Goal: Information Seeking & Learning: Learn about a topic

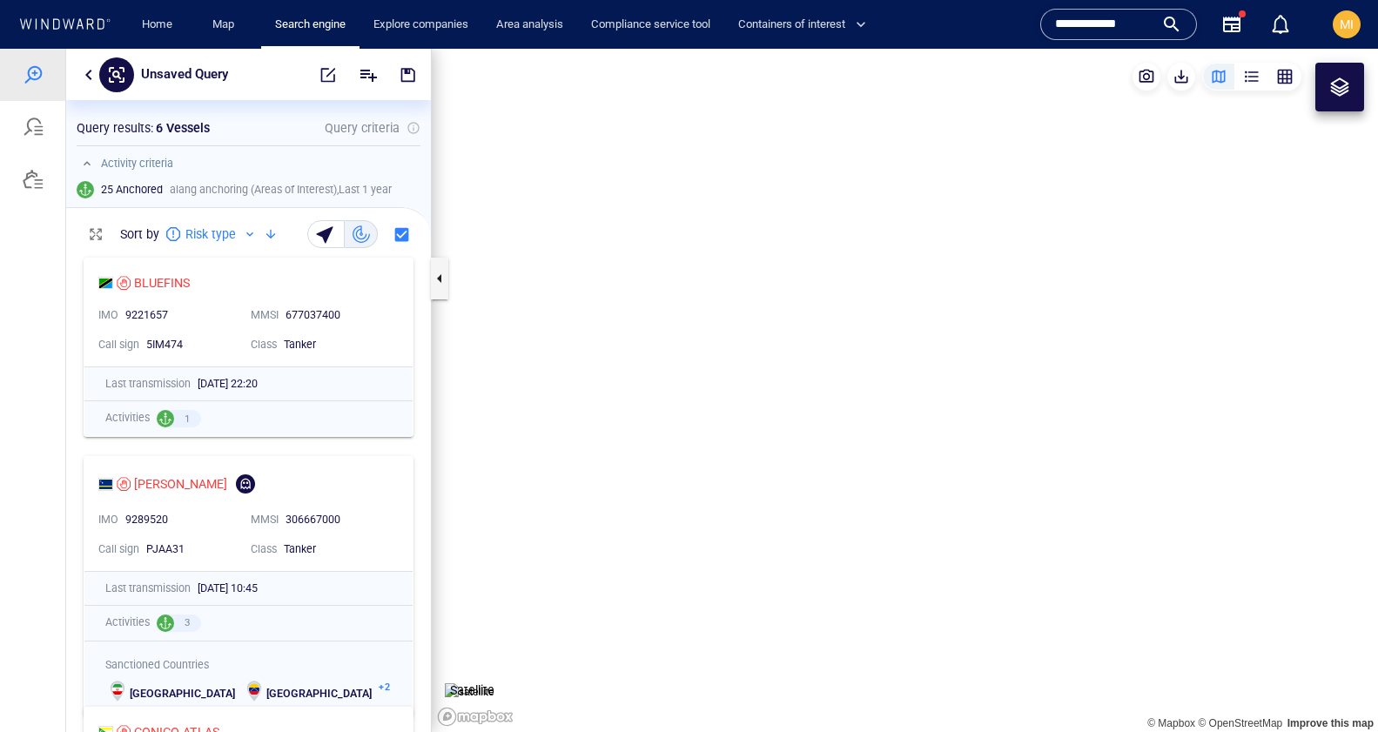
scroll to position [483, 365]
click at [1074, 28] on input "**********" at bounding box center [1104, 24] width 99 height 26
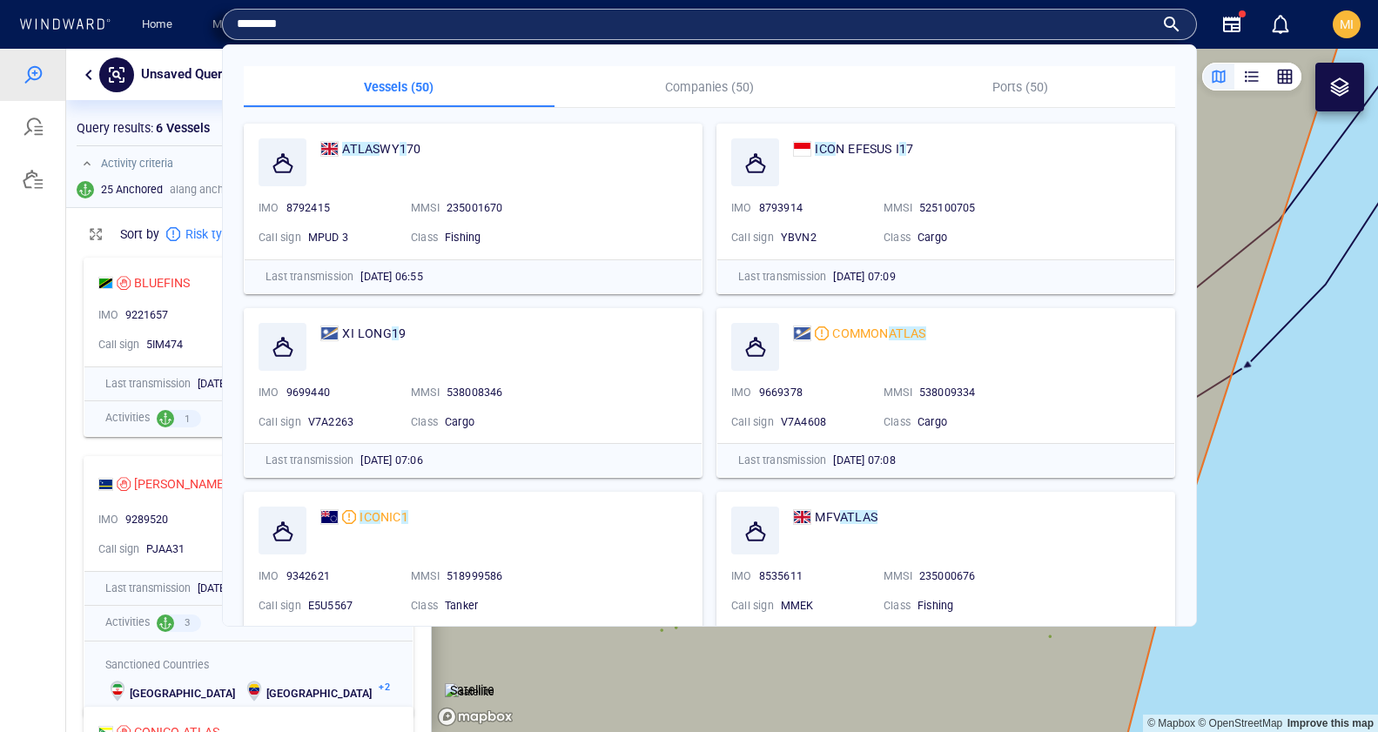
type input "*******"
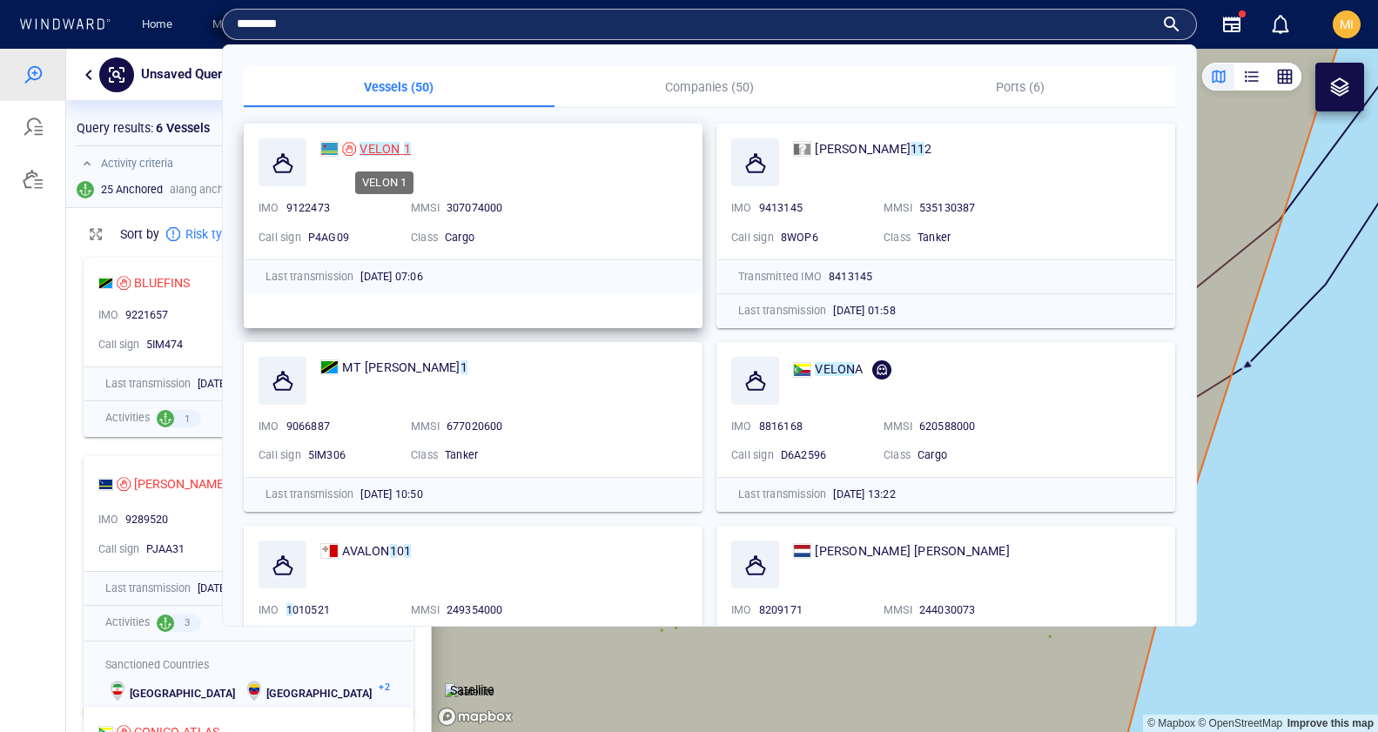
click at [382, 151] on mark "VELON" at bounding box center [380, 149] width 40 height 14
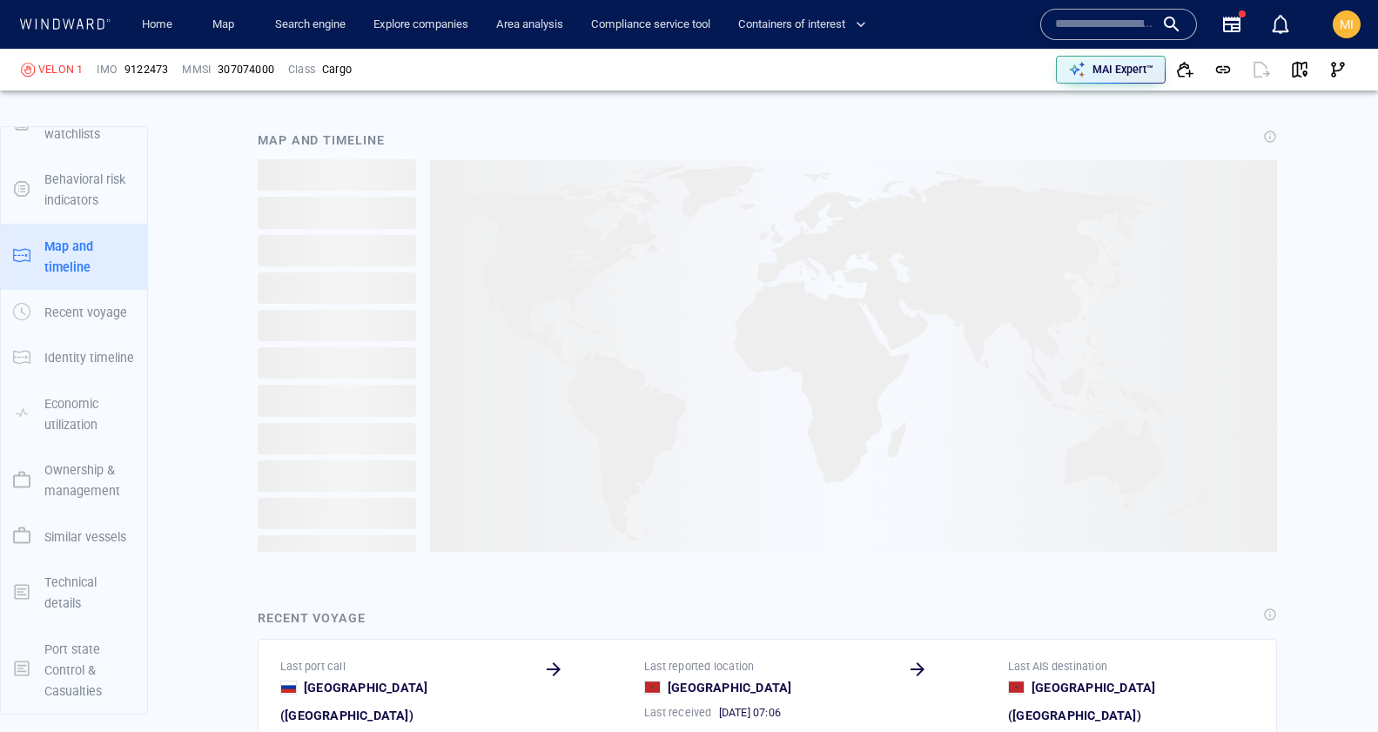
scroll to position [1926, 0]
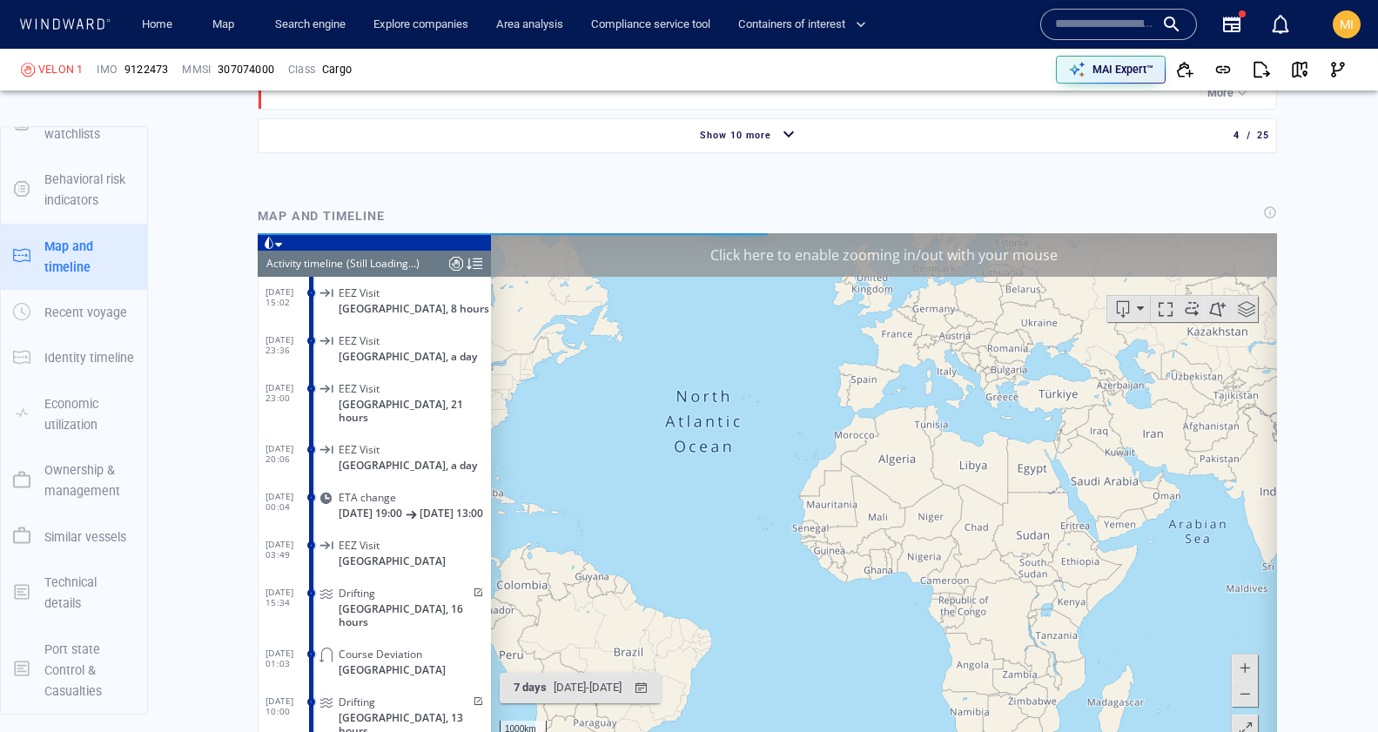
scroll to position [9877, 0]
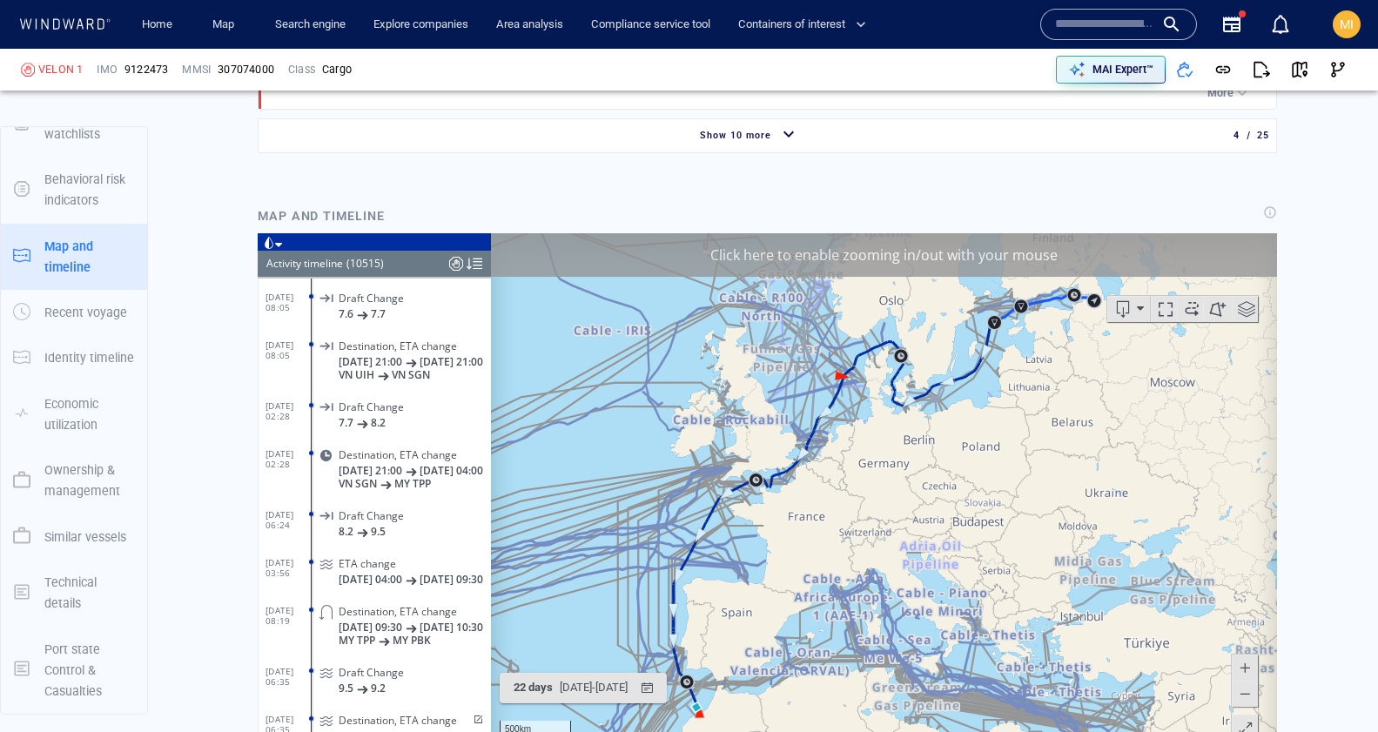
scroll to position [503063, 0]
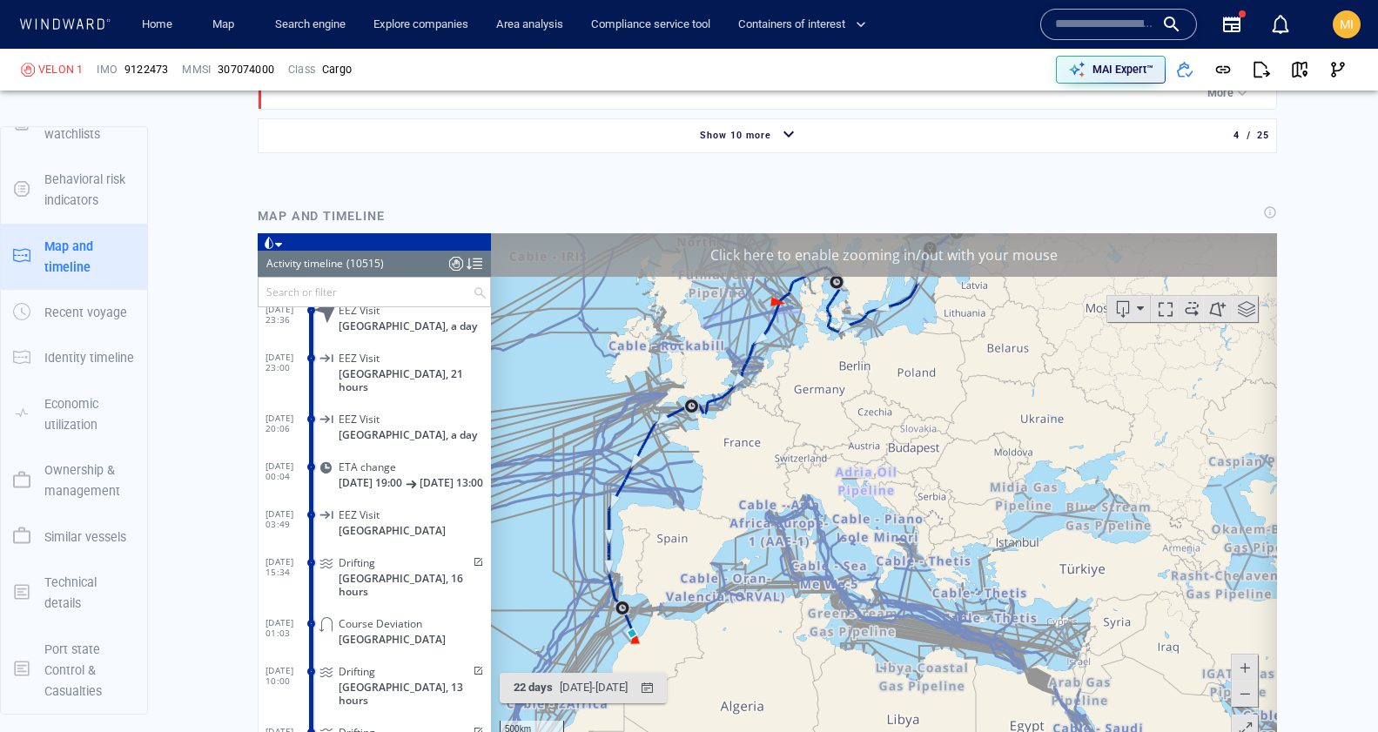
drag, startPoint x: 900, startPoint y: 527, endPoint x: 873, endPoint y: 420, distance: 110.4
click at [873, 420] on canvas "Map" at bounding box center [884, 503] width 786 height 540
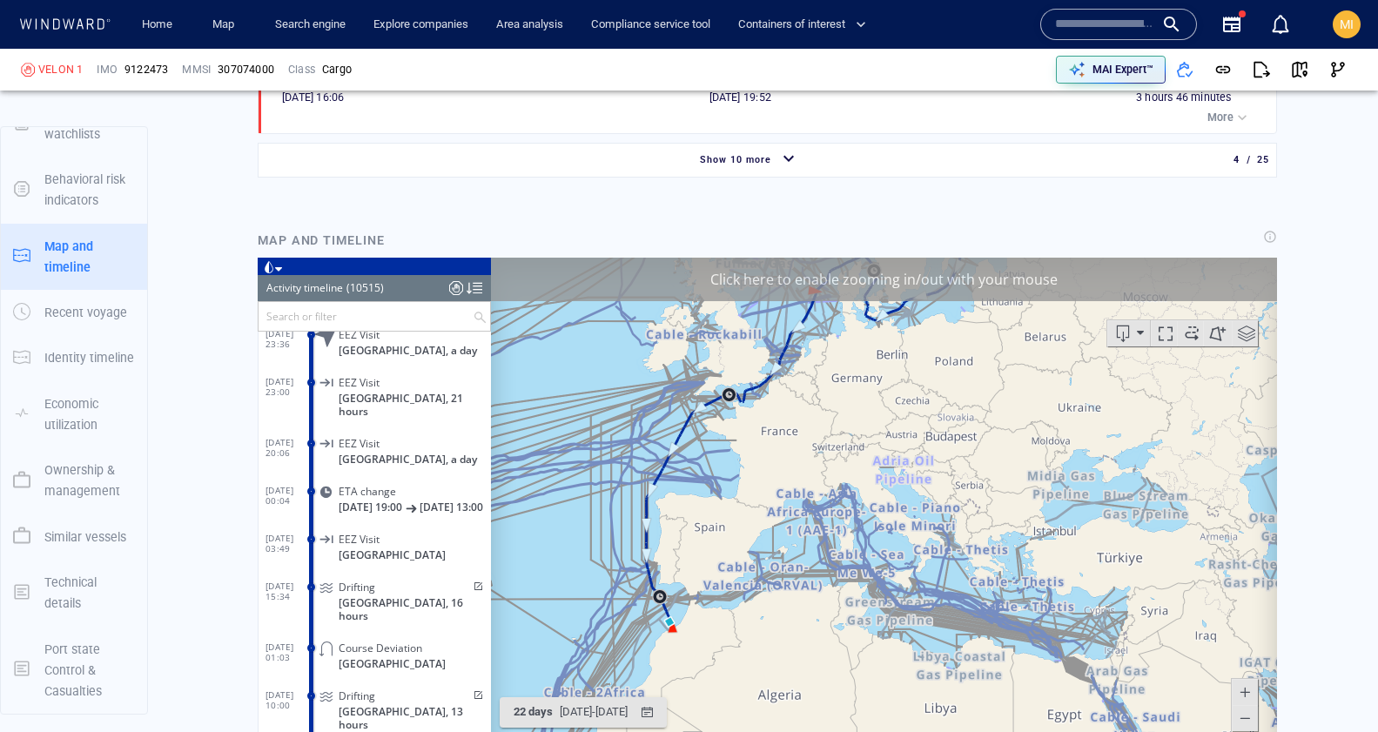
scroll to position [1882, 0]
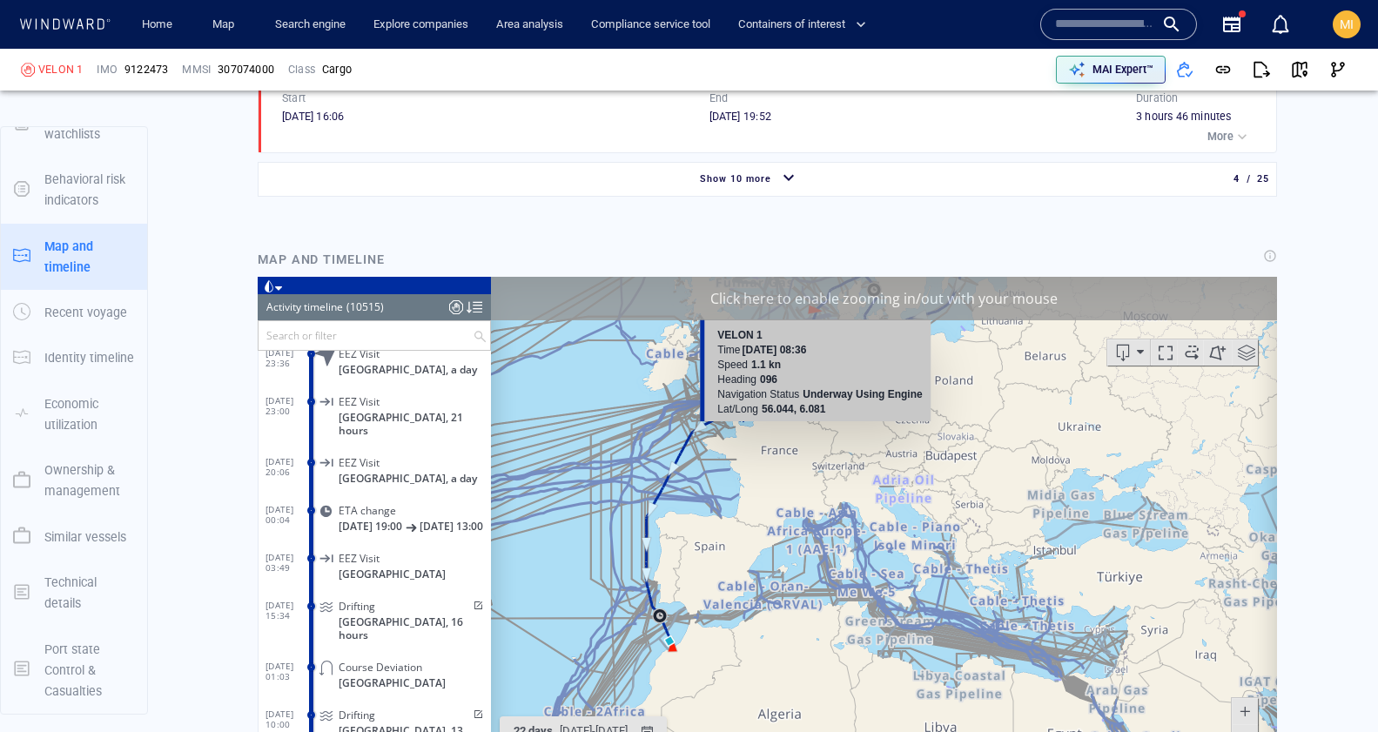
click at [836, 299] on div "Click here to enable zooming in/out with your mouse" at bounding box center [884, 299] width 786 height 44
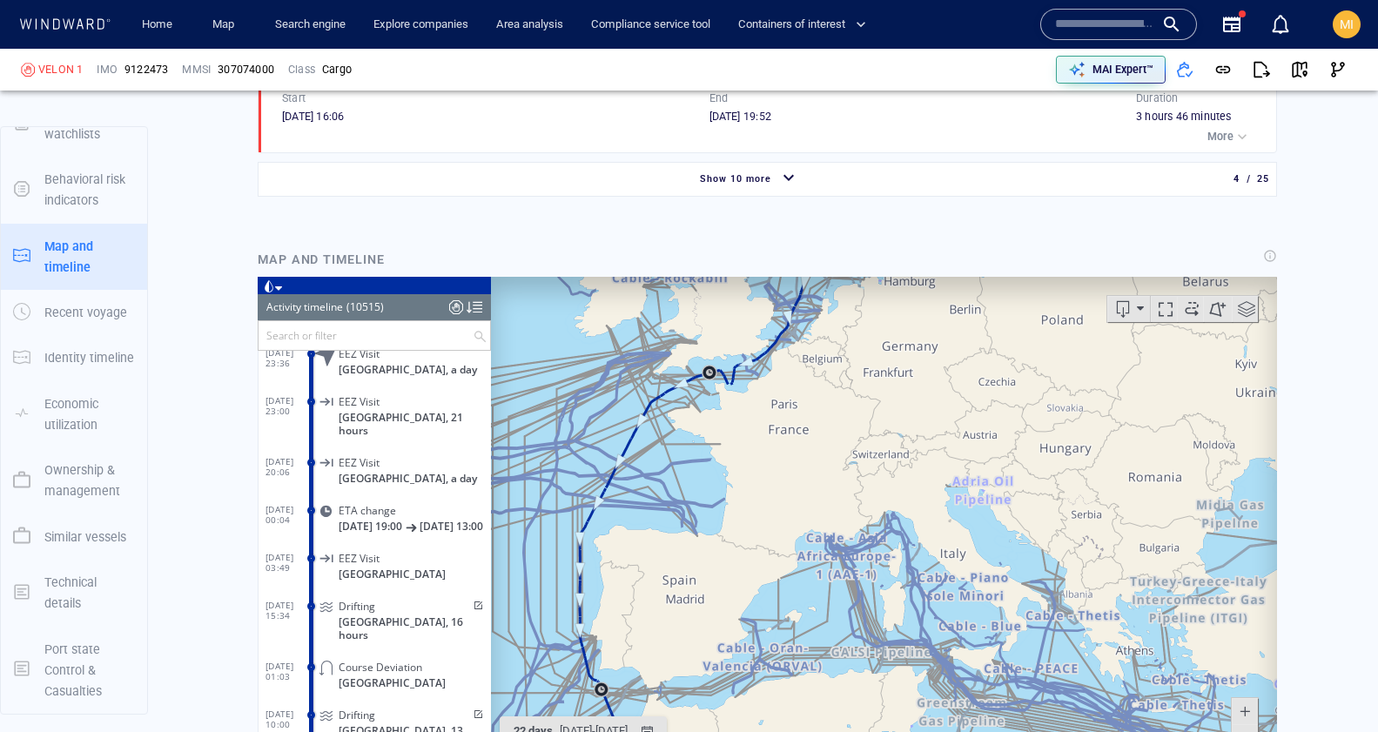
drag, startPoint x: 725, startPoint y: 448, endPoint x: 751, endPoint y: 538, distance: 93.4
click at [751, 537] on canvas "Map" at bounding box center [884, 547] width 786 height 540
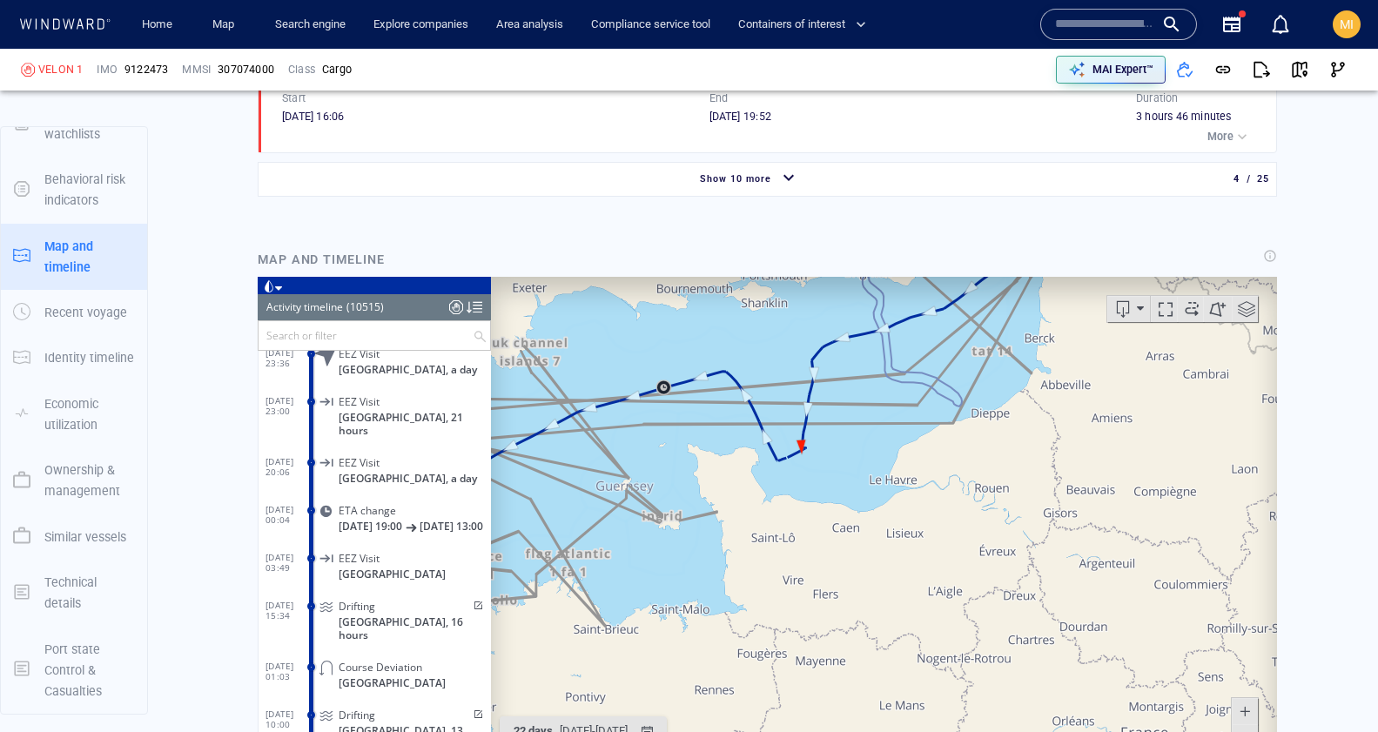
drag, startPoint x: 821, startPoint y: 492, endPoint x: 810, endPoint y: 553, distance: 62.0
click at [810, 548] on canvas "Map" at bounding box center [884, 547] width 786 height 540
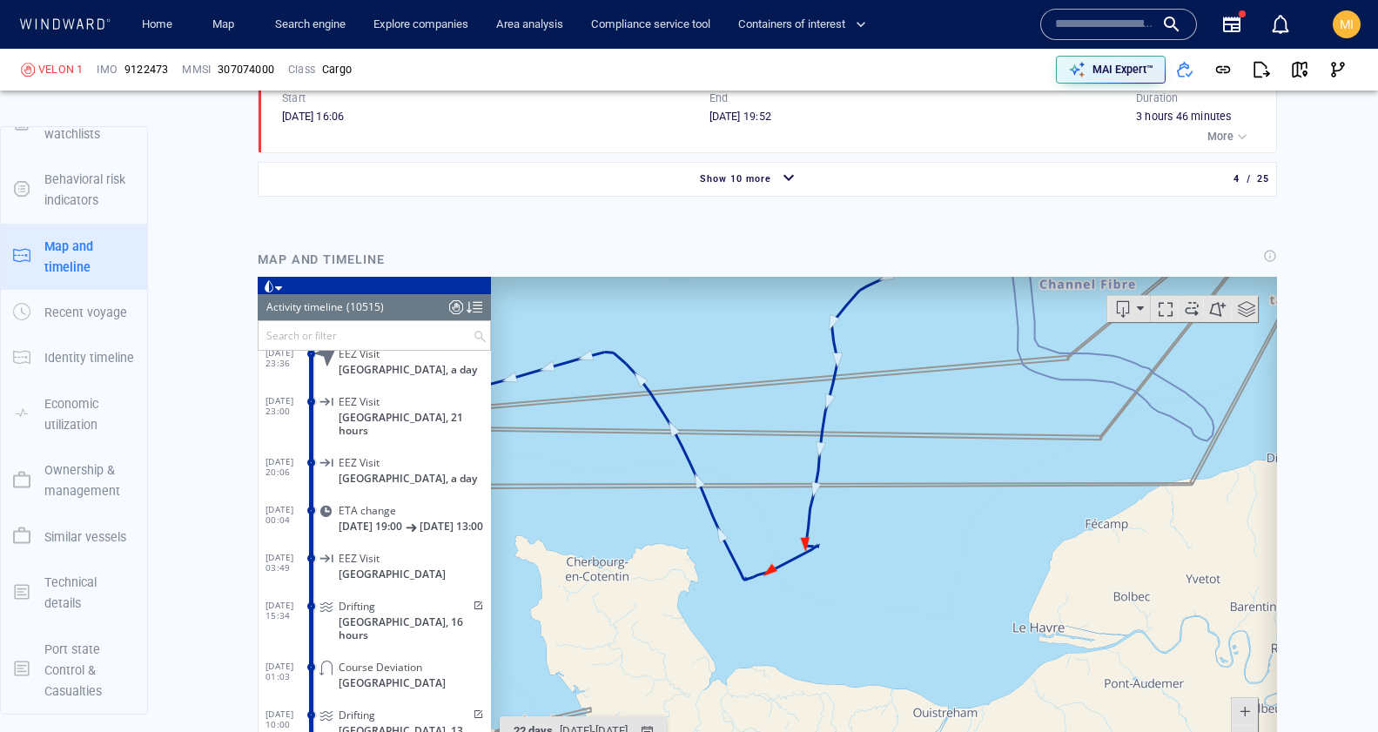
drag, startPoint x: 880, startPoint y: 340, endPoint x: 928, endPoint y: 414, distance: 88.1
click at [928, 414] on canvas "Map" at bounding box center [884, 547] width 786 height 540
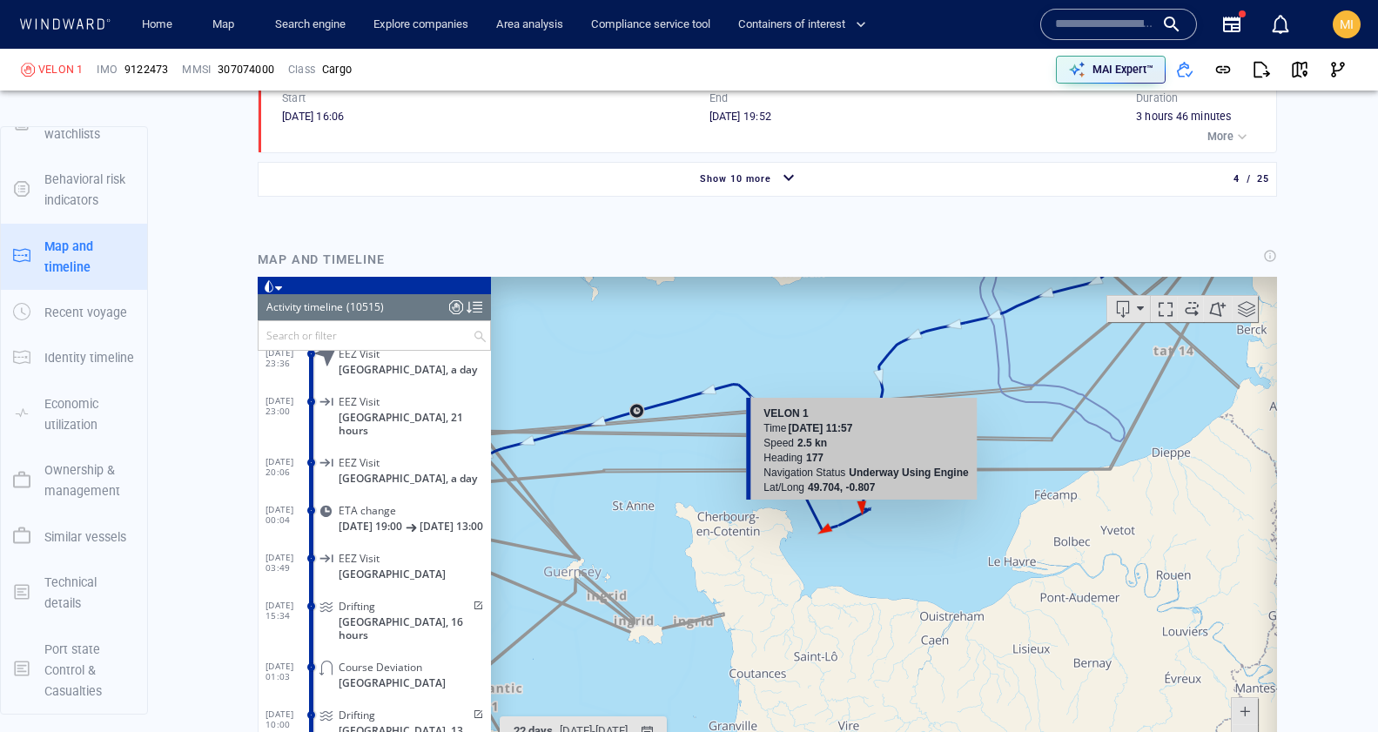
click at [863, 507] on canvas "Map" at bounding box center [884, 547] width 786 height 540
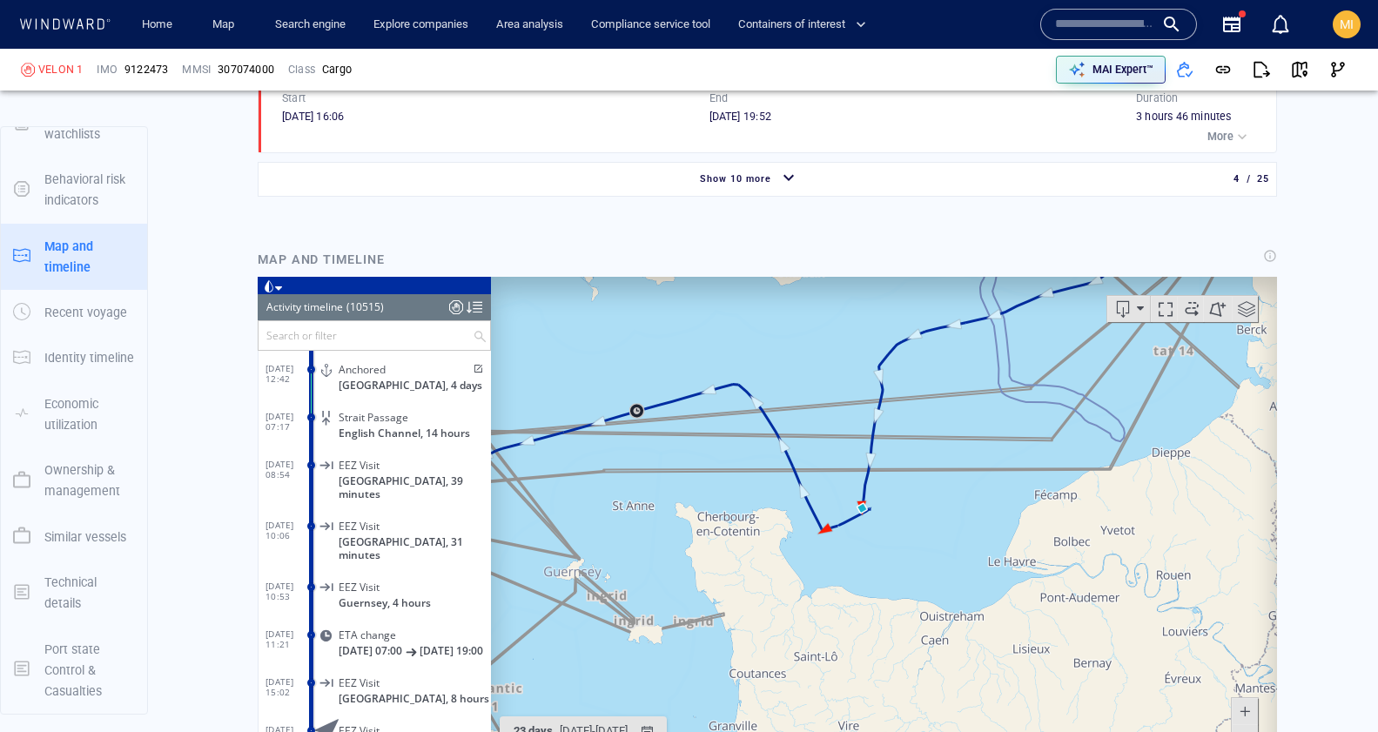
click at [1249, 310] on span at bounding box center [1247, 309] width 26 height 26
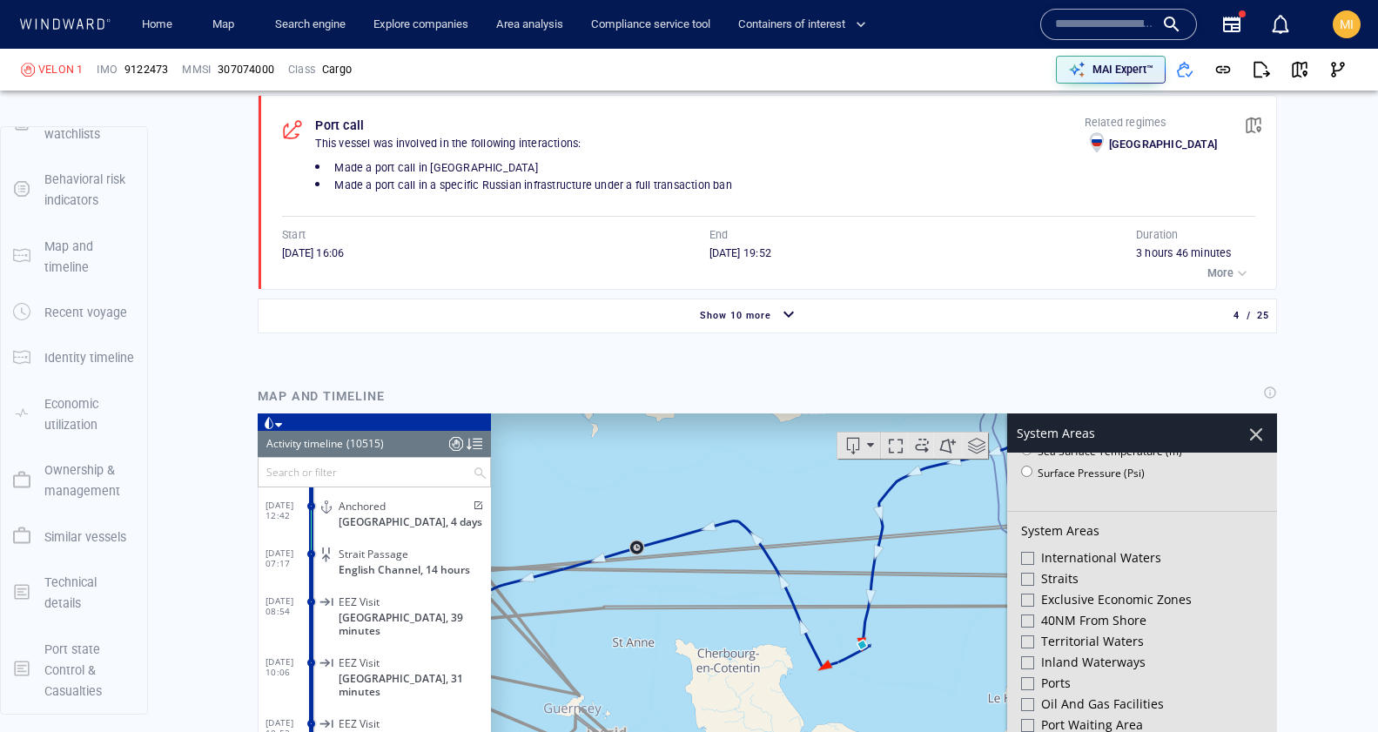
scroll to position [282, 0]
drag, startPoint x: 791, startPoint y: 513, endPoint x: 800, endPoint y: 529, distance: 18.7
click at [800, 529] on canvas "Map" at bounding box center [884, 684] width 786 height 540
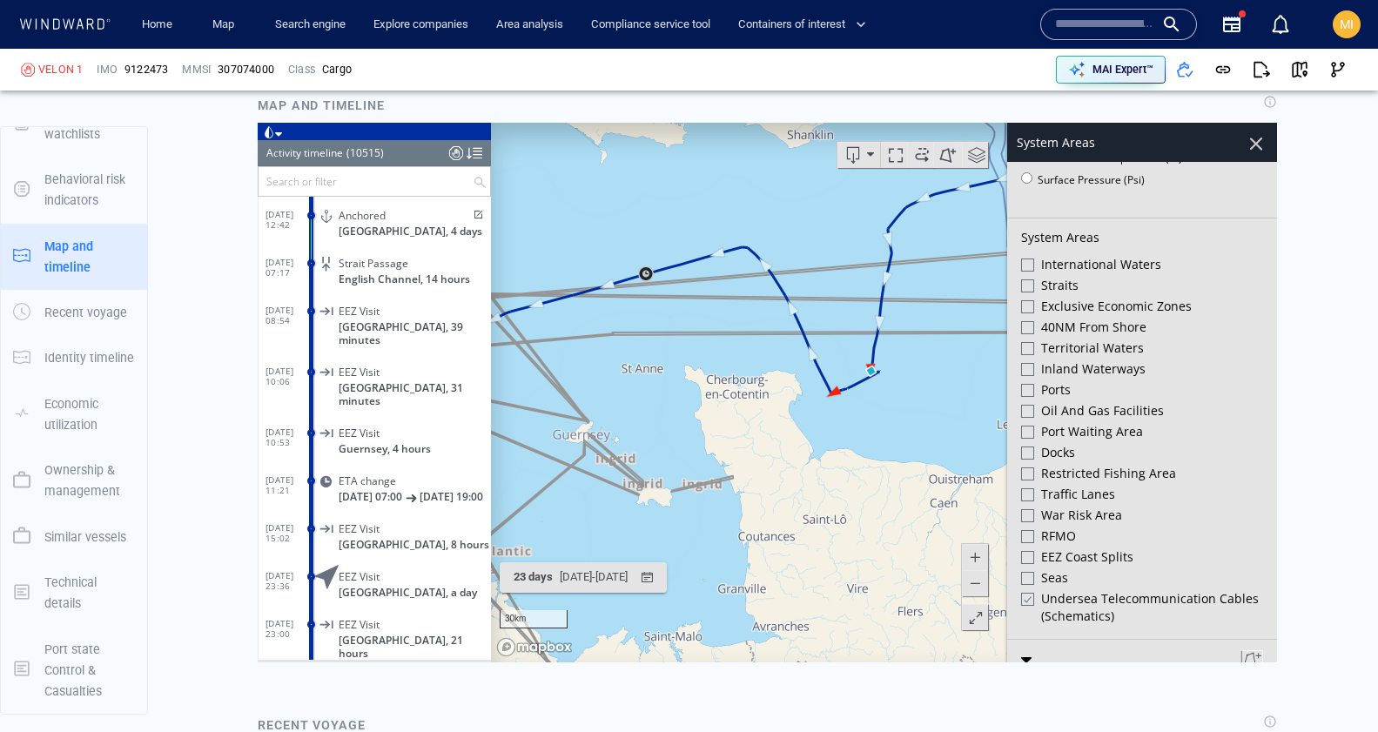
scroll to position [2053, 0]
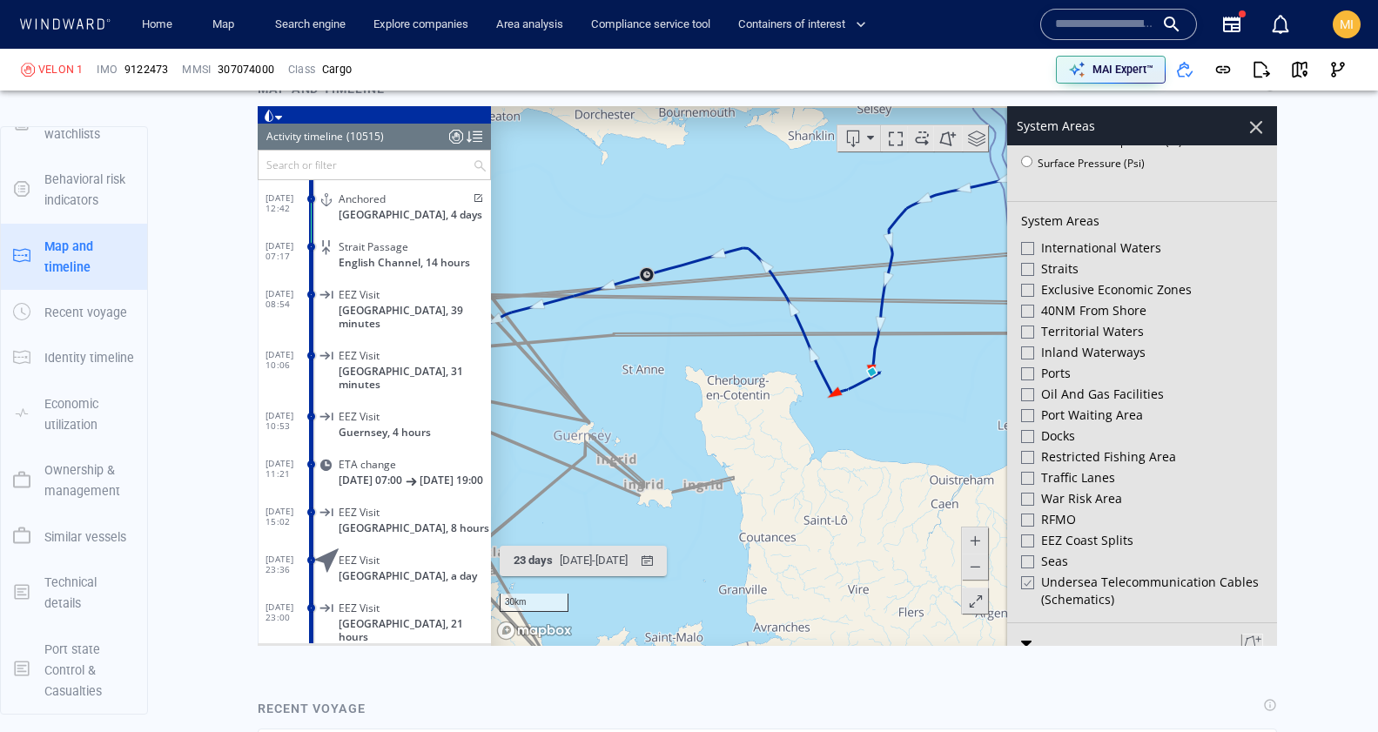
drag, startPoint x: 934, startPoint y: 447, endPoint x: 933, endPoint y: 495, distance: 48.8
click at [932, 494] on canvas "Map" at bounding box center [884, 376] width 786 height 540
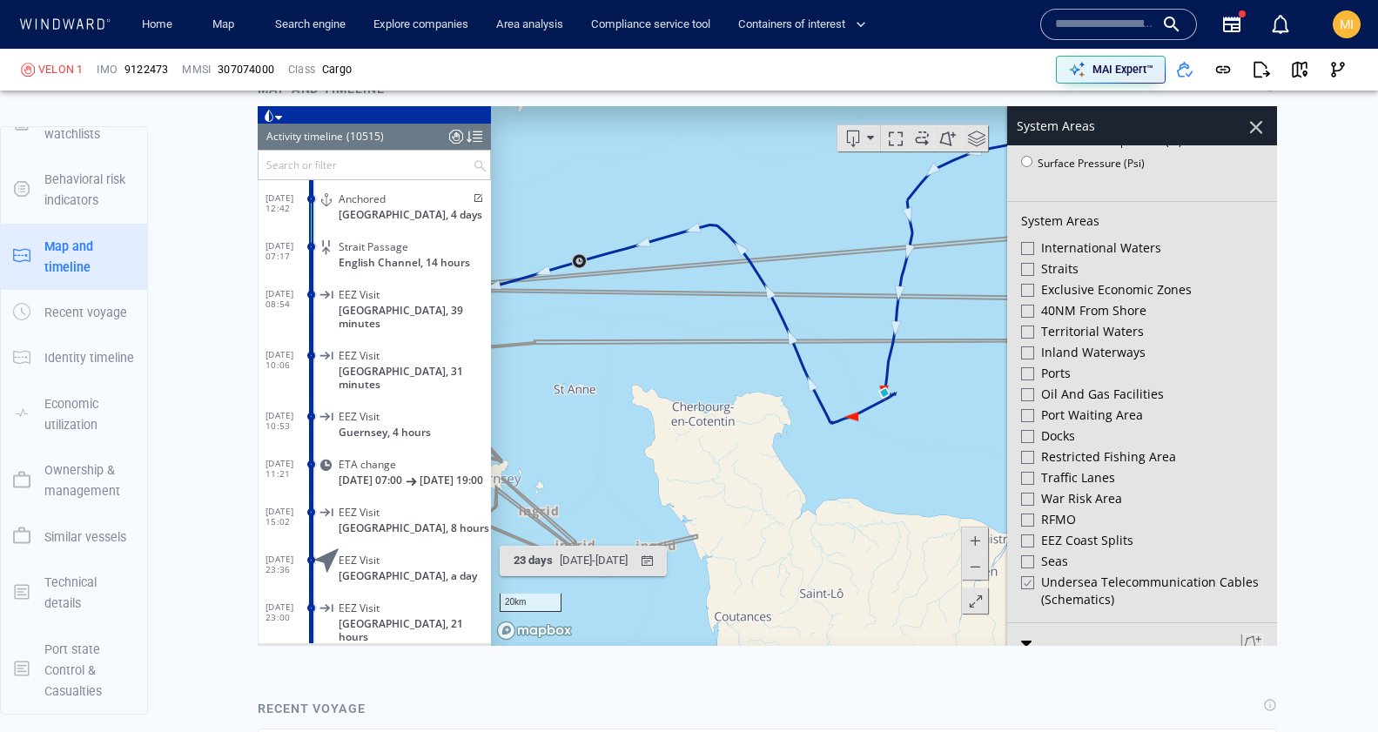
click at [696, 640] on canvas "Map" at bounding box center [884, 376] width 786 height 540
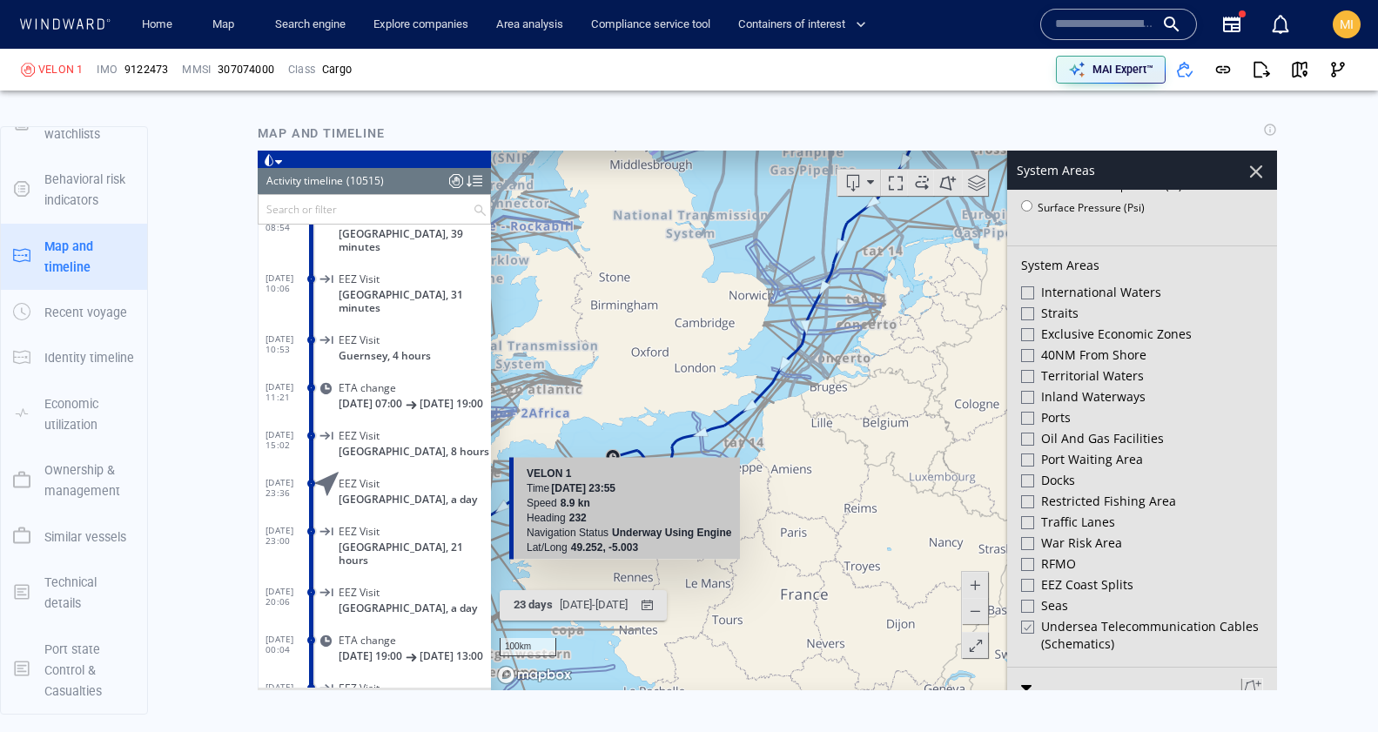
scroll to position [502856, 0]
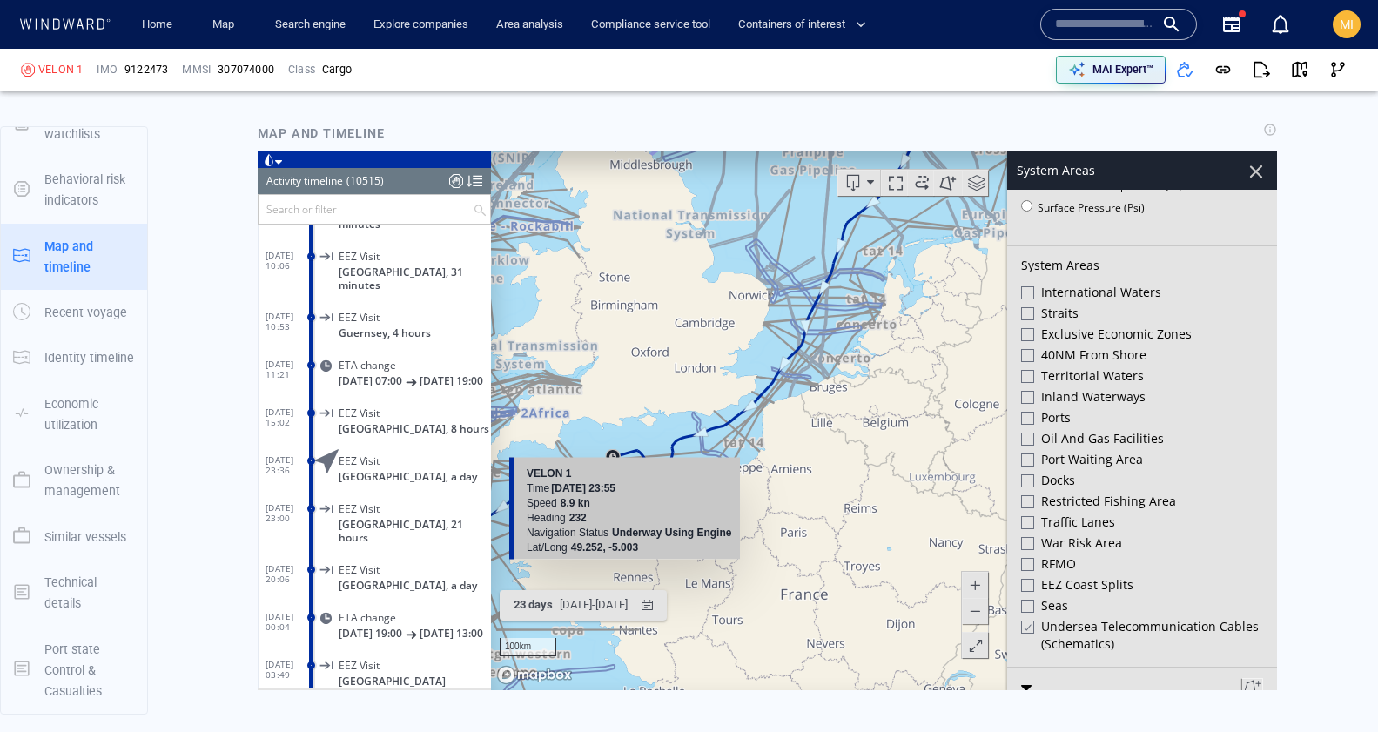
click at [362, 212] on input "text" at bounding box center [366, 209] width 214 height 29
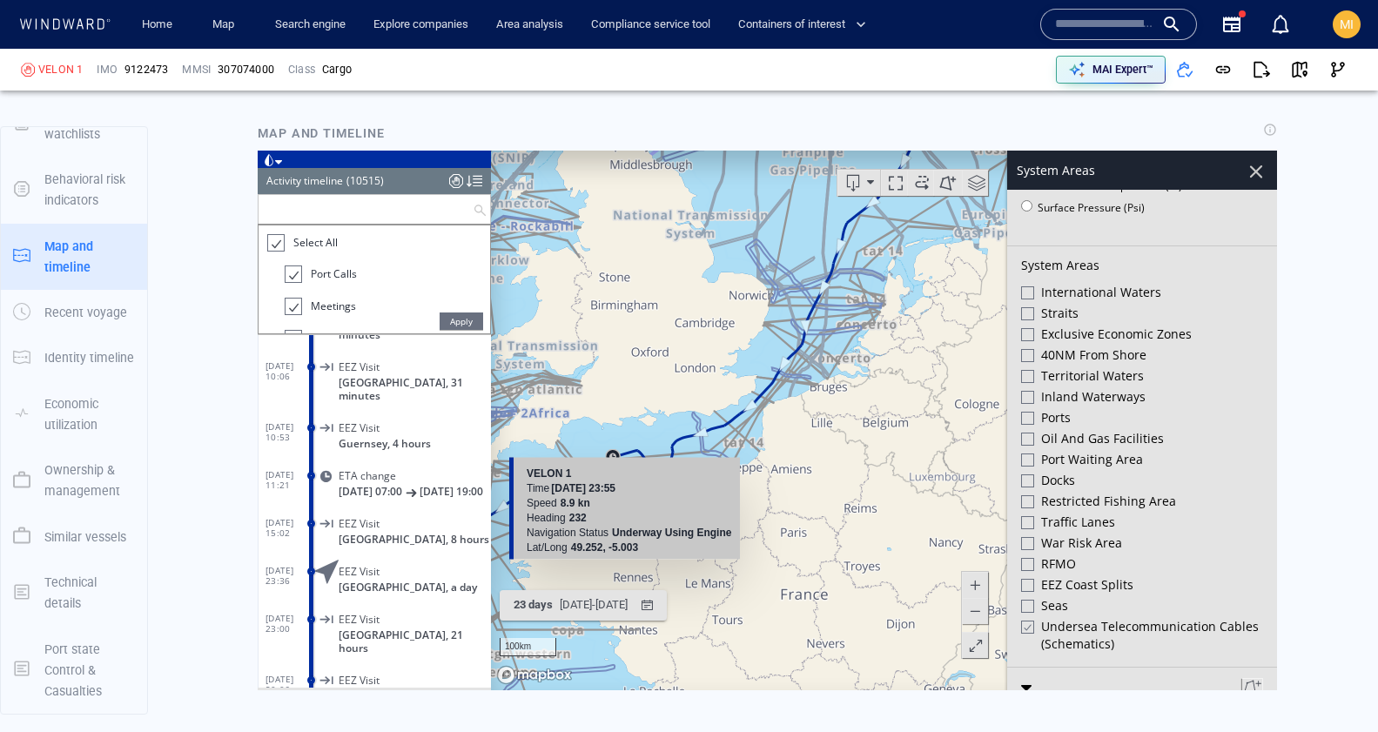
click at [275, 242] on div at bounding box center [274, 243] width 17 height 20
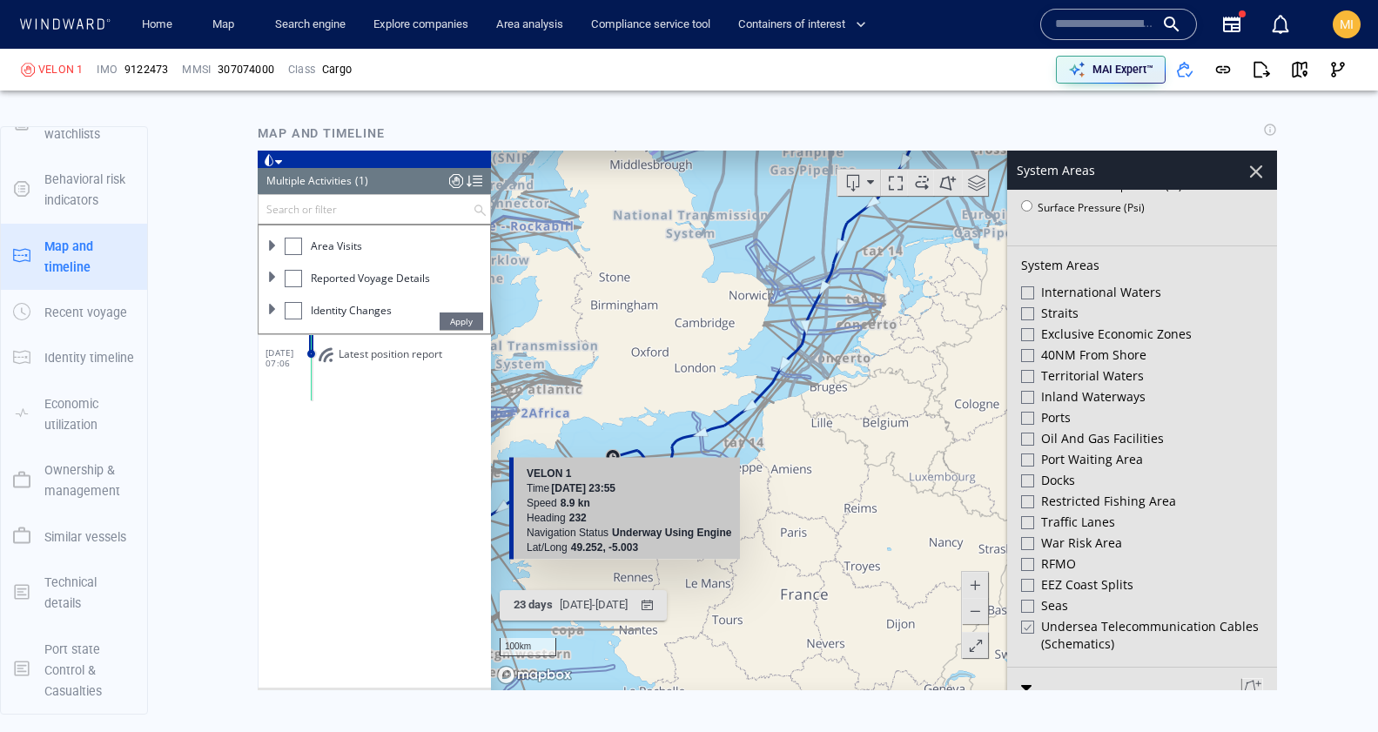
scroll to position [158, 0]
click at [300, 278] on div at bounding box center [293, 276] width 17 height 17
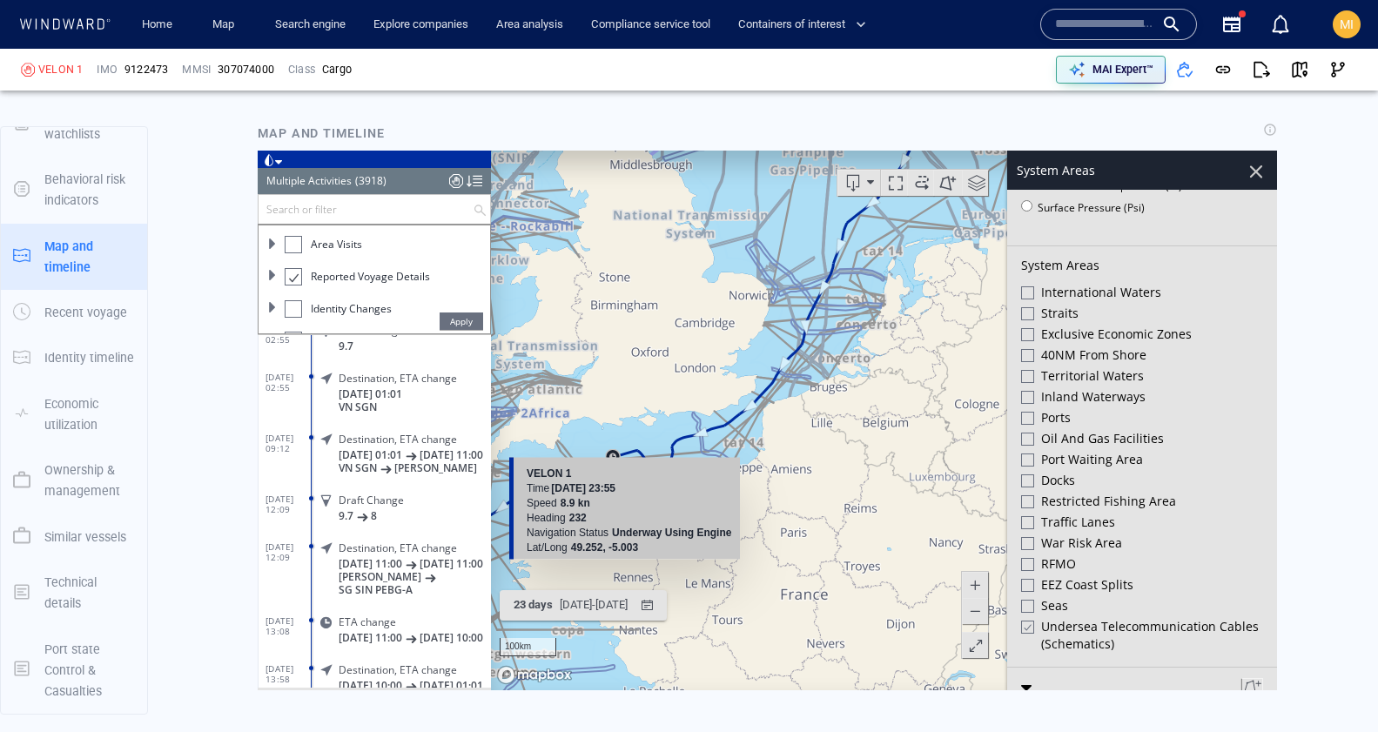
scroll to position [92, 0]
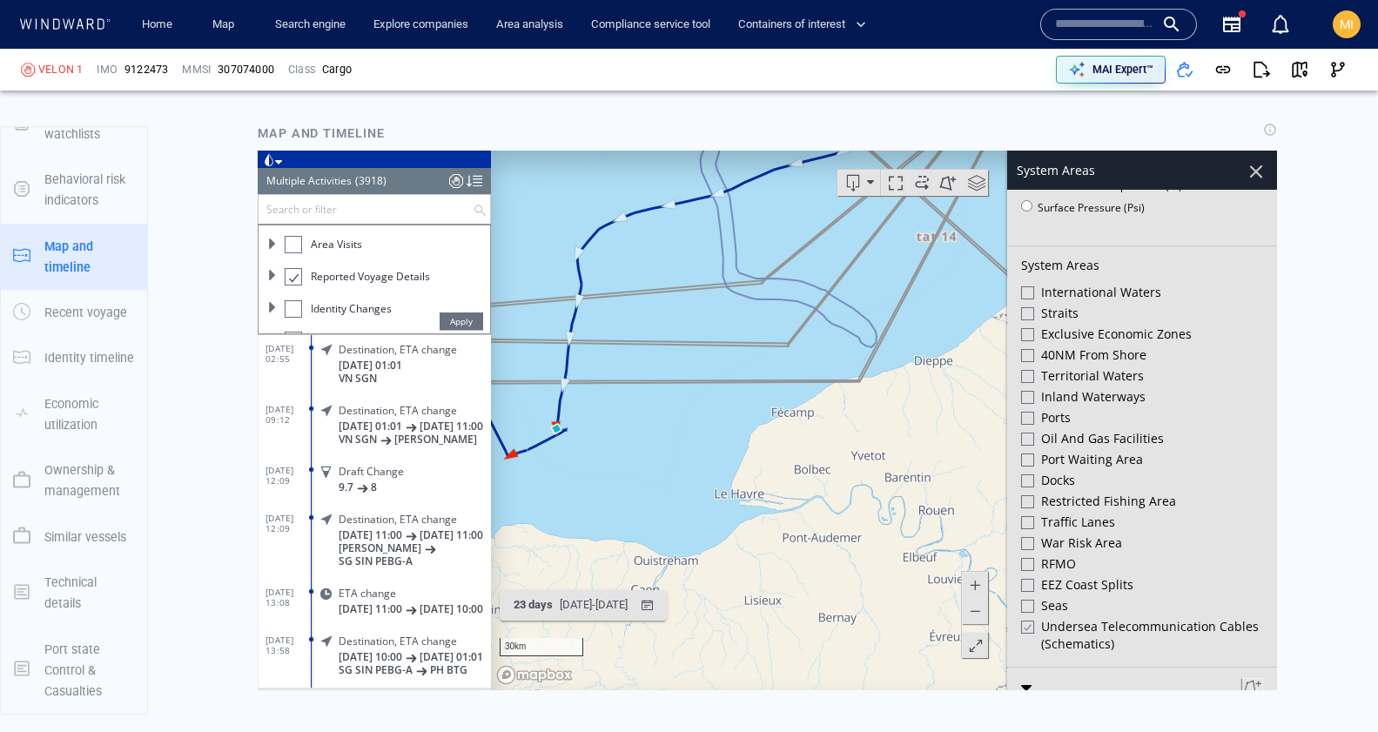
drag, startPoint x: 657, startPoint y: 488, endPoint x: 790, endPoint y: 488, distance: 132.3
click at [789, 488] on canvas "Map" at bounding box center [884, 421] width 786 height 540
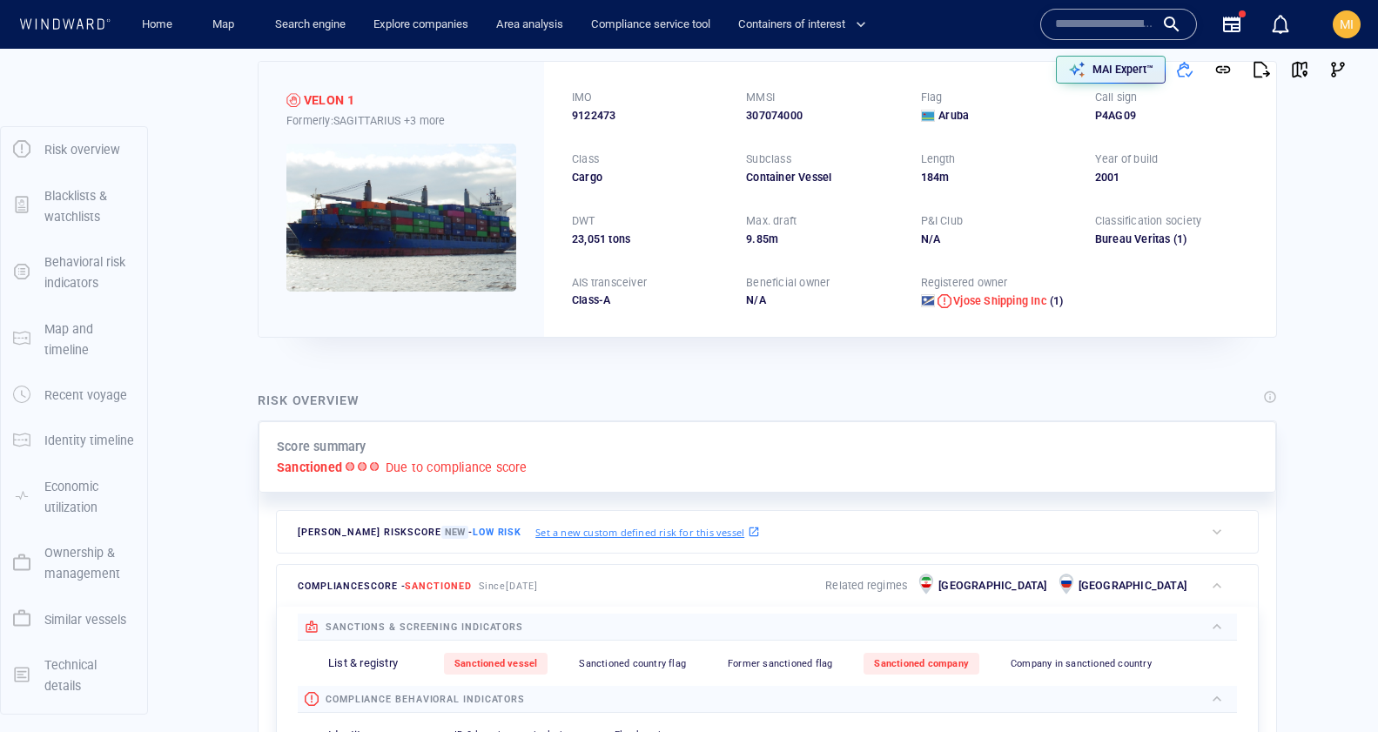
scroll to position [0, 0]
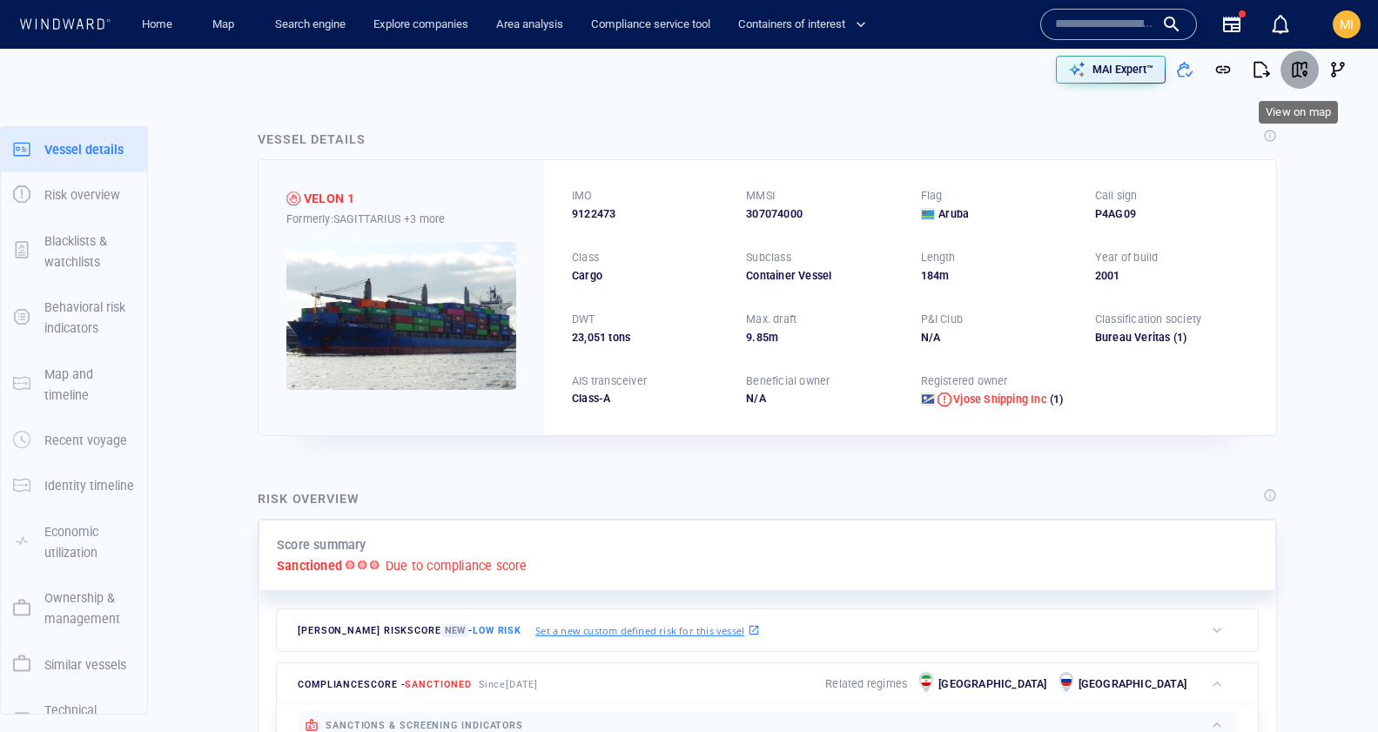
click at [1300, 69] on span "button" at bounding box center [1299, 69] width 17 height 17
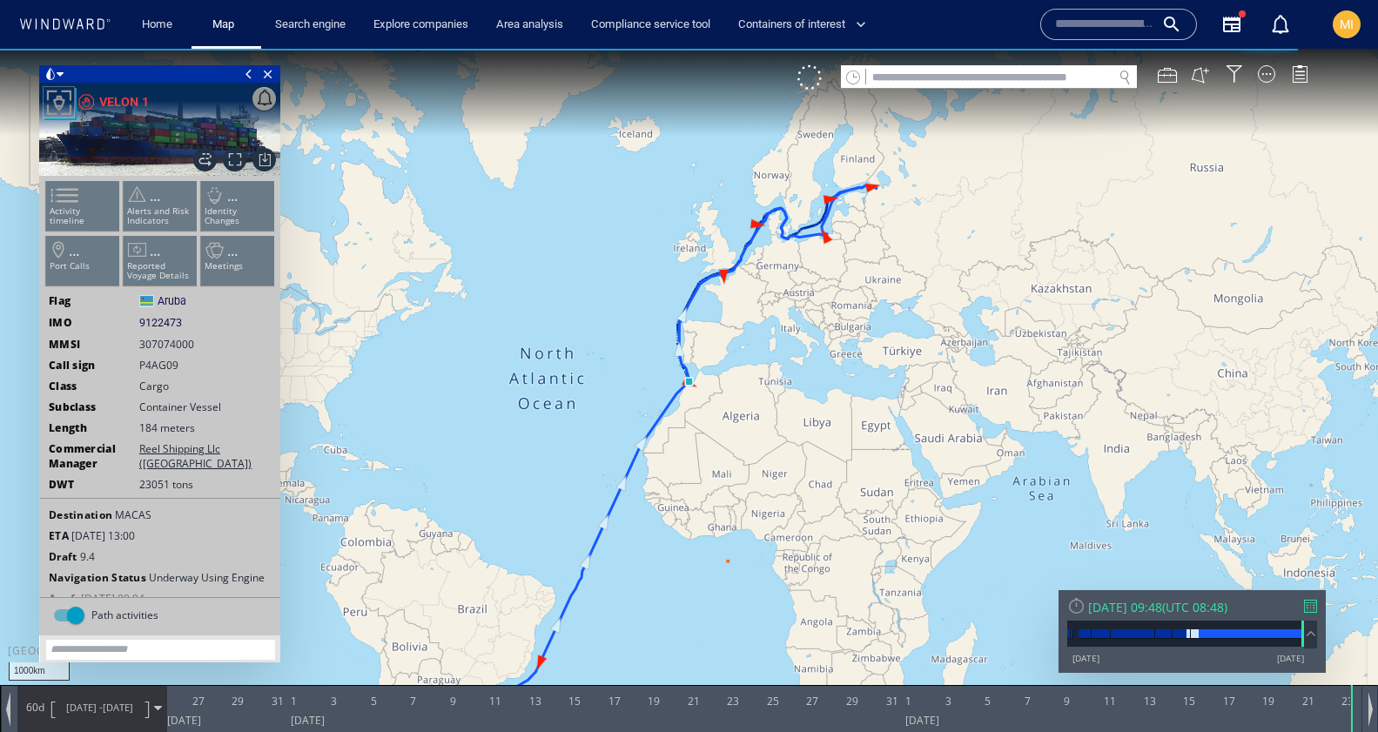
drag, startPoint x: 733, startPoint y: 331, endPoint x: 732, endPoint y: 399, distance: 67.9
click at [732, 398] on canvas "Map" at bounding box center [689, 382] width 1378 height 666
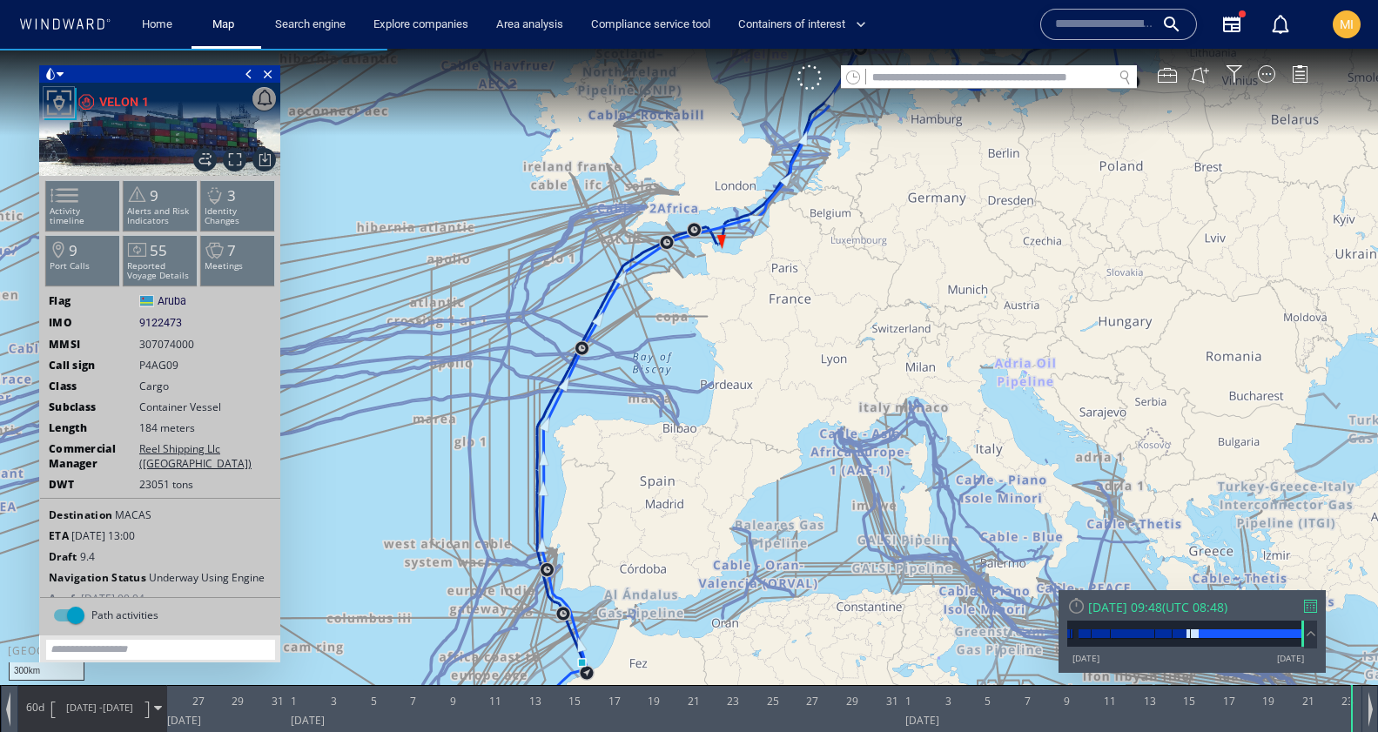
drag, startPoint x: 706, startPoint y: 328, endPoint x: 706, endPoint y: 359, distance: 30.5
click at [706, 359] on canvas "Map" at bounding box center [689, 382] width 1378 height 666
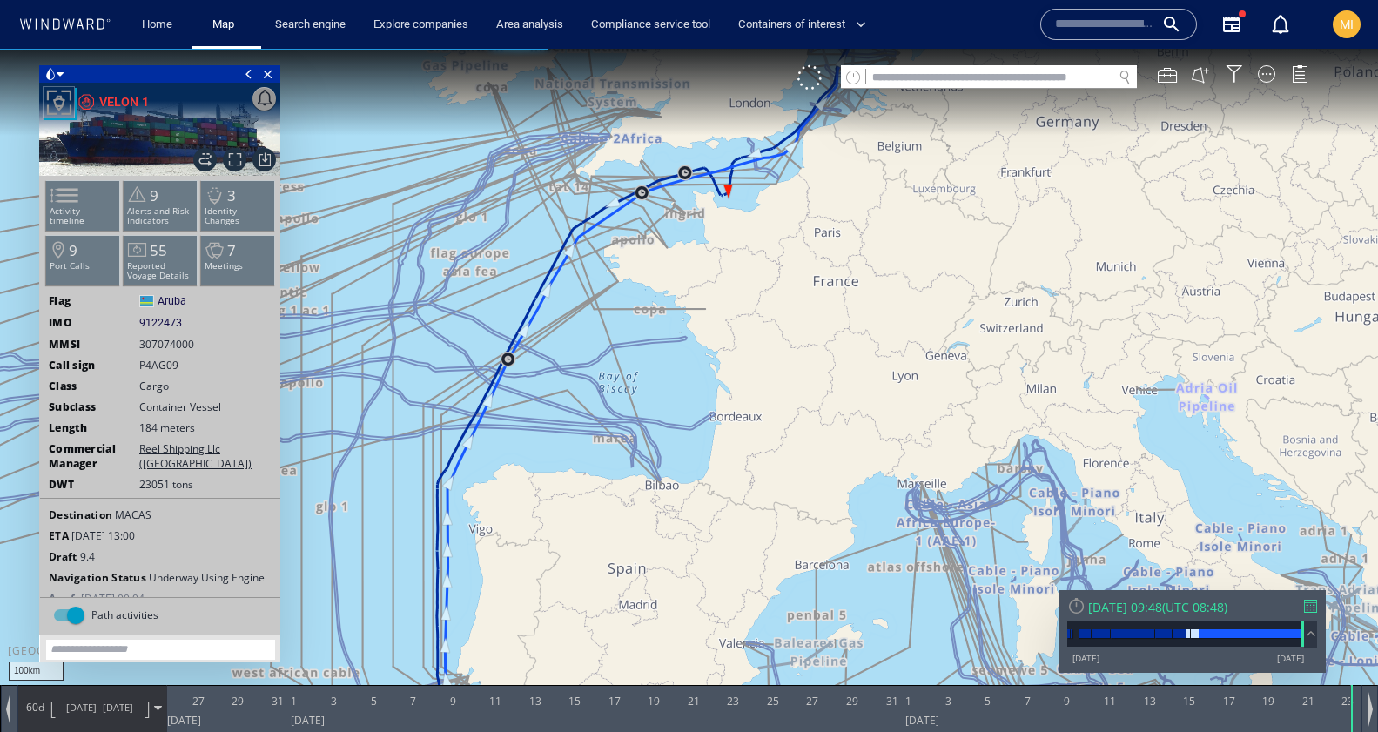
click at [727, 260] on canvas "Map" at bounding box center [689, 382] width 1378 height 666
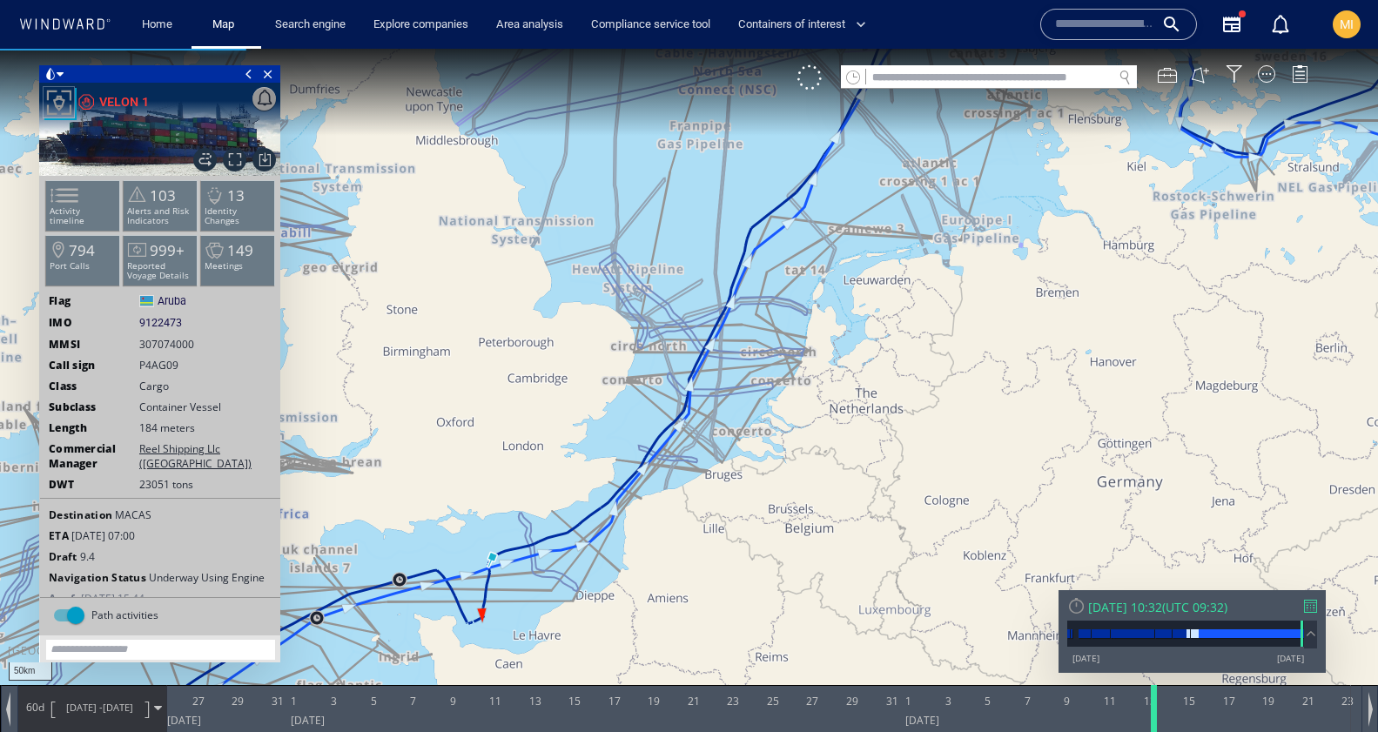
drag, startPoint x: 1350, startPoint y: 722, endPoint x: 1153, endPoint y: 710, distance: 198.0
click at [1153, 710] on div at bounding box center [1156, 708] width 17 height 47
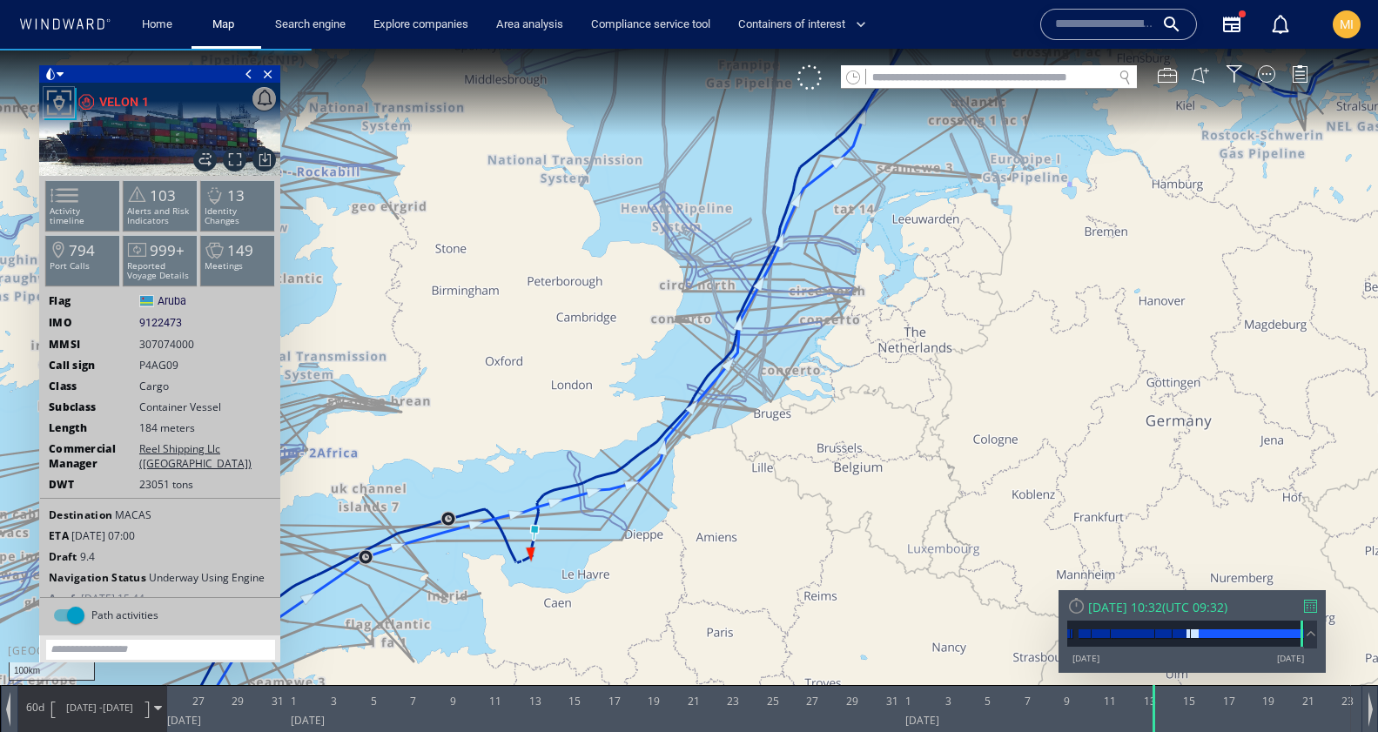
drag, startPoint x: 934, startPoint y: 559, endPoint x: 1013, endPoint y: 449, distance: 134.8
click at [1009, 450] on canvas "Map" at bounding box center [689, 382] width 1378 height 666
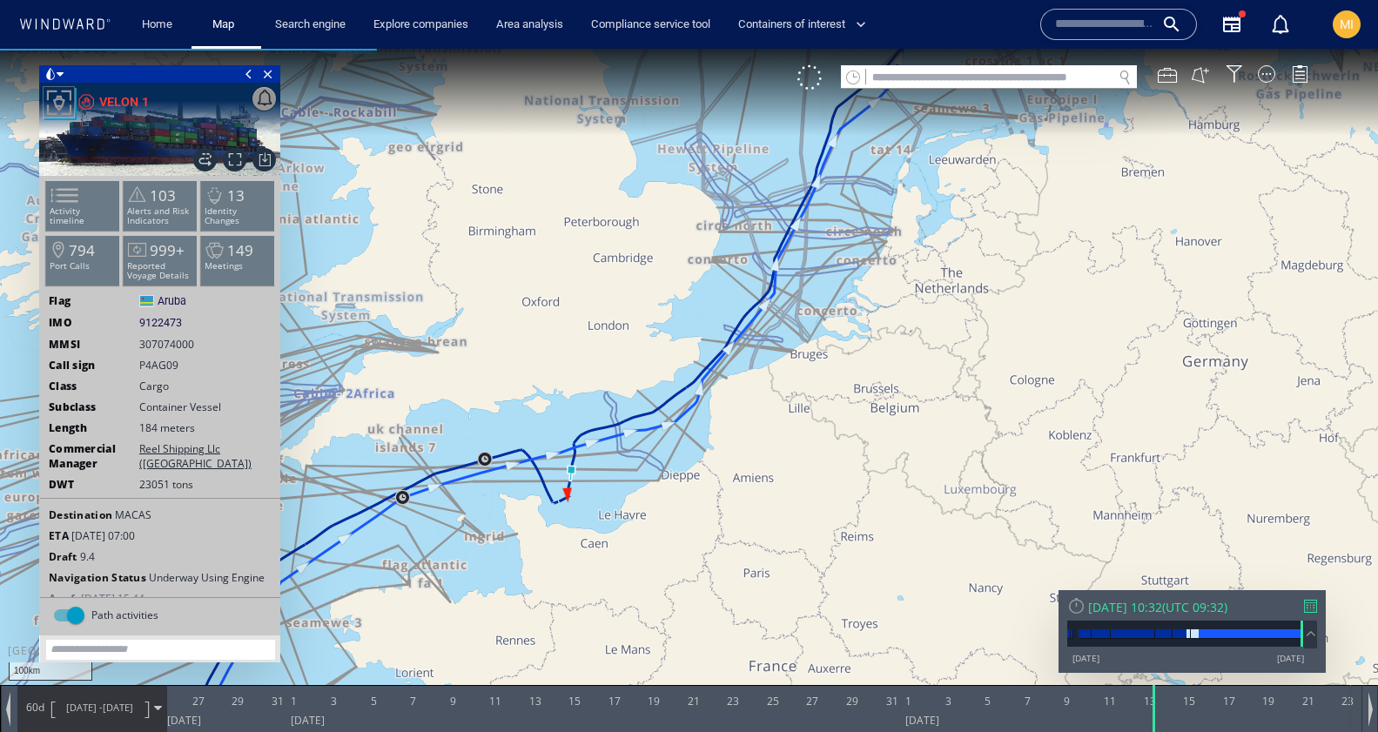
drag, startPoint x: 973, startPoint y: 427, endPoint x: 1097, endPoint y: 340, distance: 151.2
click at [1094, 340] on canvas "Map" at bounding box center [689, 382] width 1378 height 666
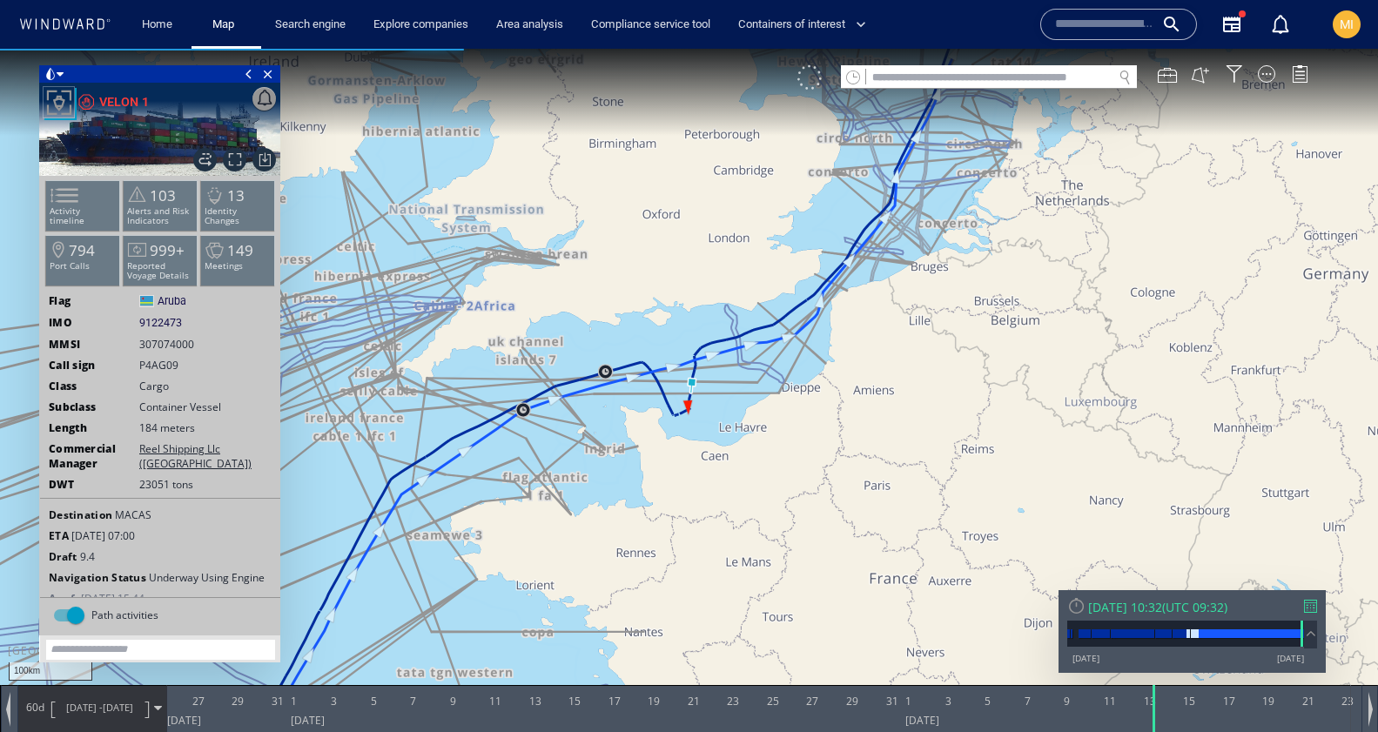
click at [811, 80] on div at bounding box center [810, 77] width 24 height 24
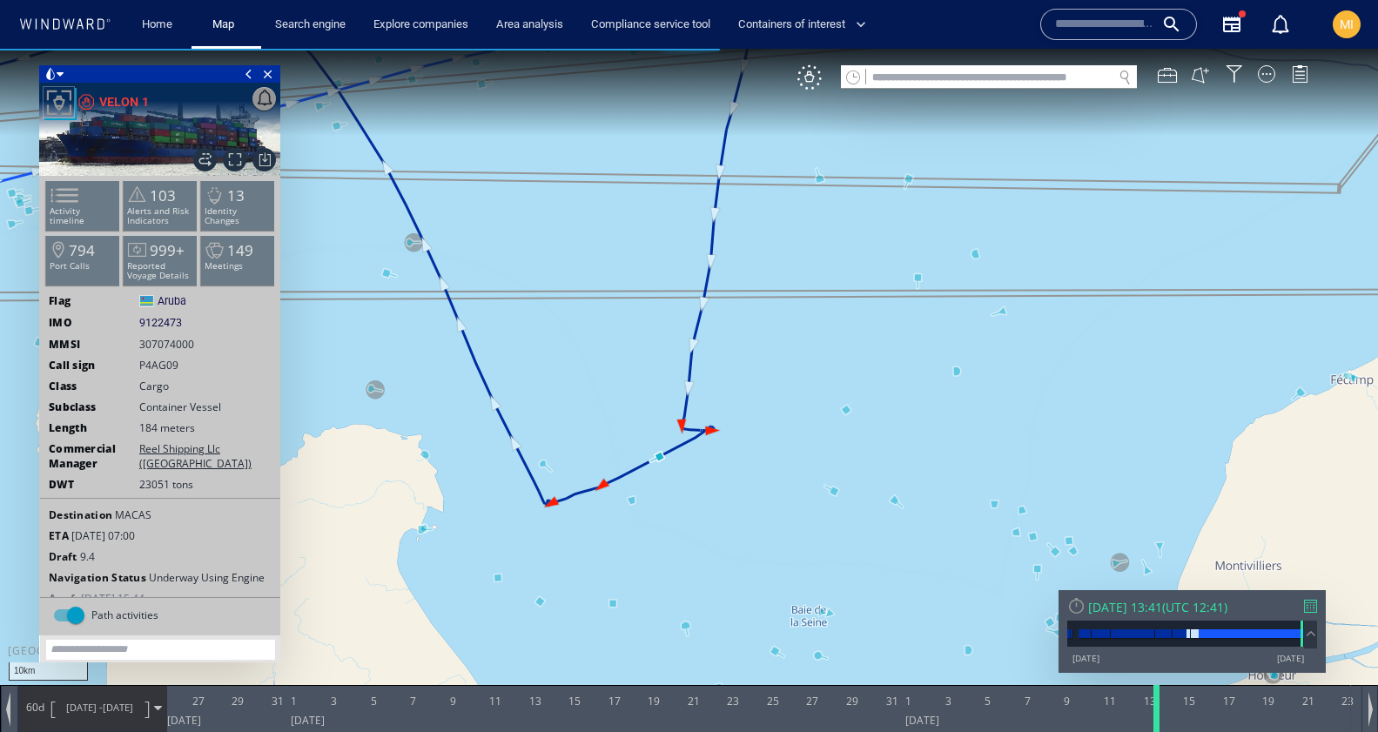
click at [1158, 717] on div at bounding box center [1159, 708] width 17 height 47
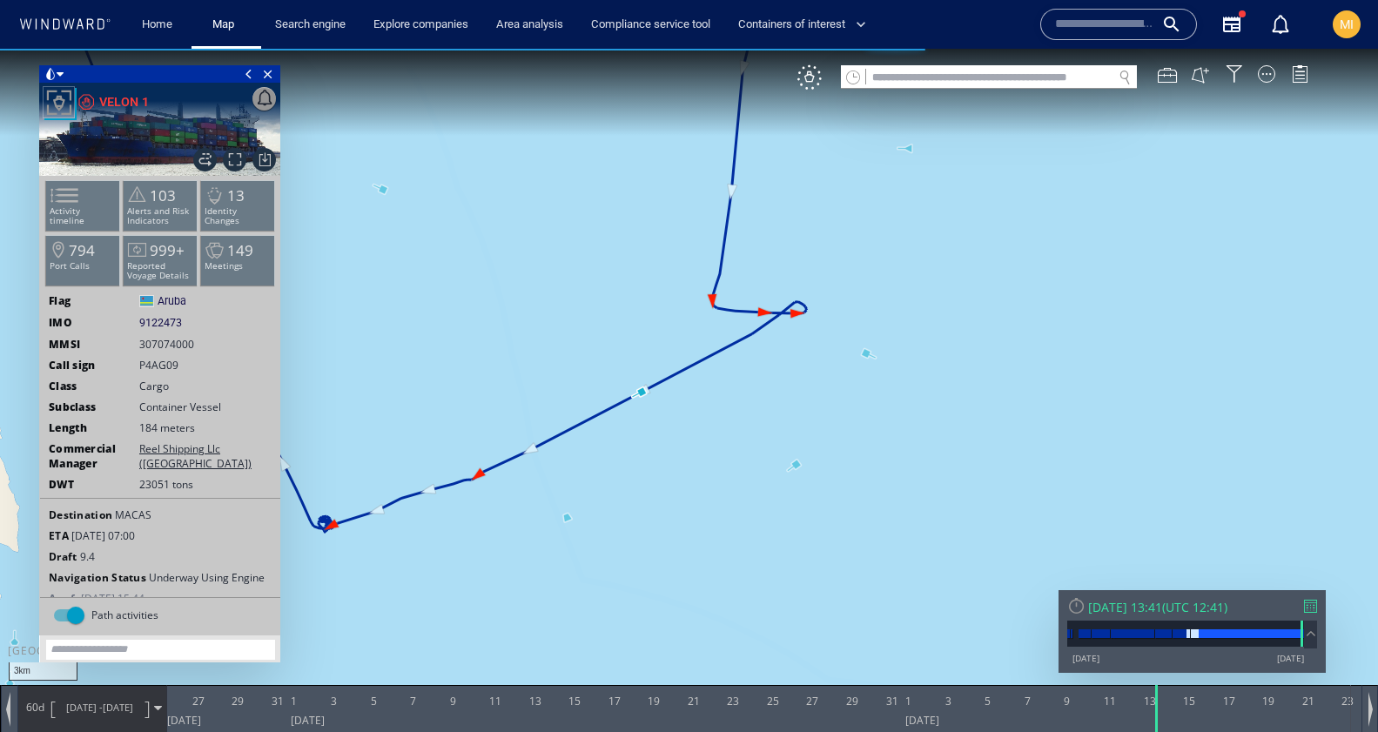
drag, startPoint x: 536, startPoint y: 495, endPoint x: 819, endPoint y: 491, distance: 283.0
click at [817, 491] on canvas "Map" at bounding box center [689, 382] width 1378 height 666
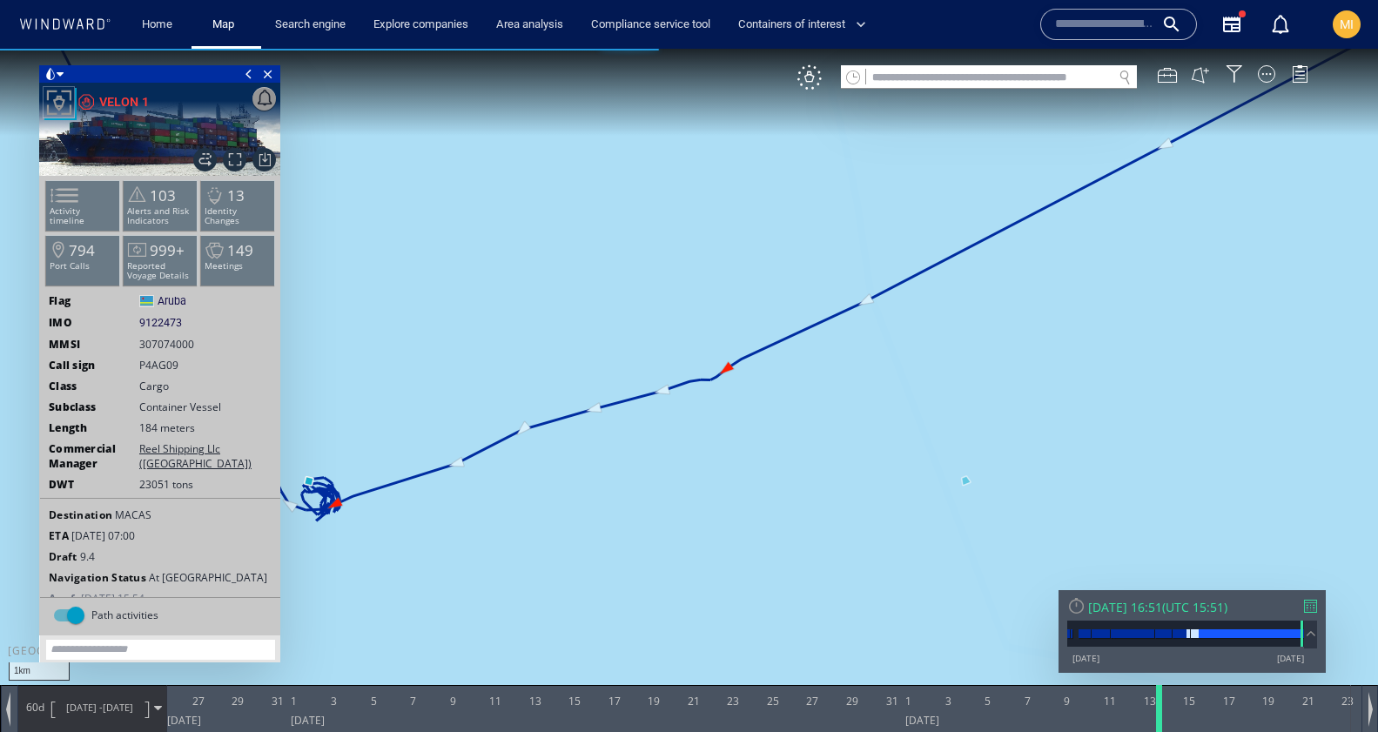
click at [1161, 700] on div at bounding box center [1162, 708] width 17 height 47
drag, startPoint x: 551, startPoint y: 568, endPoint x: 949, endPoint y: 516, distance: 401.2
click at [949, 515] on canvas "Map" at bounding box center [689, 382] width 1378 height 666
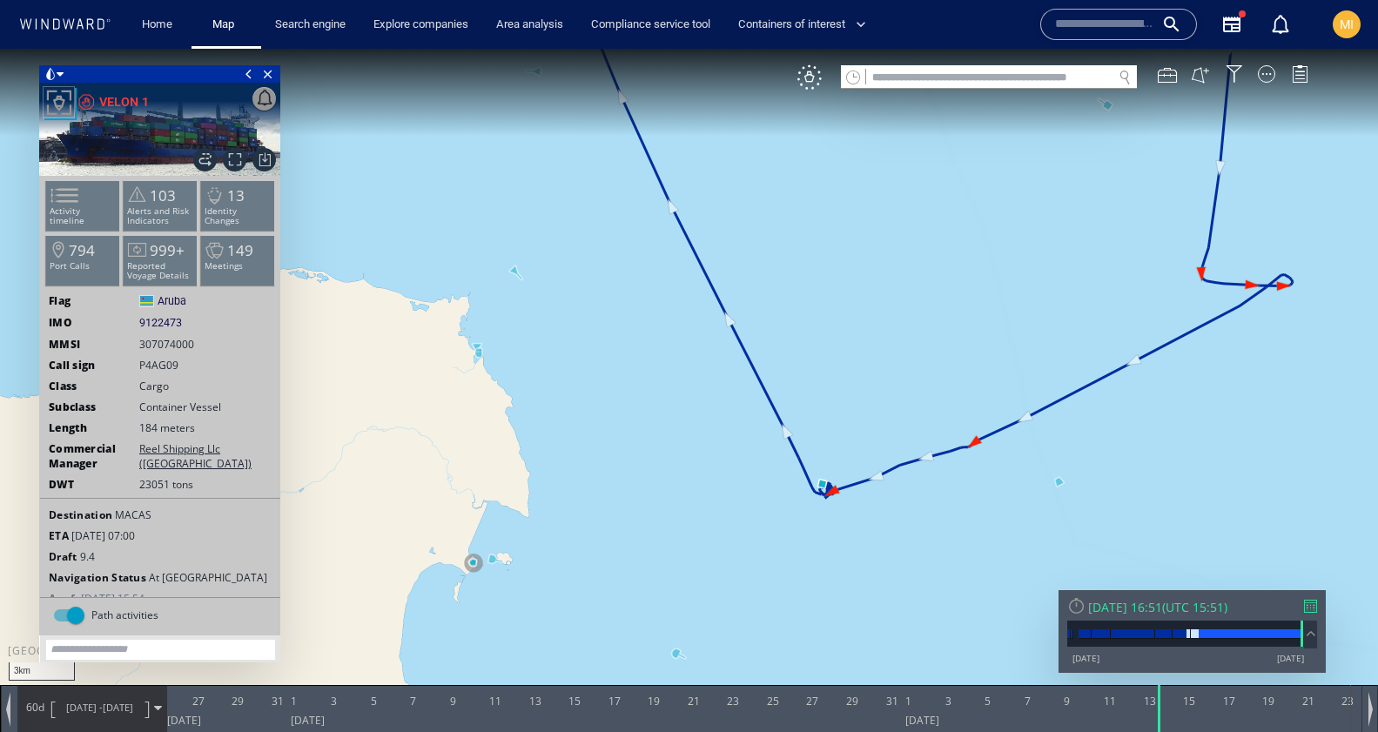
click at [1123, 24] on input "text" at bounding box center [1104, 24] width 99 height 26
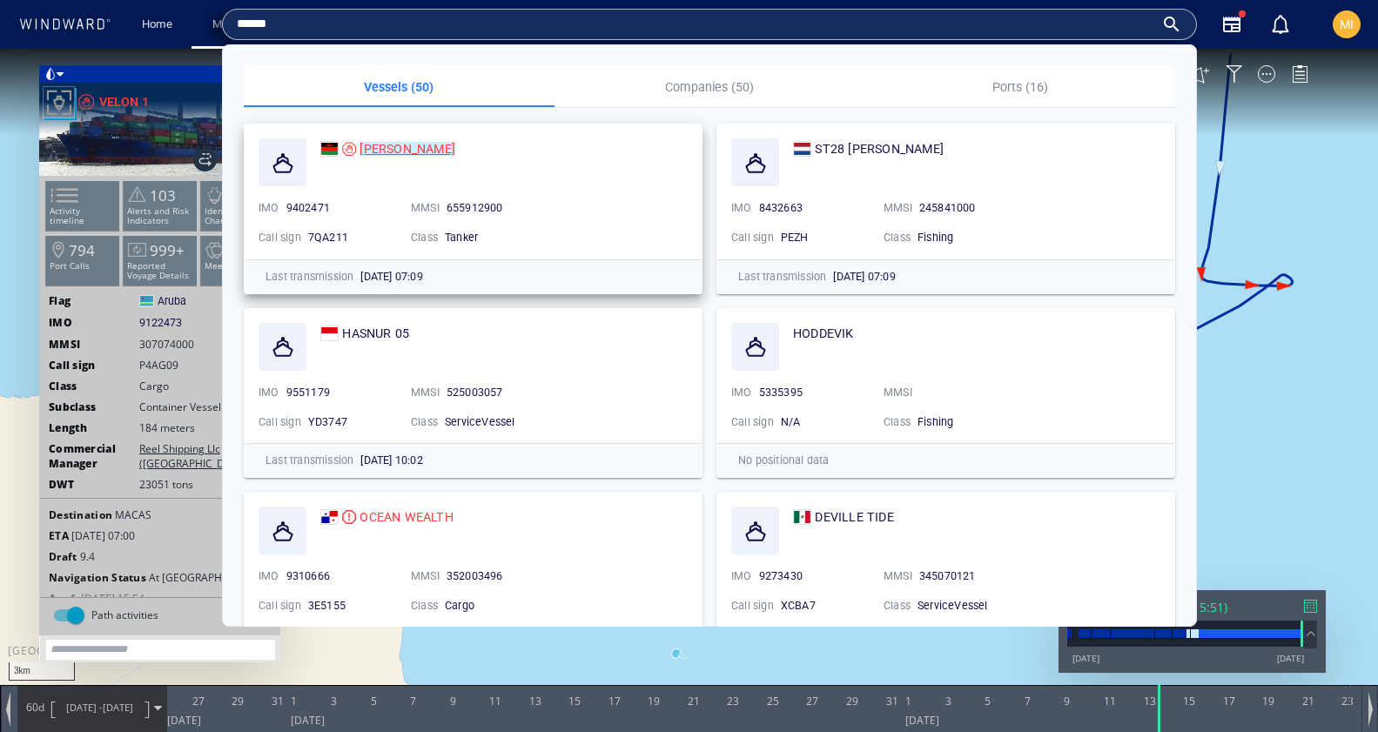
type input "******"
click at [374, 148] on mark "DEVIKA" at bounding box center [408, 149] width 96 height 14
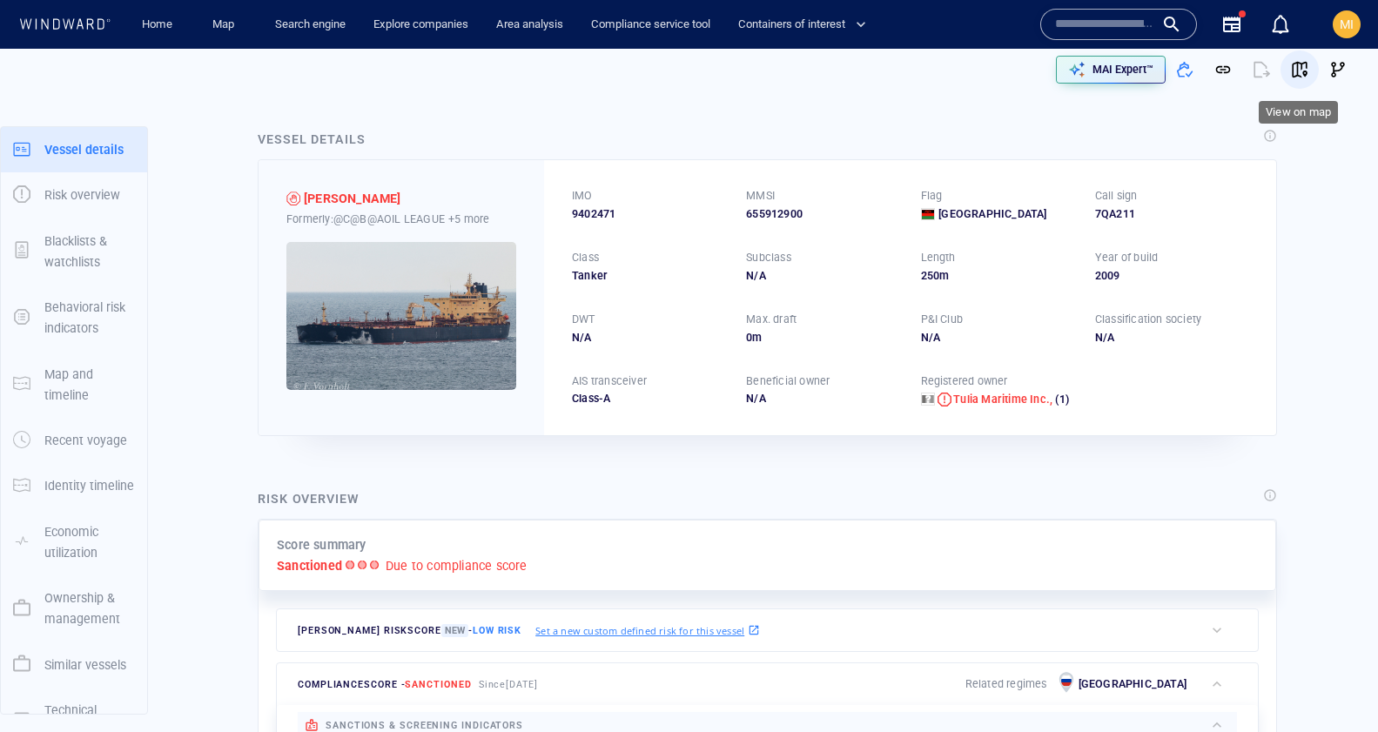
click at [1300, 63] on span "button" at bounding box center [1299, 69] width 17 height 17
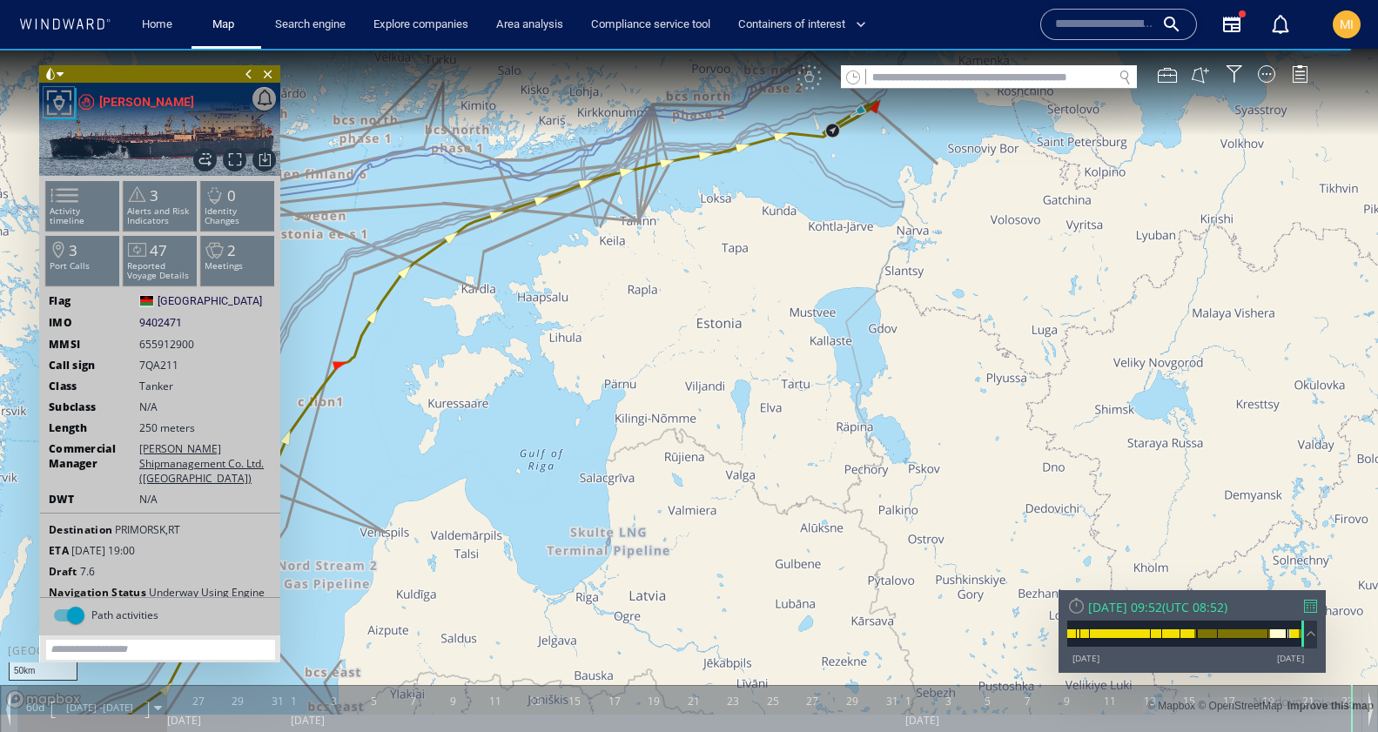
drag, startPoint x: 823, startPoint y: 200, endPoint x: 793, endPoint y: 284, distance: 88.7
click at [795, 279] on canvas "Map" at bounding box center [689, 382] width 1378 height 666
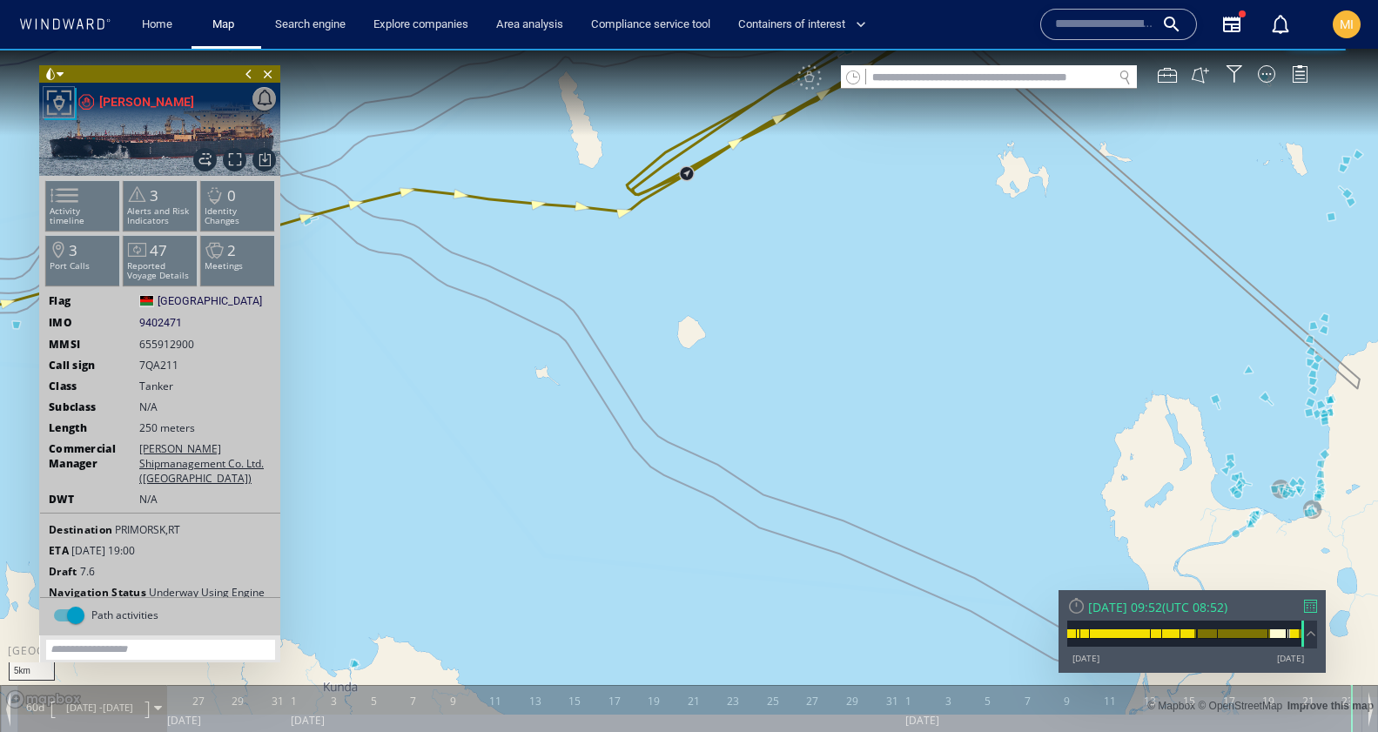
click at [713, 236] on canvas "Map" at bounding box center [689, 382] width 1378 height 666
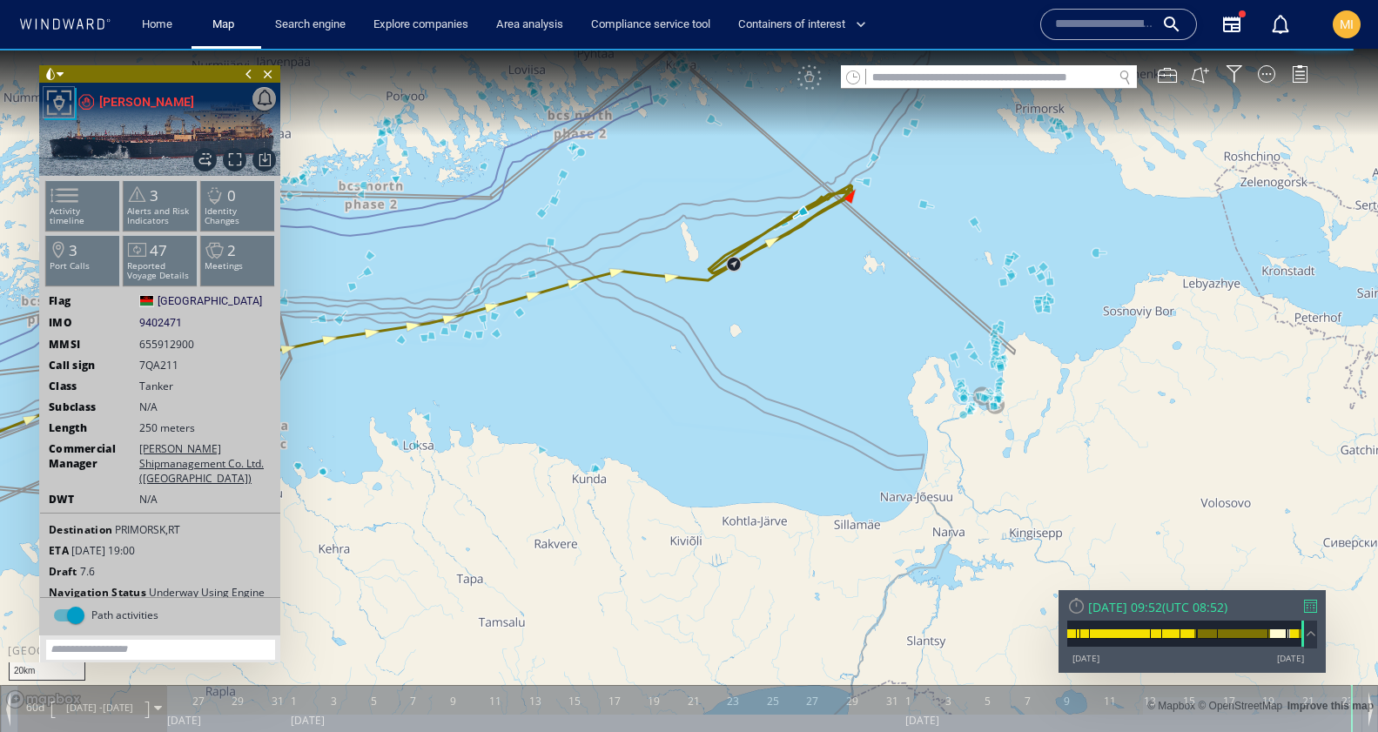
drag, startPoint x: 768, startPoint y: 247, endPoint x: 764, endPoint y: 316, distance: 68.9
click at [764, 313] on canvas "Map" at bounding box center [689, 382] width 1378 height 666
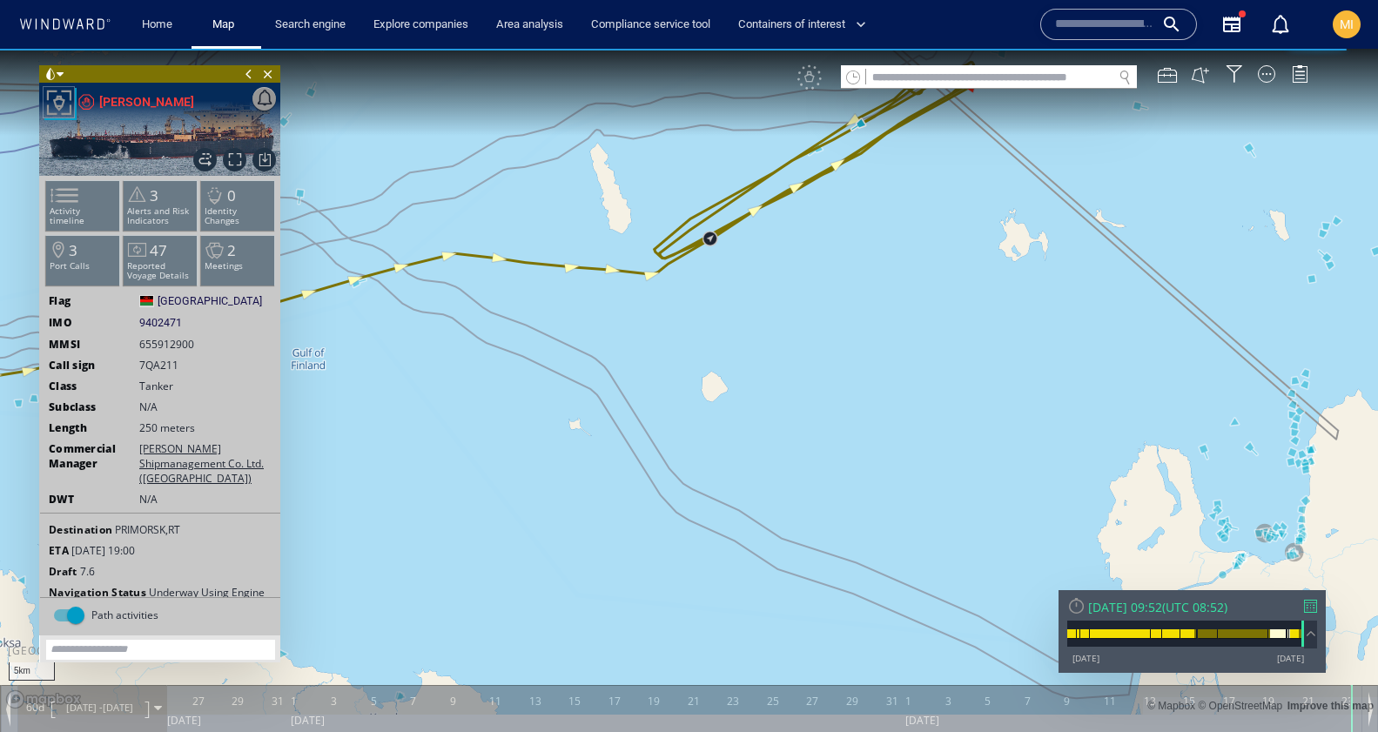
drag, startPoint x: 780, startPoint y: 276, endPoint x: 772, endPoint y: 435, distance: 159.5
click at [773, 435] on canvas "Map" at bounding box center [689, 382] width 1378 height 666
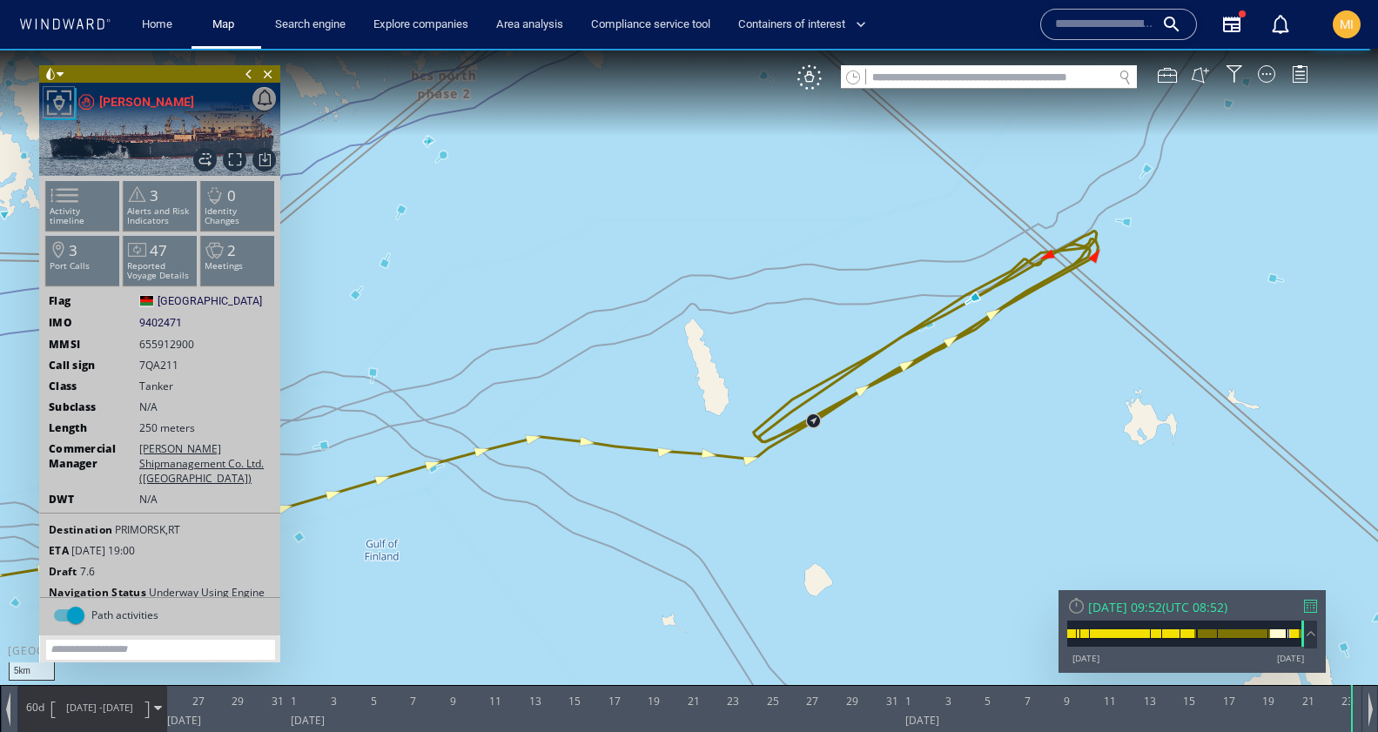
drag, startPoint x: 1054, startPoint y: 370, endPoint x: 1153, endPoint y: 372, distance: 99.3
click at [1153, 372] on canvas "Map" at bounding box center [689, 382] width 1378 height 666
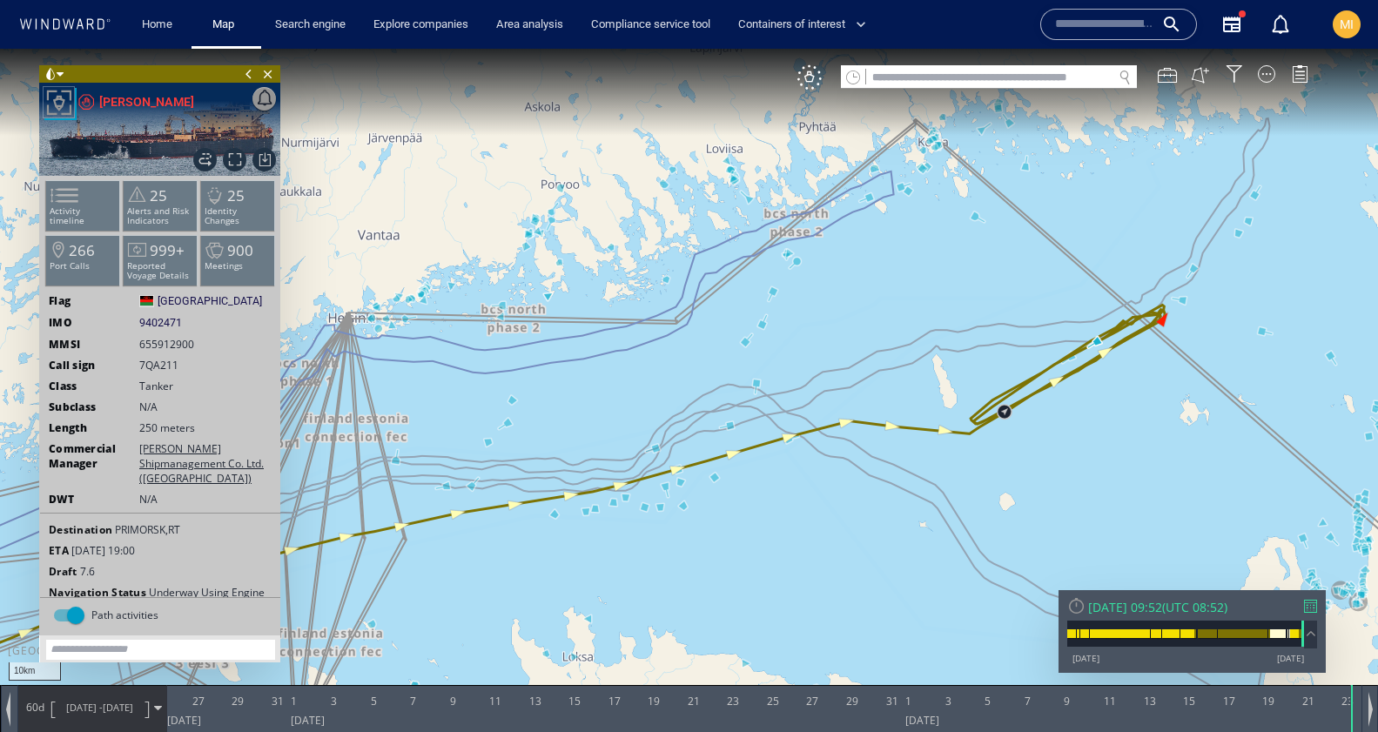
drag, startPoint x: 1122, startPoint y: 400, endPoint x: 754, endPoint y: 341, distance: 372.9
click at [752, 337] on canvas "Map" at bounding box center [689, 382] width 1378 height 666
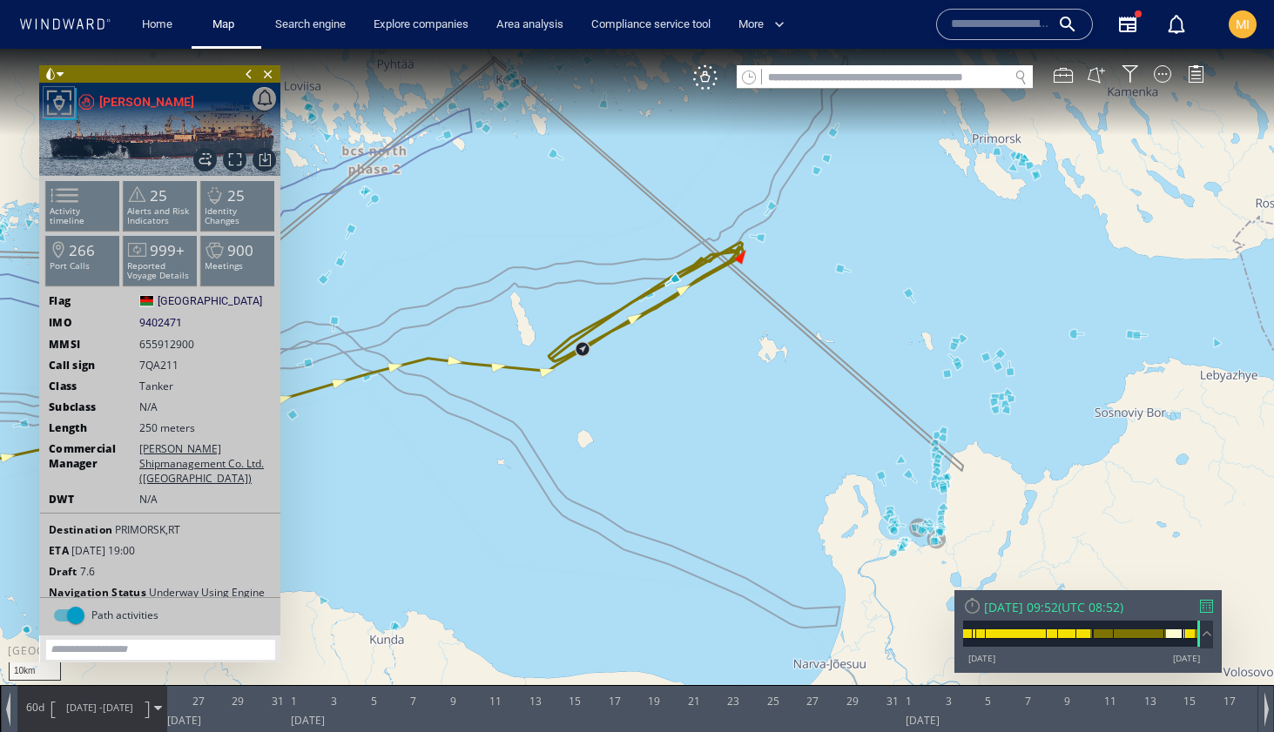
click at [8, 0] on div "Home Map Search engine Explore companies Area analysis Compliance service tool …" at bounding box center [637, 24] width 1274 height 49
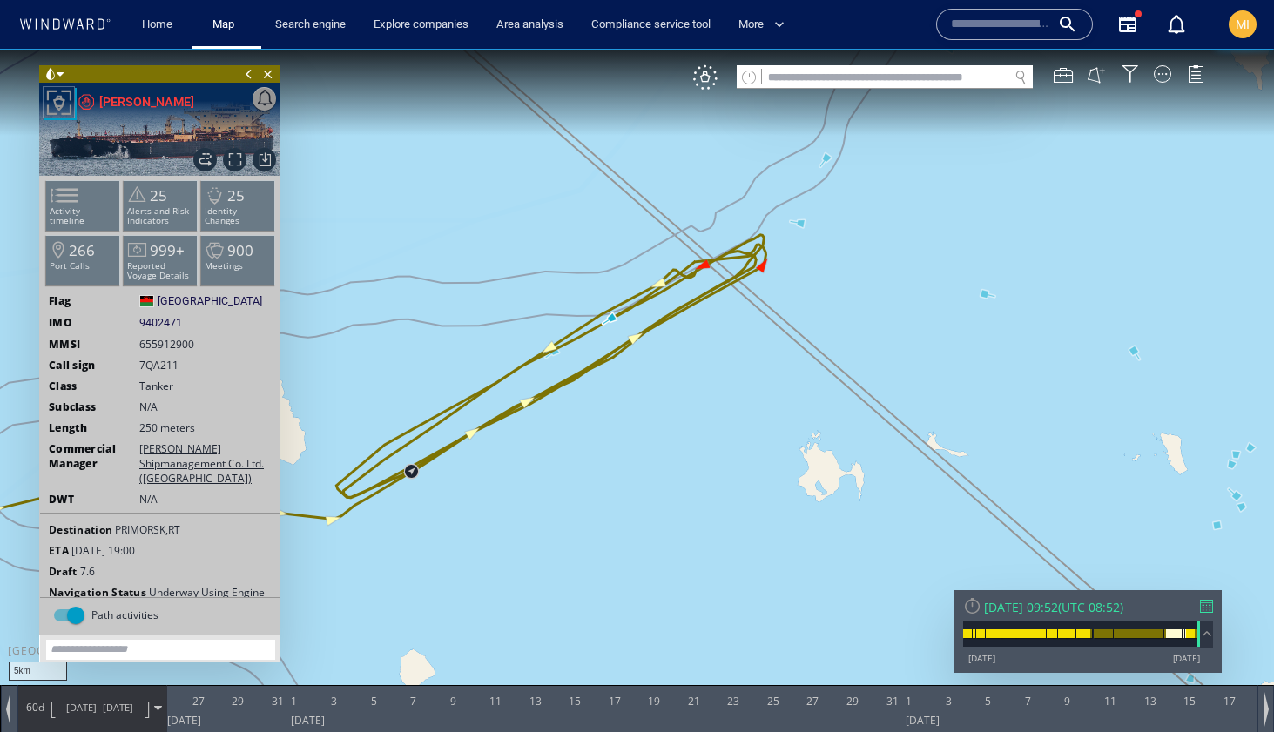
drag, startPoint x: 731, startPoint y: 249, endPoint x: 736, endPoint y: 347, distance: 98.5
click at [736, 347] on canvas "Map" at bounding box center [637, 382] width 1274 height 666
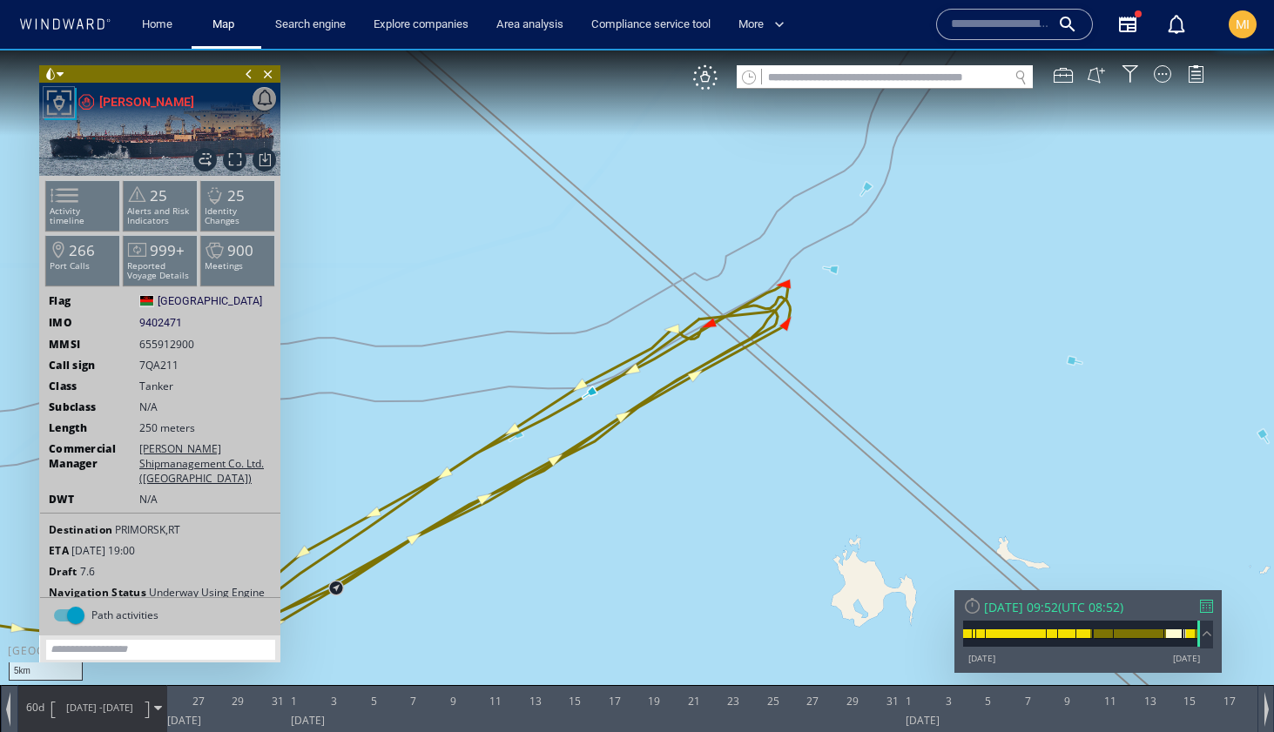
drag, startPoint x: 685, startPoint y: 485, endPoint x: 732, endPoint y: 374, distance: 121.0
click at [731, 374] on canvas "Map" at bounding box center [637, 382] width 1274 height 666
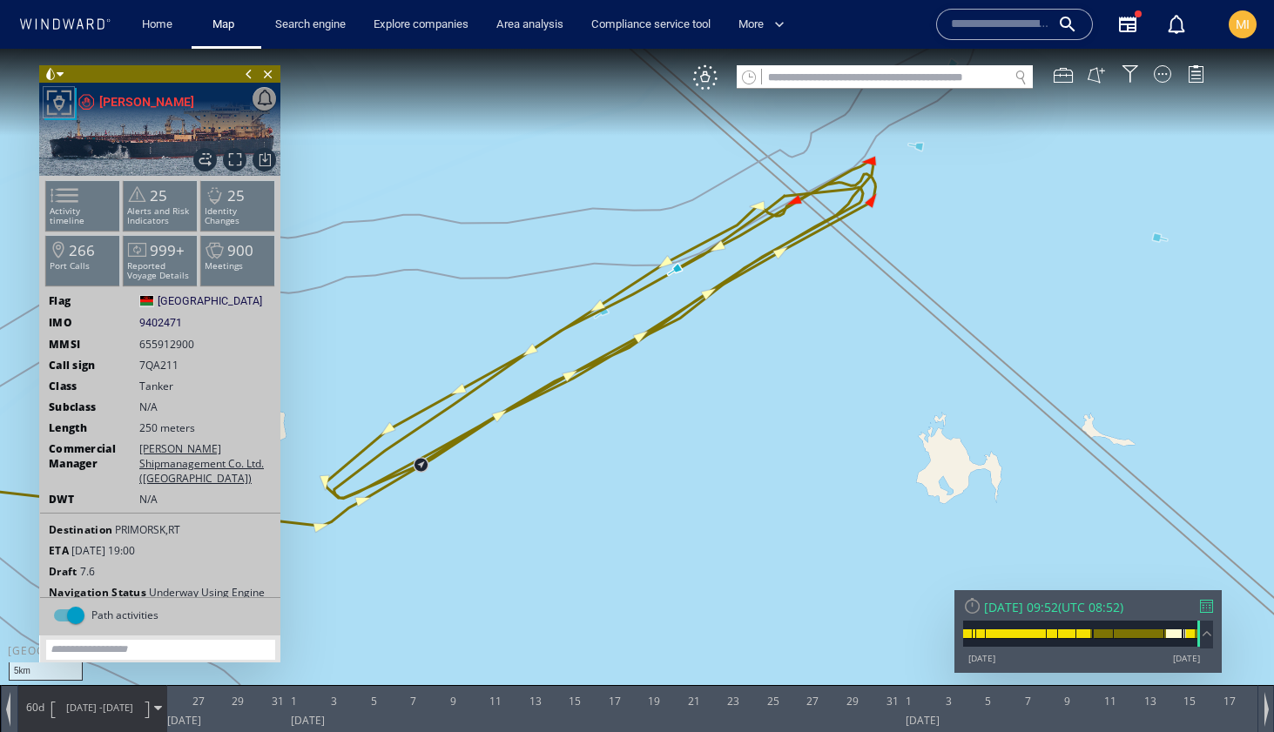
drag, startPoint x: 739, startPoint y: 373, endPoint x: 789, endPoint y: 320, distance: 72.1
click at [789, 320] on canvas "Map" at bounding box center [637, 382] width 1274 height 666
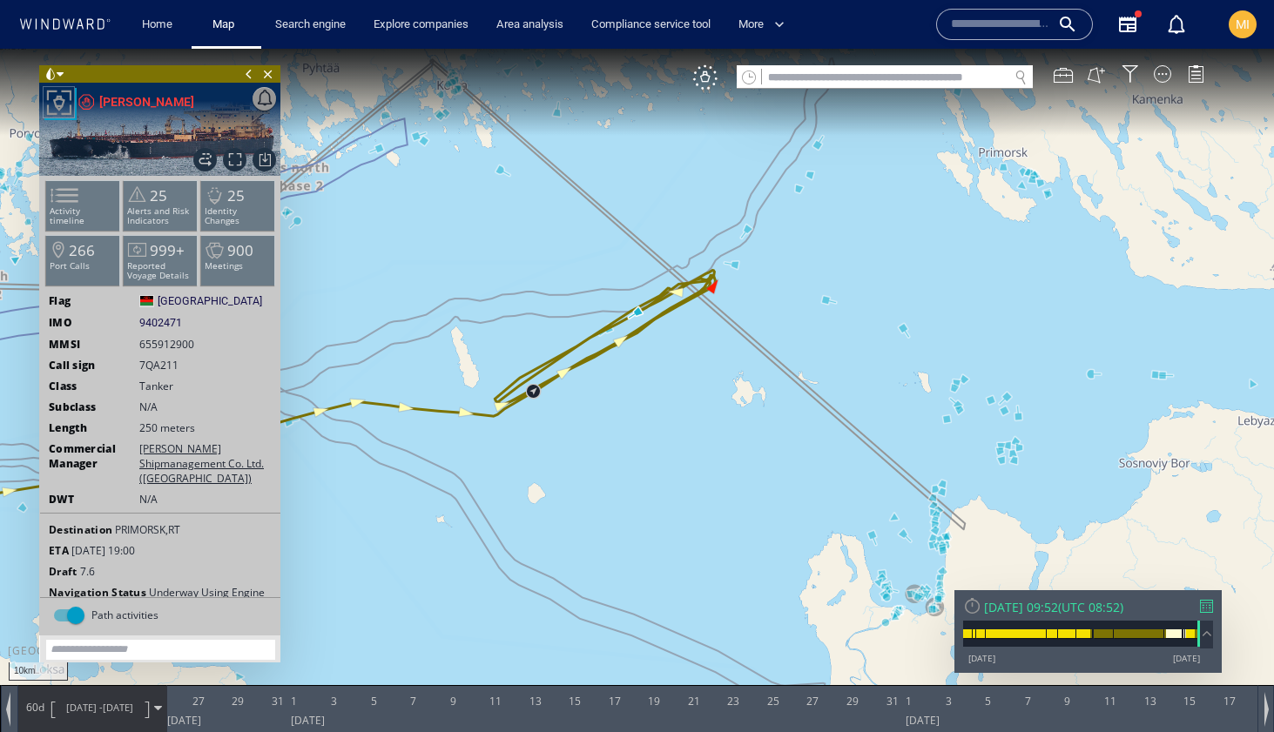
drag, startPoint x: 655, startPoint y: 501, endPoint x: 643, endPoint y: 435, distance: 66.4
click at [639, 430] on canvas "Map" at bounding box center [637, 382] width 1274 height 666
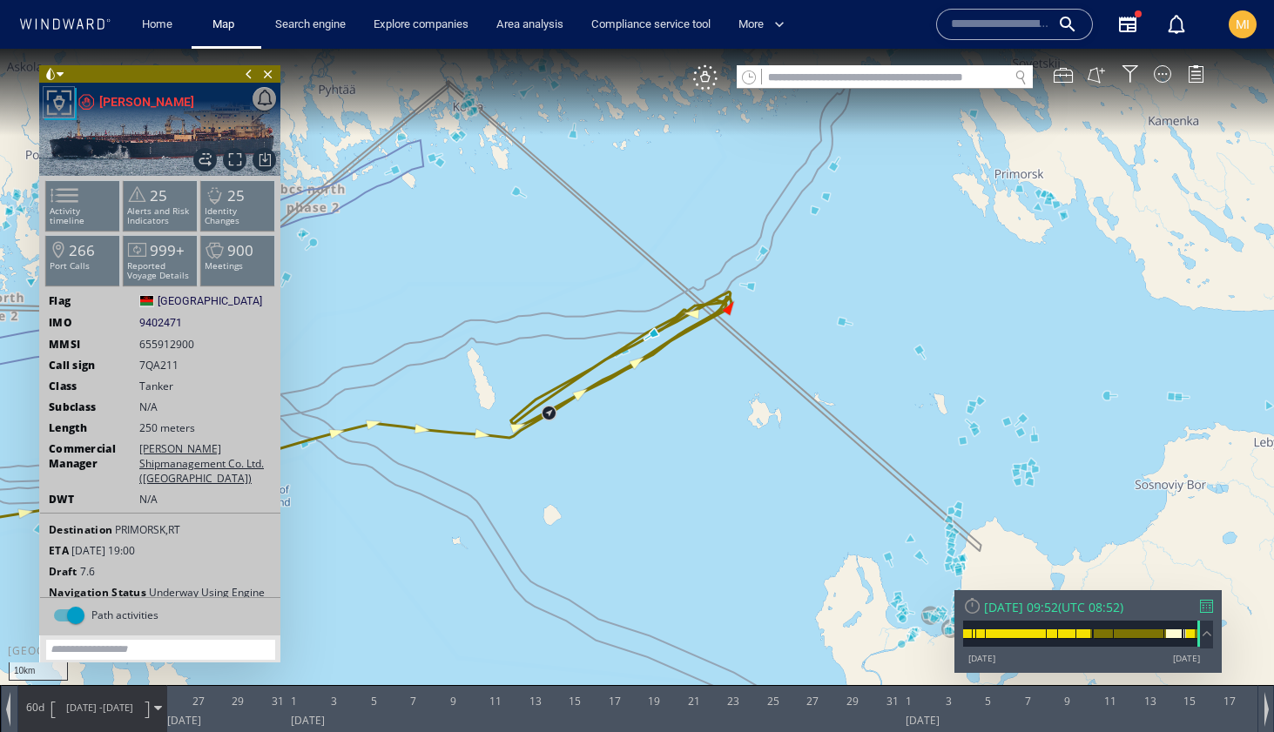
scroll to position [14, 0]
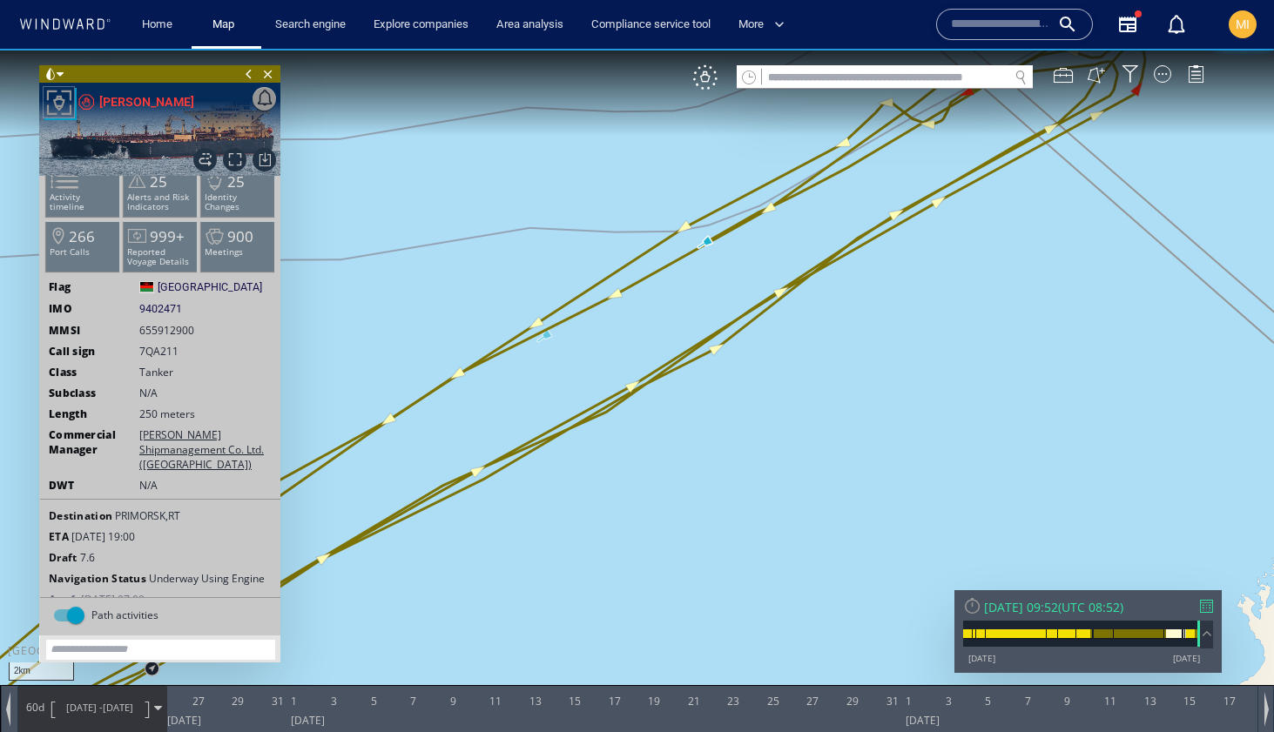
drag, startPoint x: 602, startPoint y: 401, endPoint x: 693, endPoint y: 503, distance: 136.3
click at [693, 503] on canvas "Map" at bounding box center [637, 382] width 1274 height 666
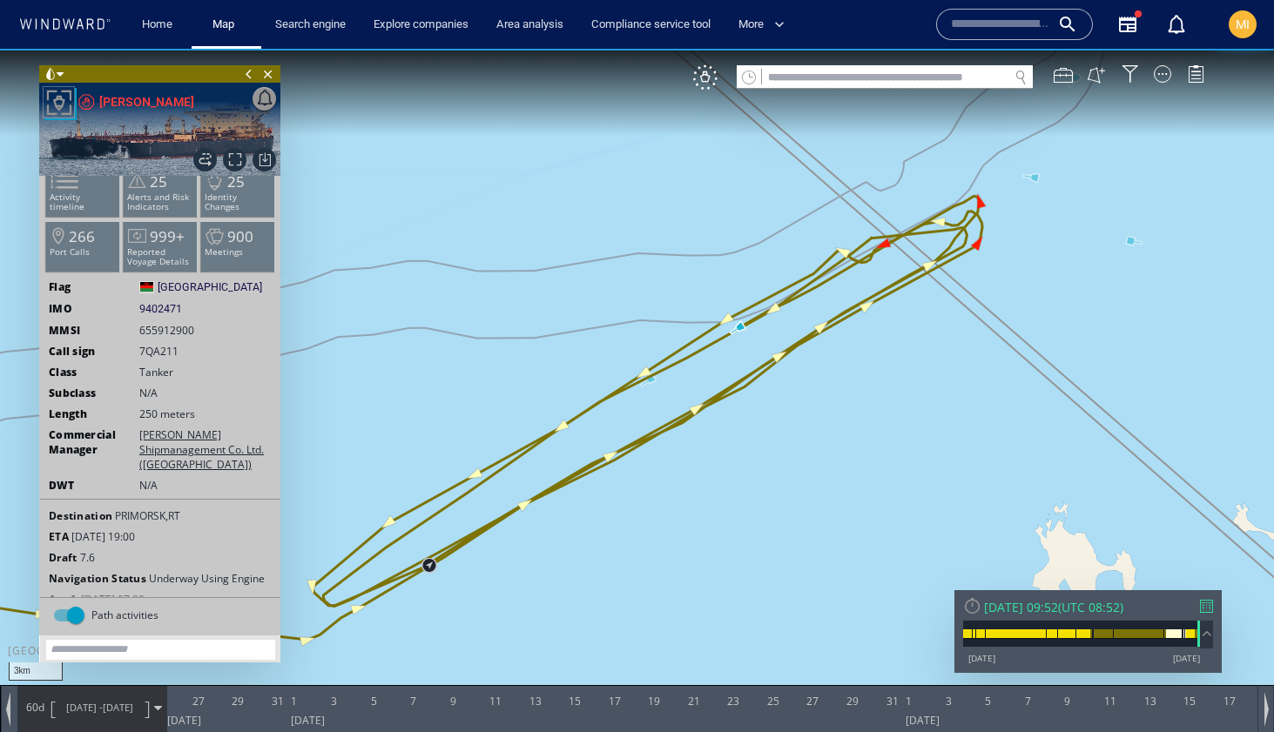
drag, startPoint x: 502, startPoint y: 577, endPoint x: 685, endPoint y: 477, distance: 209.2
click at [677, 478] on canvas "Map" at bounding box center [637, 382] width 1274 height 666
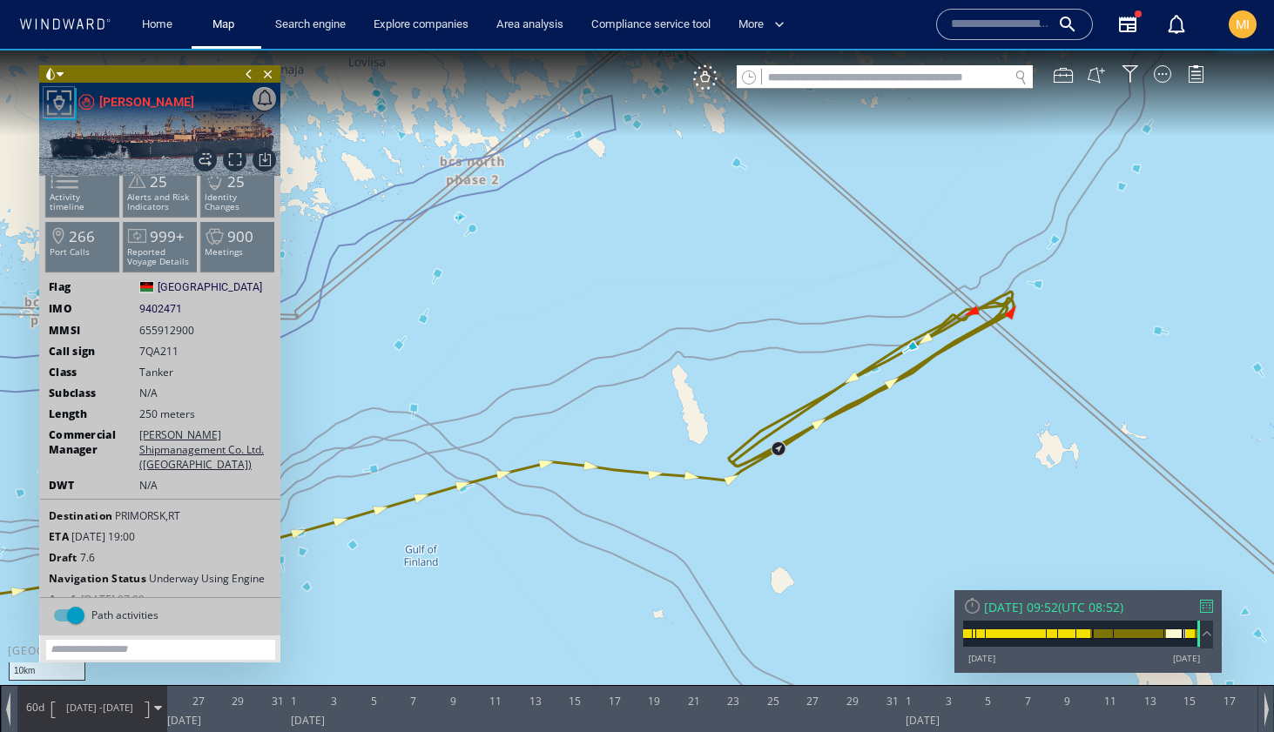
drag, startPoint x: 859, startPoint y: 473, endPoint x: 717, endPoint y: 495, distance: 144.6
click at [717, 494] on canvas "Map" at bounding box center [637, 382] width 1274 height 666
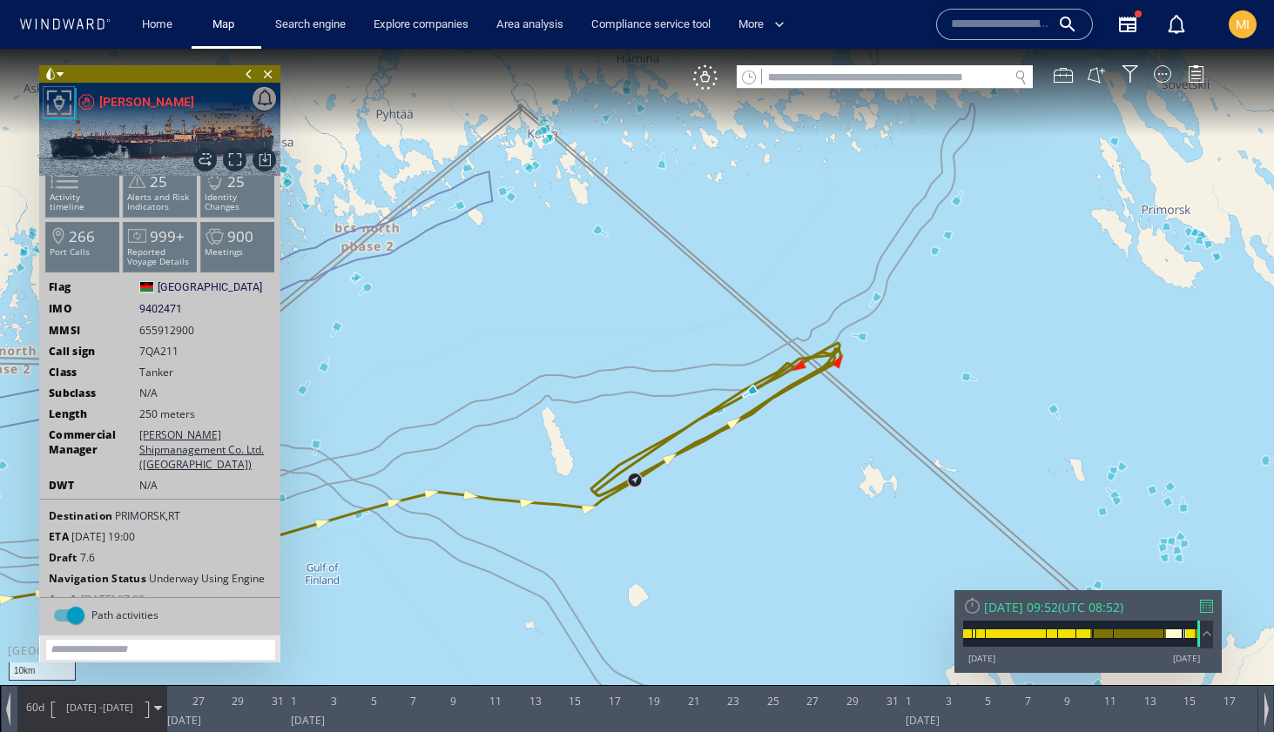
drag, startPoint x: 804, startPoint y: 463, endPoint x: 764, endPoint y: 497, distance: 52.5
click at [764, 497] on canvas "Map" at bounding box center [637, 382] width 1274 height 666
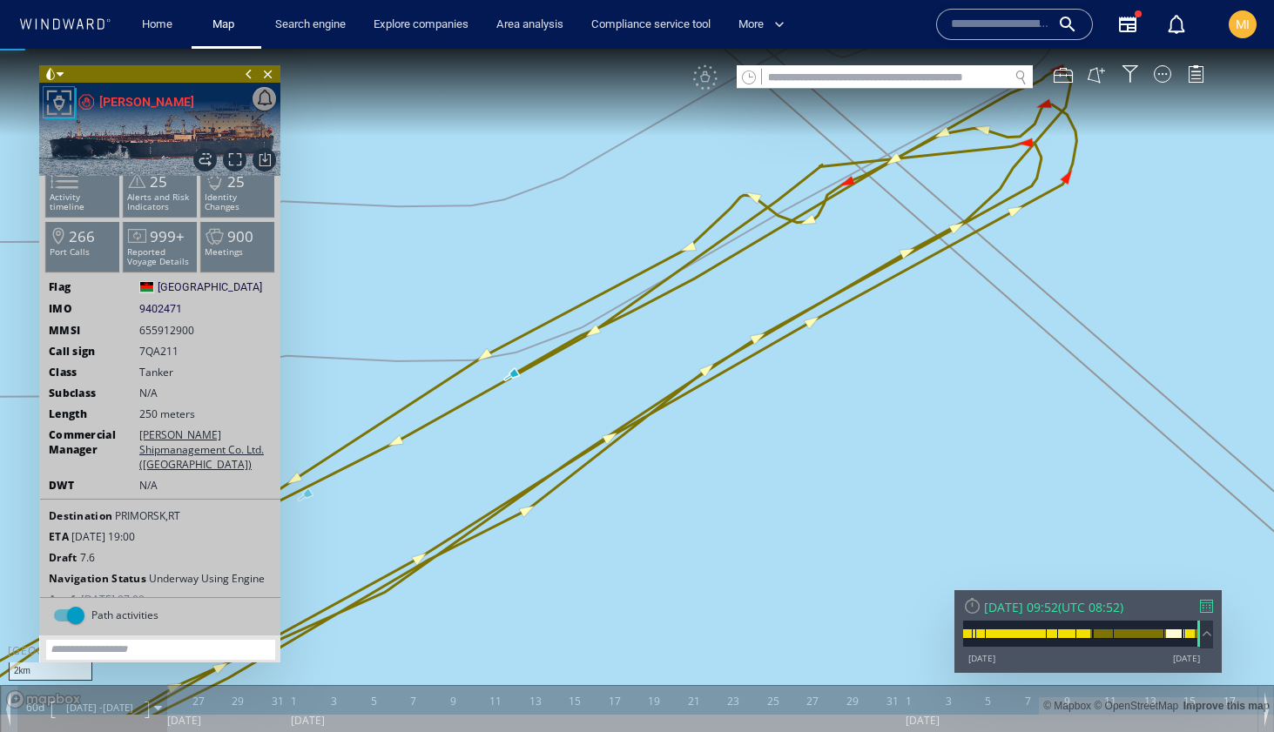
drag, startPoint x: 871, startPoint y: 354, endPoint x: 766, endPoint y: 468, distance: 154.0
click at [768, 463] on canvas "Map" at bounding box center [637, 382] width 1274 height 666
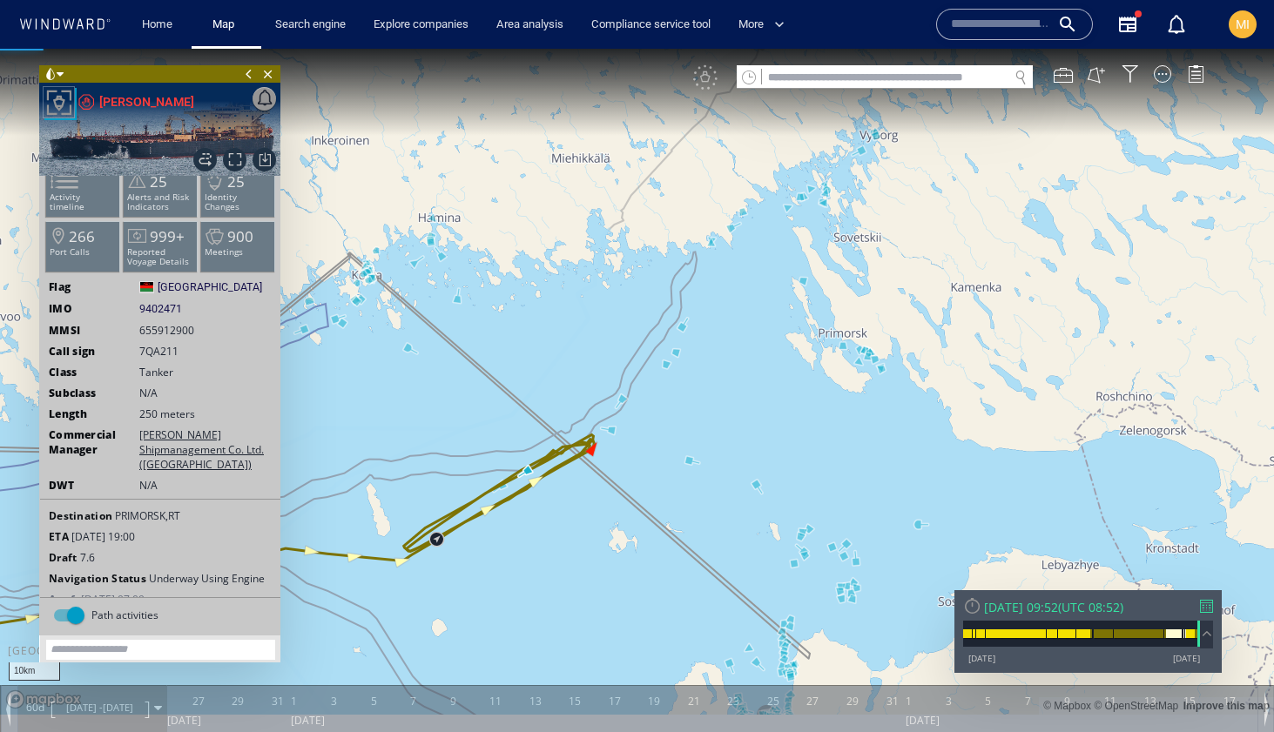
drag, startPoint x: 506, startPoint y: 534, endPoint x: 548, endPoint y: 534, distance: 41.8
click at [543, 534] on canvas "Map" at bounding box center [637, 382] width 1274 height 666
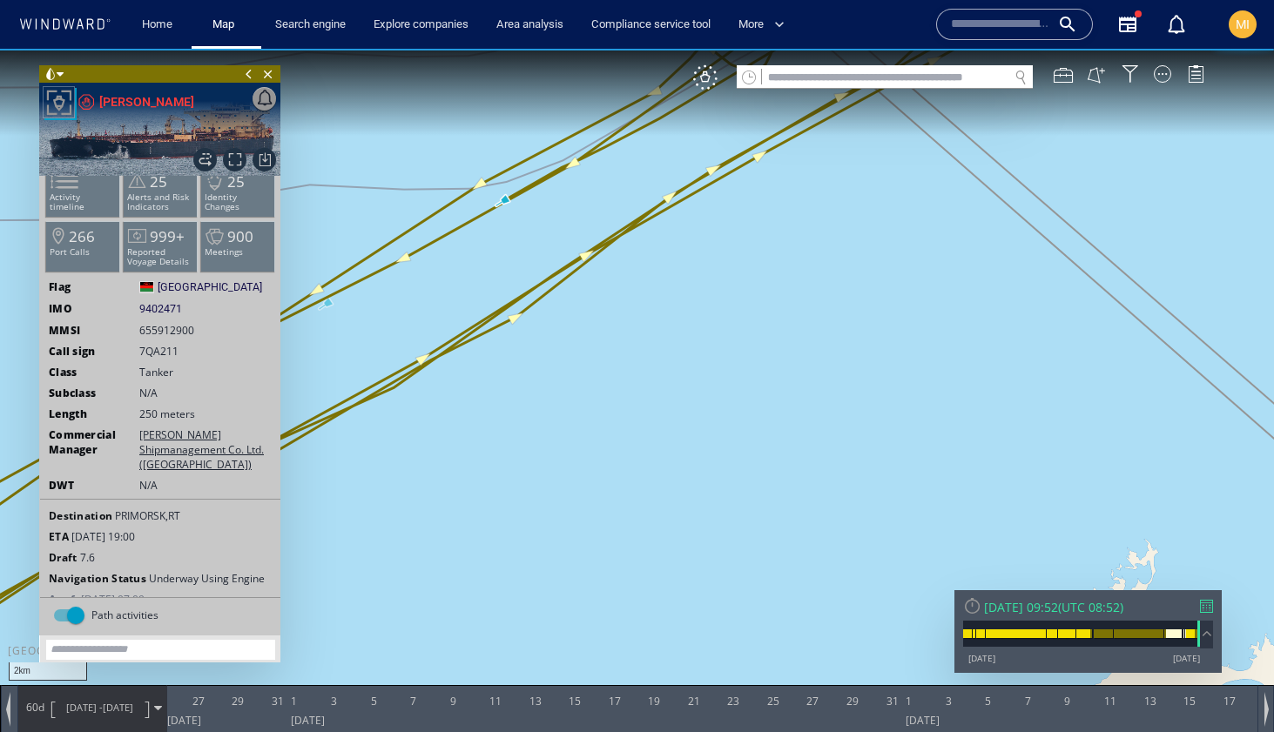
drag, startPoint x: 593, startPoint y: 380, endPoint x: 640, endPoint y: 542, distance: 168.6
click at [640, 545] on canvas "Map" at bounding box center [637, 382] width 1274 height 666
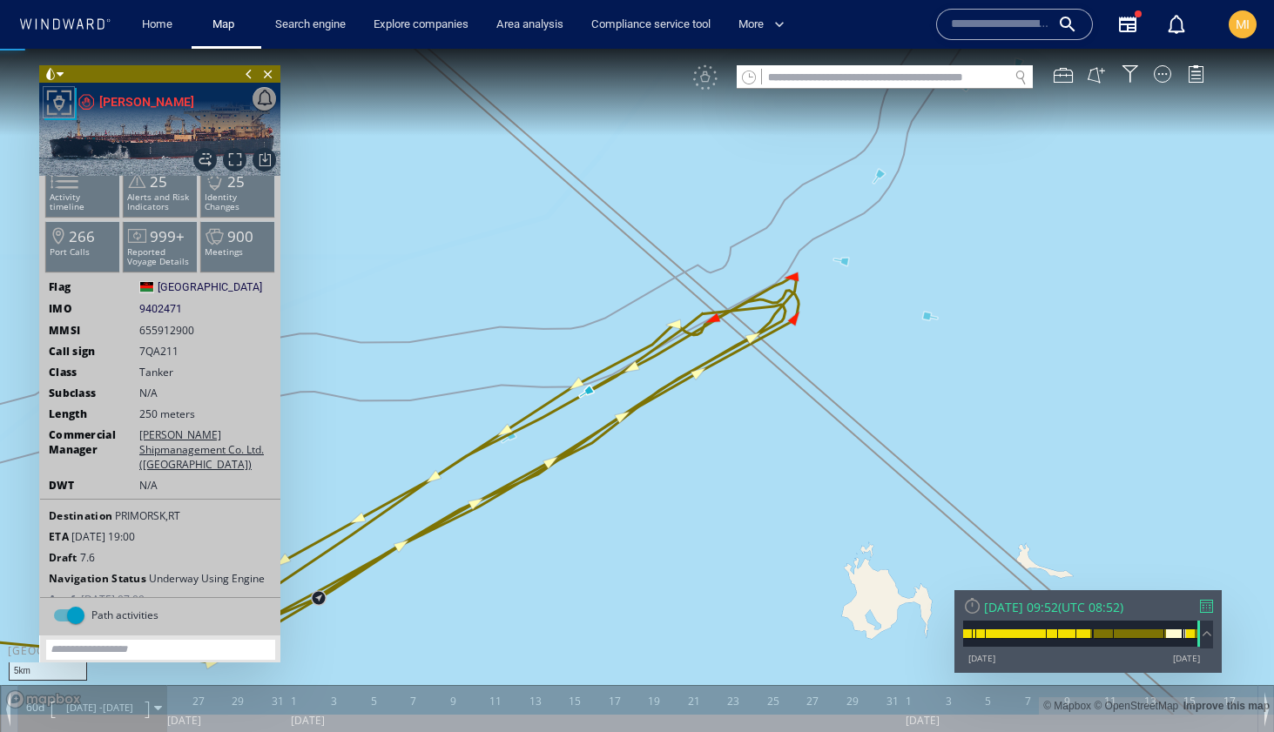
drag, startPoint x: 504, startPoint y: 576, endPoint x: 667, endPoint y: 486, distance: 186.3
click at [662, 489] on canvas "Map" at bounding box center [637, 382] width 1274 height 666
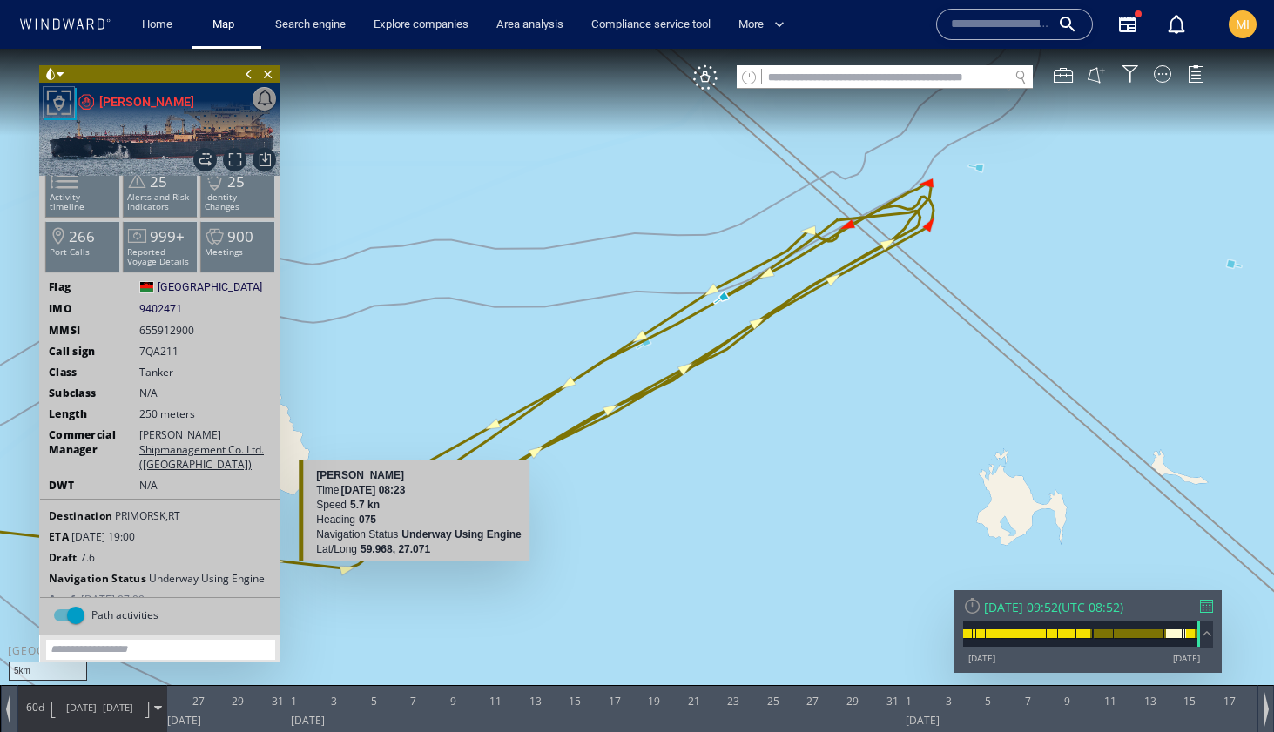
drag, startPoint x: 347, startPoint y: 569, endPoint x: 413, endPoint y: 570, distance: 66.2
click at [413, 570] on canvas "Map" at bounding box center [637, 382] width 1274 height 666
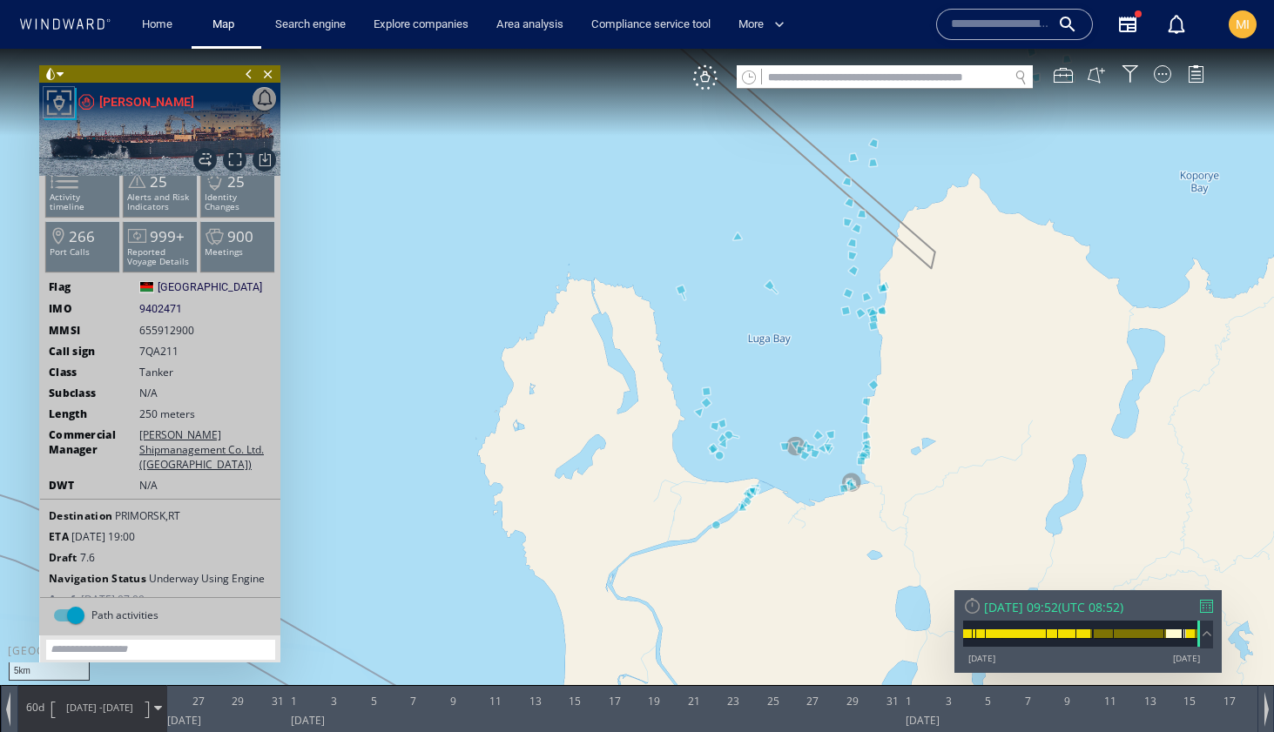
drag, startPoint x: 955, startPoint y: 335, endPoint x: 966, endPoint y: 432, distance: 97.3
click at [966, 430] on canvas "Map" at bounding box center [637, 382] width 1274 height 666
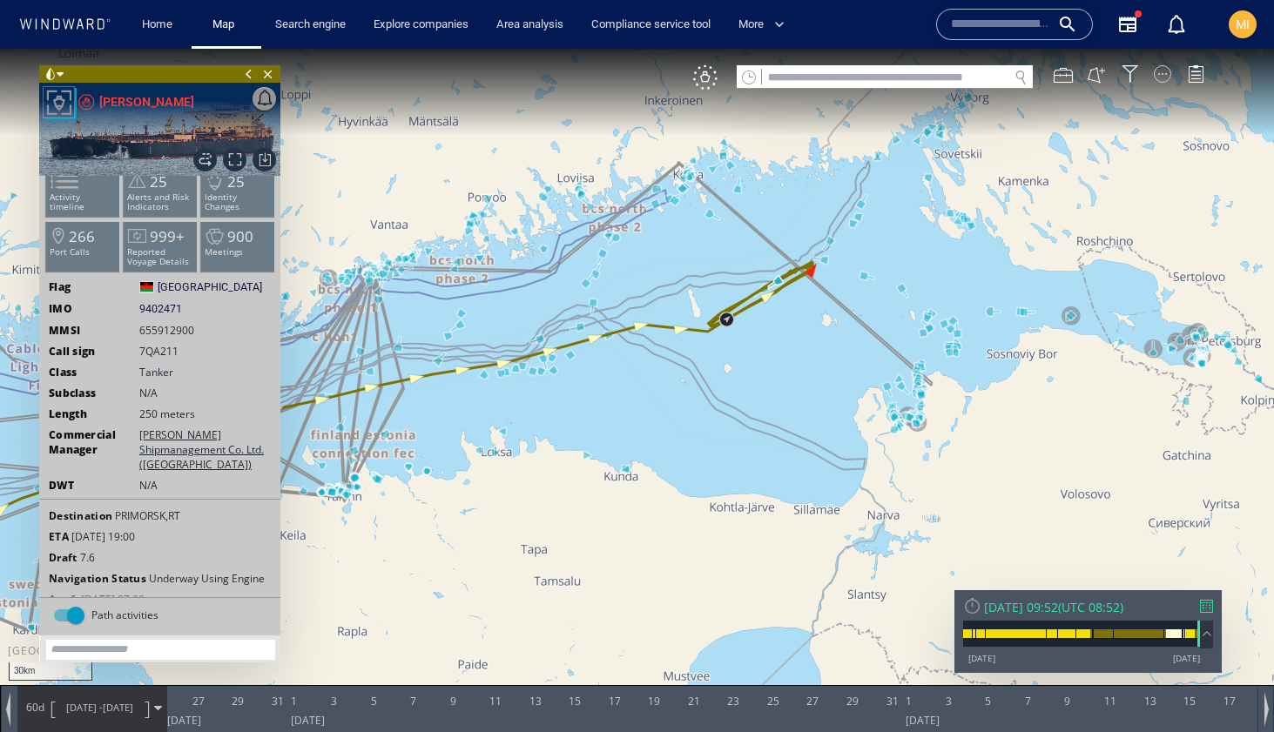
click at [1167, 72] on div at bounding box center [1162, 73] width 17 height 17
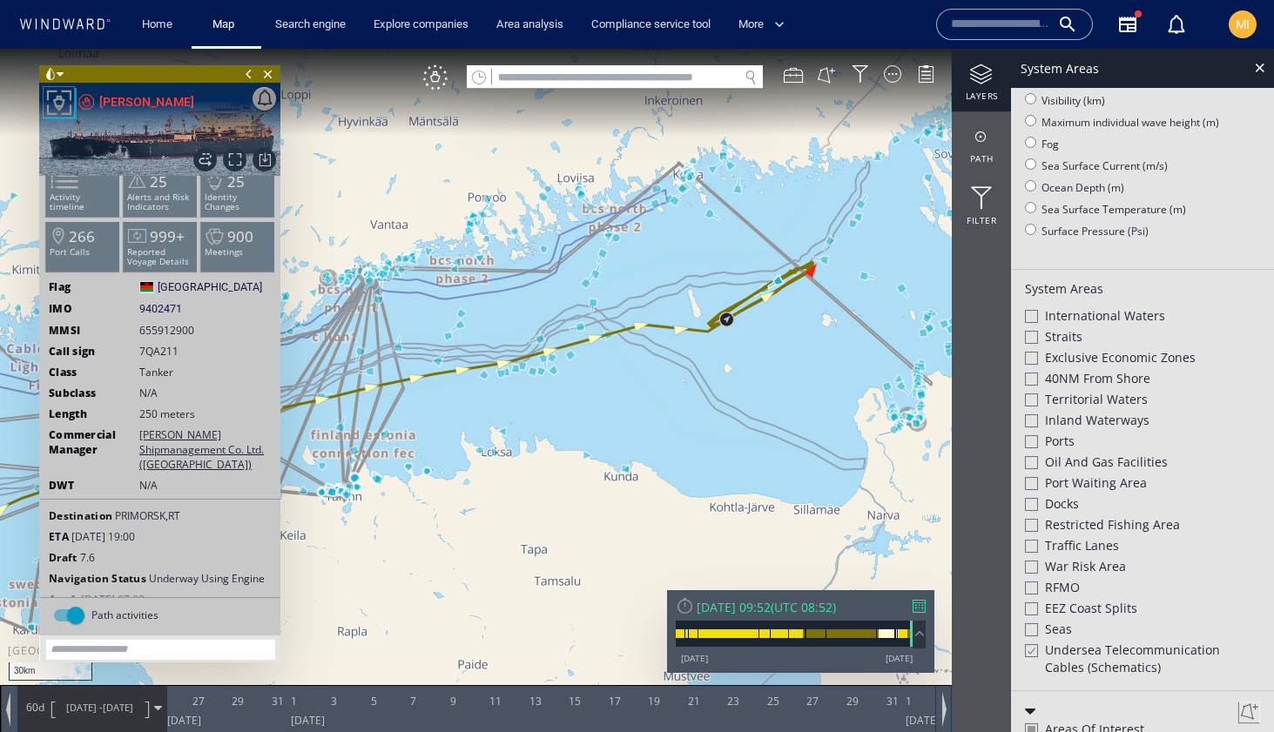
scroll to position [172, 0]
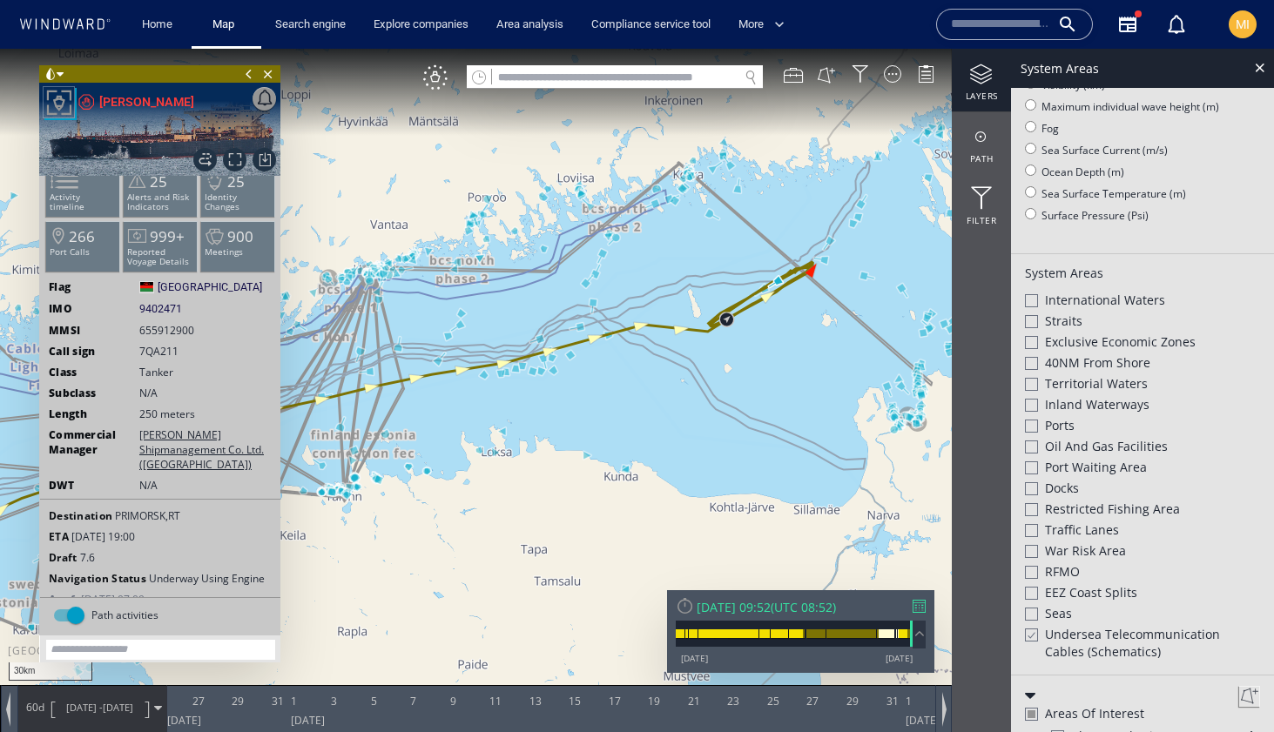
click at [1031, 631] on div at bounding box center [1030, 635] width 13 height 15
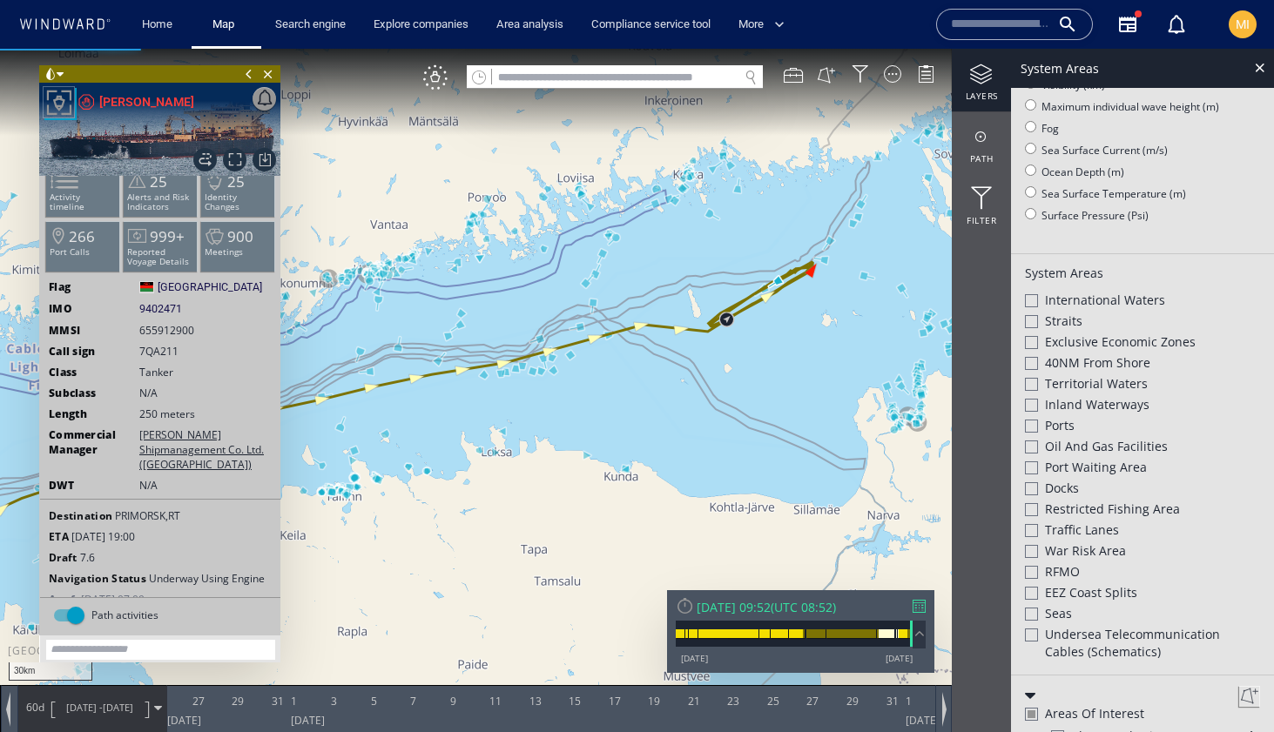
click at [1031, 631] on div at bounding box center [1031, 635] width 13 height 13
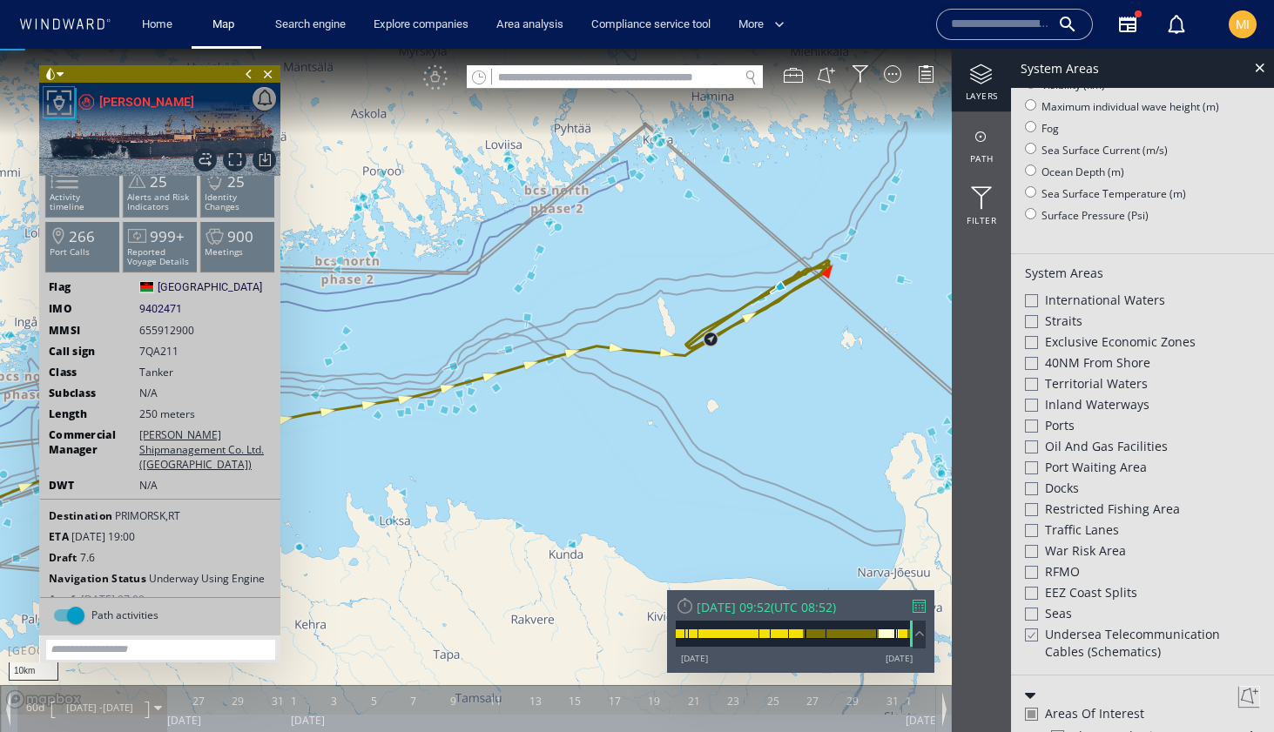
drag, startPoint x: 677, startPoint y: 182, endPoint x: 725, endPoint y: 318, distance: 144.0
click at [724, 313] on canvas "Map" at bounding box center [637, 382] width 1274 height 666
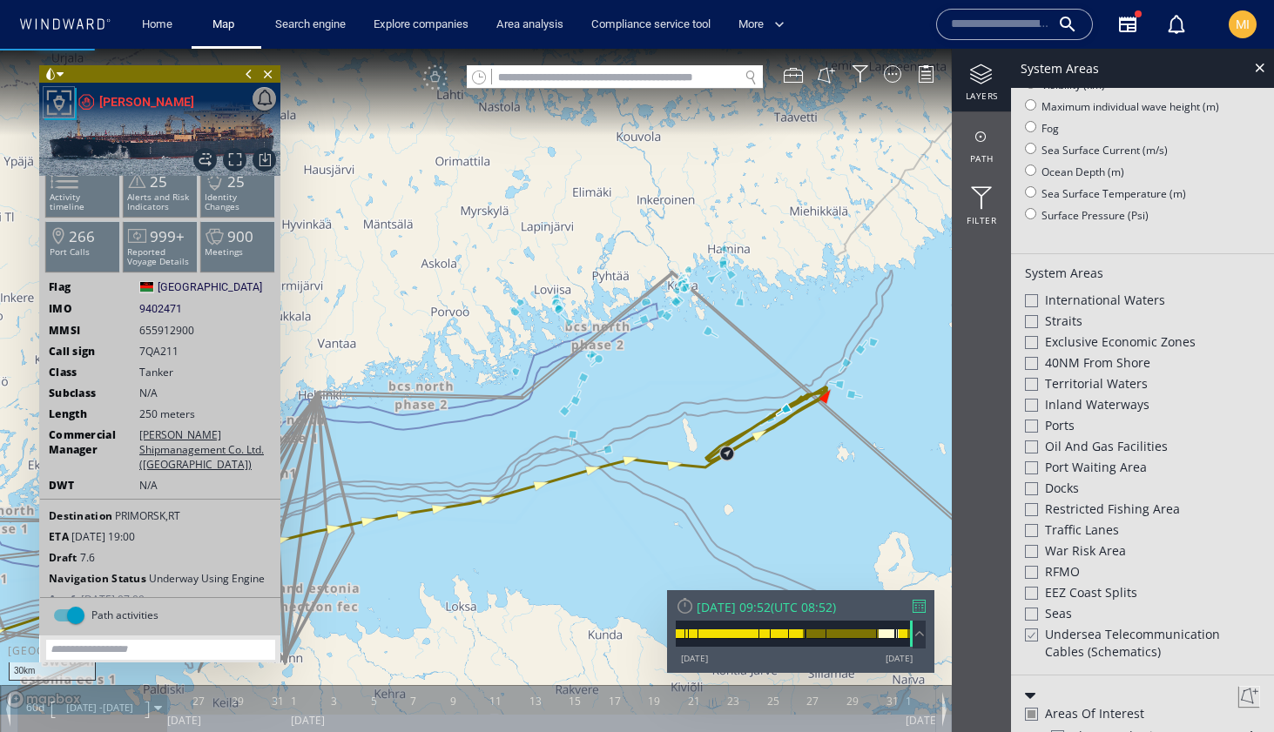
drag, startPoint x: 714, startPoint y: 327, endPoint x: 538, endPoint y: 254, distance: 190.5
click at [540, 254] on canvas "Map" at bounding box center [637, 382] width 1274 height 666
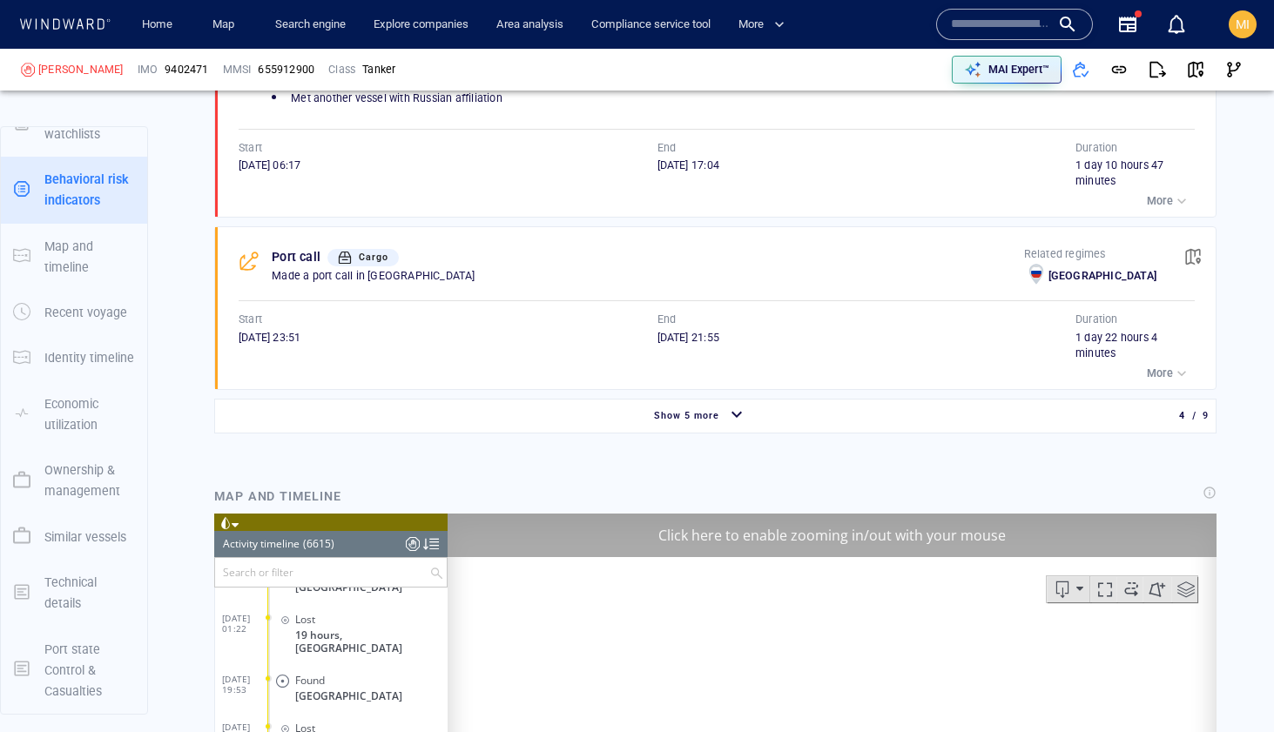
scroll to position [1904, 0]
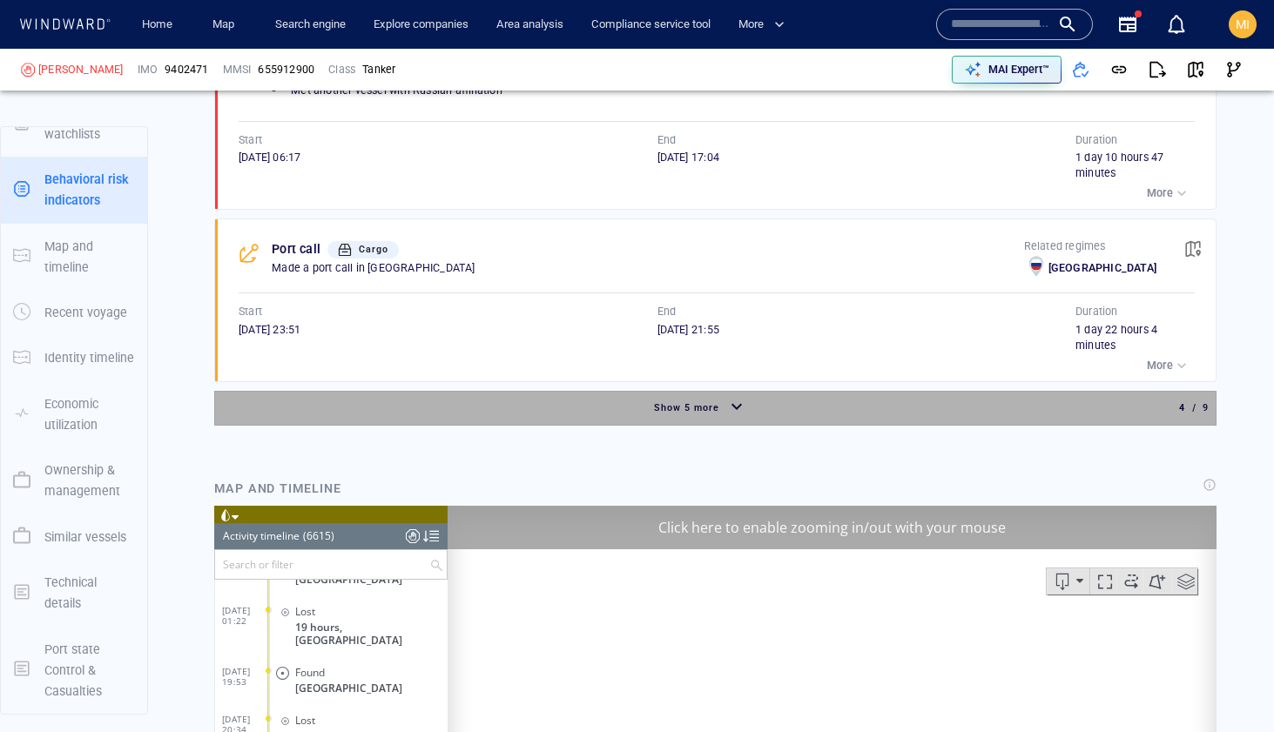
click at [709, 406] on span "Show 5 more" at bounding box center [686, 407] width 65 height 11
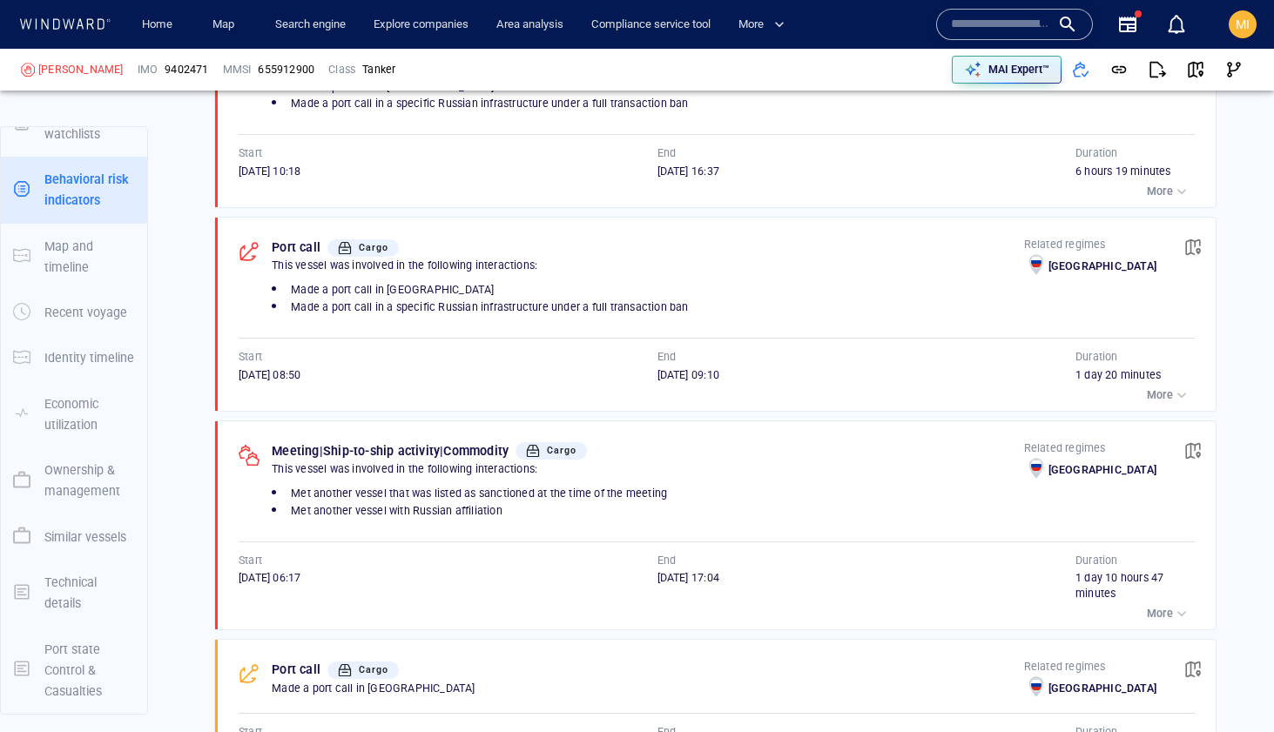
scroll to position [1476, 0]
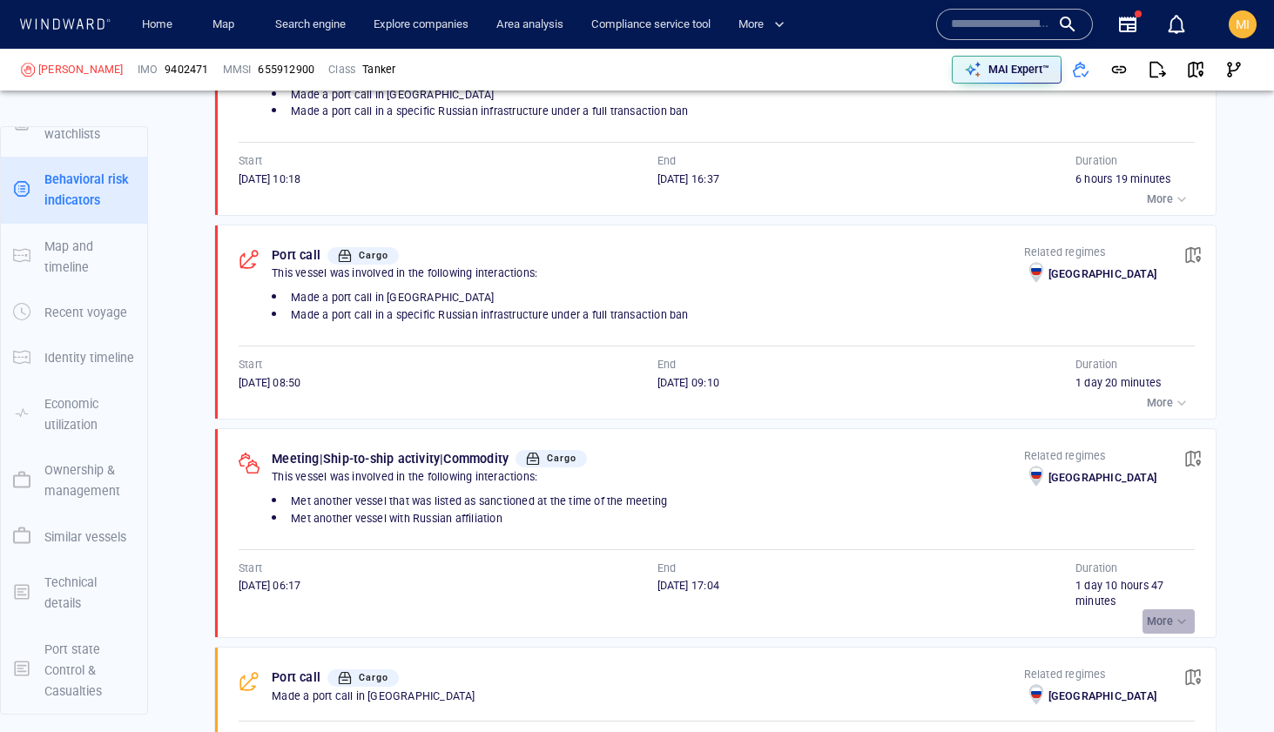
click at [1158, 625] on p "More" at bounding box center [1160, 622] width 26 height 16
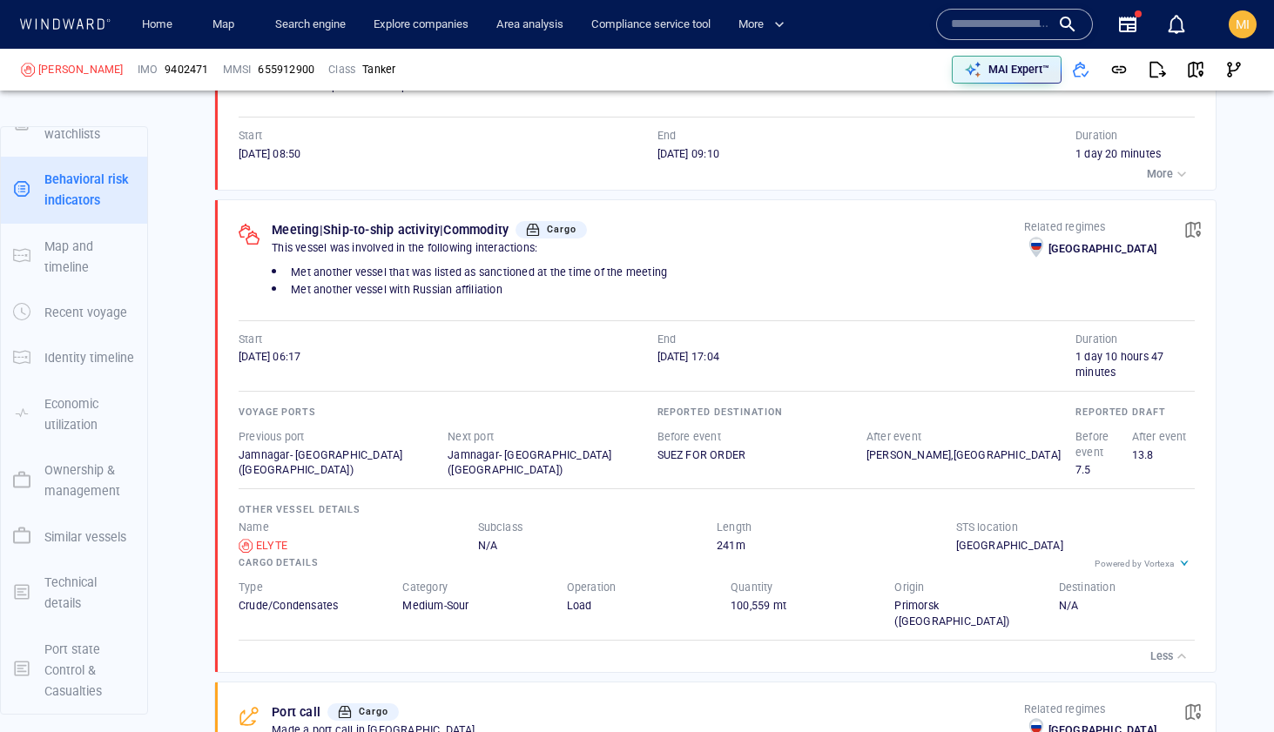
scroll to position [1732, 0]
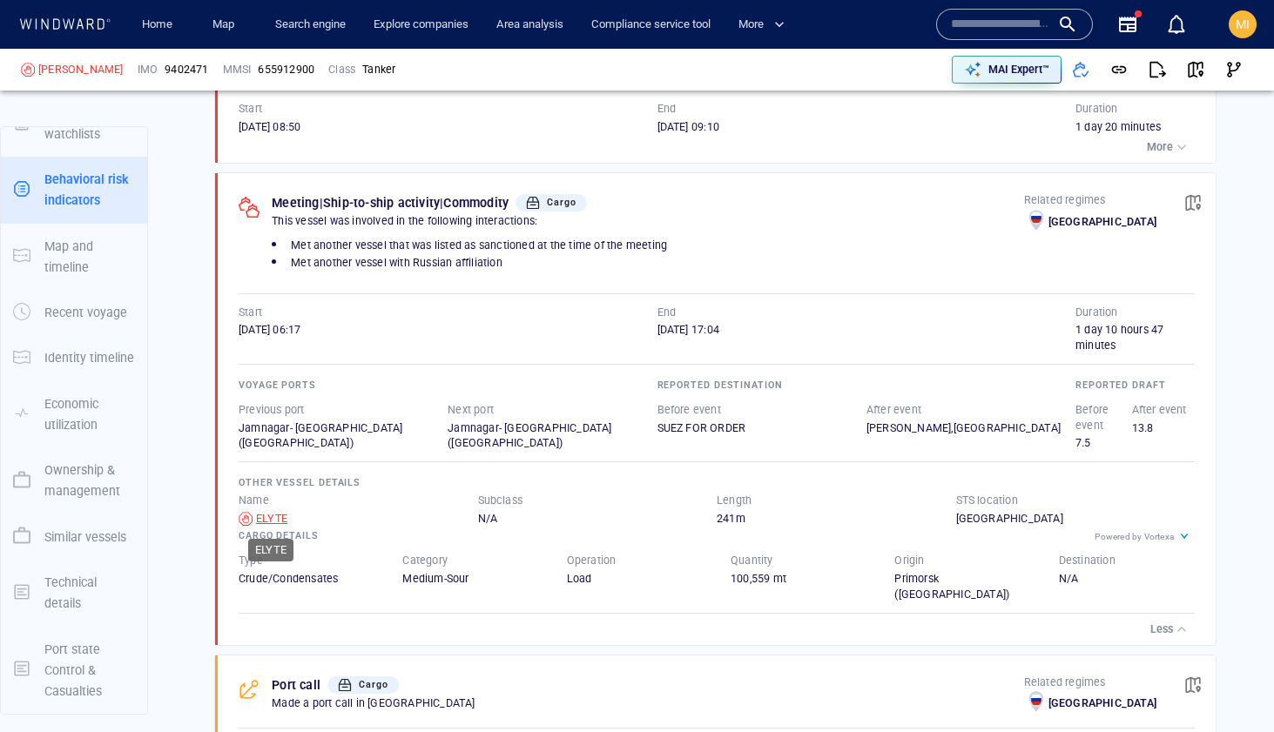
click at [272, 515] on div "ELYTE" at bounding box center [271, 519] width 31 height 16
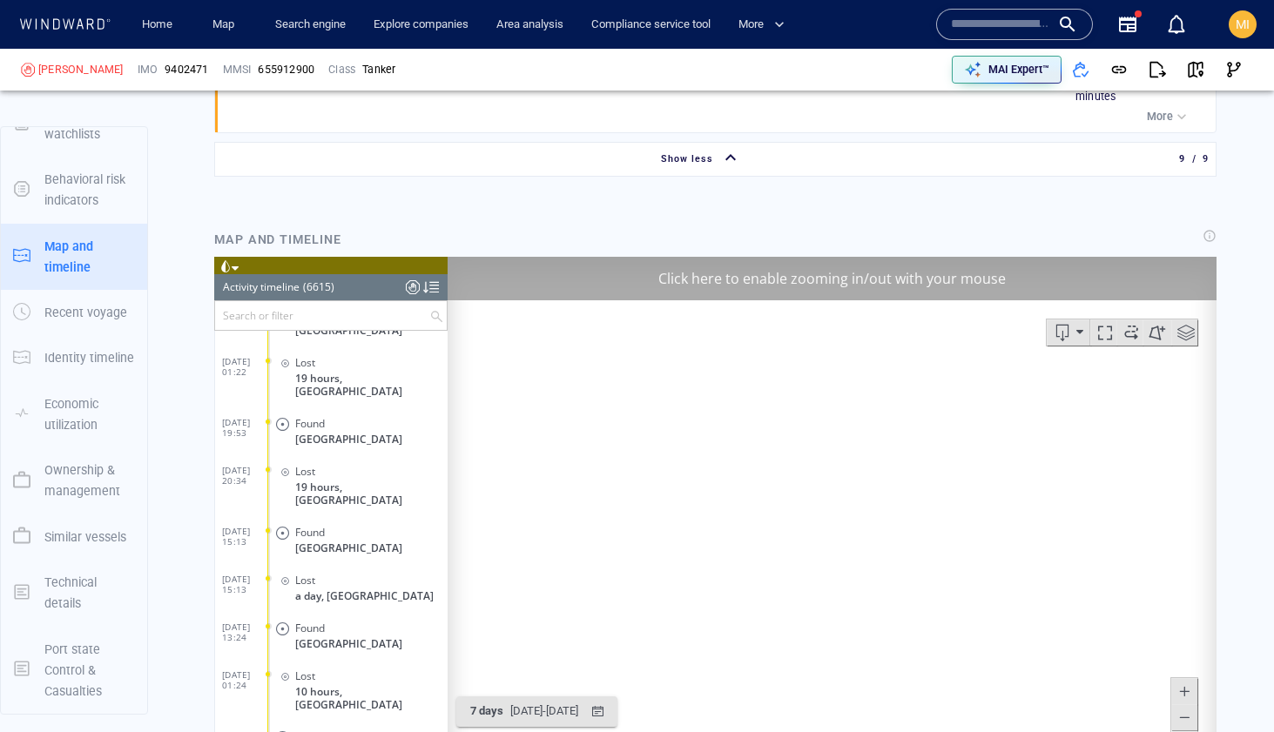
scroll to position [3274, 0]
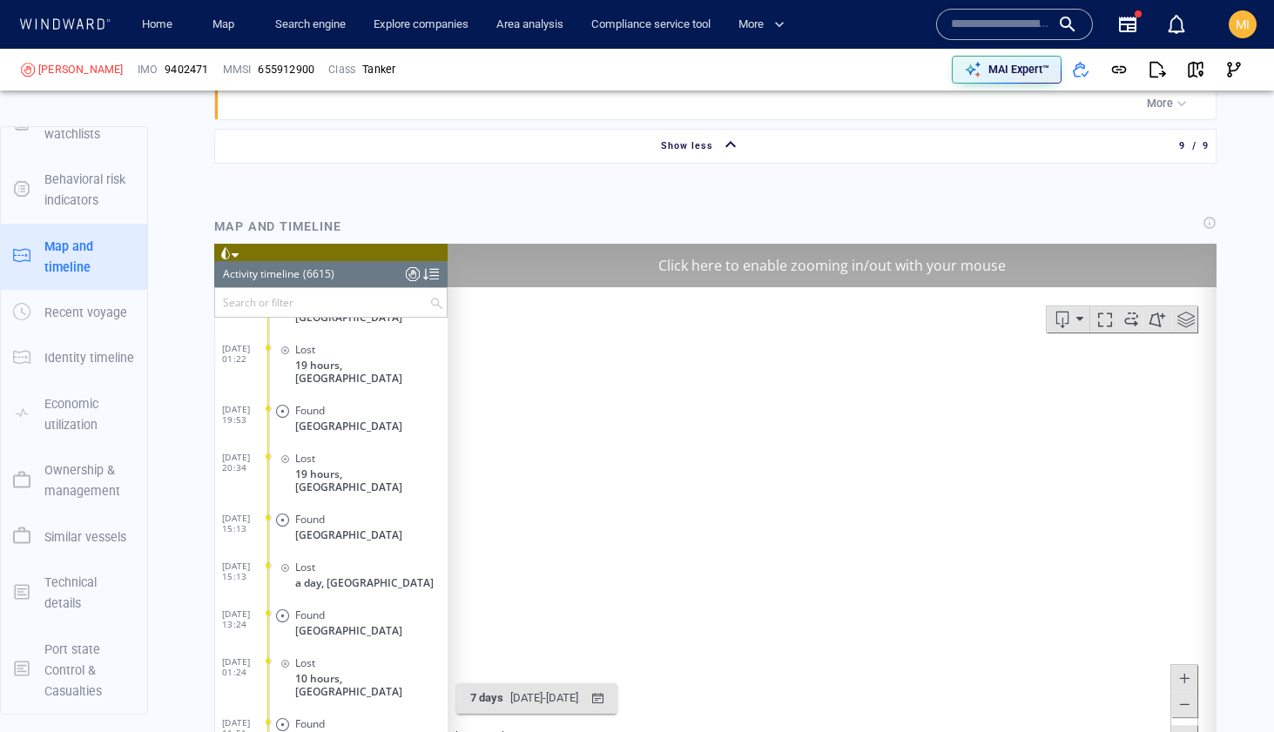
click at [320, 298] on input "text" at bounding box center [322, 301] width 214 height 29
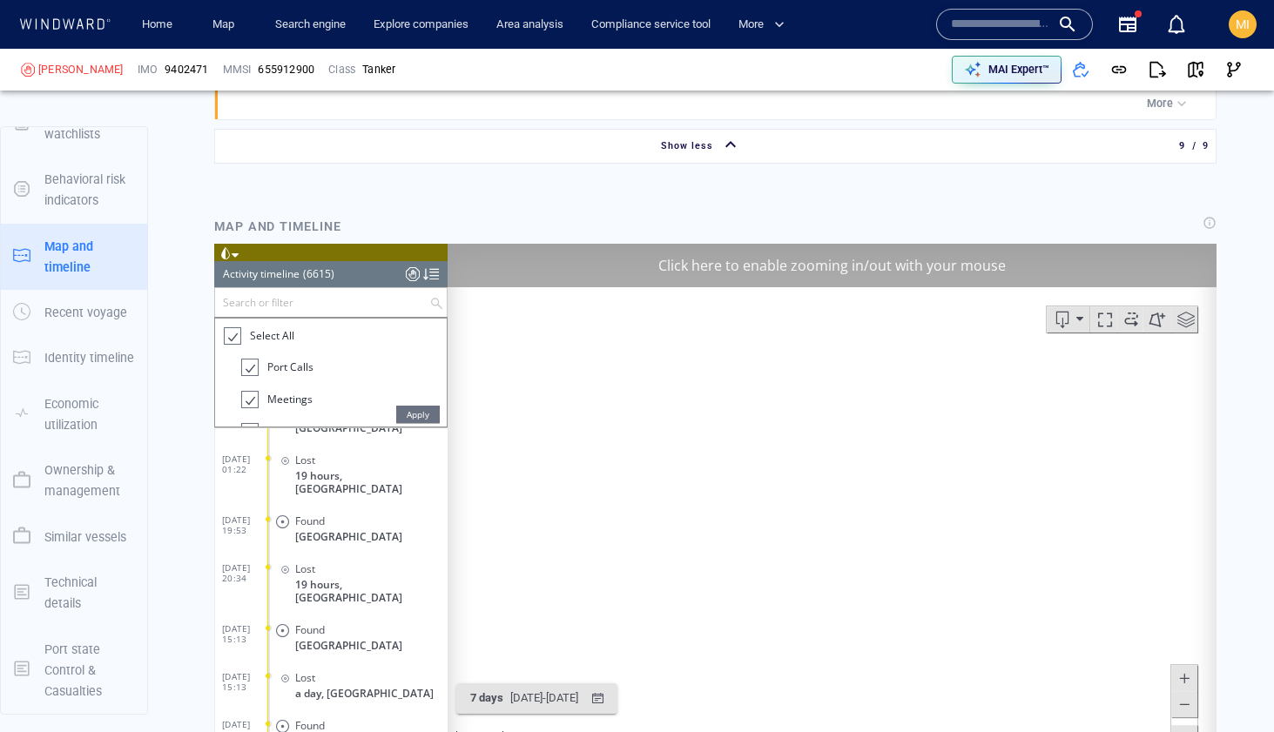
click at [235, 333] on div at bounding box center [231, 336] width 17 height 20
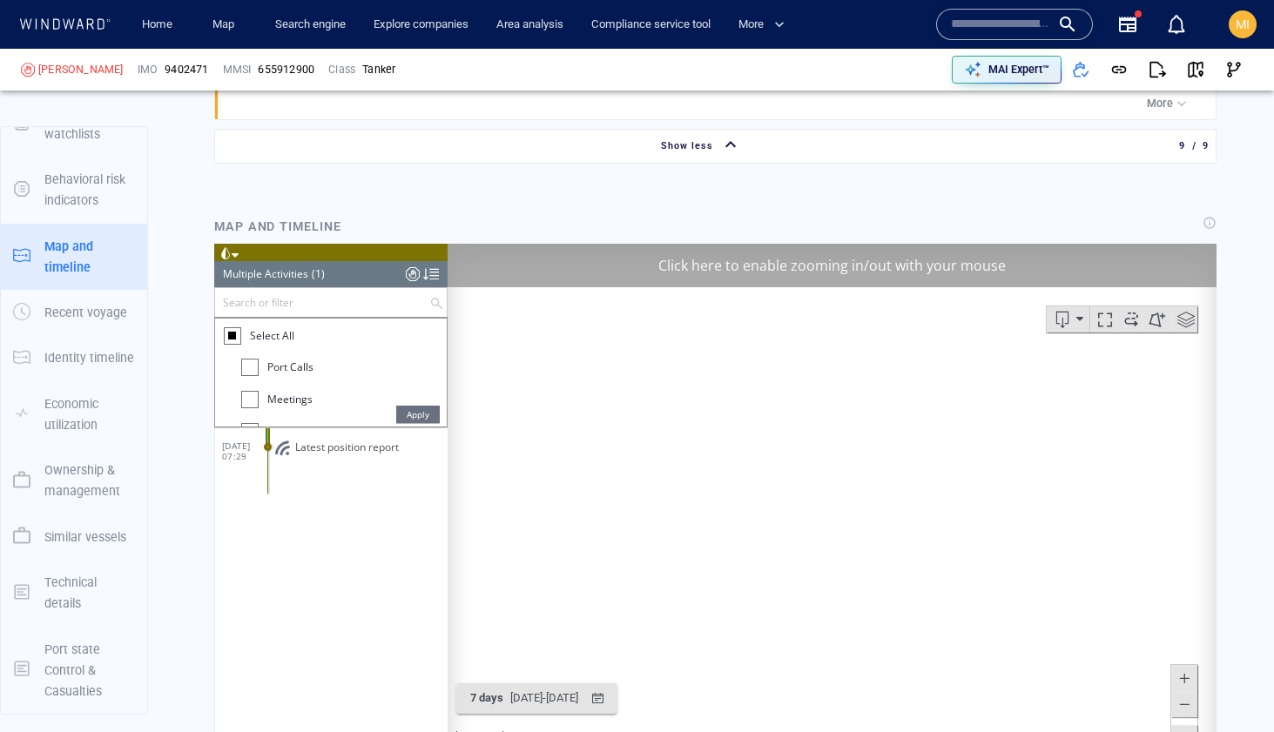
click at [247, 367] on div at bounding box center [249, 366] width 17 height 17
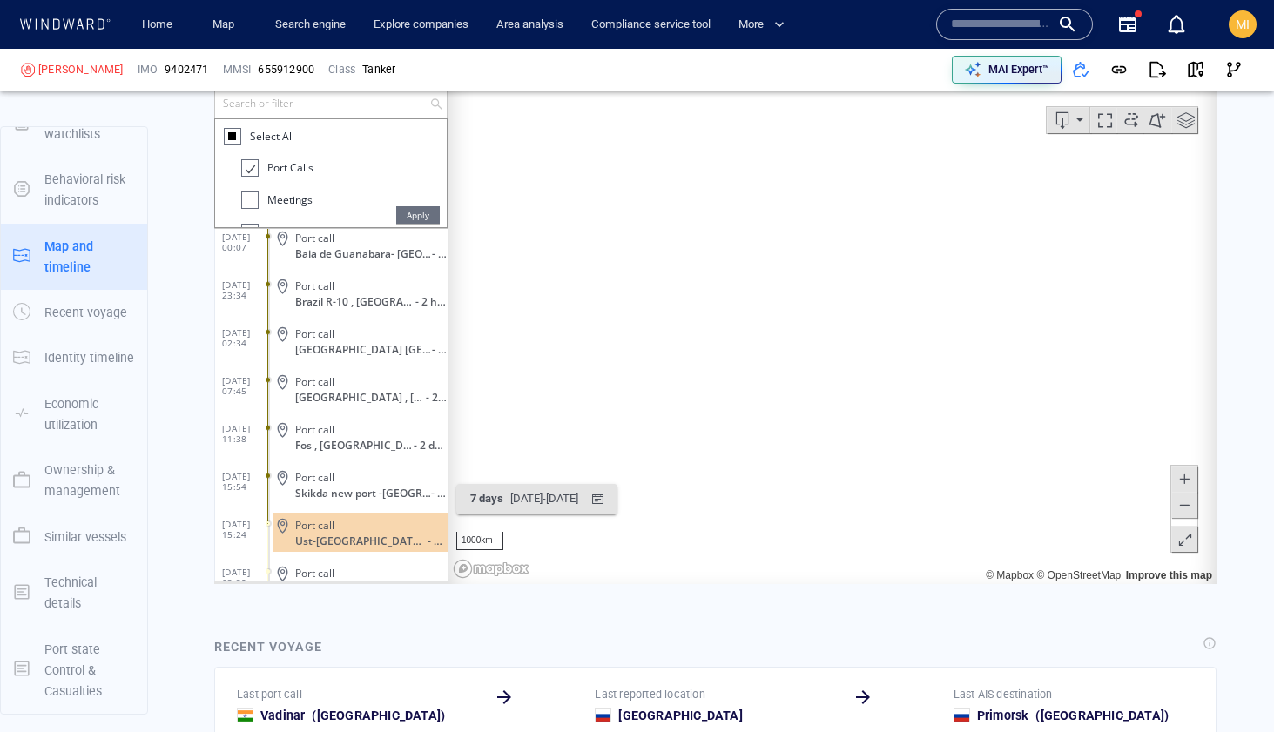
scroll to position [11578, 0]
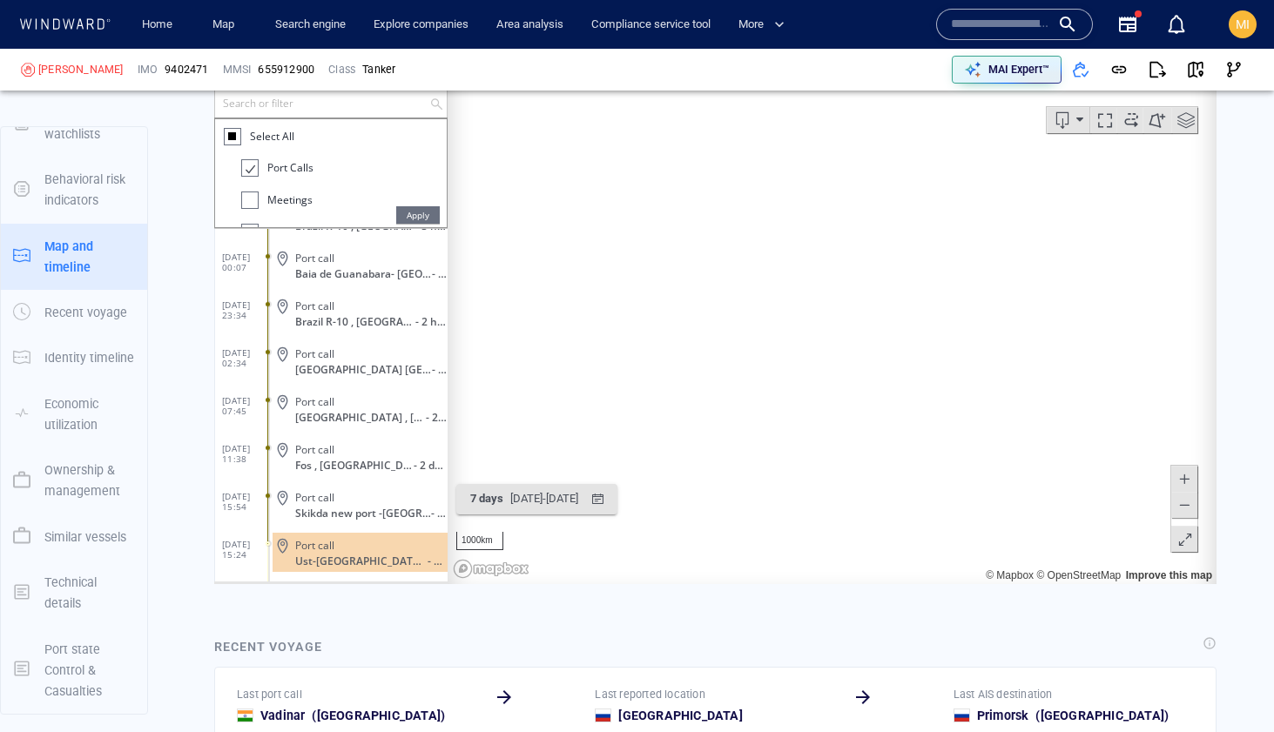
click at [249, 172] on div at bounding box center [248, 168] width 17 height 20
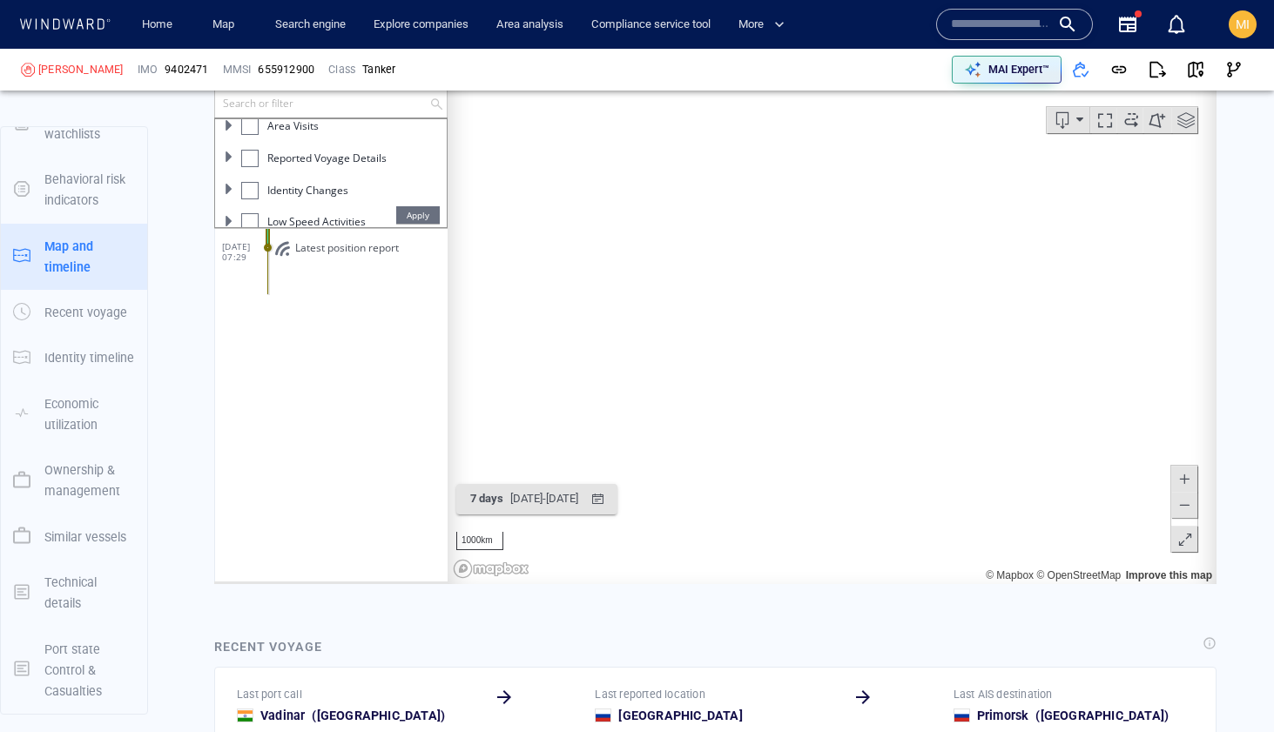
scroll to position [197, 0]
click at [252, 167] on div at bounding box center [249, 162] width 17 height 17
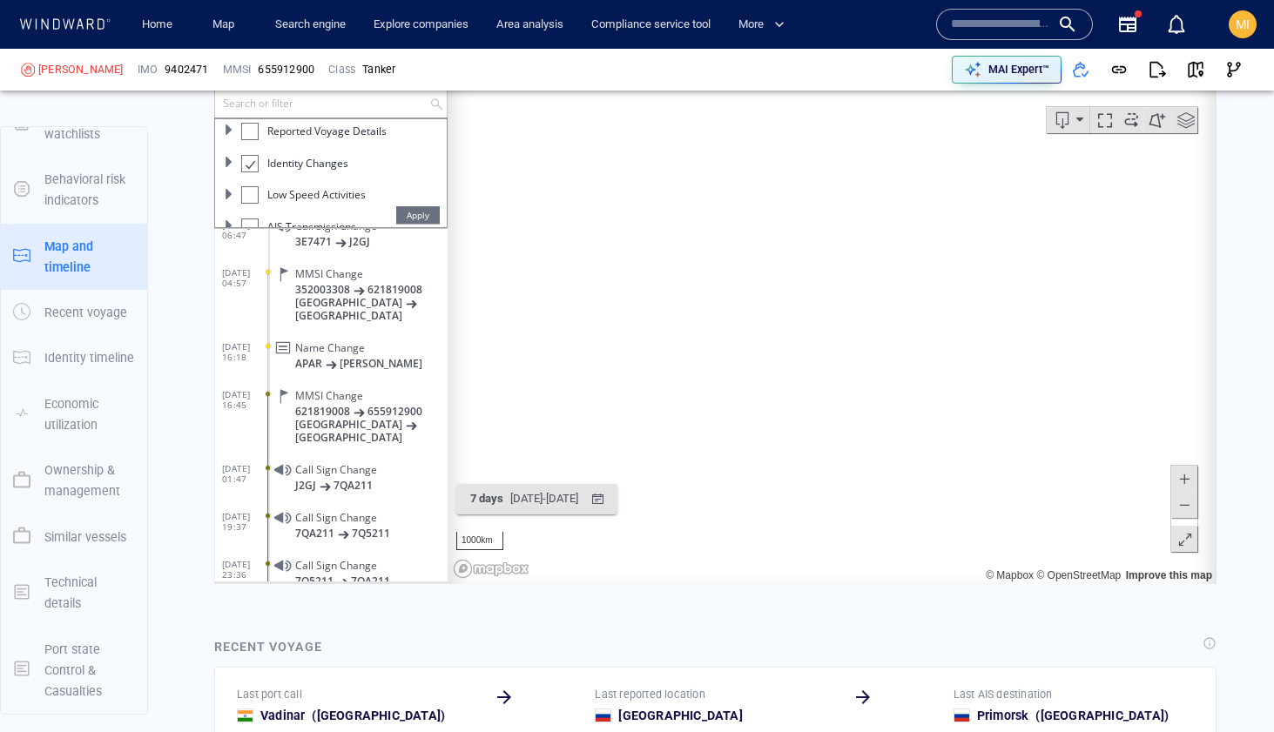
scroll to position [931, 0]
drag, startPoint x: 422, startPoint y: 391, endPoint x: 369, endPoint y: 391, distance: 53.1
click at [369, 409] on p "621819008 655912900" at bounding box center [371, 415] width 152 height 13
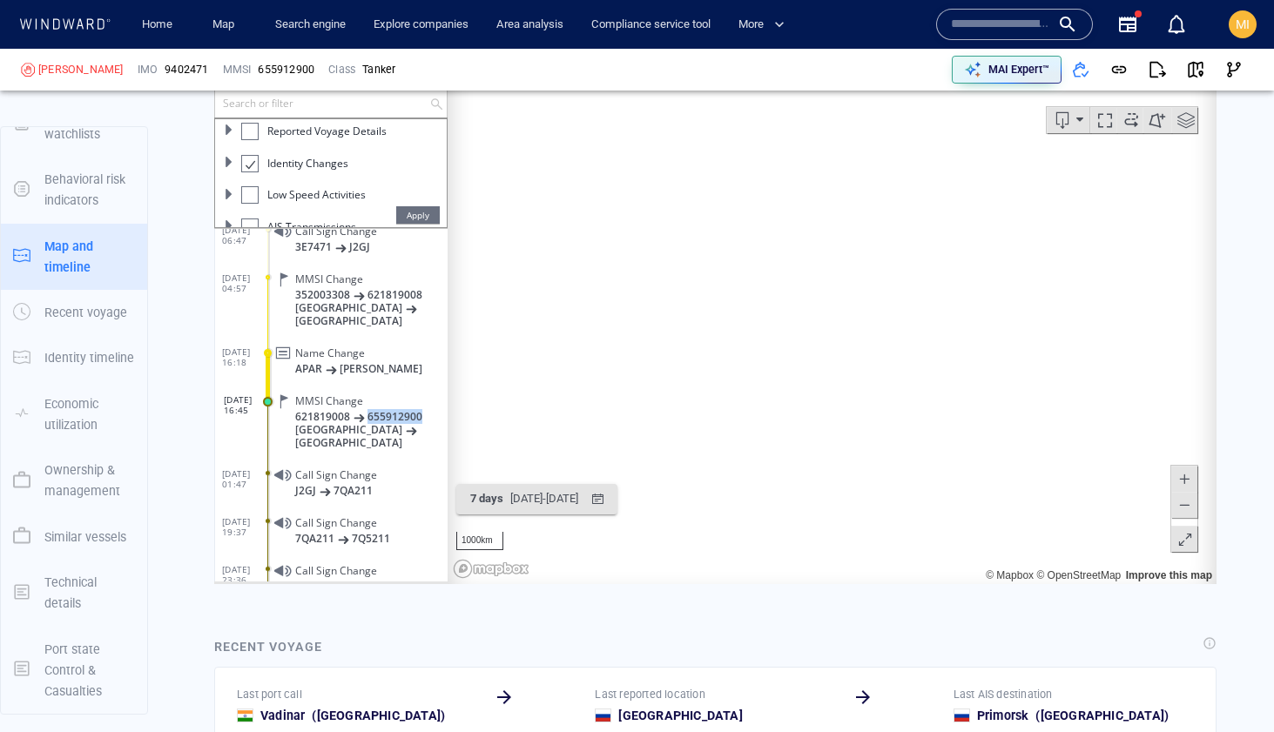
copy span "655912900"
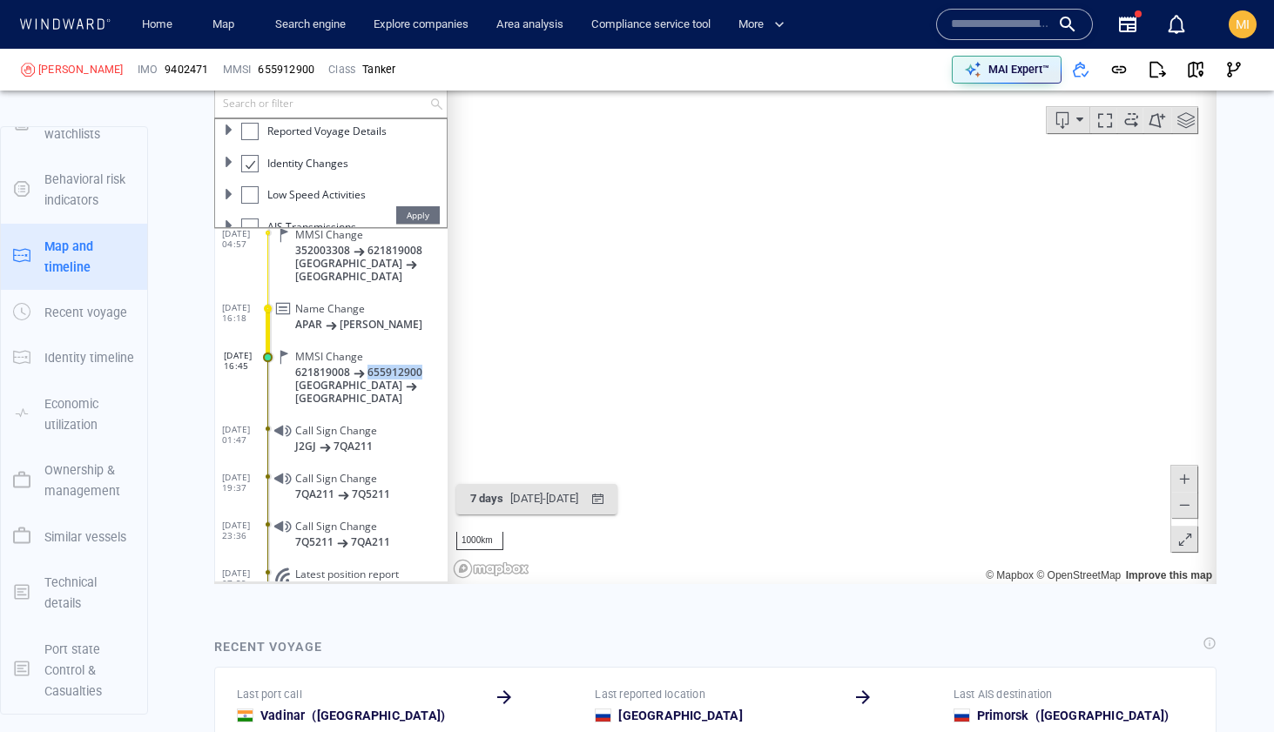
scroll to position [3440, 0]
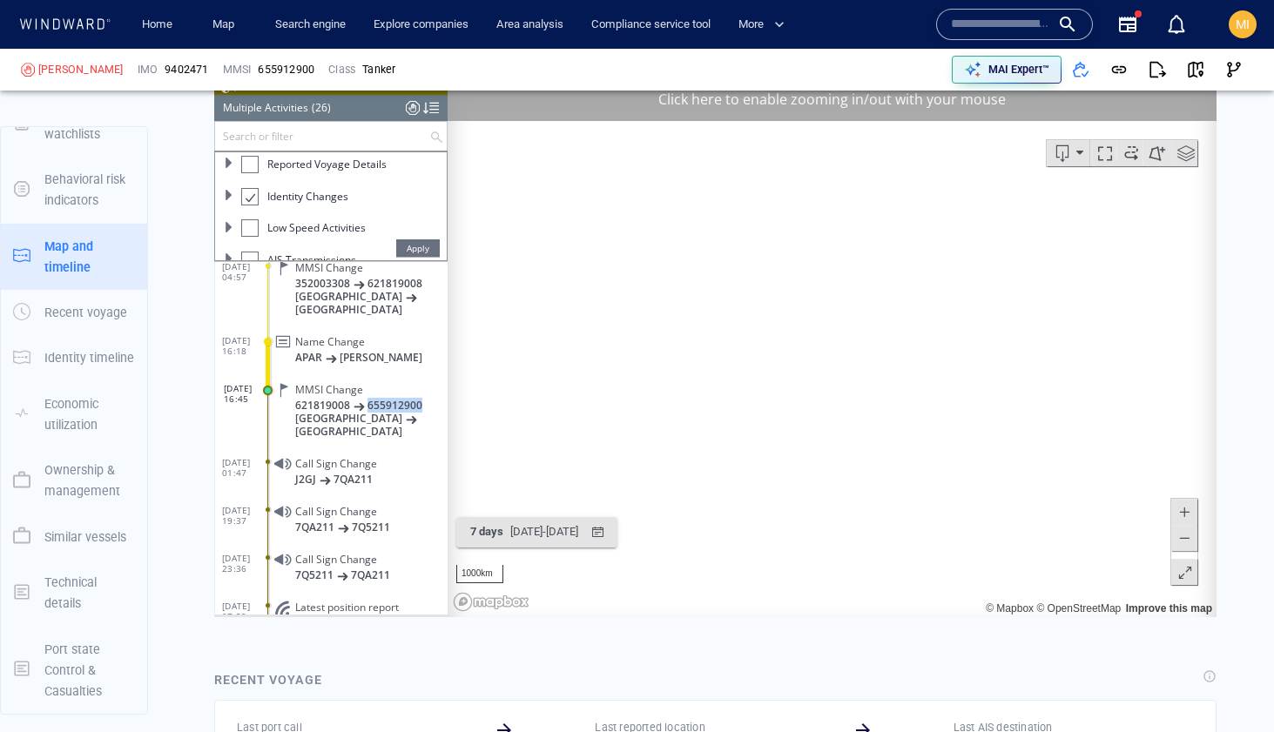
click at [694, 444] on canvas "Map" at bounding box center [832, 347] width 769 height 540
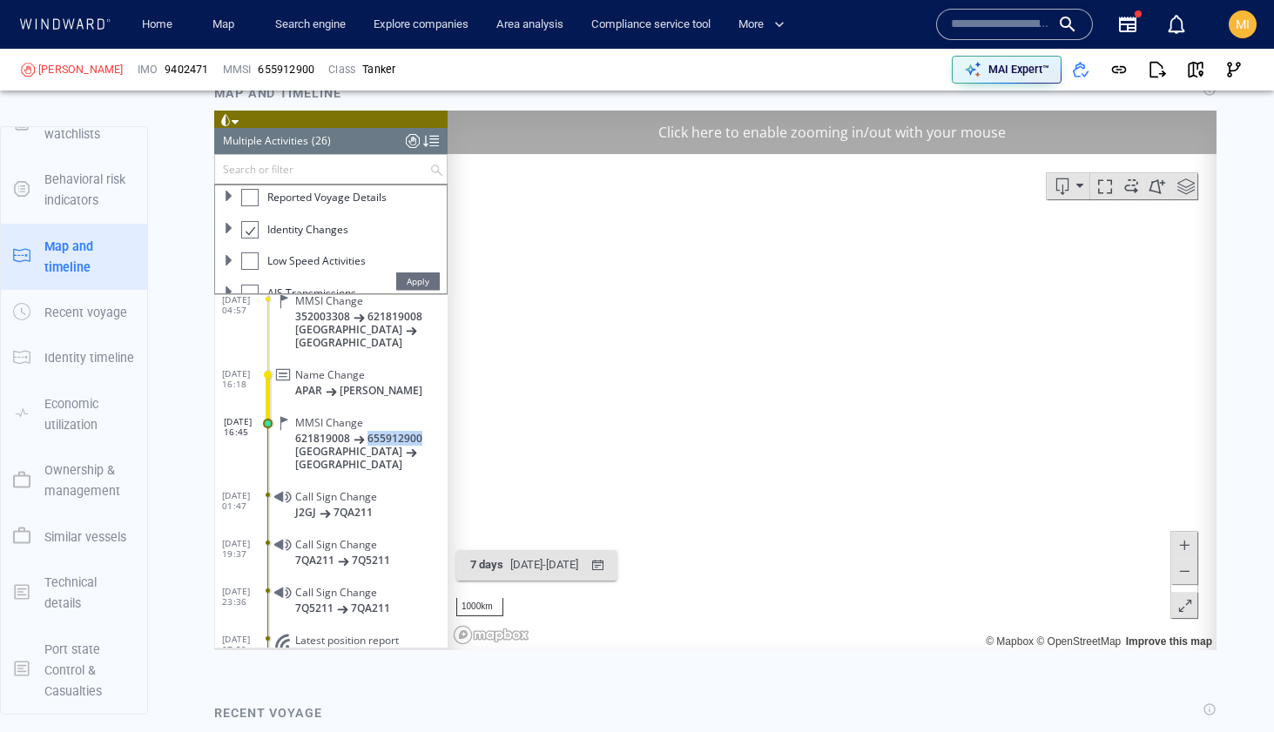
scroll to position [3404, 0]
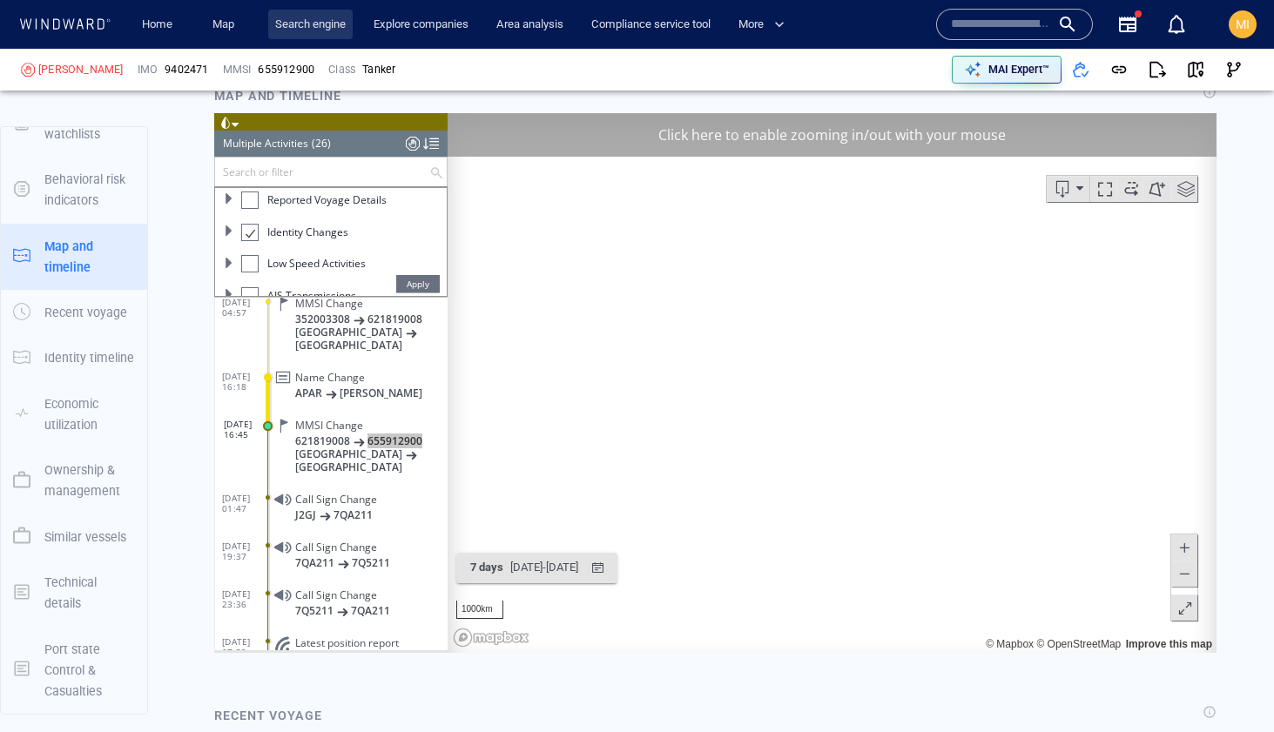
click at [326, 27] on link "Search engine" at bounding box center [310, 25] width 84 height 30
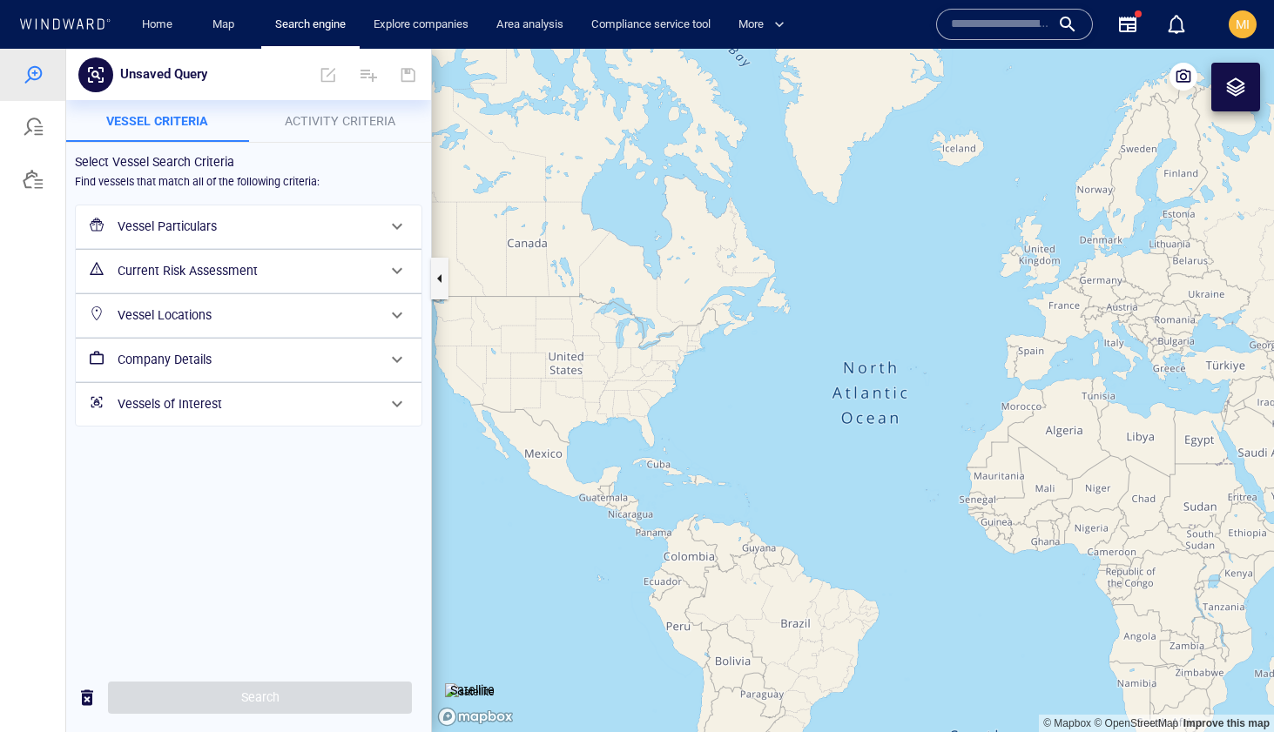
click at [187, 266] on h6 "Current Risk Assessment" at bounding box center [247, 271] width 259 height 22
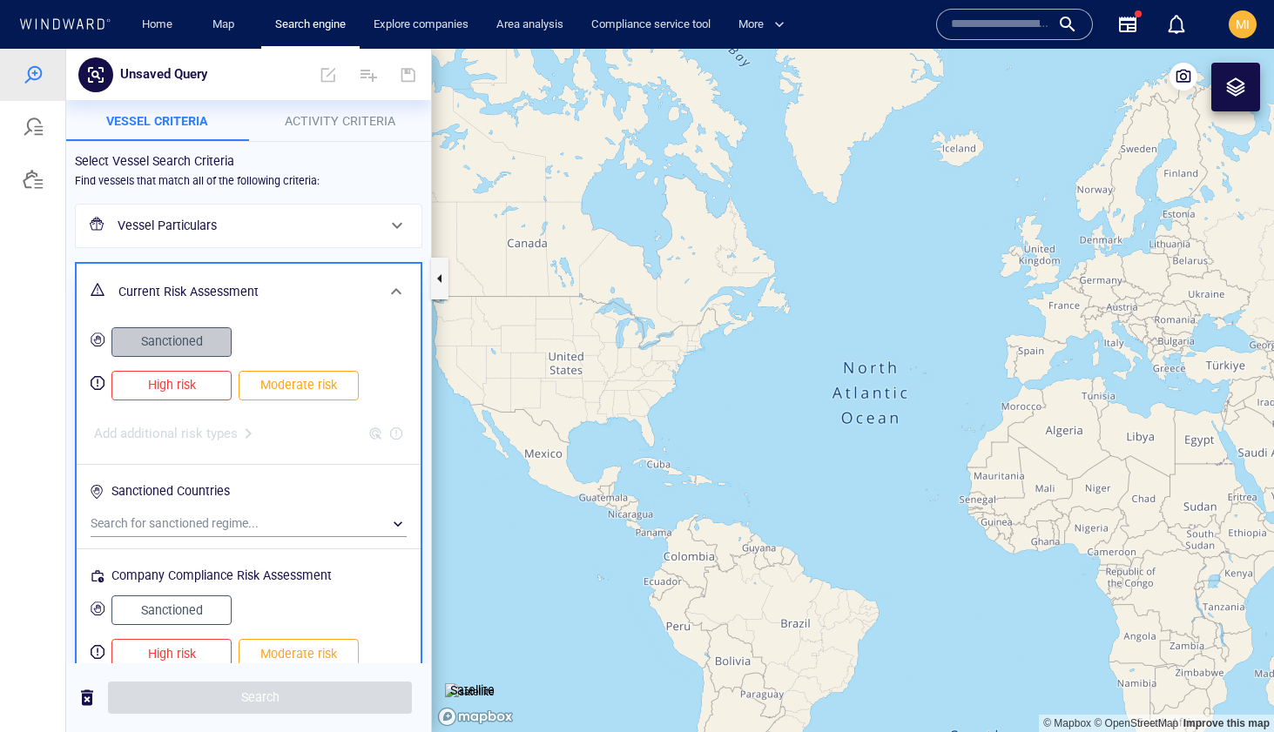
click at [151, 344] on span "Sanctioned" at bounding box center [172, 342] width 84 height 22
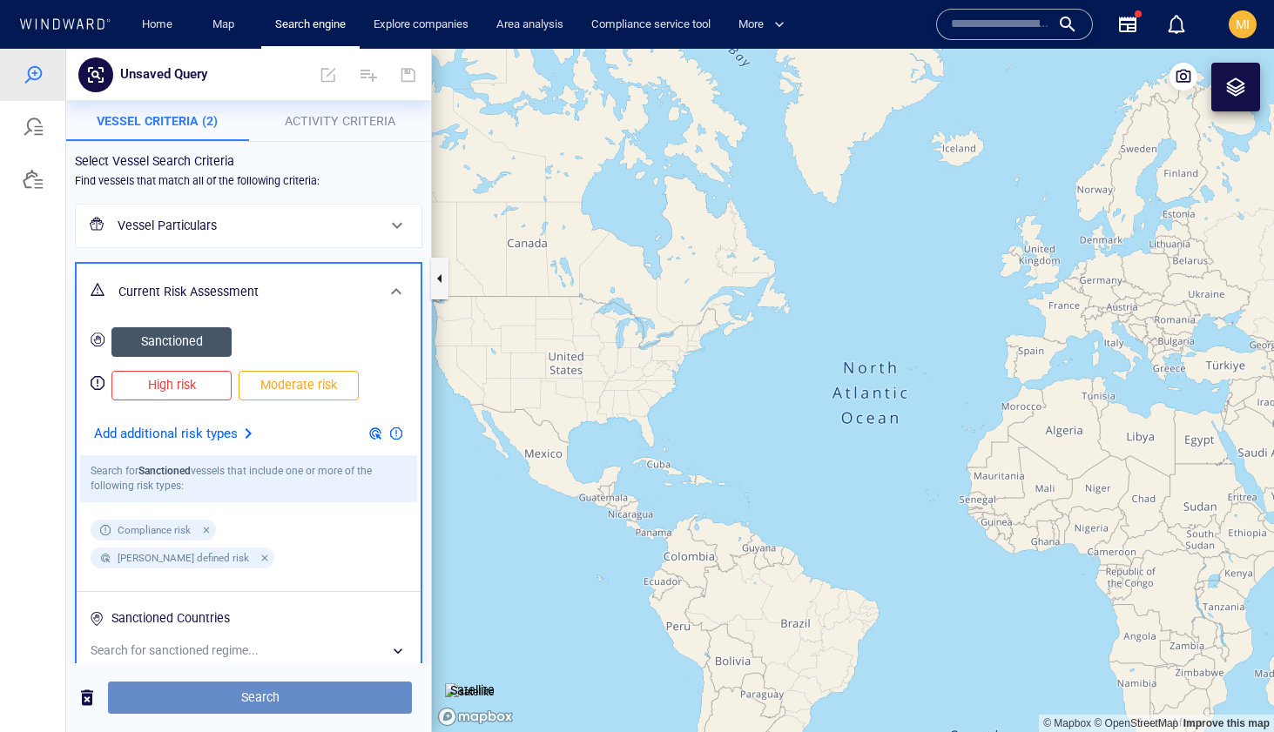
click at [266, 693] on span "Search" at bounding box center [260, 698] width 276 height 22
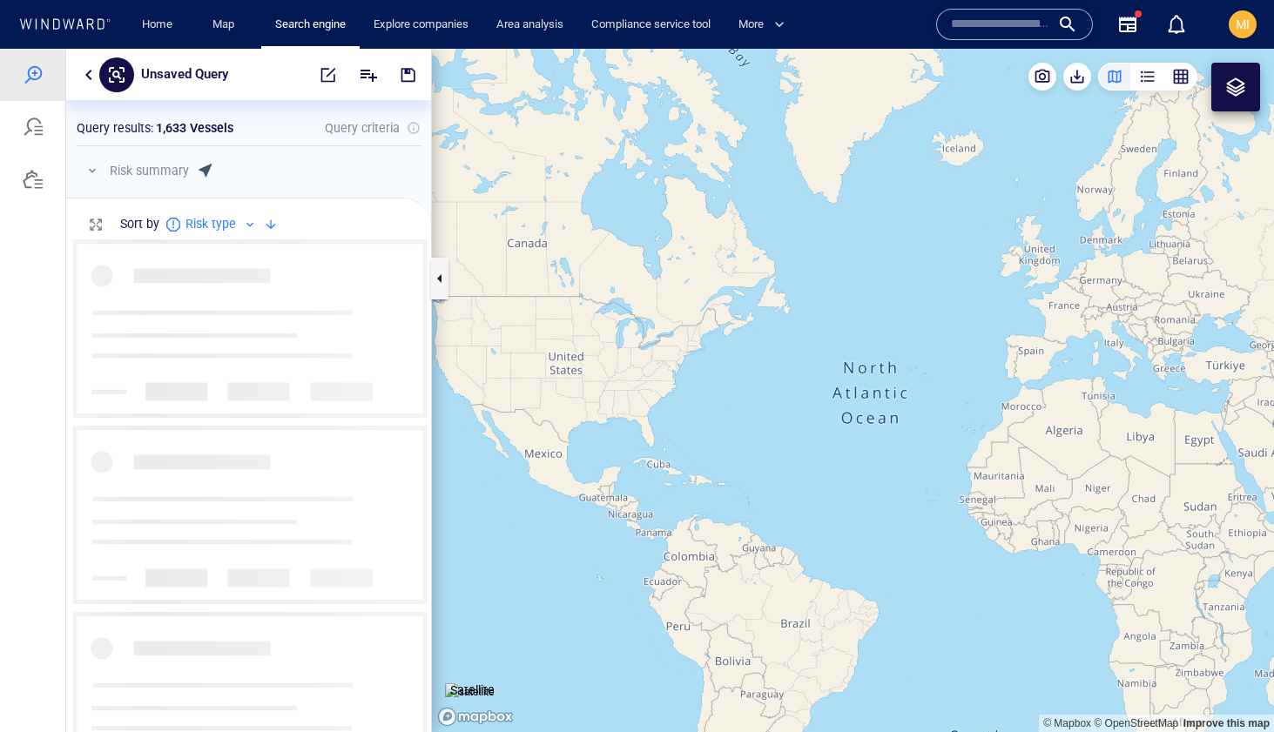
scroll to position [493, 365]
drag, startPoint x: 1055, startPoint y: 262, endPoint x: 778, endPoint y: 395, distance: 307.3
click at [783, 392] on canvas "Map" at bounding box center [853, 390] width 842 height 683
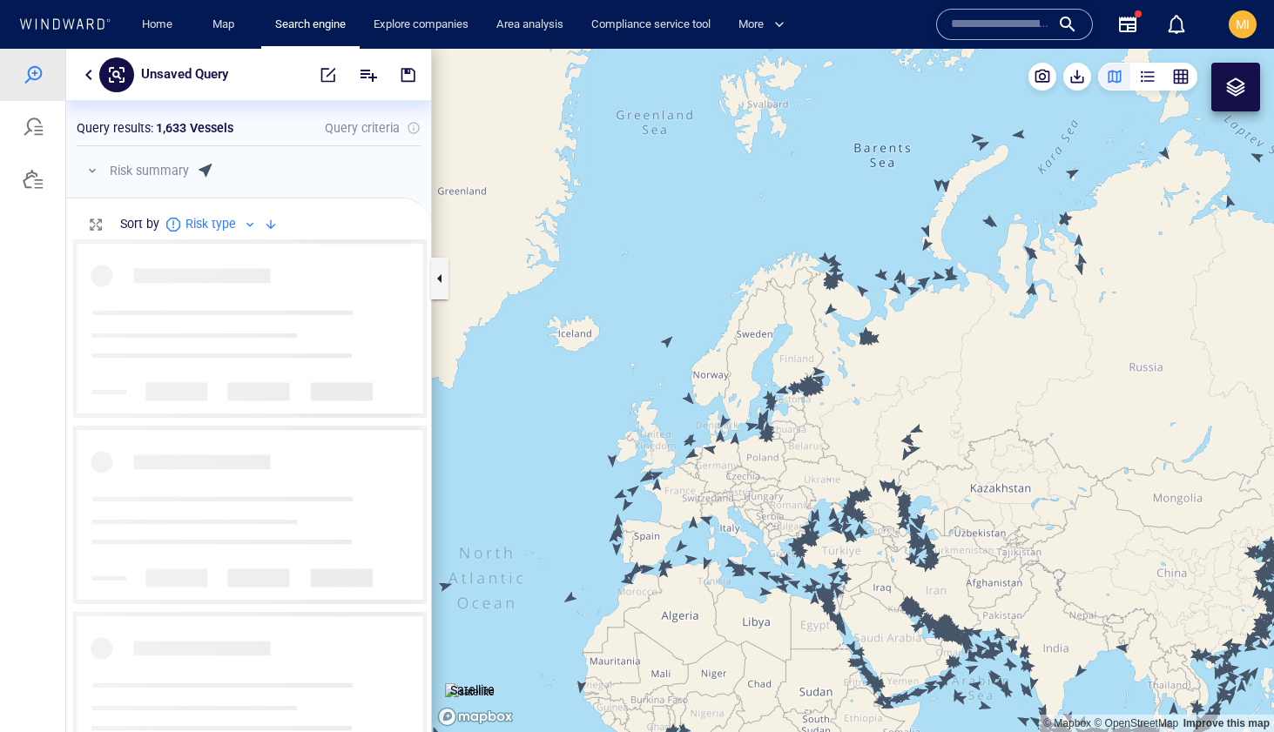
drag, startPoint x: 806, startPoint y: 397, endPoint x: 959, endPoint y: 384, distance: 153.8
click at [961, 384] on canvas "Map" at bounding box center [853, 390] width 842 height 683
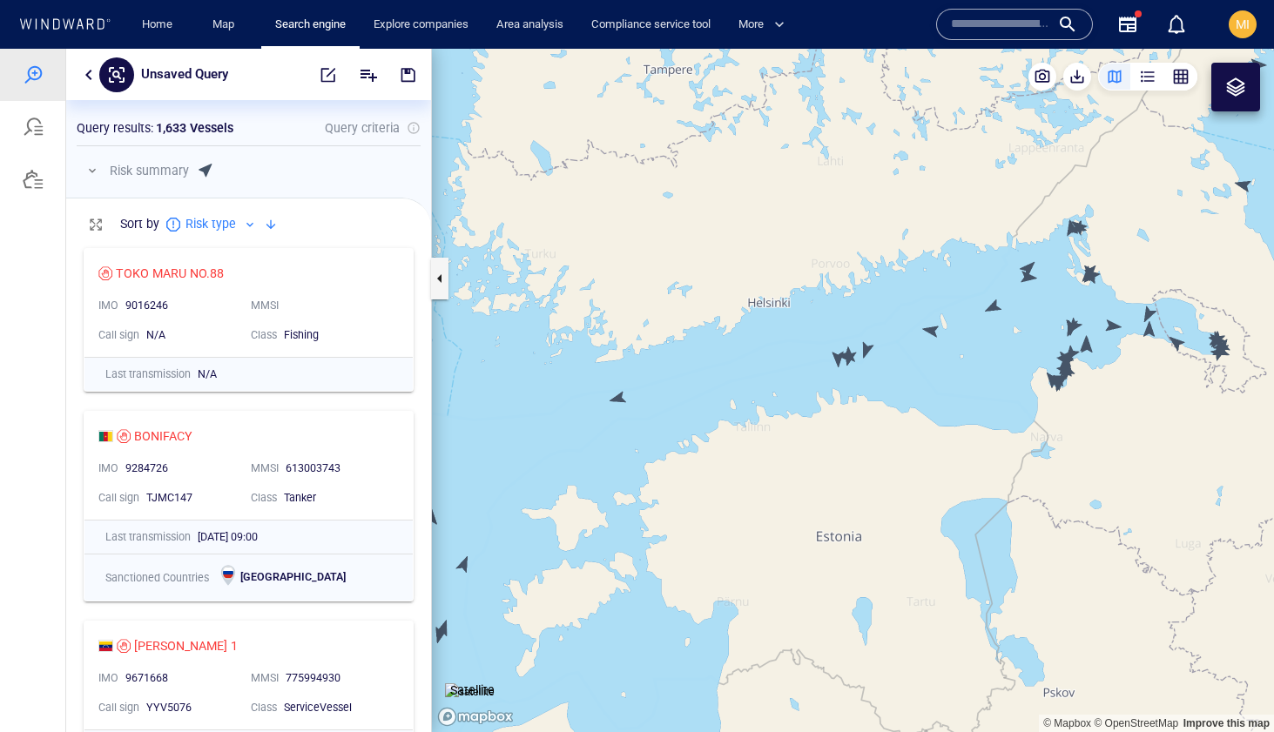
click at [891, 387] on canvas "Map" at bounding box center [853, 390] width 842 height 683
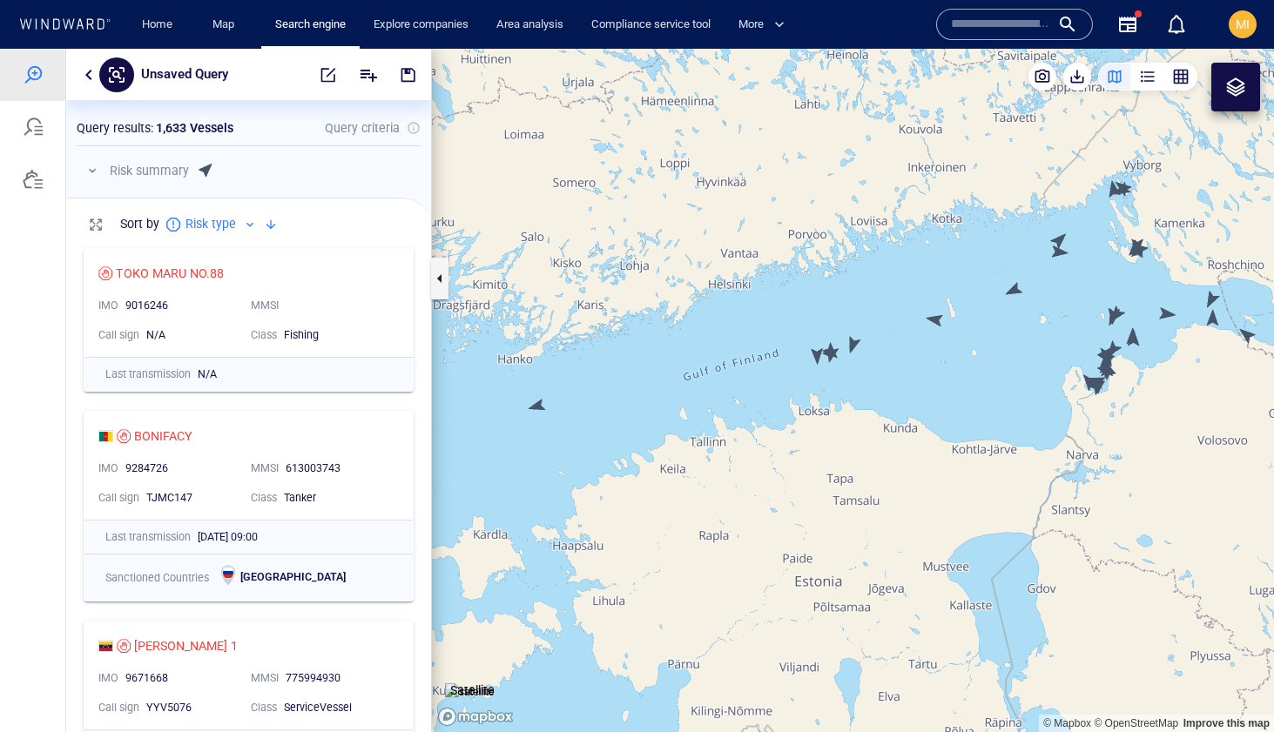
click at [939, 321] on canvas "Map" at bounding box center [853, 390] width 842 height 683
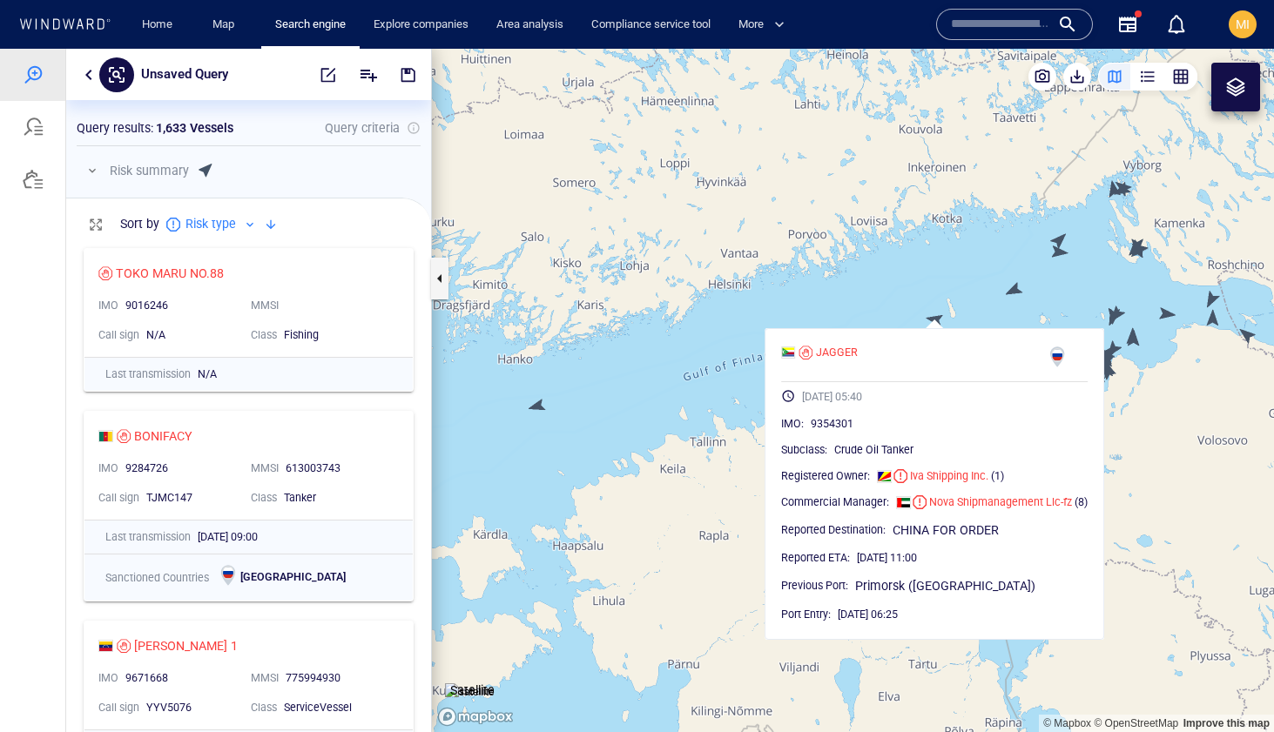
click at [1014, 293] on canvas "Map" at bounding box center [853, 390] width 842 height 683
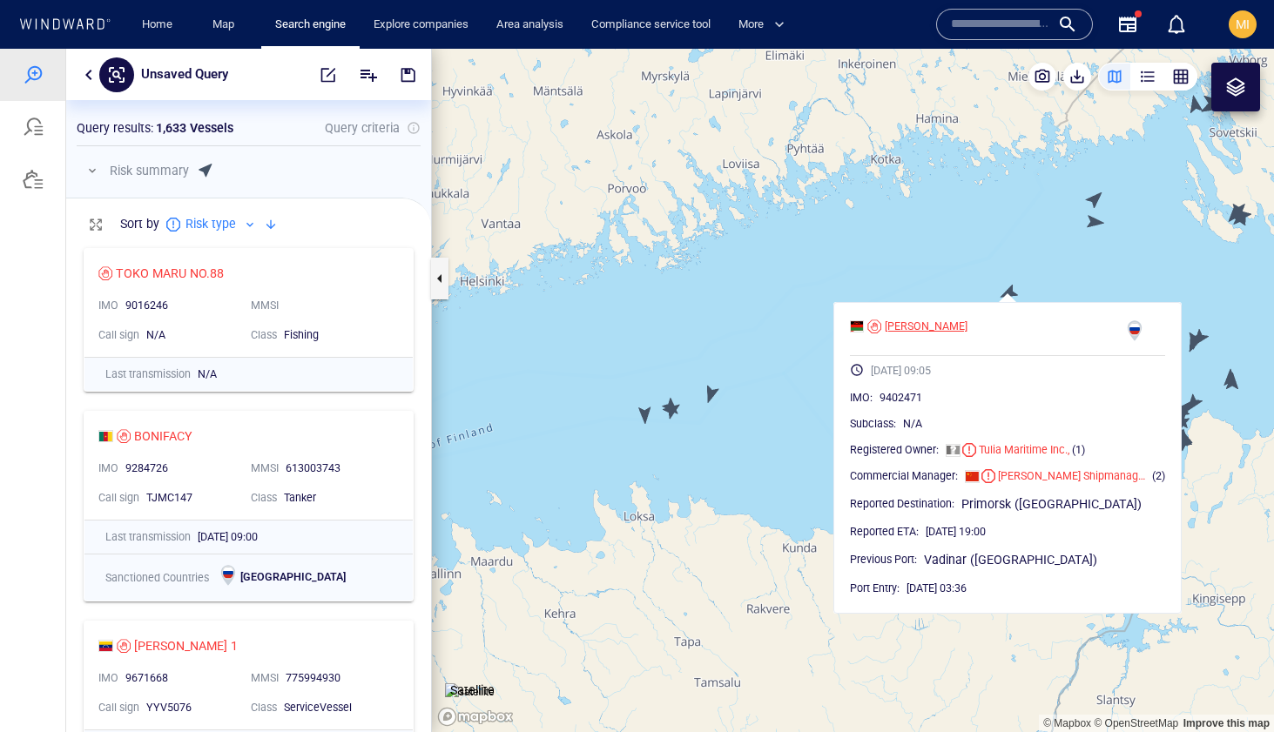
click at [858, 333] on div "[PERSON_NAME]" at bounding box center [909, 327] width 118 height 16
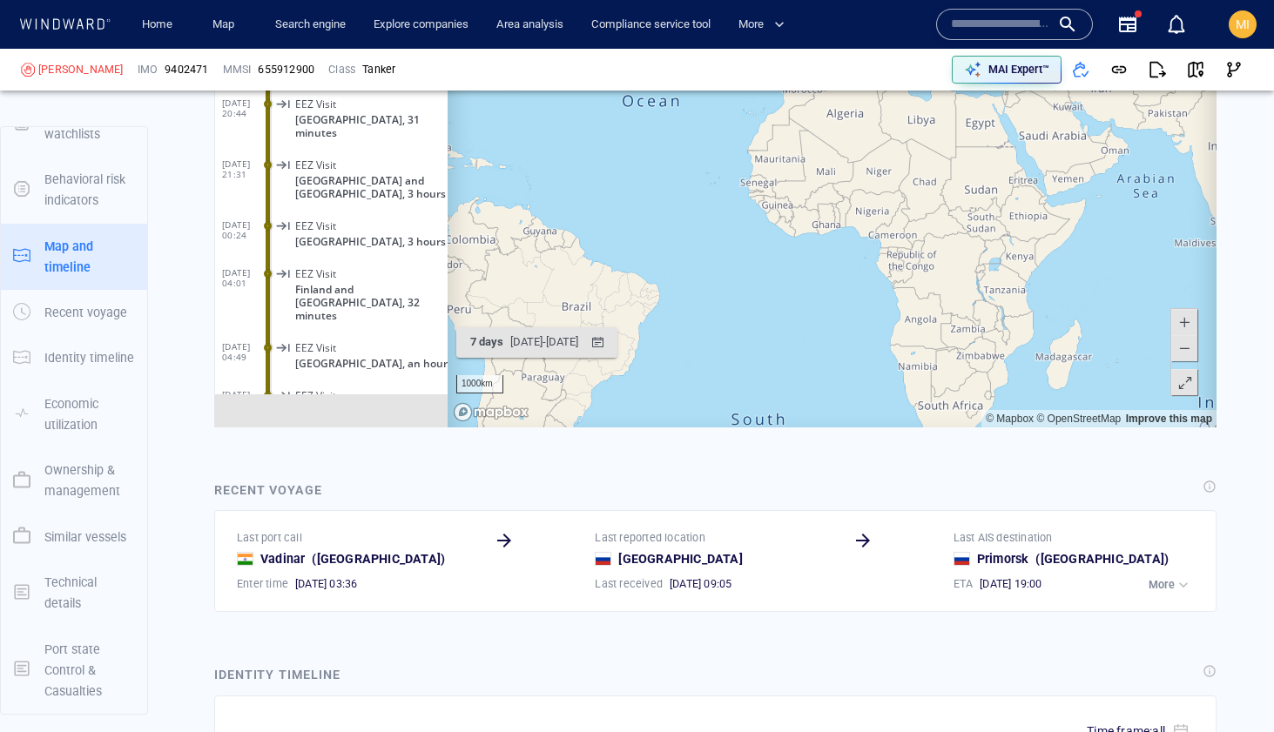
scroll to position [2618, 0]
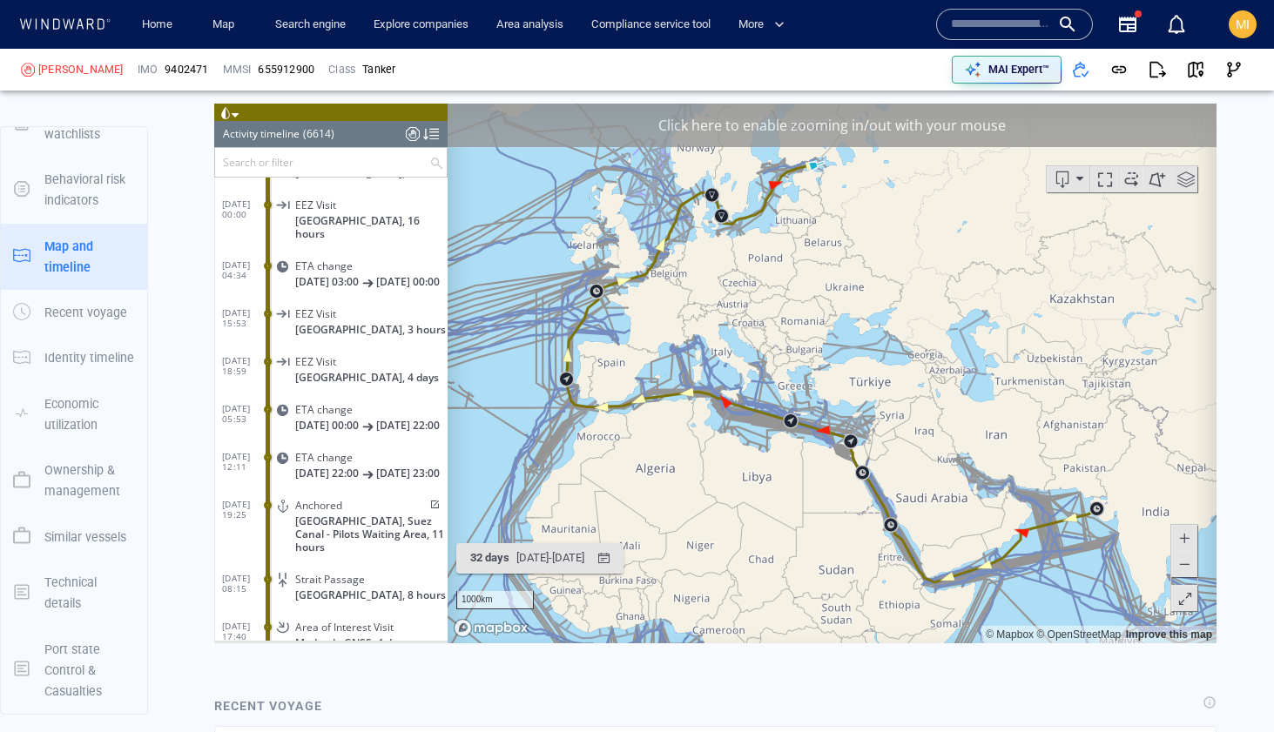
scroll to position [2221, 0]
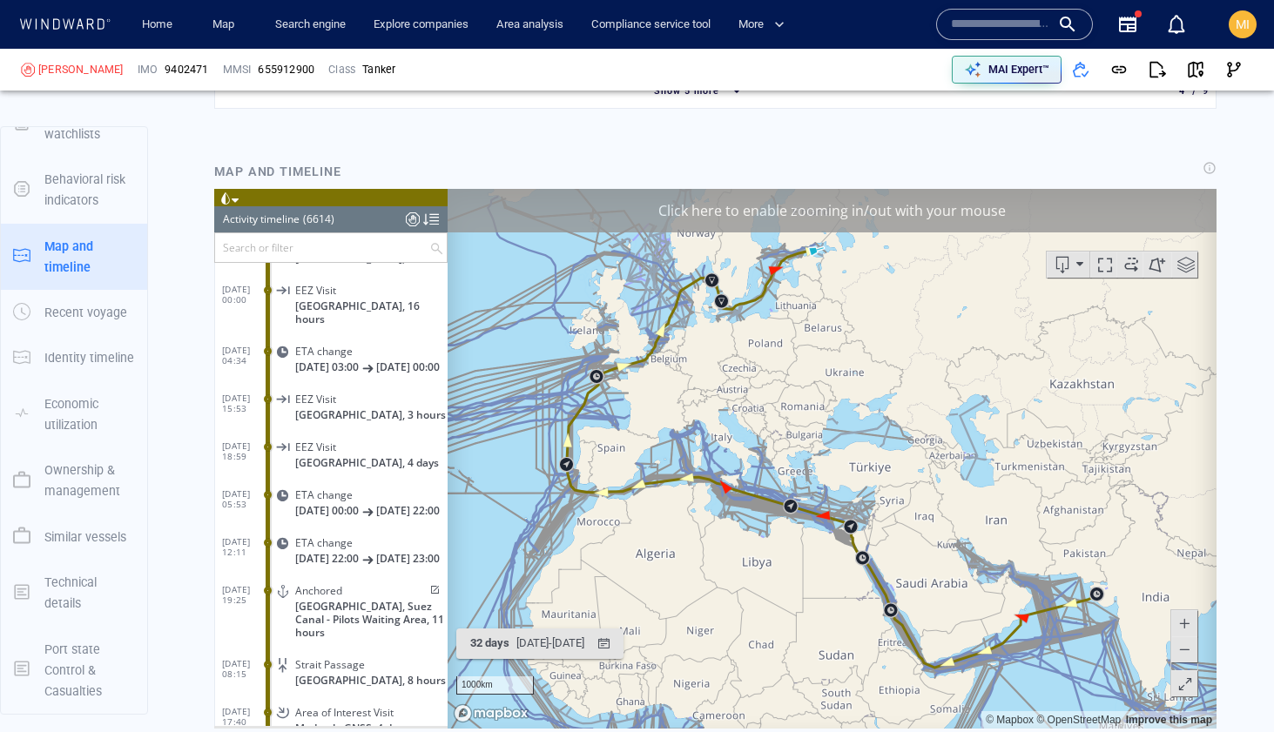
click at [347, 249] on input "text" at bounding box center [322, 247] width 214 height 29
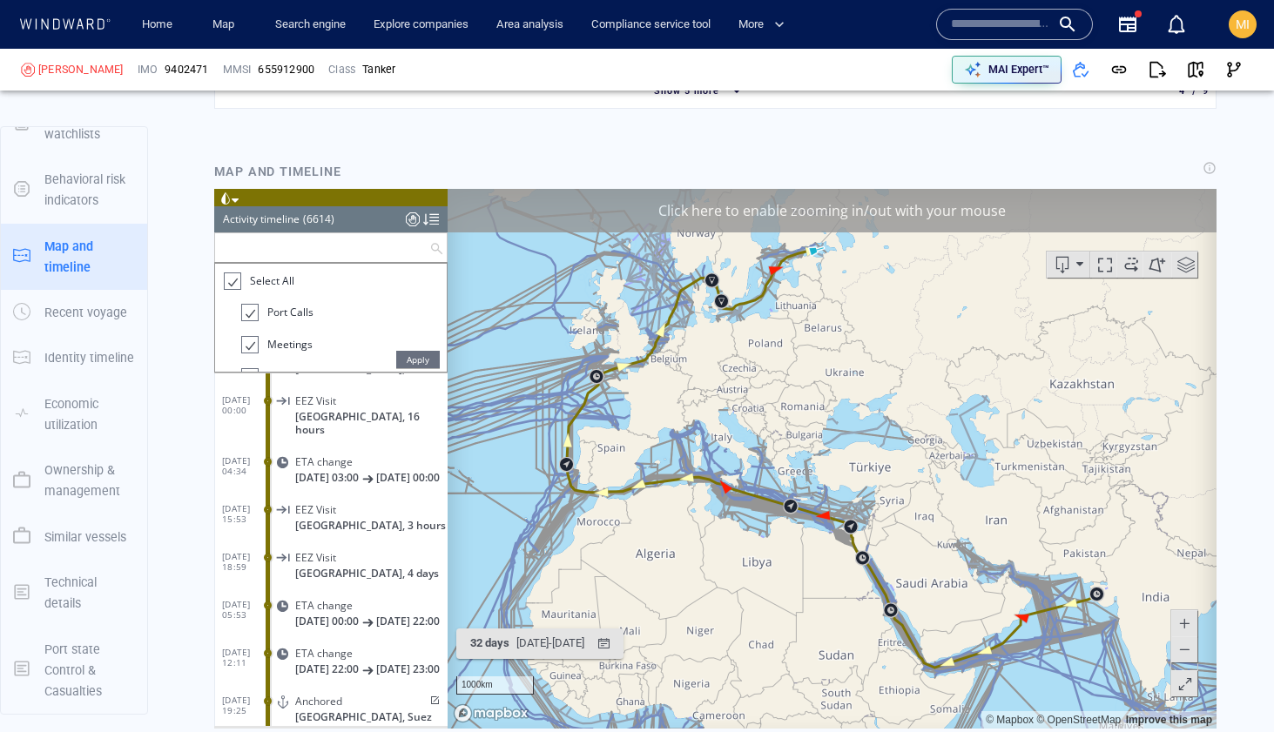
click at [235, 274] on div at bounding box center [231, 282] width 17 height 20
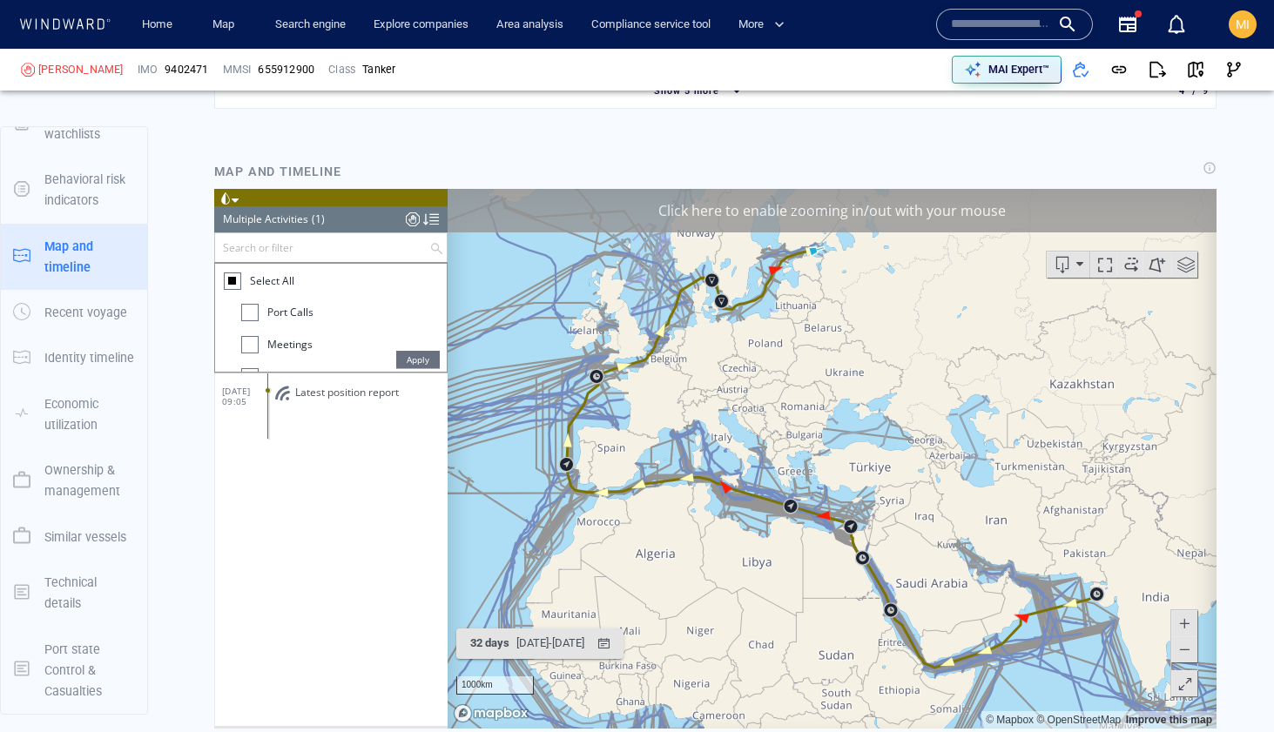
scroll to position [0, 0]
click at [247, 314] on div at bounding box center [249, 312] width 17 height 17
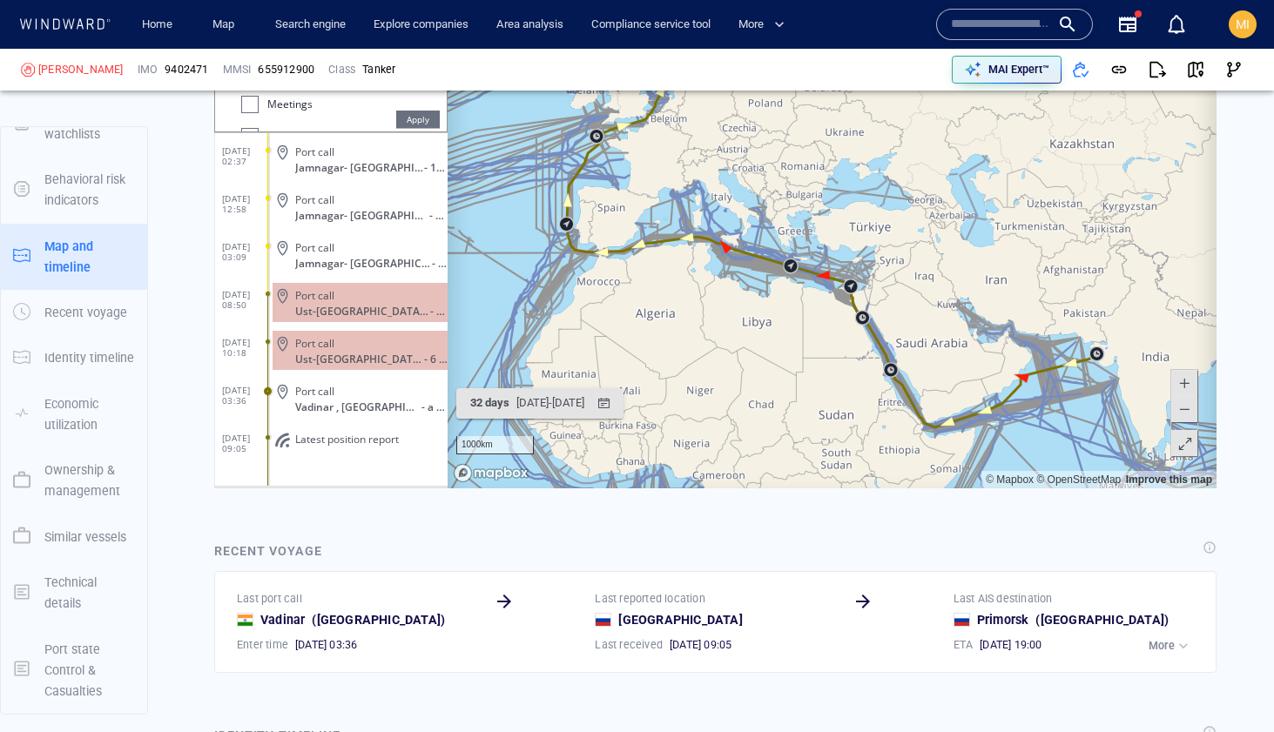
scroll to position [2356, 0]
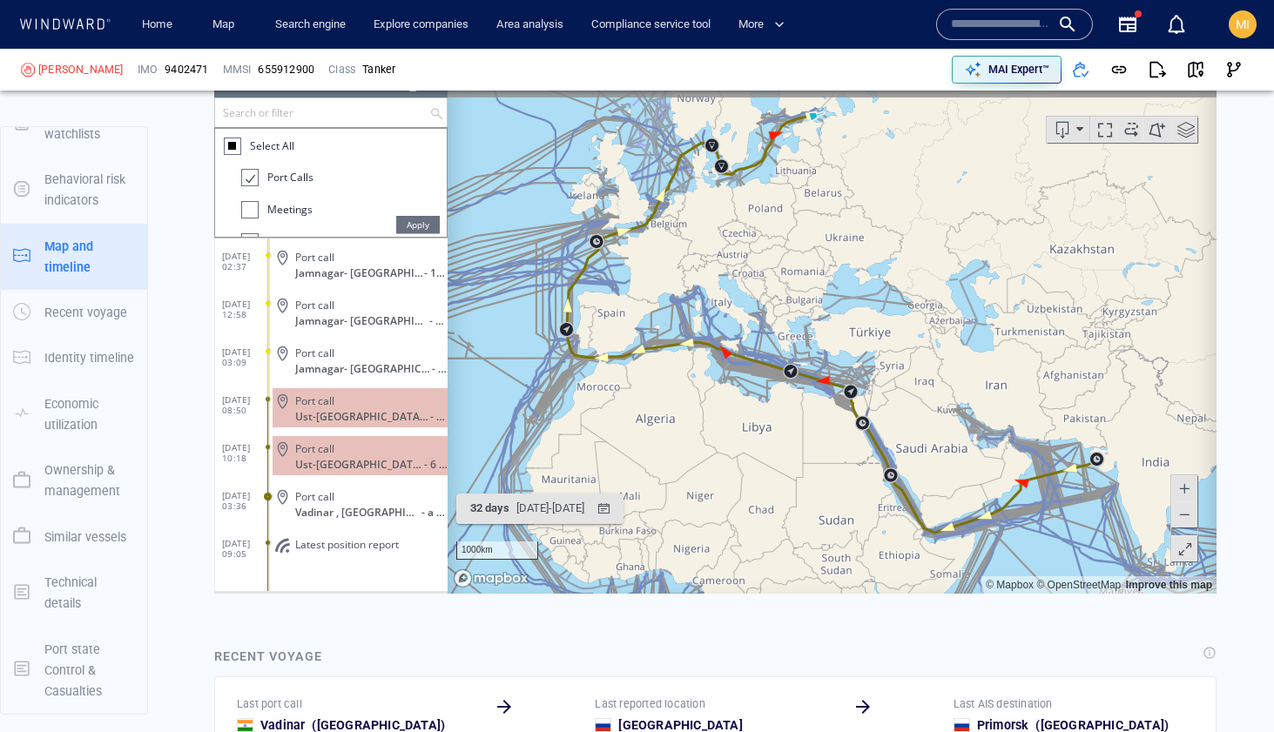
drag, startPoint x: 752, startPoint y: 280, endPoint x: 726, endPoint y: 380, distance: 102.6
click at [728, 378] on canvas "Map" at bounding box center [832, 324] width 769 height 540
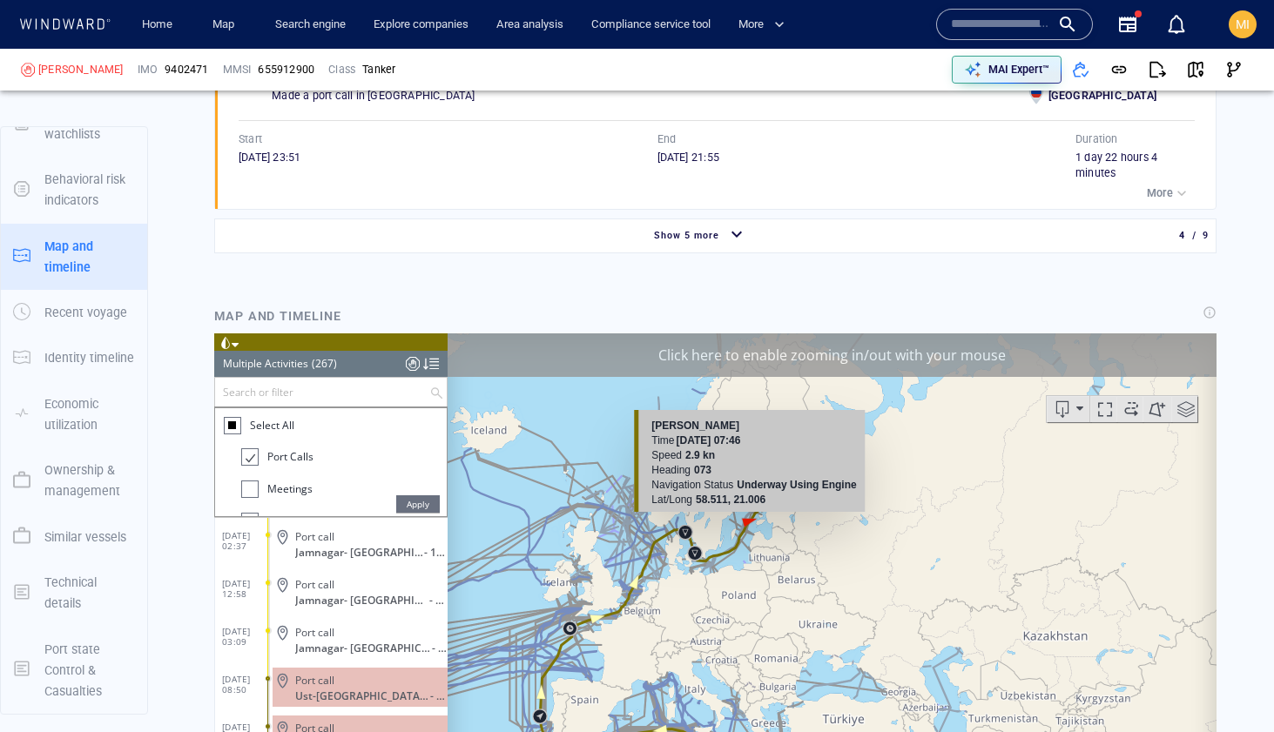
scroll to position [2061, 0]
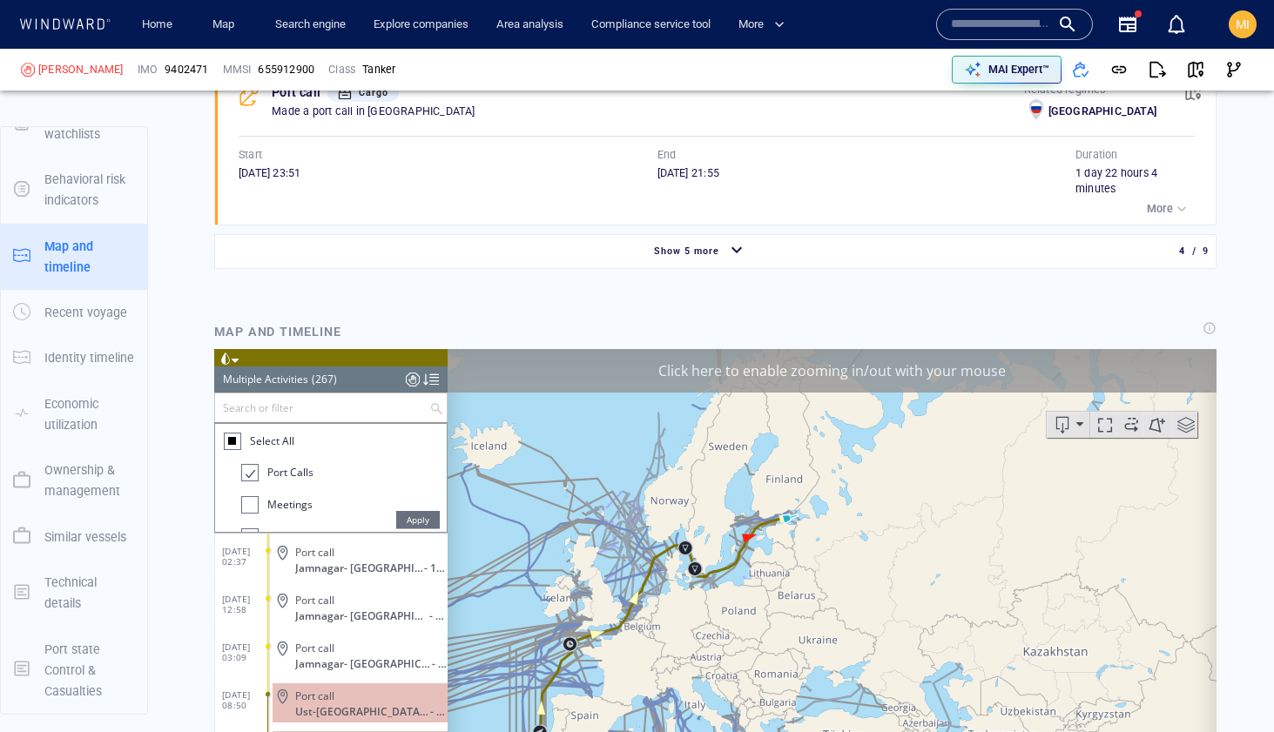
click at [246, 476] on div at bounding box center [248, 473] width 17 height 20
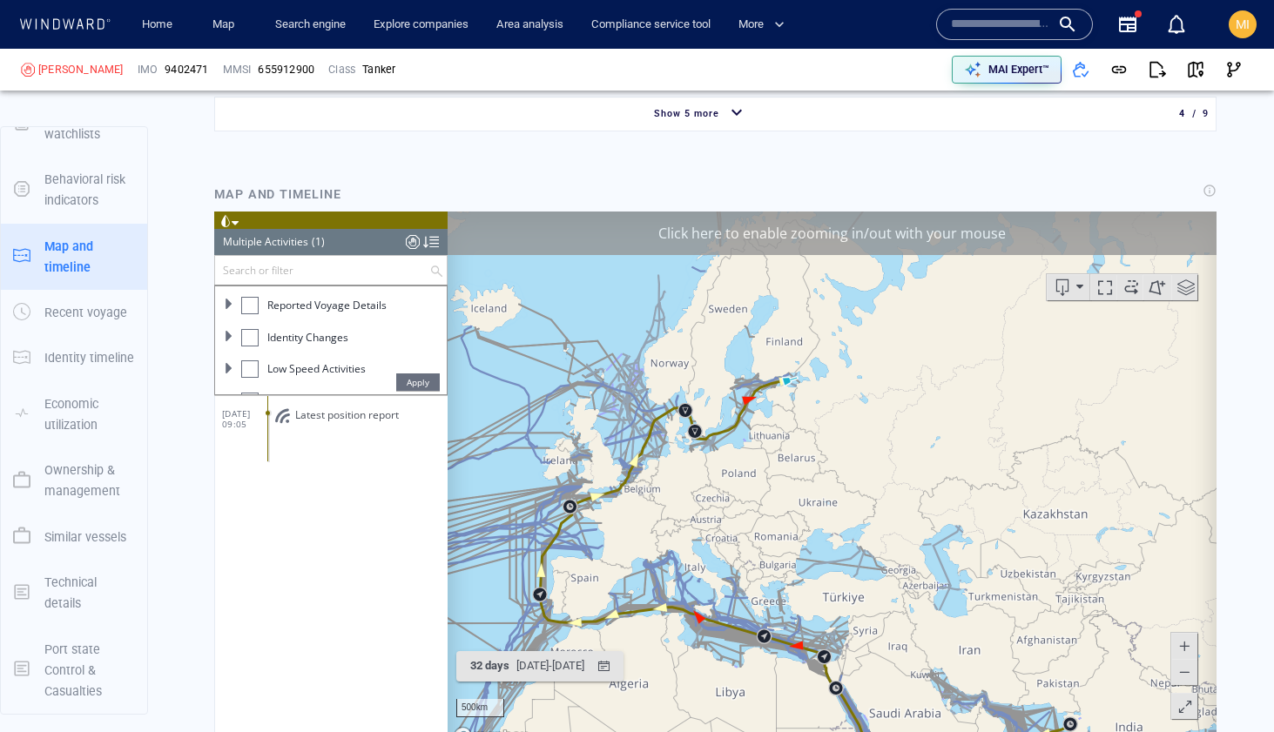
scroll to position [188, 0]
click at [230, 370] on span at bounding box center [229, 370] width 10 height 10
click at [251, 326] on div at bounding box center [249, 326] width 17 height 17
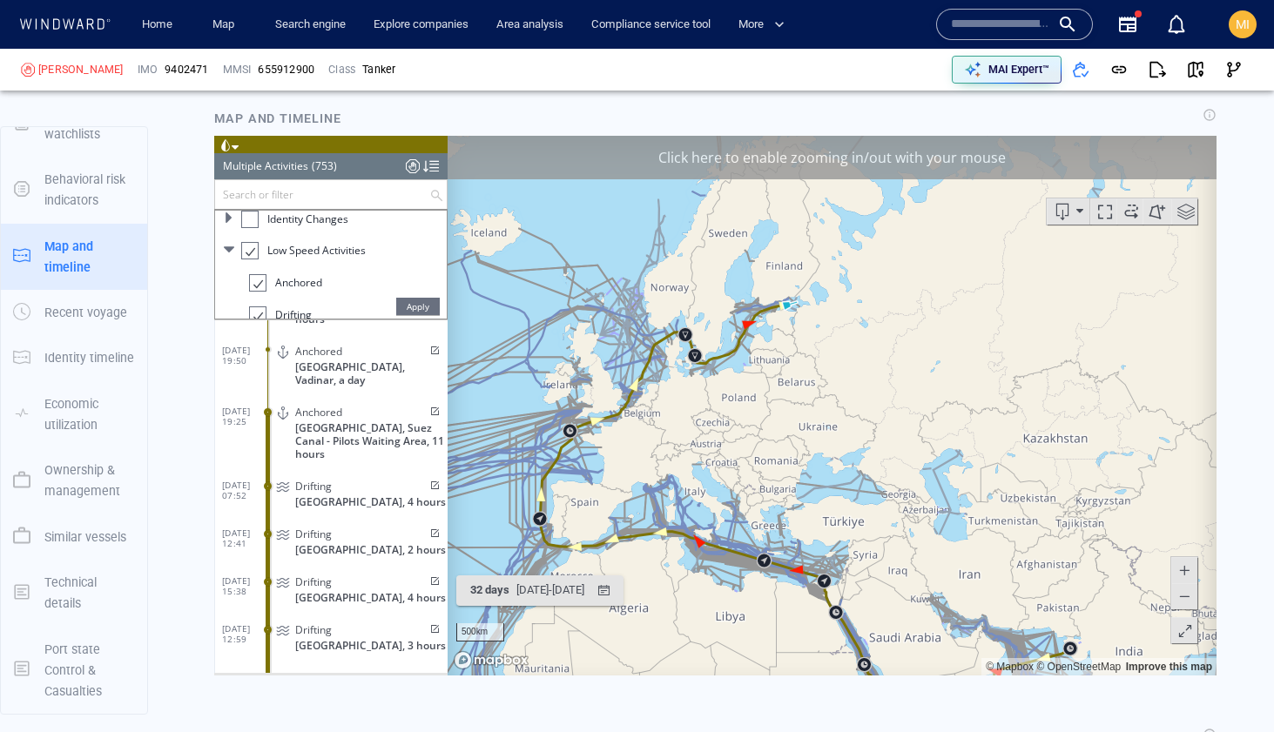
scroll to position [2280, 0]
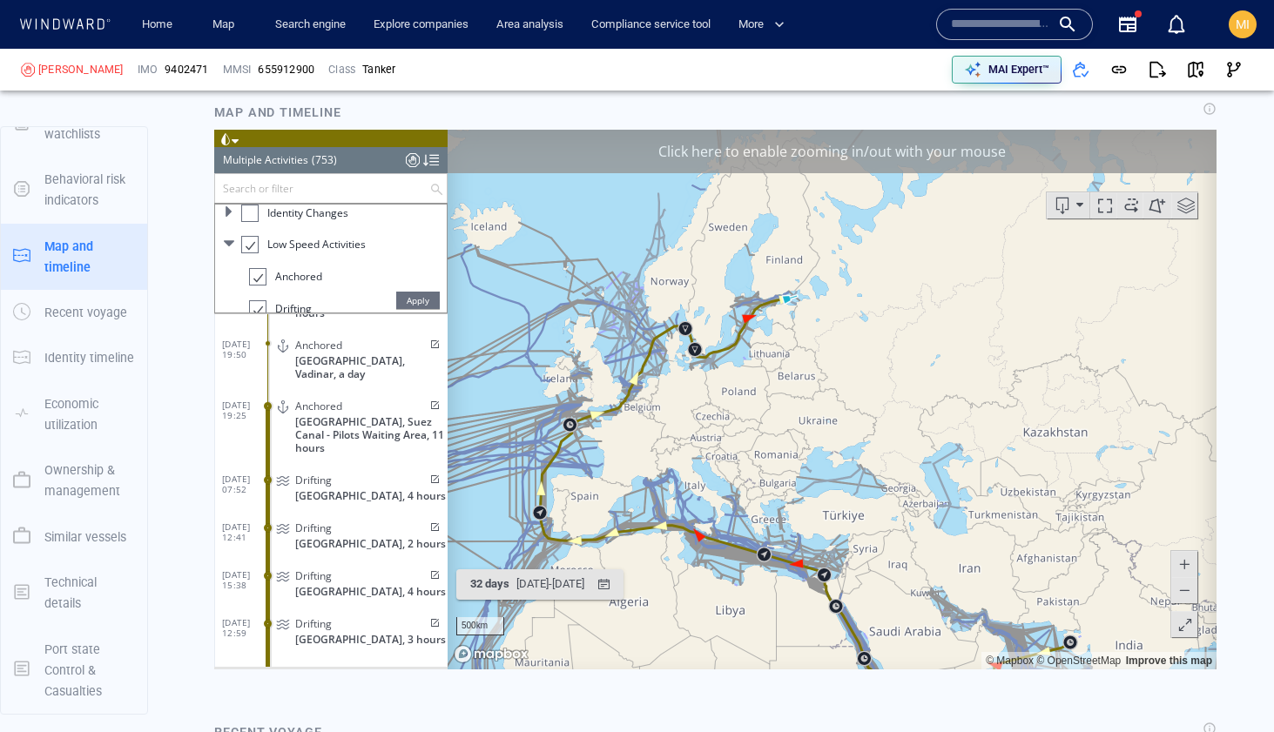
click at [326, 659] on div "Drifting Estonia, 5 hours" at bounding box center [360, 678] width 175 height 39
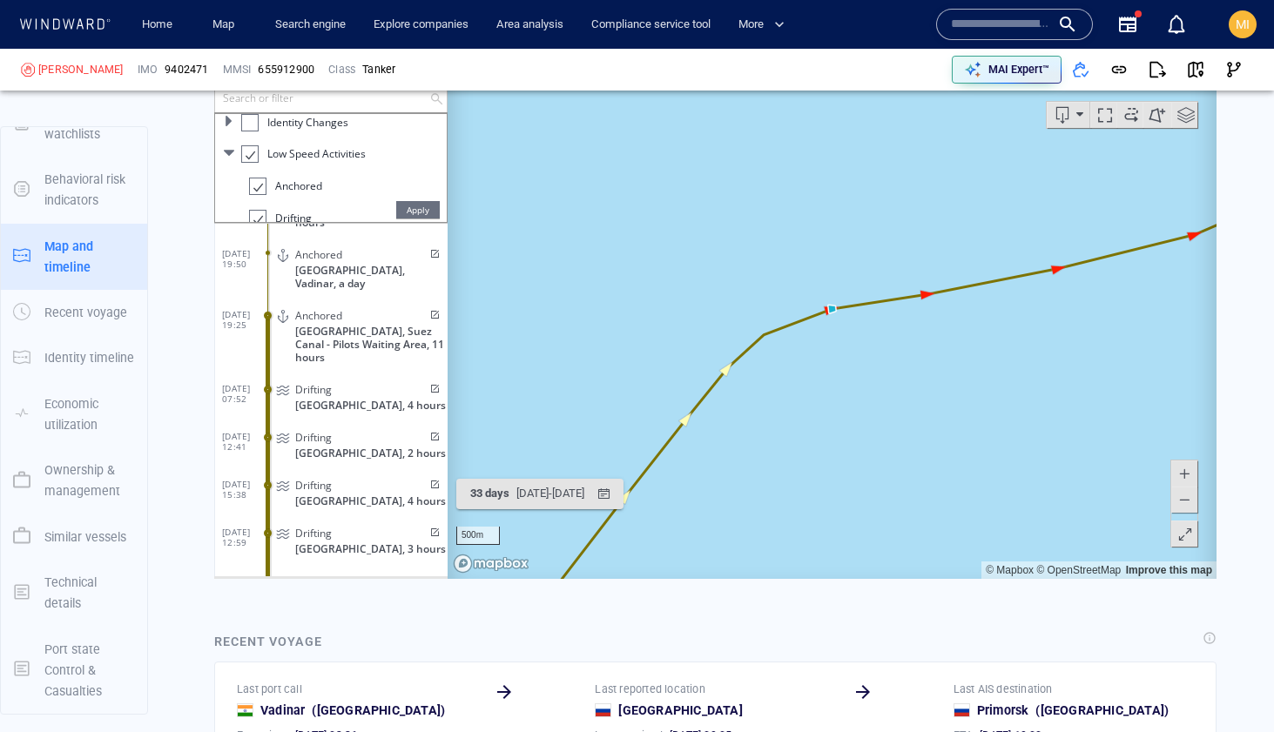
scroll to position [2381, 0]
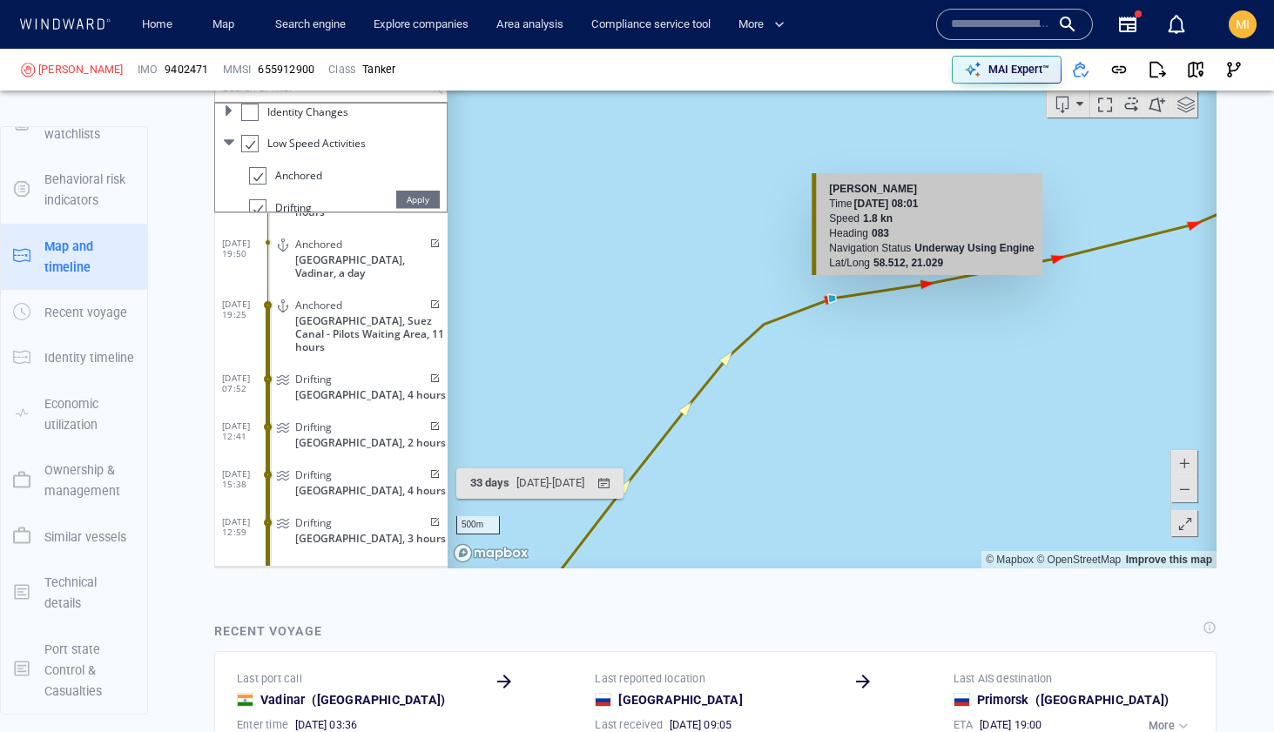
click at [923, 281] on canvas "Map" at bounding box center [832, 299] width 769 height 540
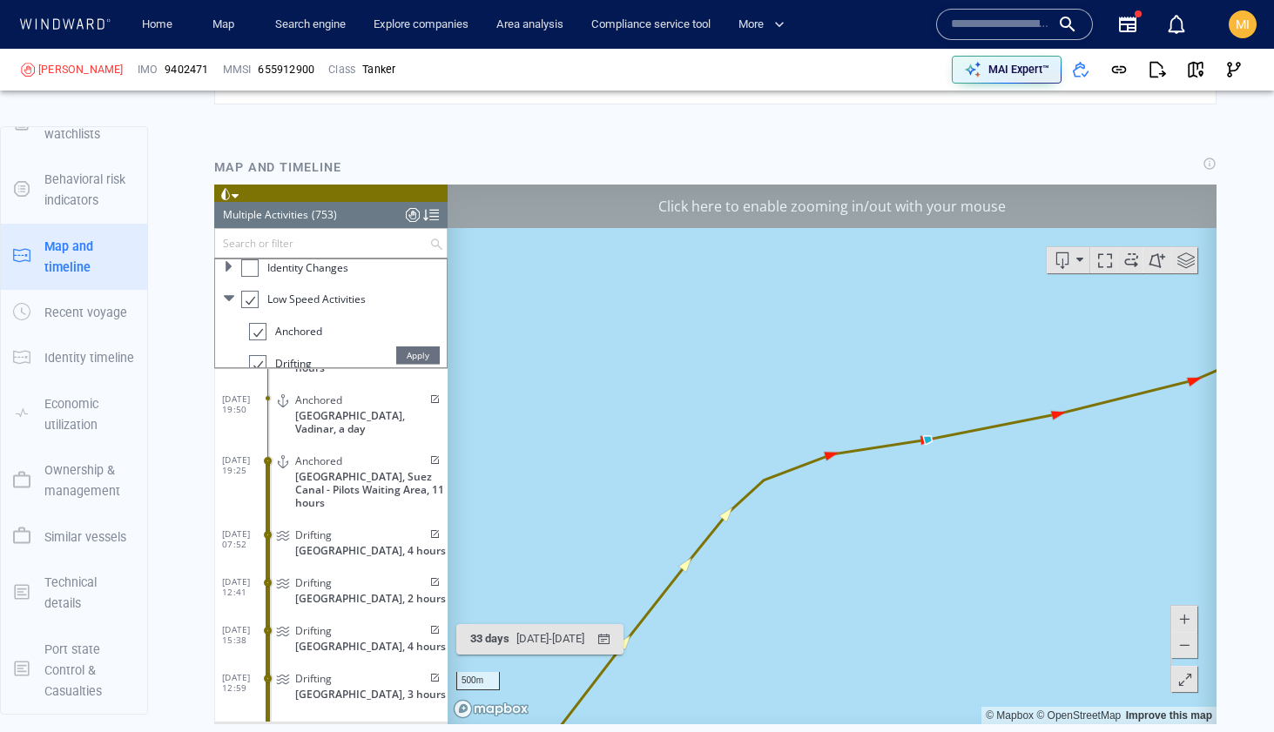
scroll to position [2235, 0]
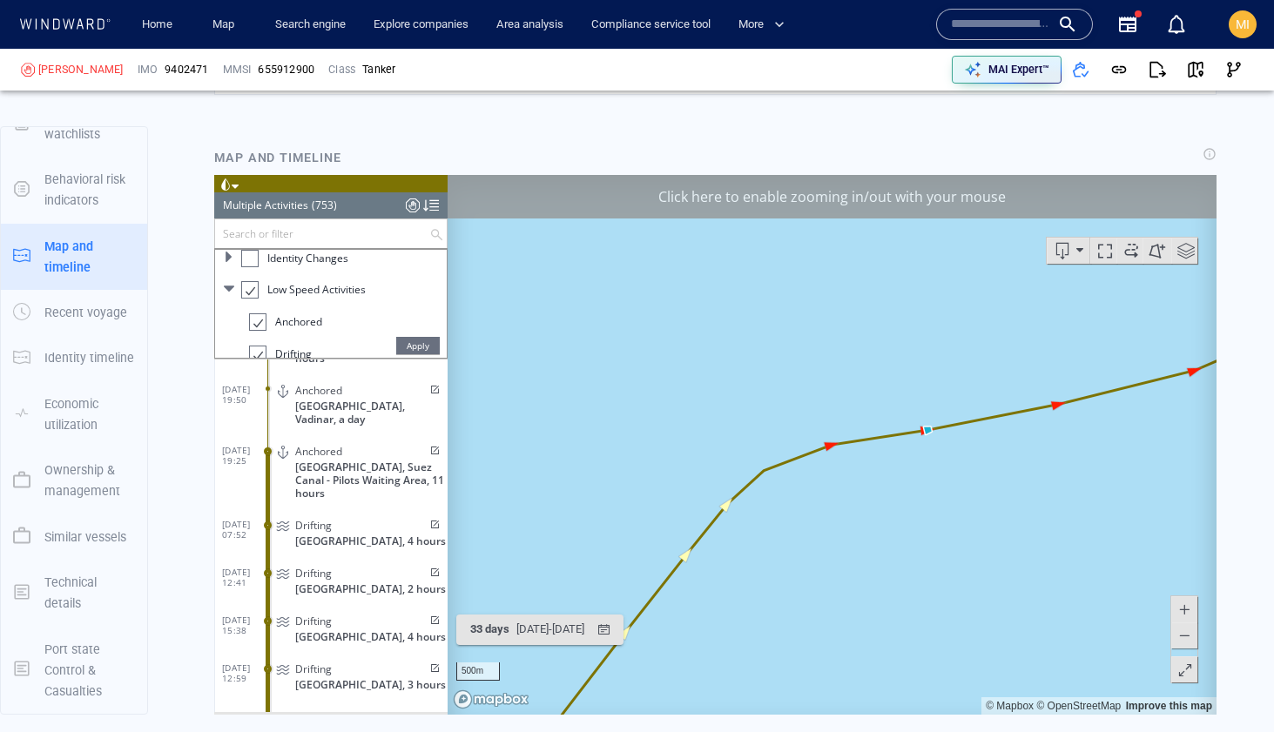
click at [927, 193] on div "Click here to enable zooming in/out with your mouse" at bounding box center [832, 197] width 769 height 44
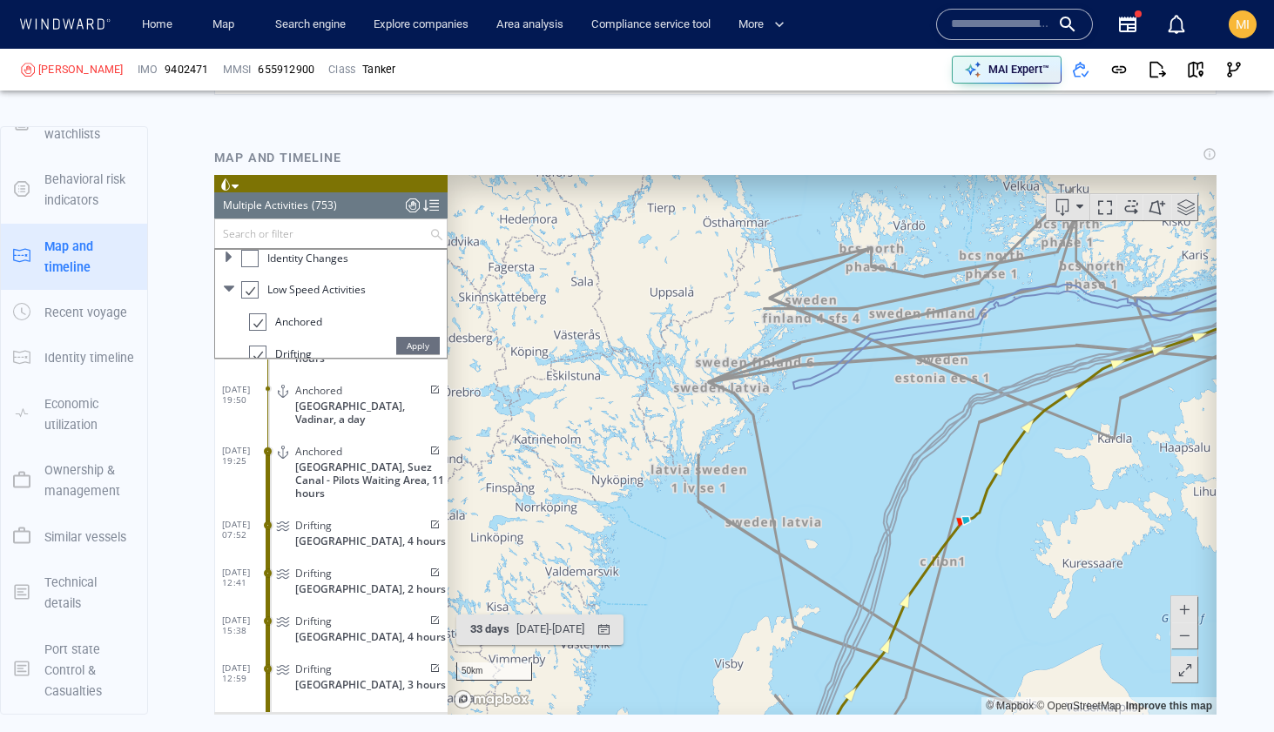
drag, startPoint x: 1024, startPoint y: 550, endPoint x: 932, endPoint y: 438, distance: 145.4
click at [932, 439] on canvas "Map" at bounding box center [832, 445] width 769 height 540
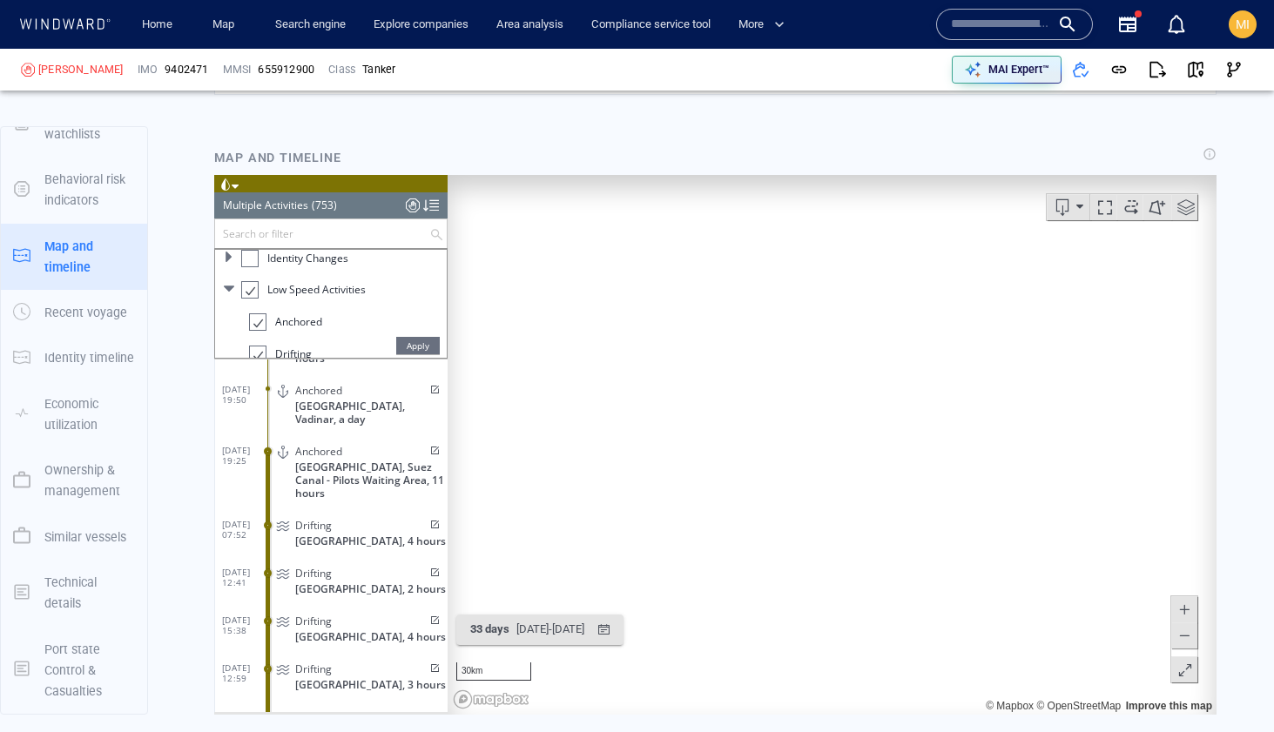
drag, startPoint x: 892, startPoint y: 394, endPoint x: 864, endPoint y: 471, distance: 81.5
click at [865, 468] on canvas "Map" at bounding box center [832, 445] width 769 height 540
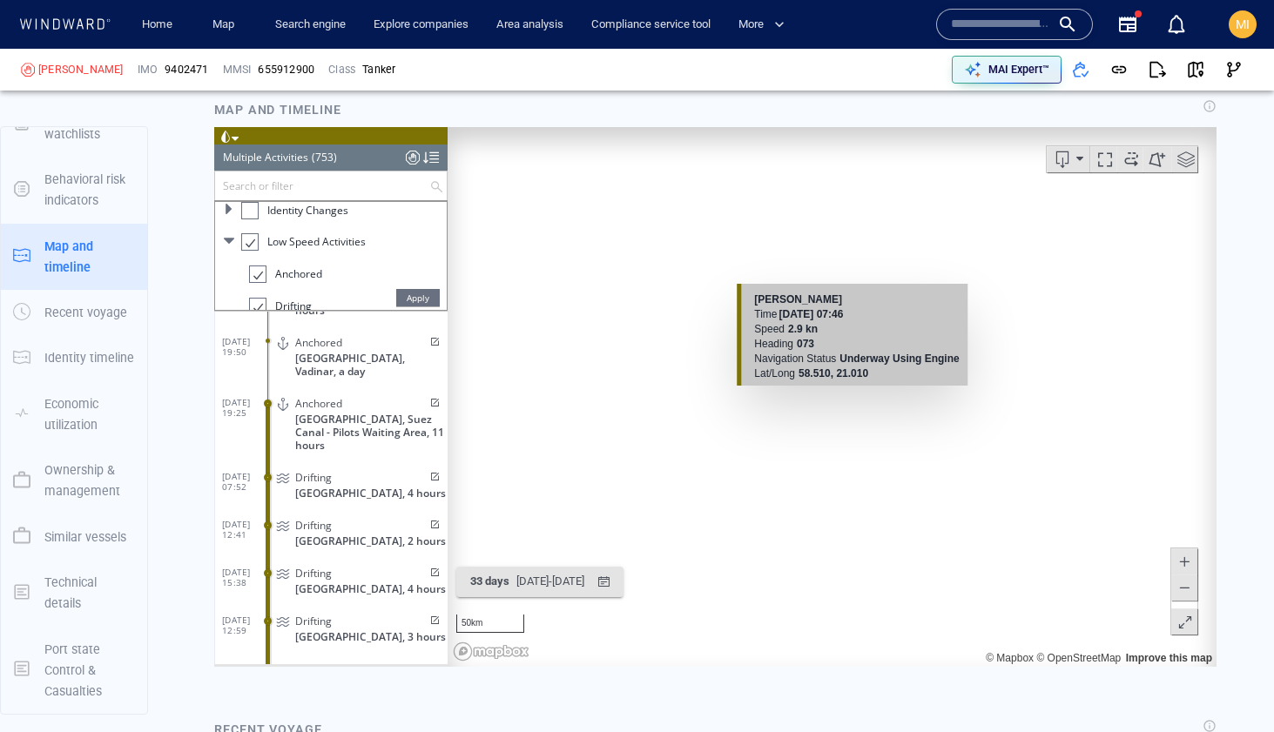
scroll to position [2326, 0]
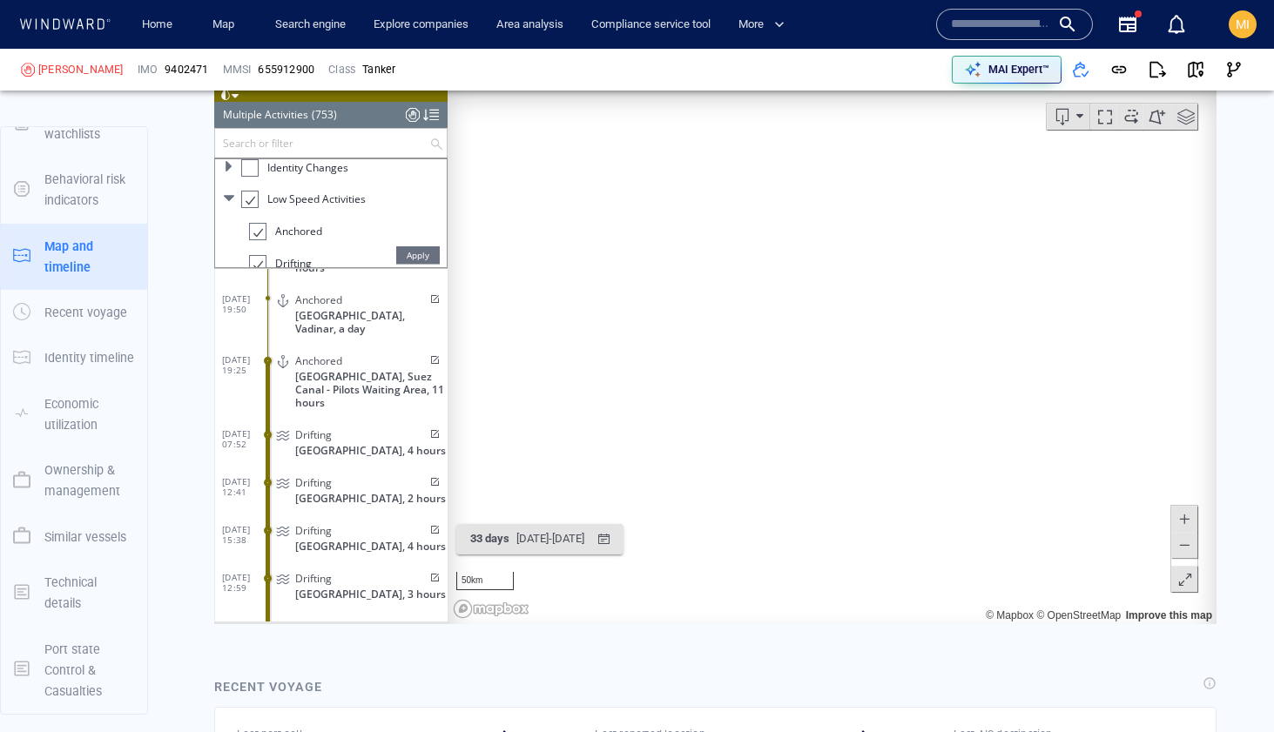
drag, startPoint x: 943, startPoint y: 400, endPoint x: 793, endPoint y: 479, distance: 169.4
click at [794, 478] on canvas "Map" at bounding box center [832, 354] width 769 height 540
drag, startPoint x: 681, startPoint y: 453, endPoint x: 918, endPoint y: 432, distance: 237.7
click at [922, 432] on canvas "Map" at bounding box center [832, 354] width 769 height 540
drag, startPoint x: 954, startPoint y: 331, endPoint x: 791, endPoint y: 378, distance: 169.5
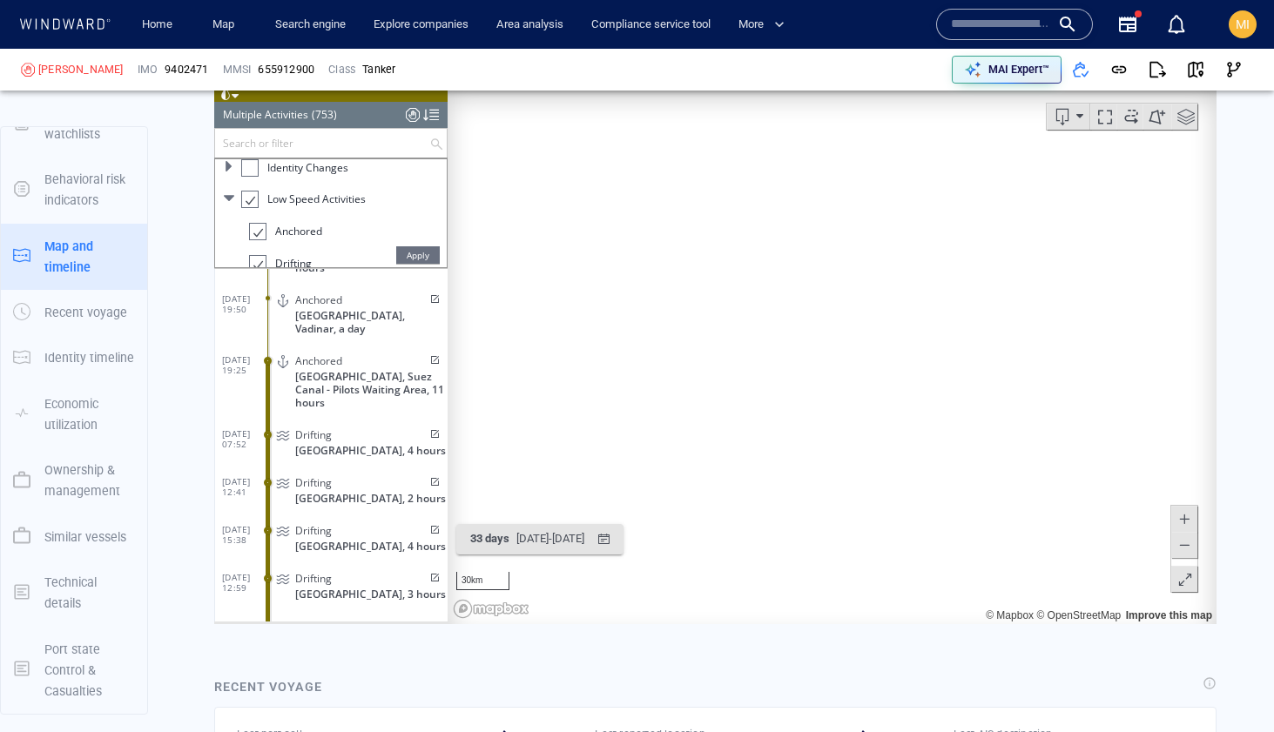
click at [796, 374] on canvas "Map" at bounding box center [832, 354] width 769 height 540
drag, startPoint x: 967, startPoint y: 278, endPoint x: 808, endPoint y: 293, distance: 160.1
click at [815, 288] on canvas "Map" at bounding box center [832, 354] width 769 height 540
drag, startPoint x: 938, startPoint y: 200, endPoint x: 891, endPoint y: 333, distance: 141.3
click at [892, 331] on canvas "Map" at bounding box center [832, 354] width 769 height 540
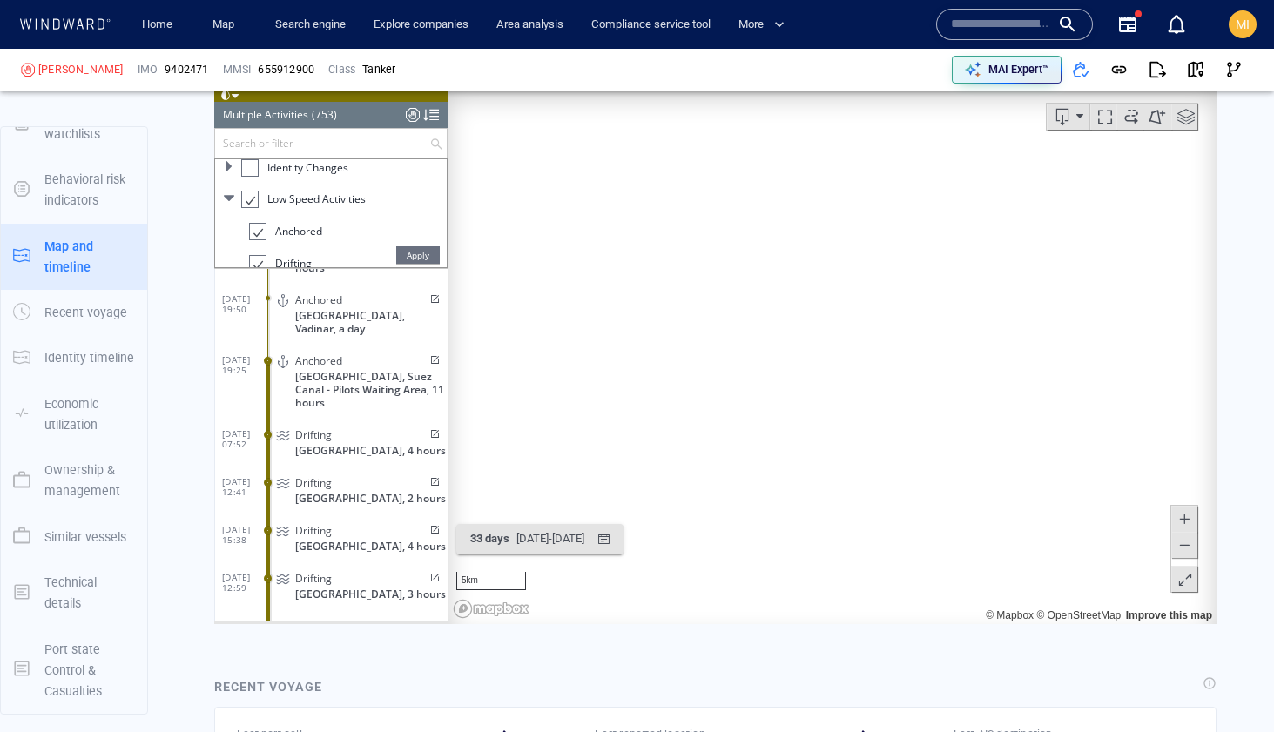
drag, startPoint x: 1049, startPoint y: 301, endPoint x: 1012, endPoint y: 378, distance: 85.3
click at [1014, 376] on canvas "Map" at bounding box center [832, 354] width 769 height 540
drag, startPoint x: 1012, startPoint y: 378, endPoint x: 975, endPoint y: 421, distance: 56.2
click at [977, 419] on canvas "Map" at bounding box center [832, 354] width 769 height 540
click at [329, 572] on span "Drifting" at bounding box center [313, 578] width 37 height 13
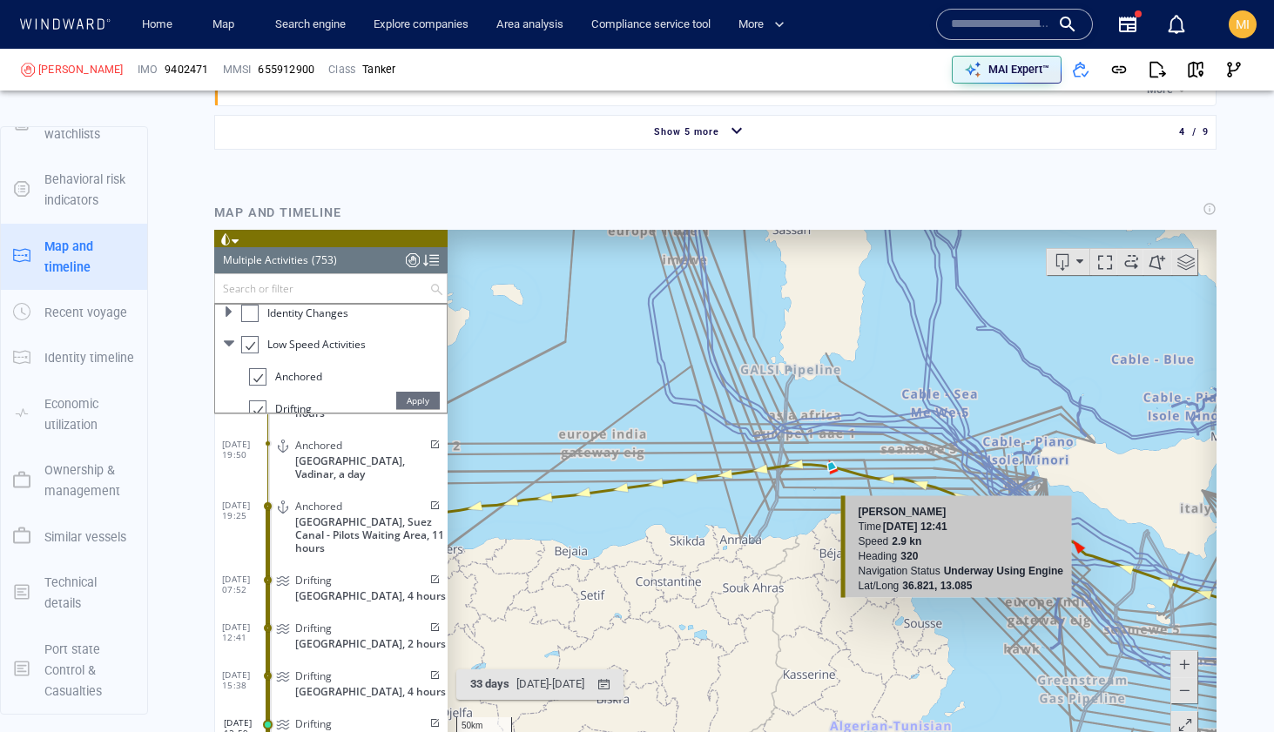
scroll to position [2170, 0]
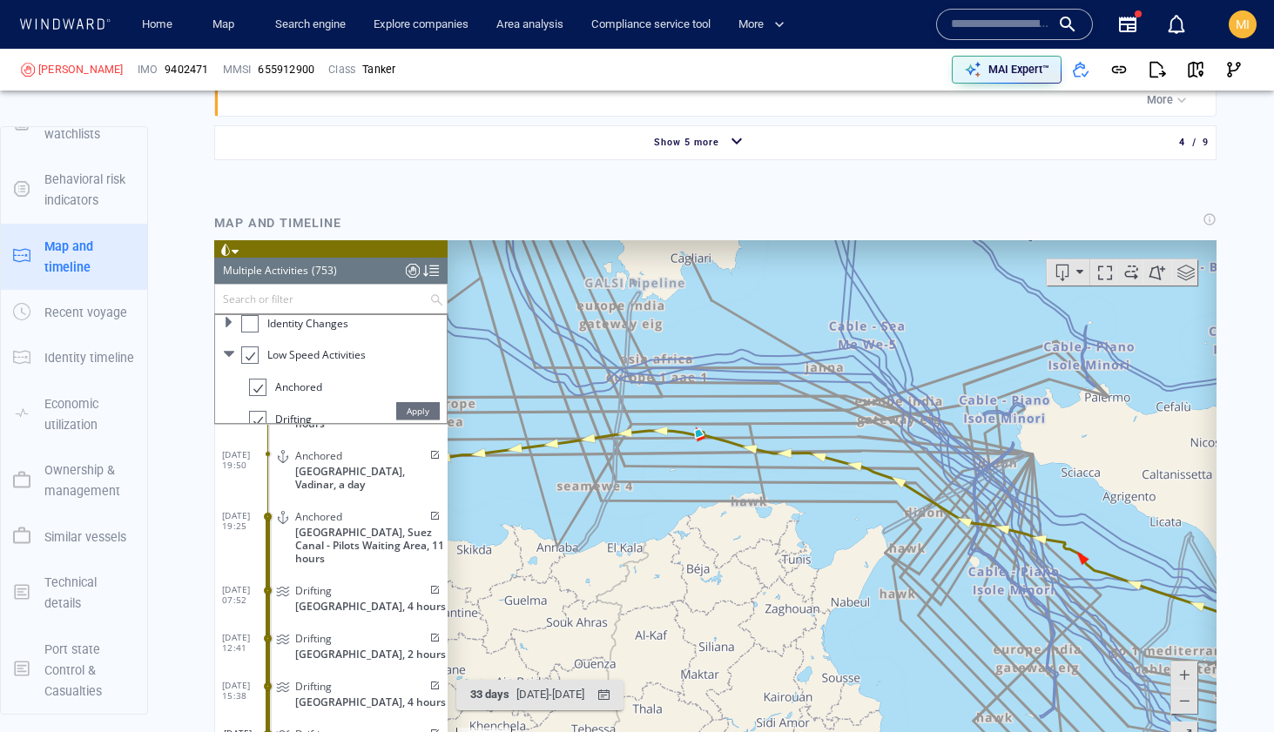
drag, startPoint x: 1085, startPoint y: 380, endPoint x: 1085, endPoint y: 239, distance: 140.2
click at [1085, 240] on canvas "Map" at bounding box center [832, 510] width 769 height 540
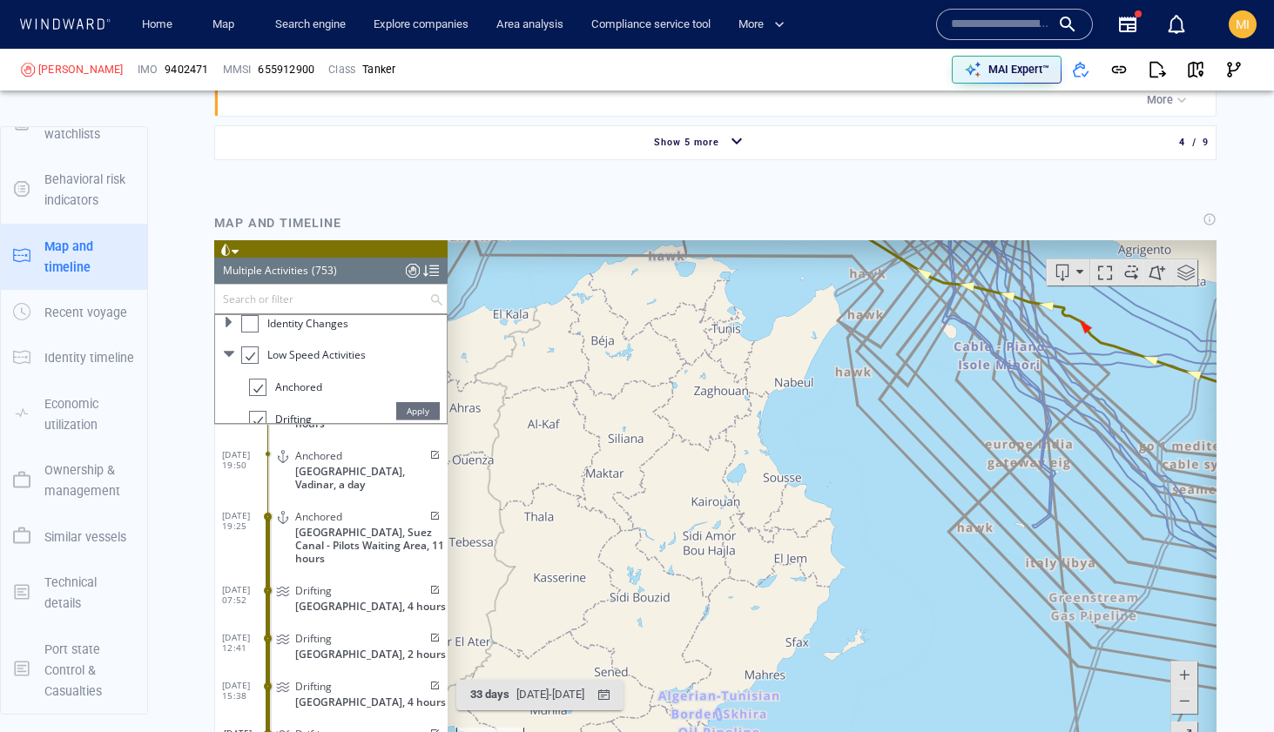
drag, startPoint x: 1070, startPoint y: 367, endPoint x: 1014, endPoint y: 451, distance: 101.2
click at [1016, 448] on canvas "Map" at bounding box center [832, 510] width 769 height 540
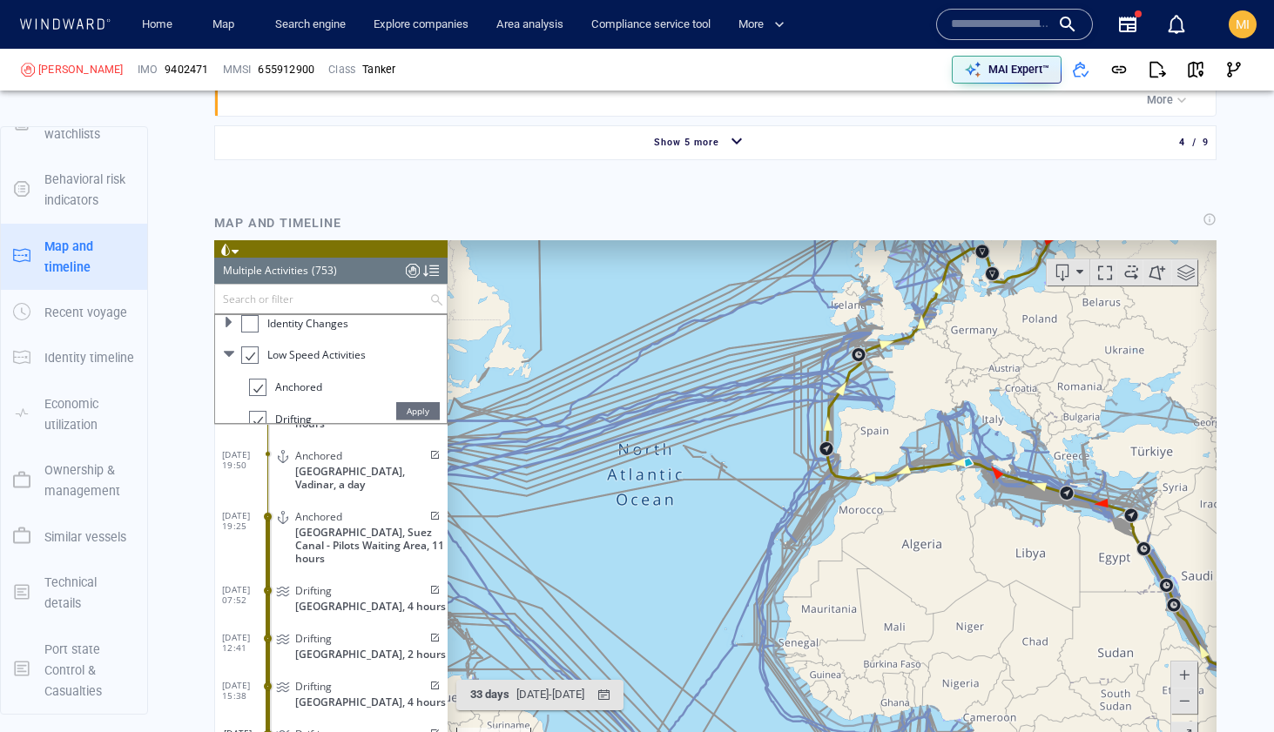
click at [259, 389] on div at bounding box center [256, 388] width 17 height 20
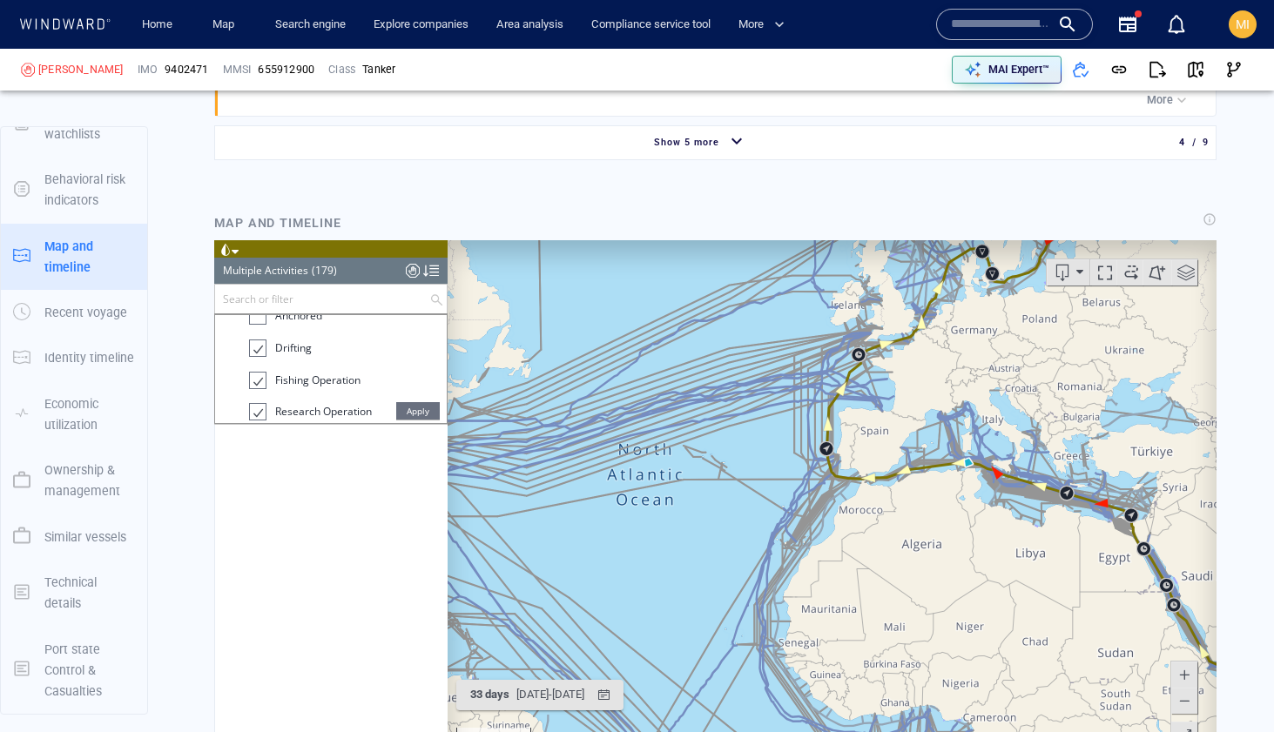
scroll to position [342, 0]
drag, startPoint x: 732, startPoint y: 473, endPoint x: 616, endPoint y: 569, distance: 150.3
click at [618, 568] on canvas "Map" at bounding box center [832, 510] width 769 height 540
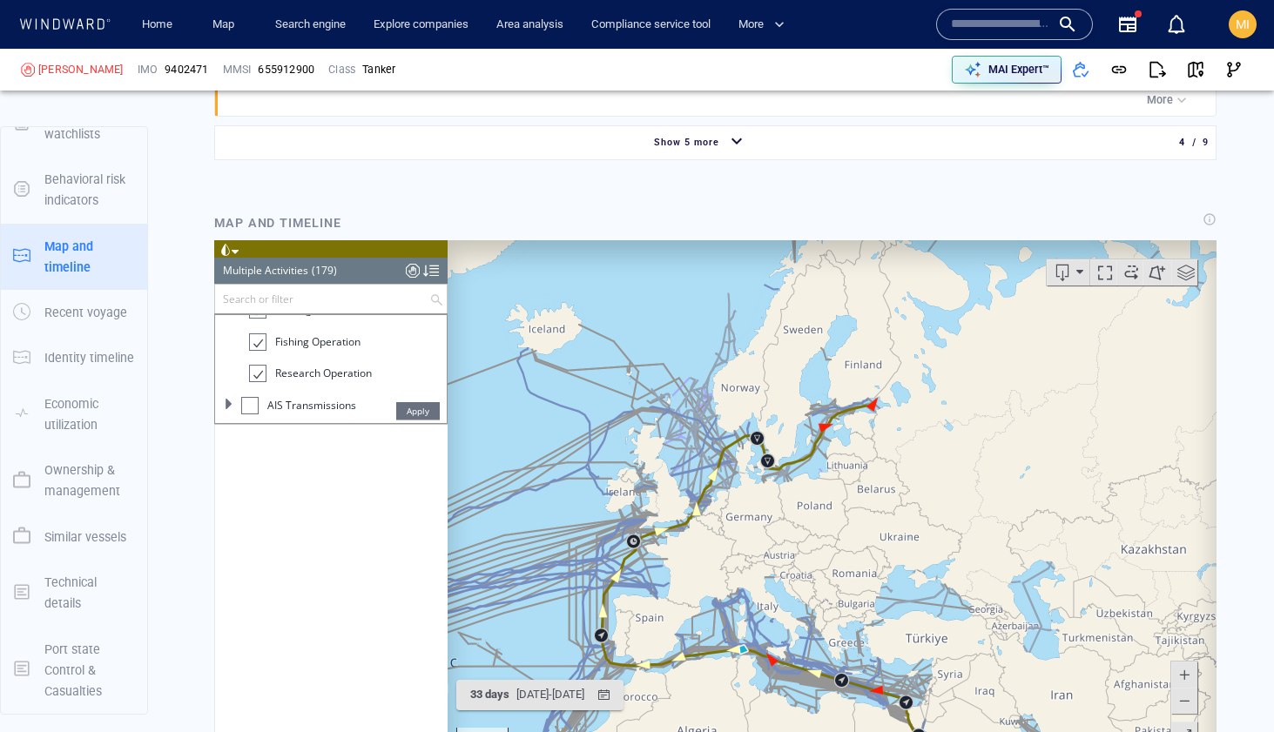
click at [838, 475] on canvas "Map" at bounding box center [832, 510] width 769 height 540
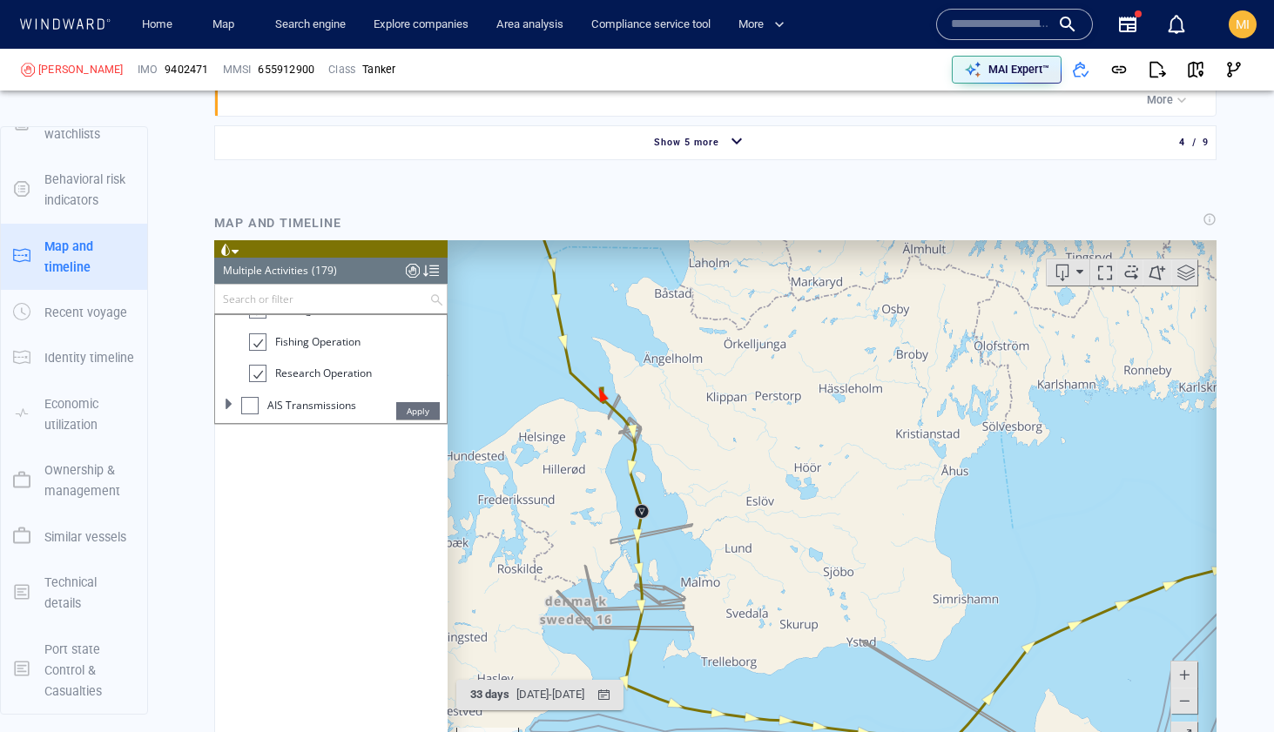
drag, startPoint x: 615, startPoint y: 470, endPoint x: 615, endPoint y: 522, distance: 52.2
click at [615, 520] on canvas "Map" at bounding box center [832, 510] width 769 height 540
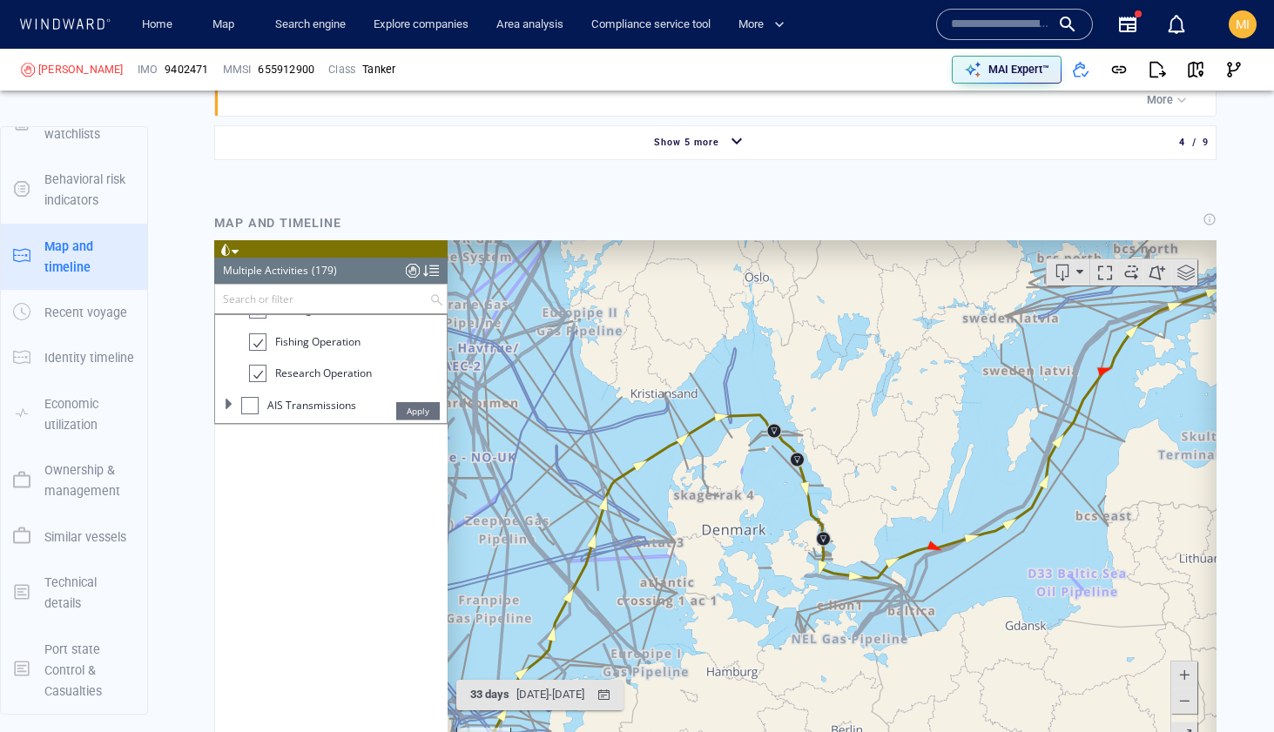
drag, startPoint x: 852, startPoint y: 535, endPoint x: 778, endPoint y: 460, distance: 105.3
click at [778, 461] on canvas "Map" at bounding box center [832, 510] width 769 height 540
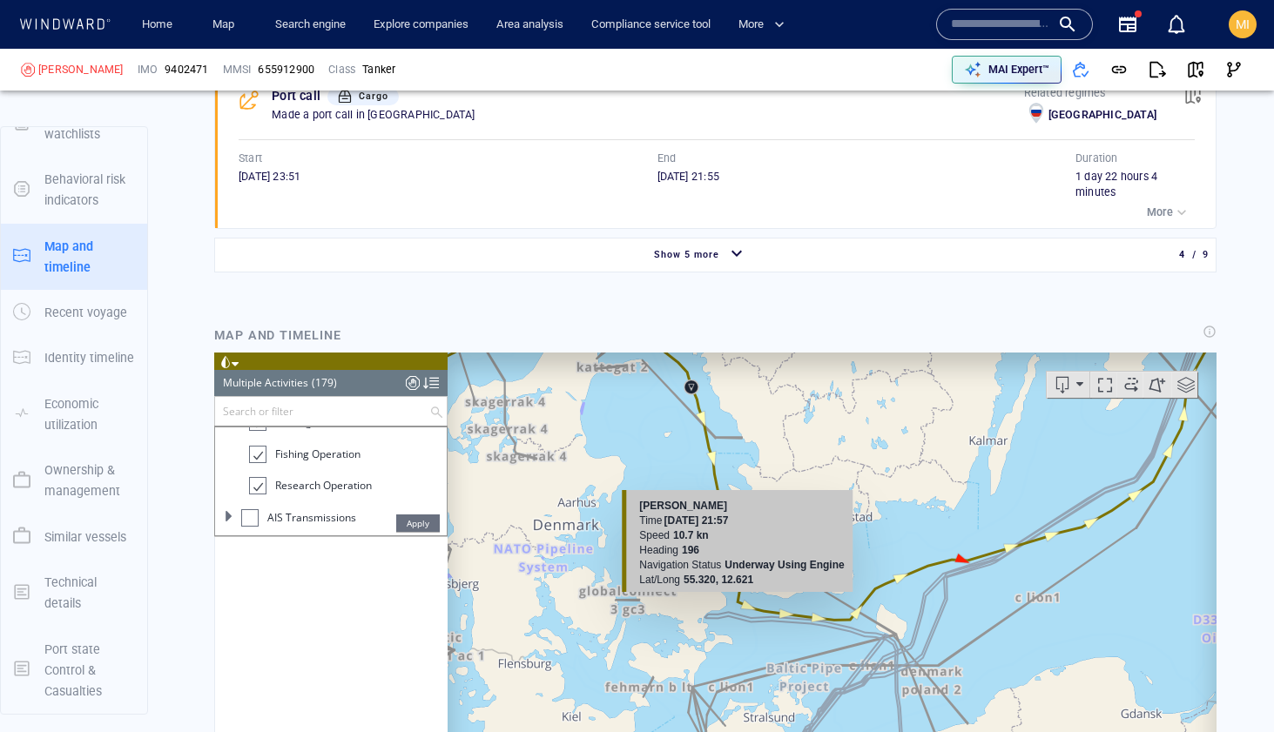
scroll to position [2029, 0]
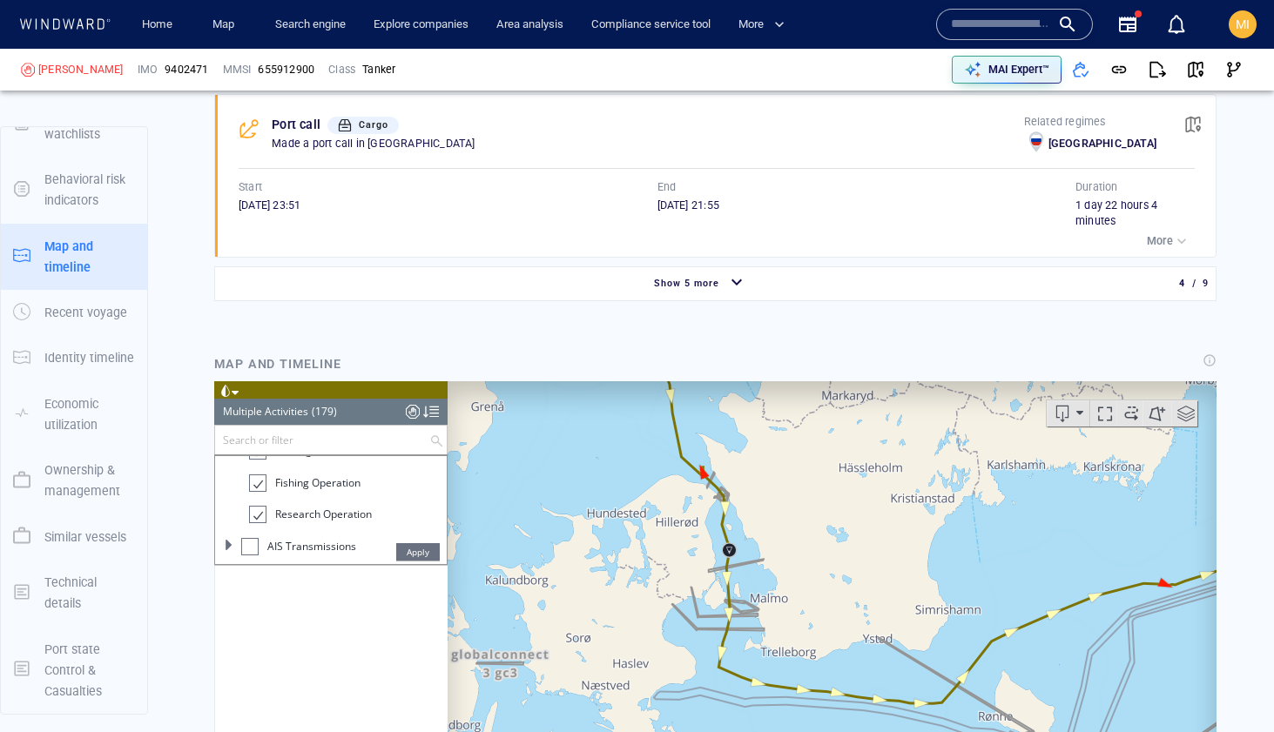
drag, startPoint x: 946, startPoint y: 563, endPoint x: 903, endPoint y: 474, distance: 99.3
click at [905, 475] on canvas "Map" at bounding box center [832, 651] width 769 height 540
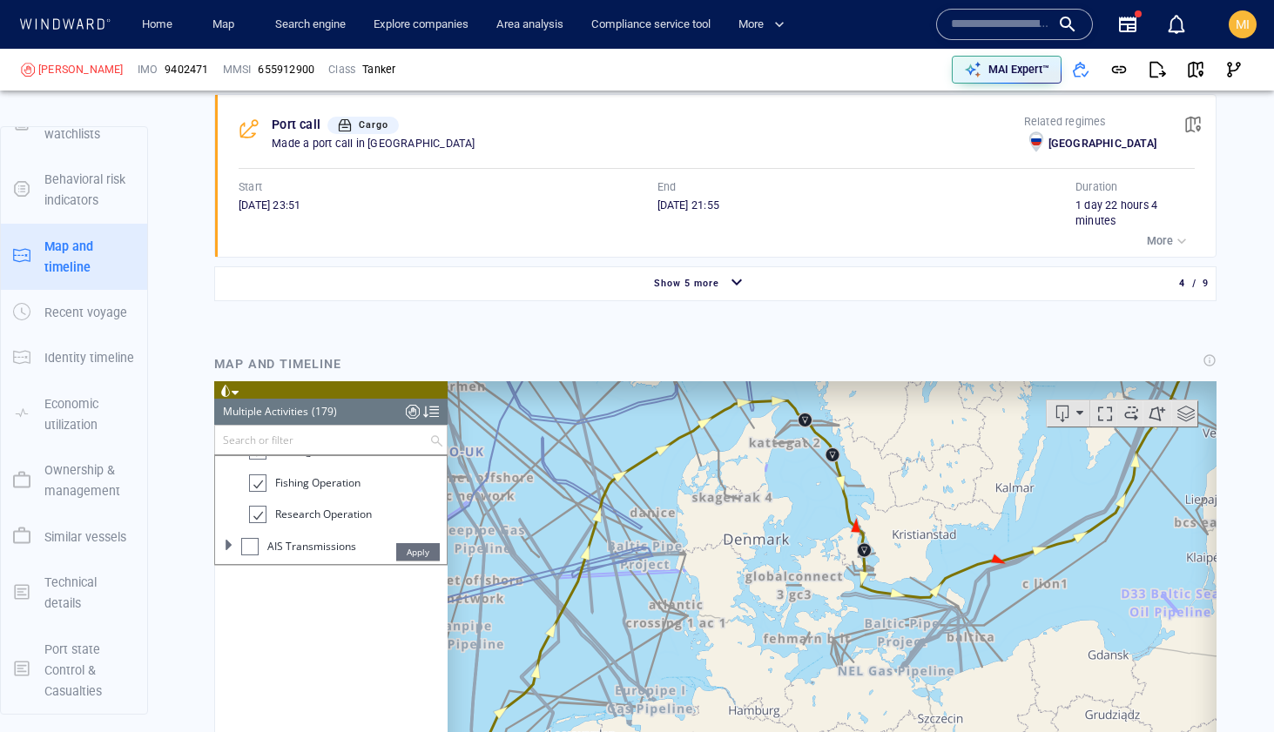
drag, startPoint x: 1043, startPoint y: 582, endPoint x: 918, endPoint y: 589, distance: 125.5
click at [925, 586] on canvas "Map" at bounding box center [832, 651] width 769 height 540
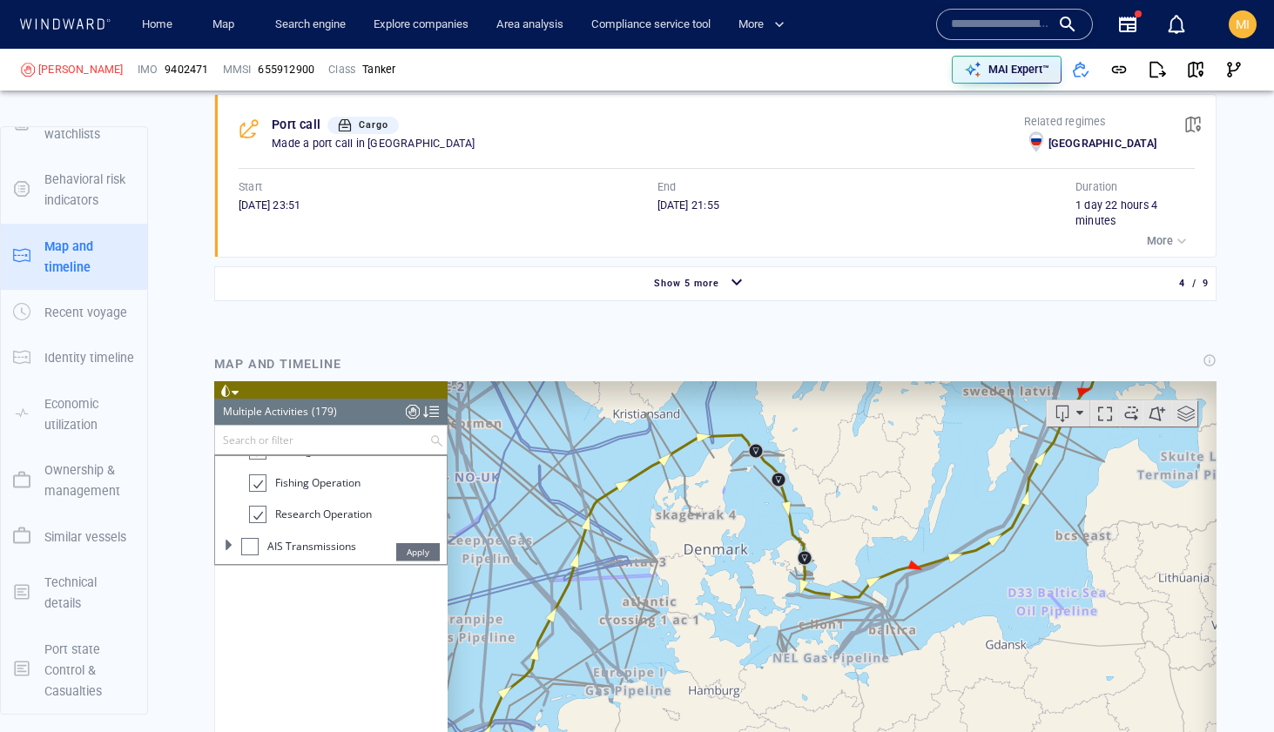
drag, startPoint x: 1050, startPoint y: 542, endPoint x: 872, endPoint y: 620, distance: 194.6
click at [880, 616] on canvas "Map" at bounding box center [832, 651] width 769 height 540
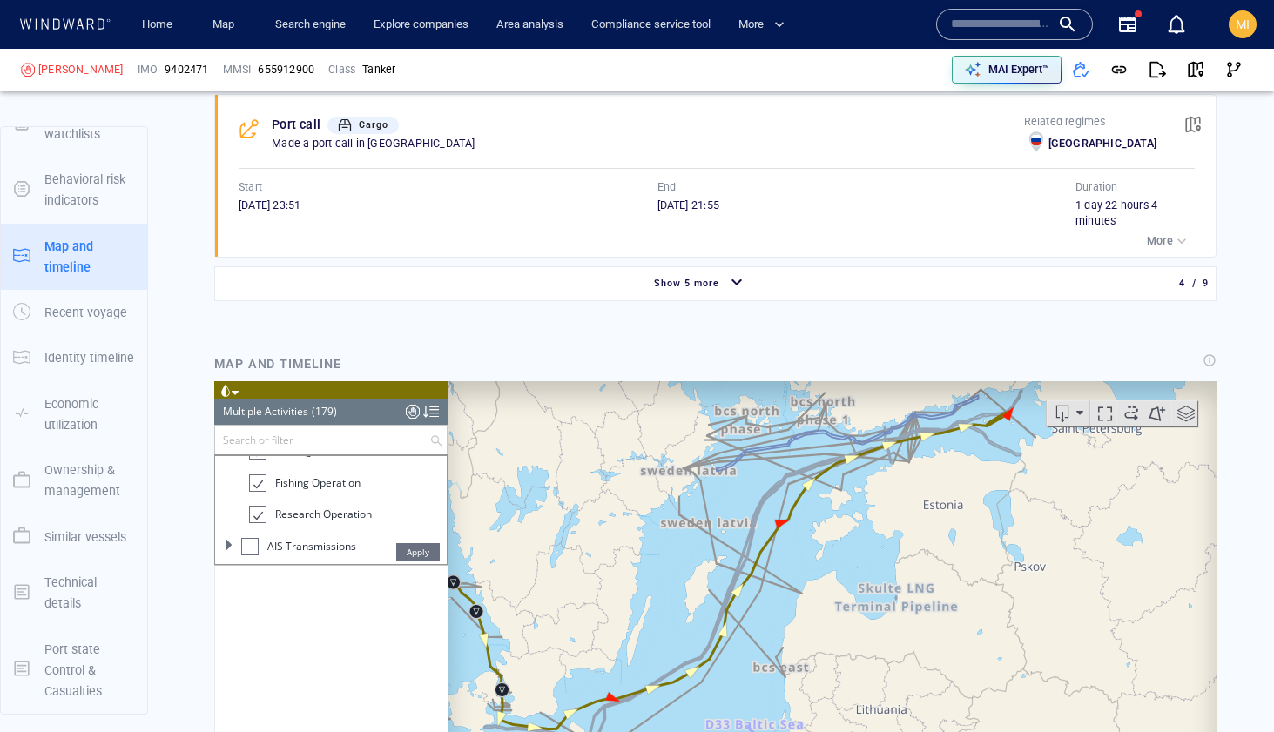
drag, startPoint x: 841, startPoint y: 528, endPoint x: 837, endPoint y: 613, distance: 85.4
click at [838, 607] on canvas "Map" at bounding box center [832, 651] width 769 height 540
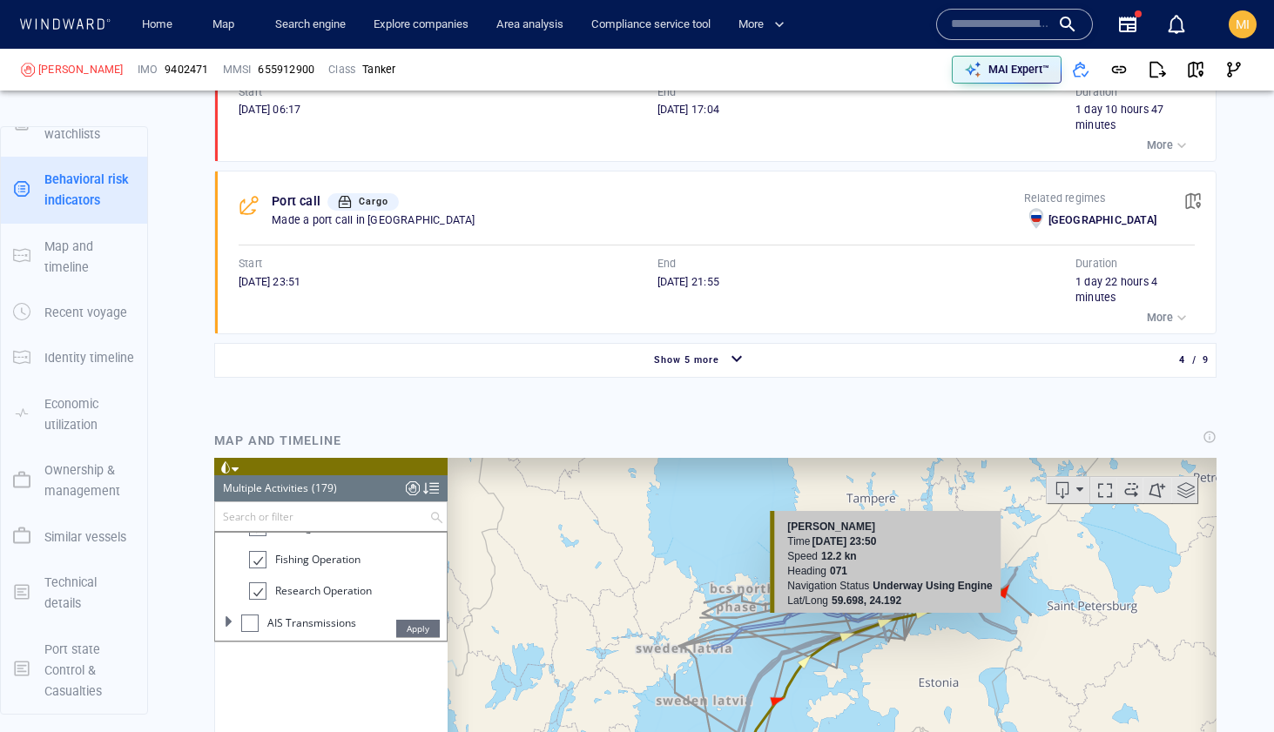
scroll to position [1924, 0]
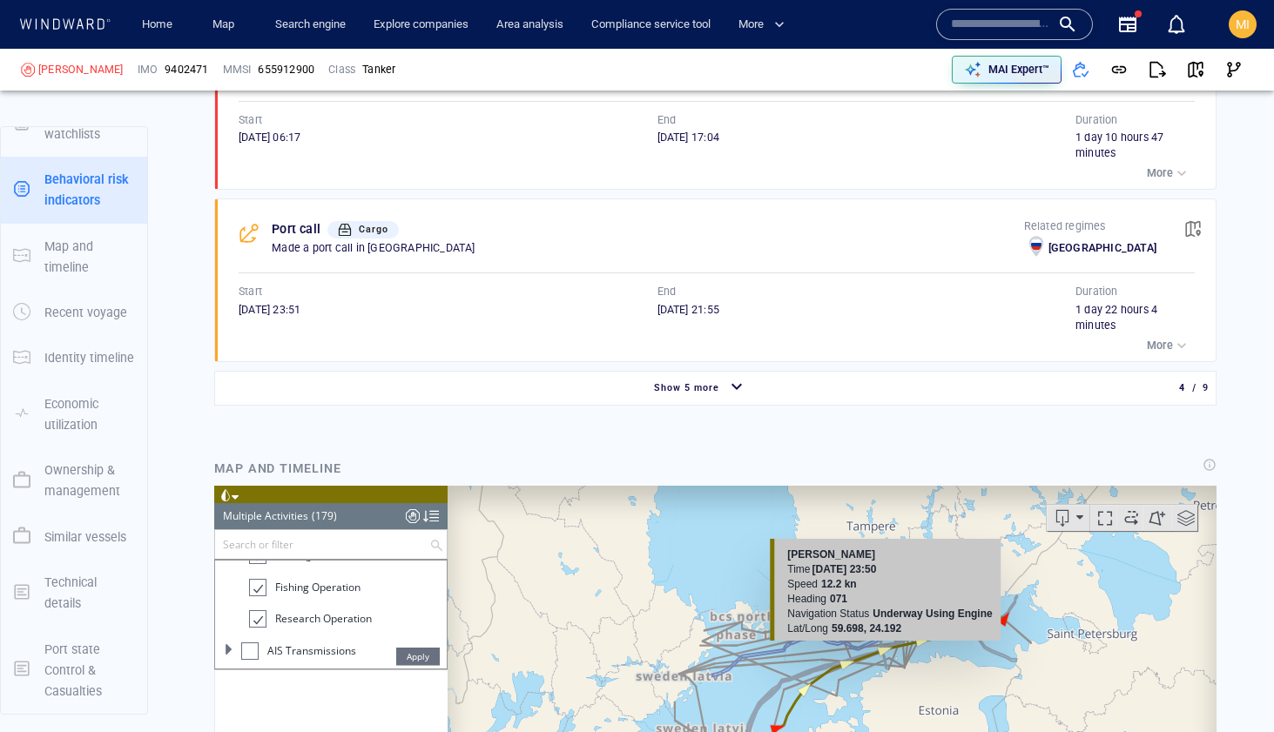
click at [888, 584] on div "Speed 12.2 kn" at bounding box center [889, 584] width 205 height 15
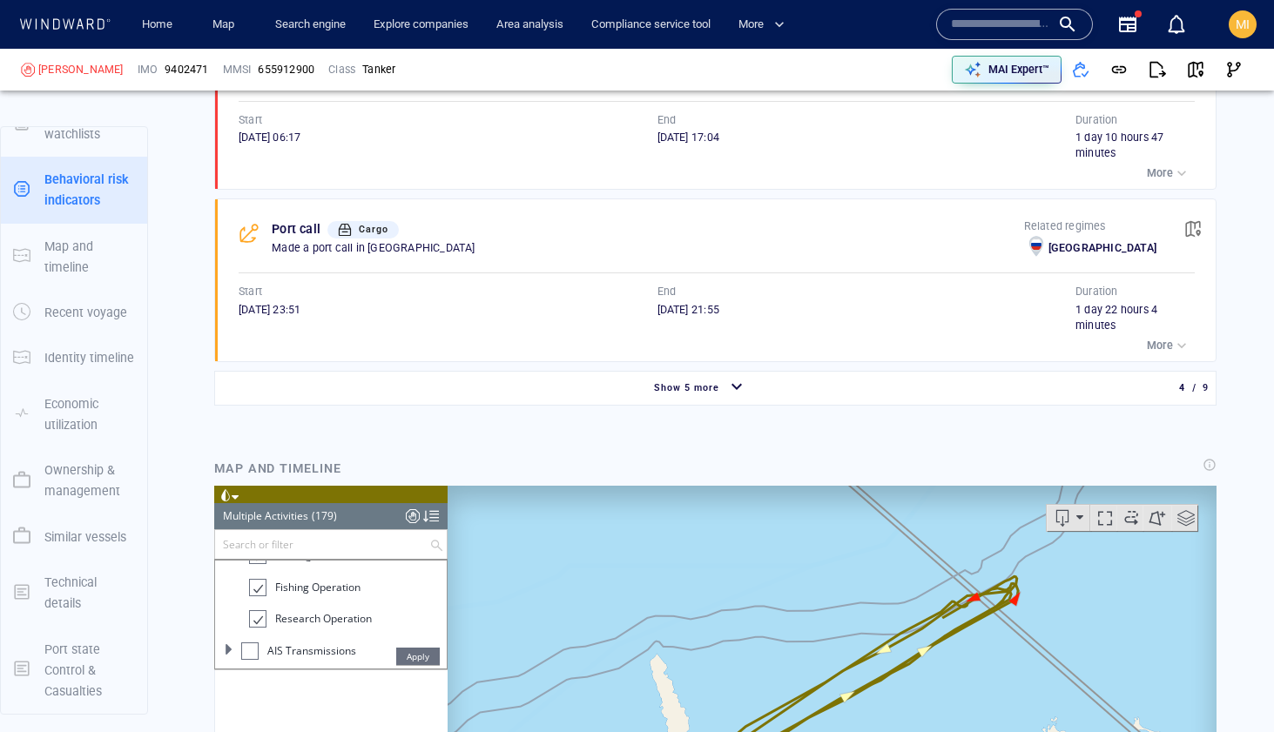
drag, startPoint x: 1002, startPoint y: 644, endPoint x: 1006, endPoint y: 576, distance: 68.9
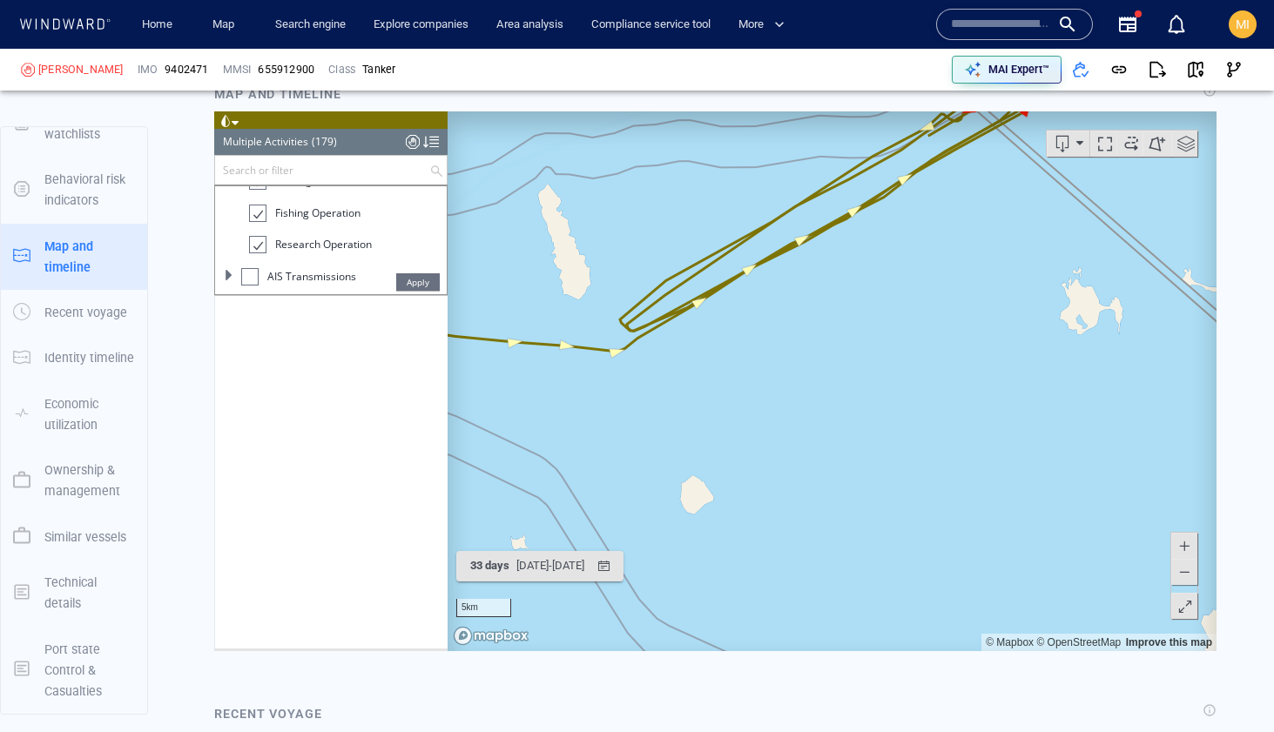
scroll to position [2275, 0]
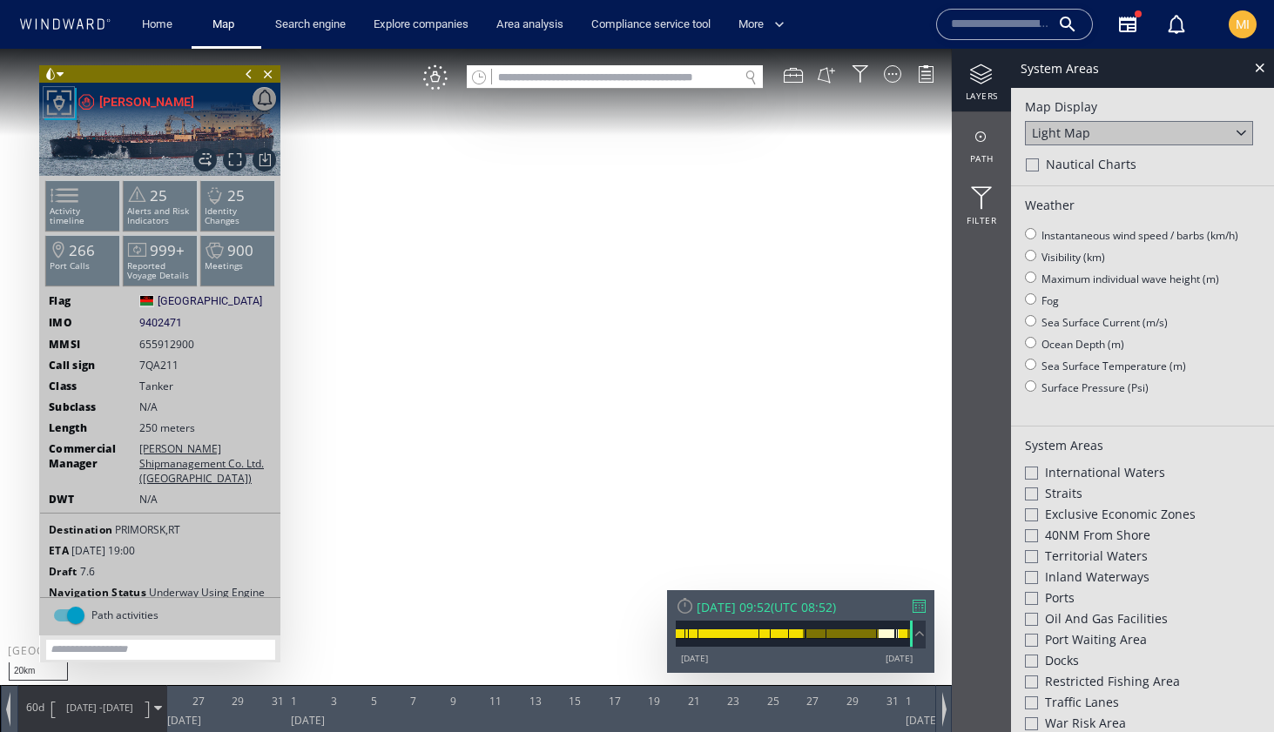
scroll to position [14, 0]
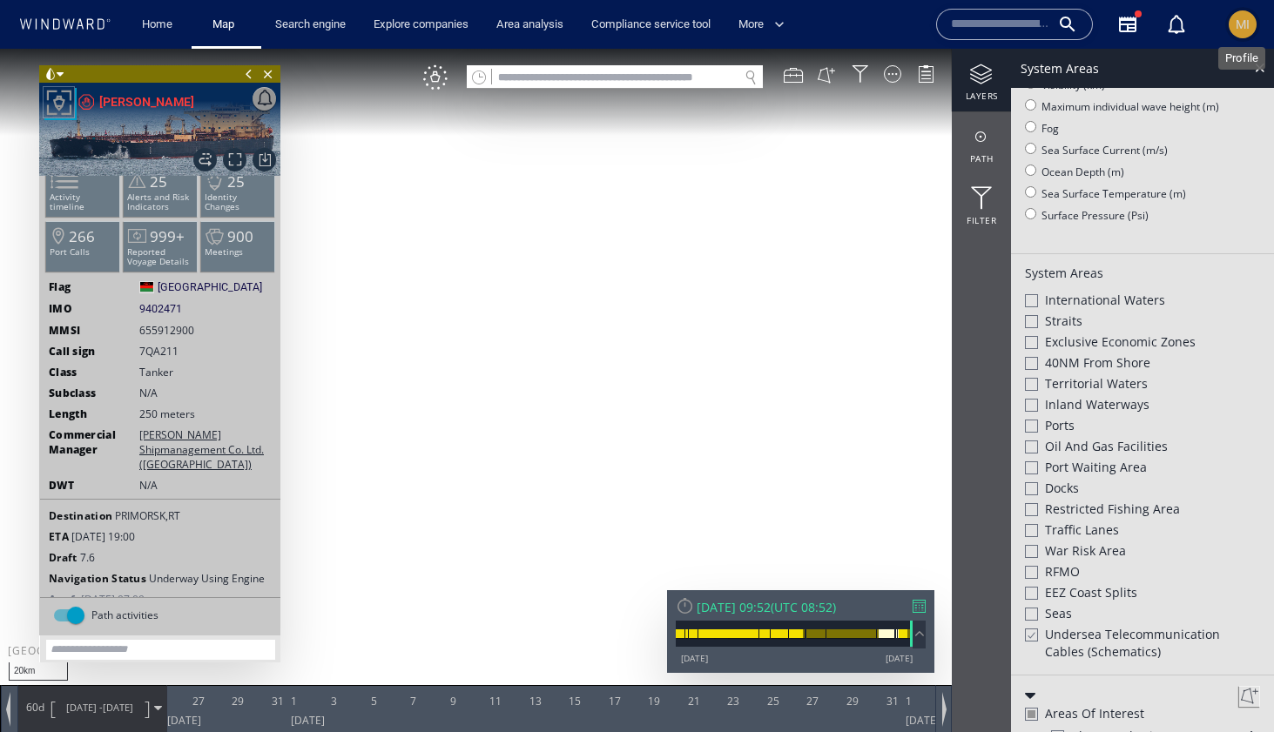
click at [1245, 24] on span "MI" at bounding box center [1242, 24] width 14 height 14
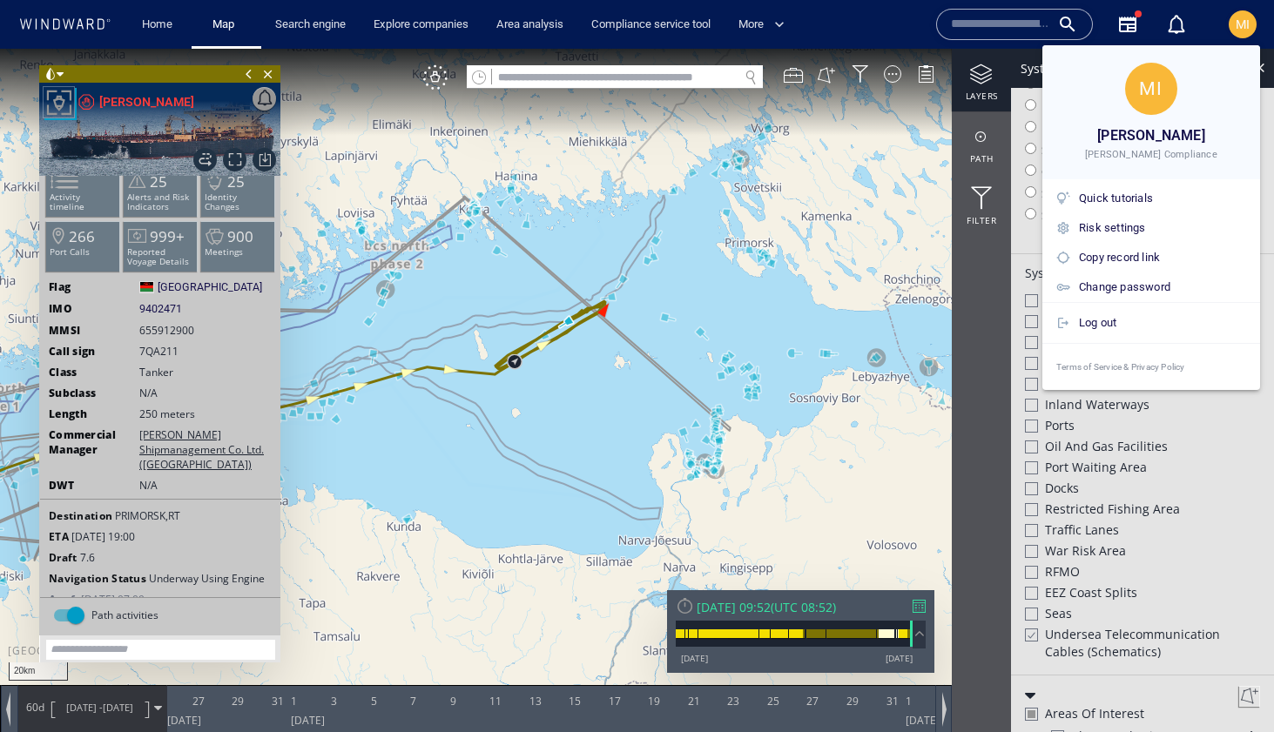
click at [792, 313] on div at bounding box center [637, 366] width 1274 height 732
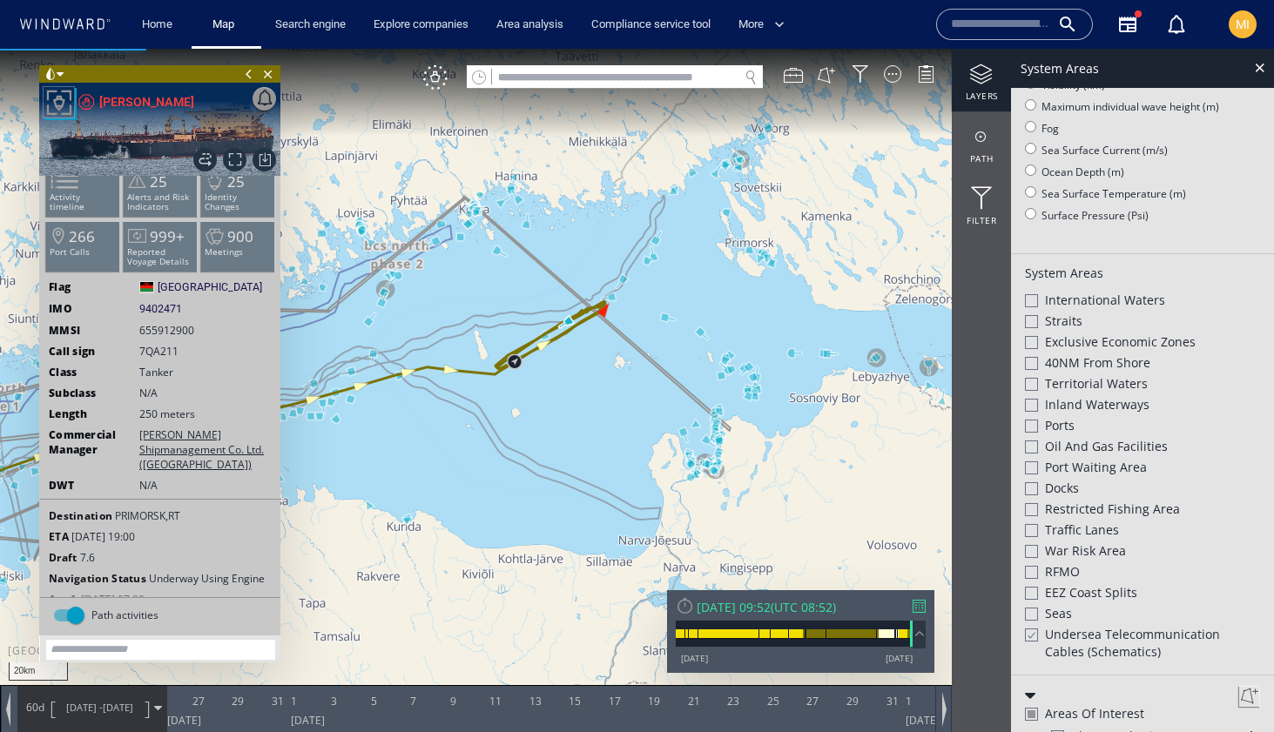
click at [549, 378] on canvas "Map" at bounding box center [637, 382] width 1274 height 666
click at [980, 76] on div at bounding box center [981, 75] width 59 height 22
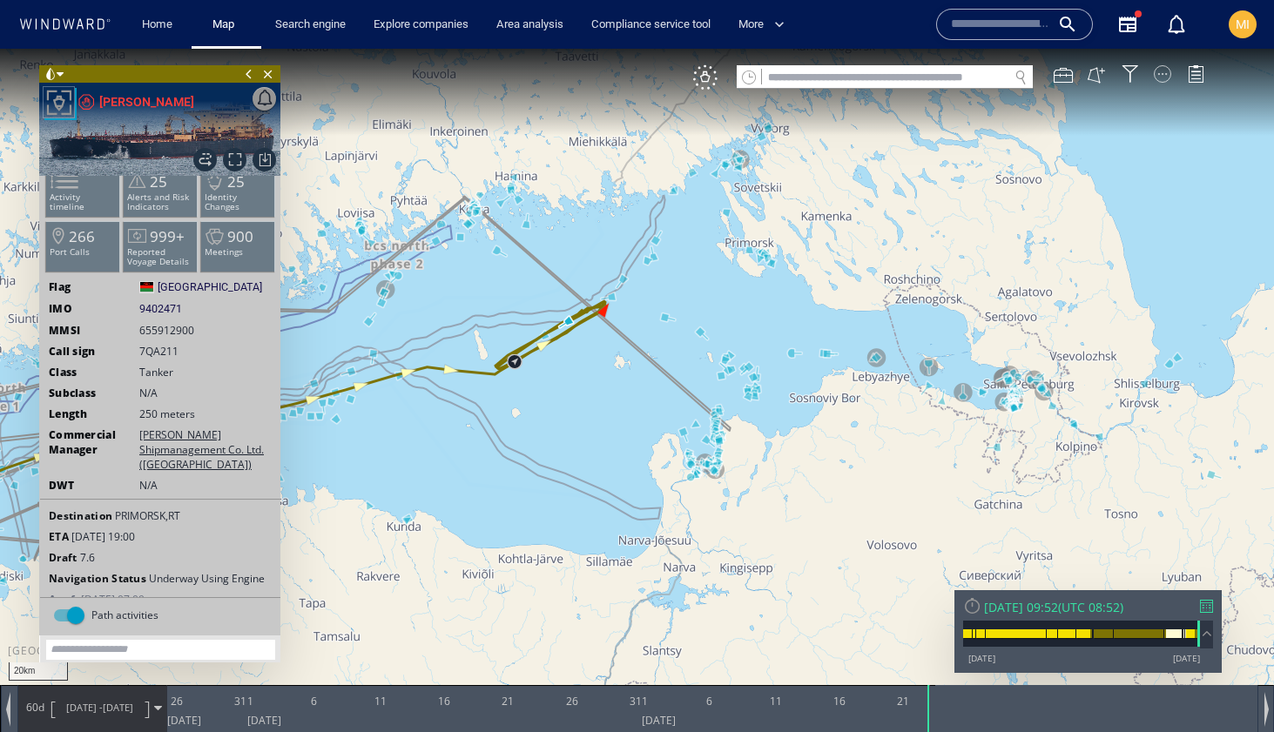
click at [1162, 75] on div at bounding box center [1162, 73] width 17 height 17
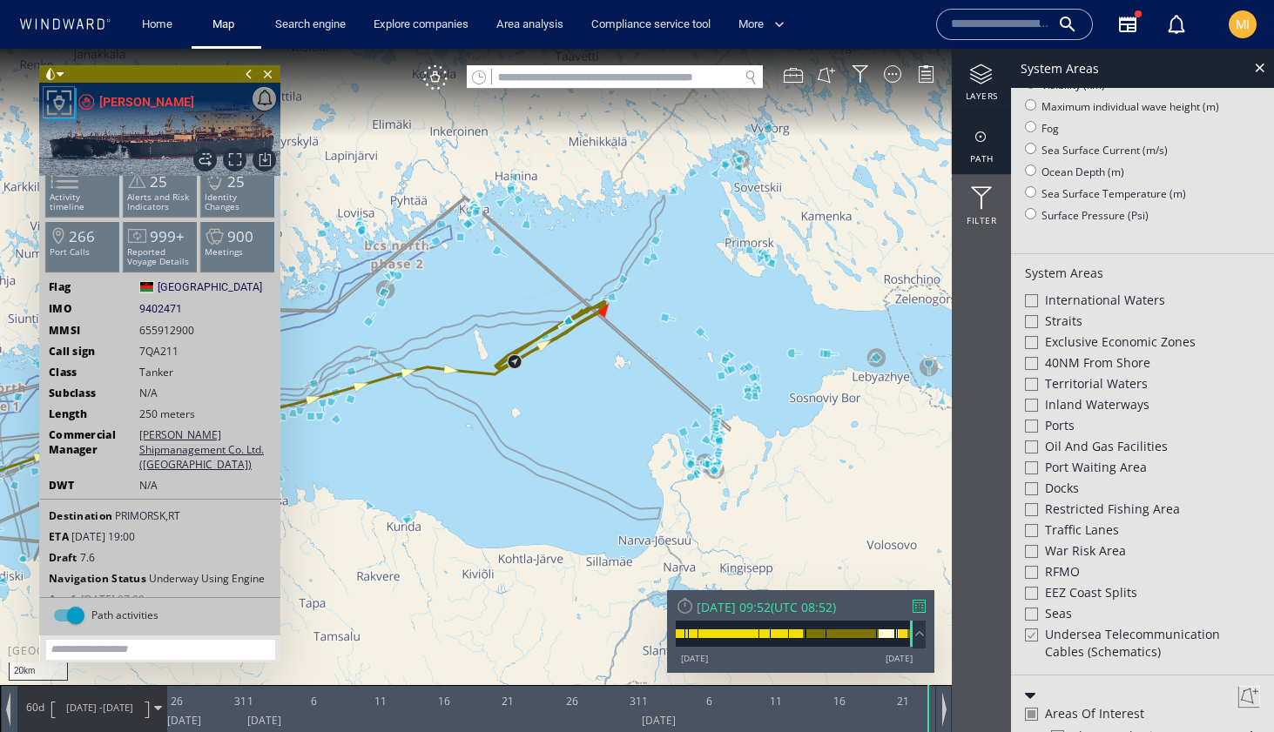
click at [985, 145] on div at bounding box center [981, 137] width 59 height 22
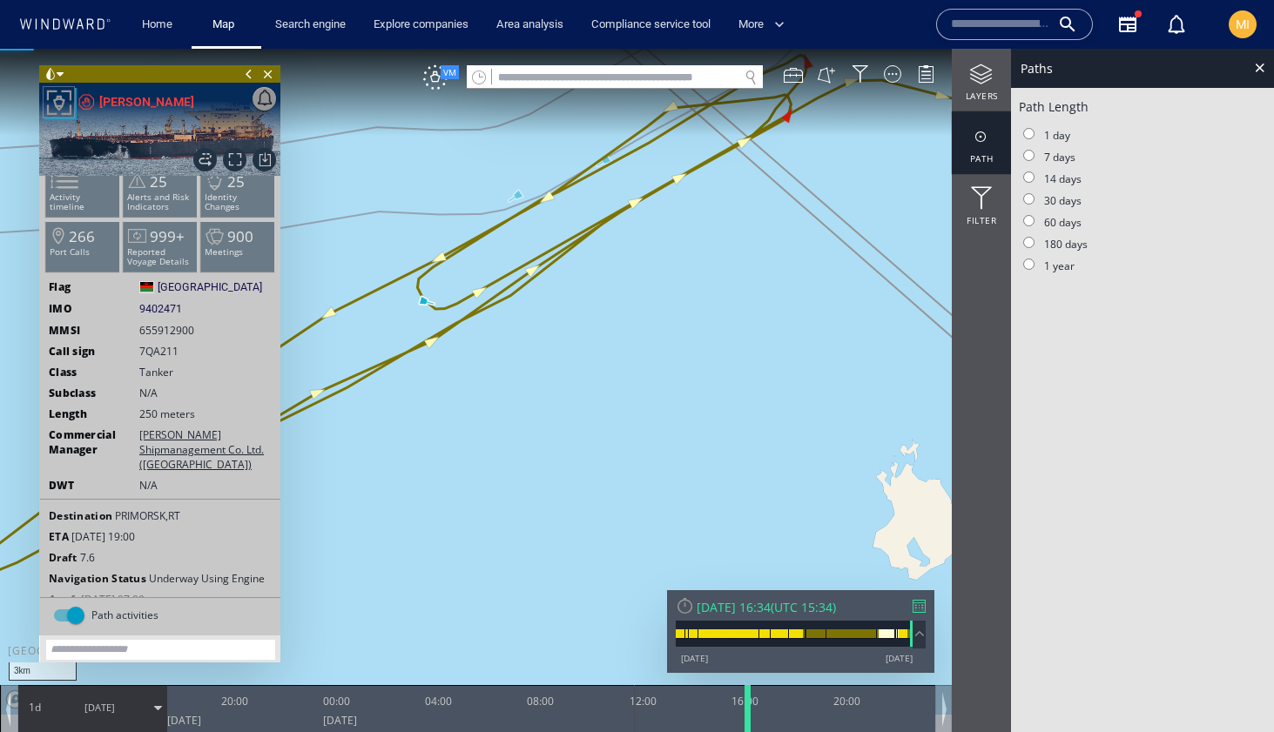
drag, startPoint x: 575, startPoint y: 703, endPoint x: 745, endPoint y: 691, distance: 171.0
click at [745, 691] on div at bounding box center [750, 708] width 17 height 47
drag, startPoint x: 746, startPoint y: 694, endPoint x: 899, endPoint y: 688, distance: 153.4
click at [899, 689] on div at bounding box center [903, 708] width 17 height 47
drag, startPoint x: 900, startPoint y: 694, endPoint x: 957, endPoint y: 693, distance: 56.6
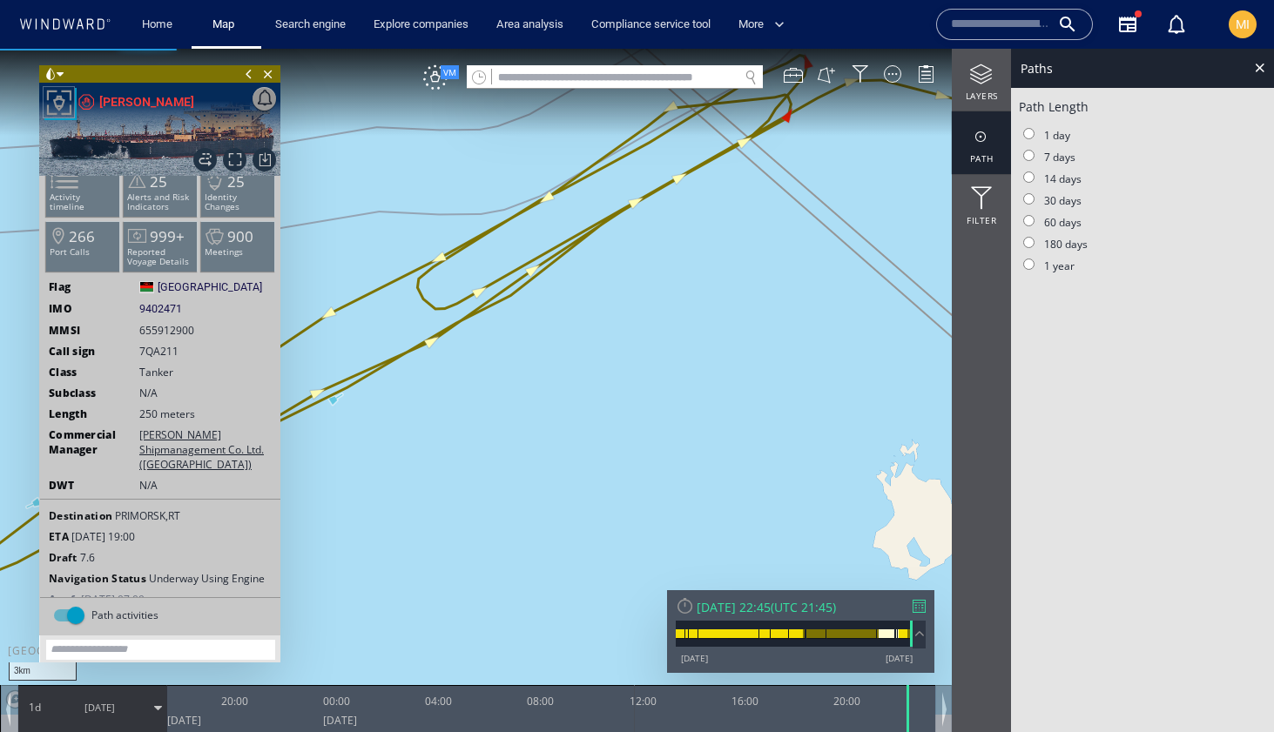
click at [957, 49] on div "3km © Mapbox © OpenStreetMap Improve this map 0 0 16:00 [DATE] 20:00 00:00 04:0…" at bounding box center [637, 49] width 1274 height 0
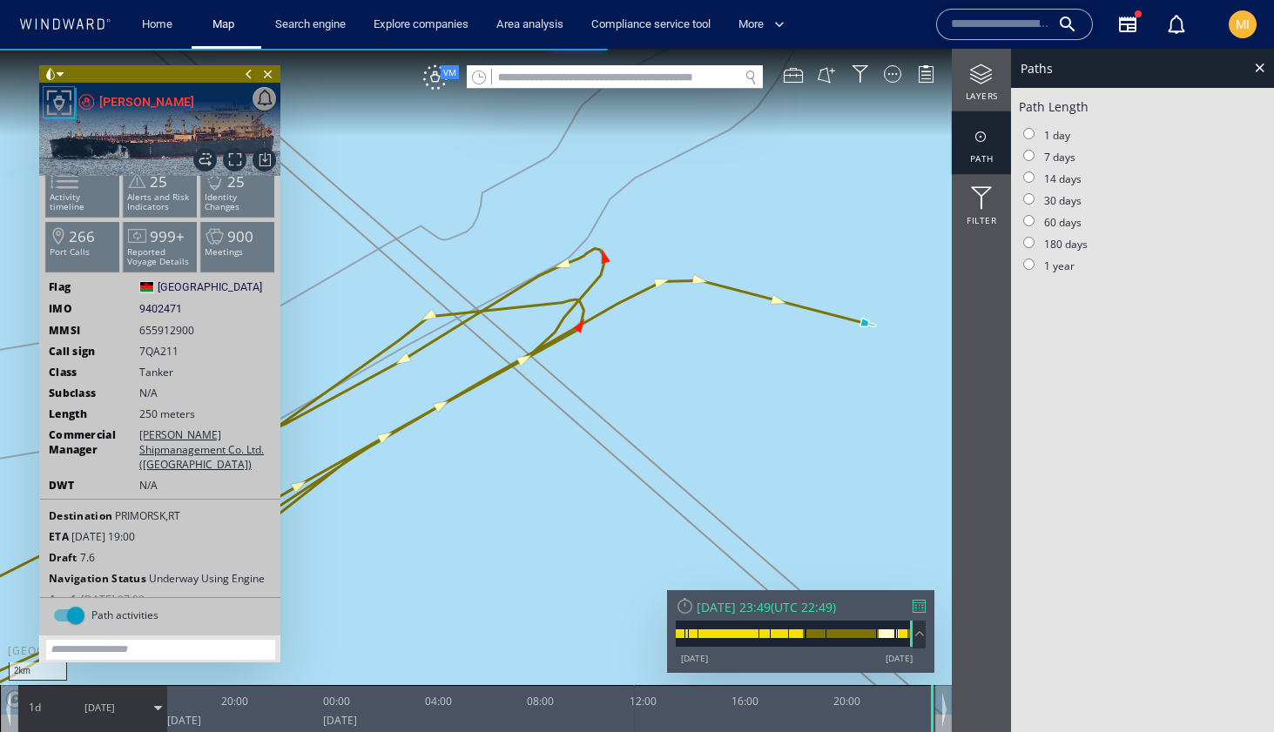
drag, startPoint x: 488, startPoint y: 323, endPoint x: 622, endPoint y: 447, distance: 182.4
click at [622, 447] on canvas "Map" at bounding box center [637, 382] width 1274 height 666
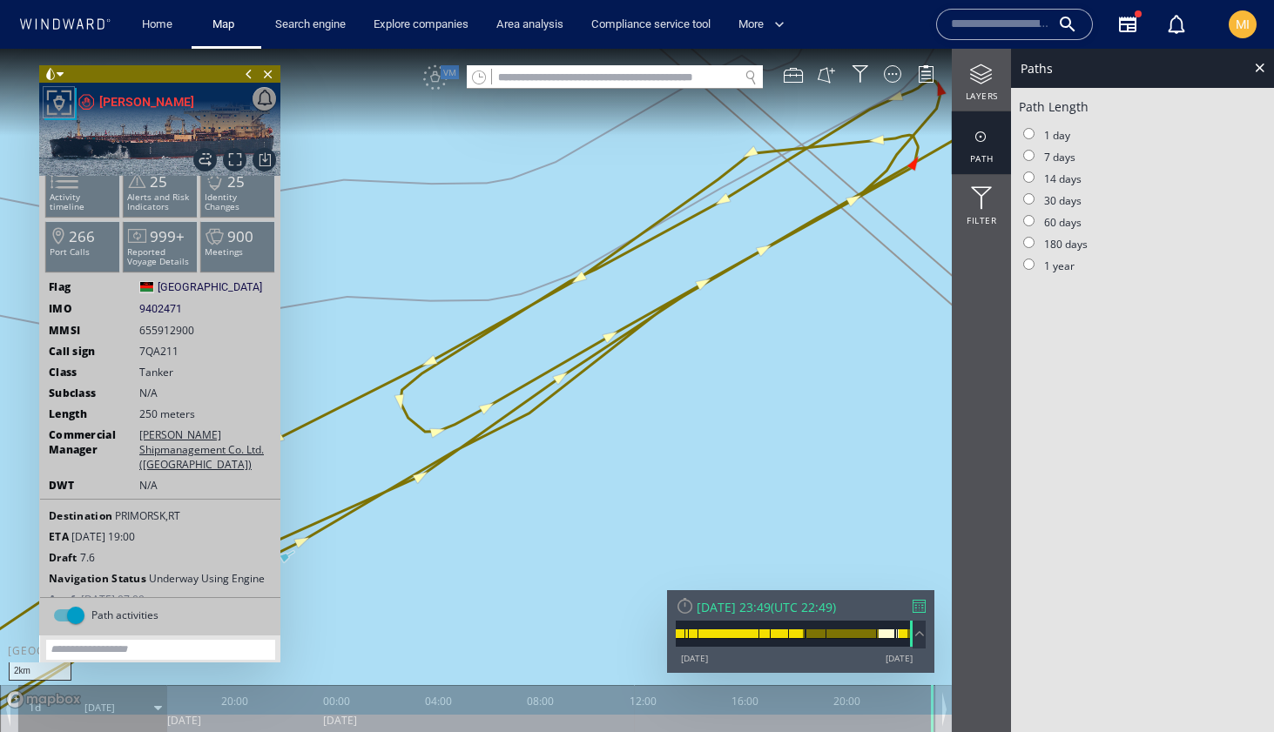
drag, startPoint x: 796, startPoint y: 317, endPoint x: 621, endPoint y: 426, distance: 206.1
click at [623, 423] on canvas "Map" at bounding box center [637, 382] width 1274 height 666
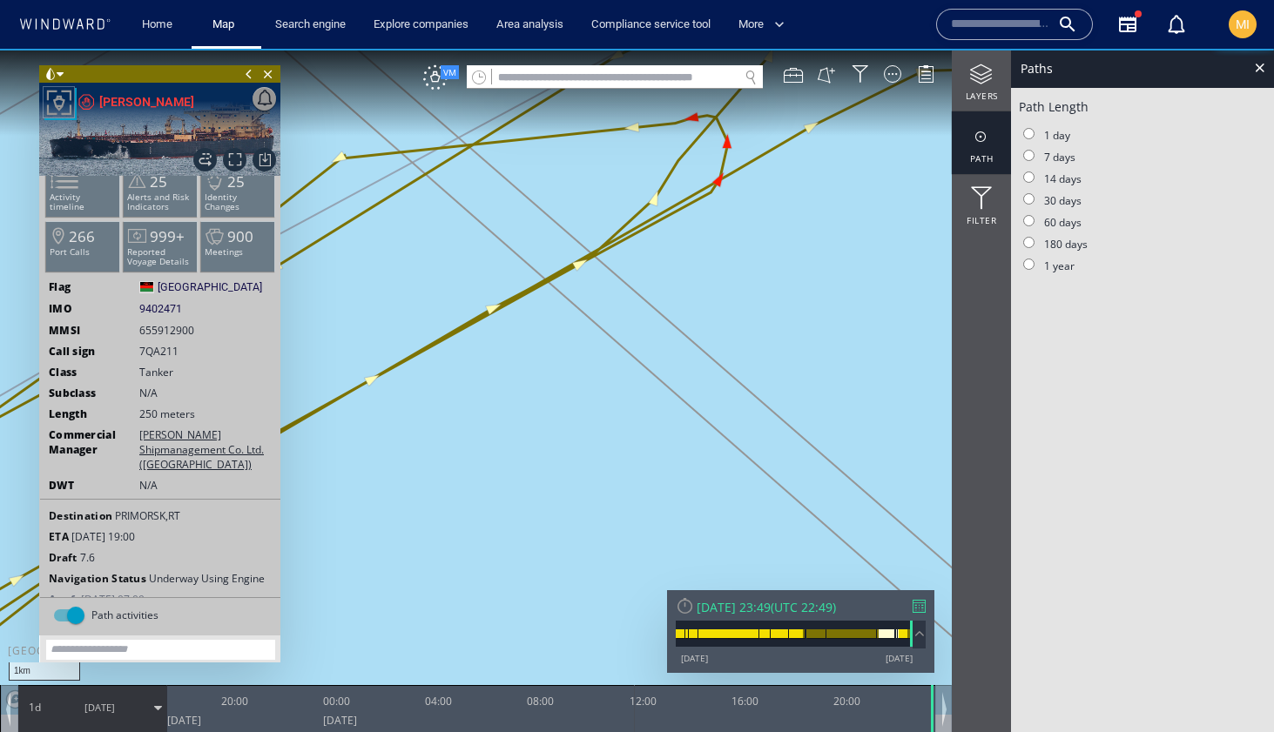
drag, startPoint x: 629, startPoint y: 418, endPoint x: 623, endPoint y: 481, distance: 63.0
click at [627, 477] on canvas "Map" at bounding box center [637, 382] width 1274 height 666
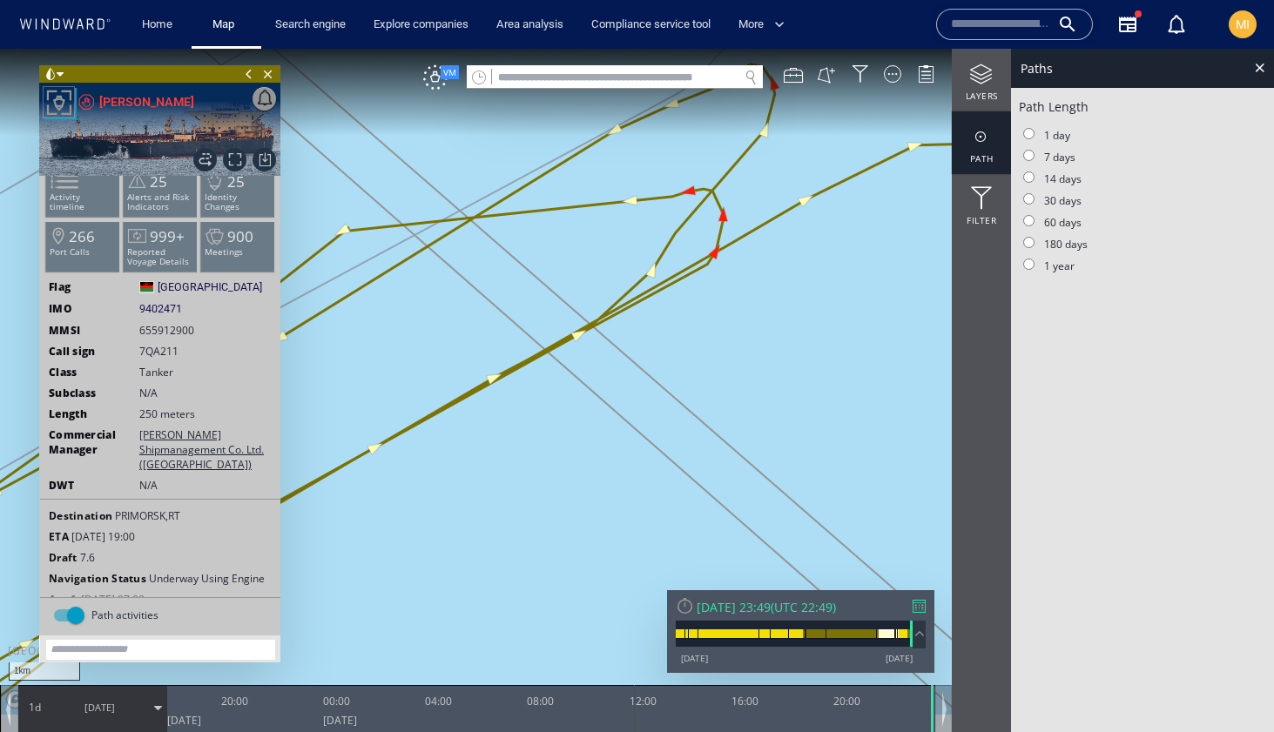
drag, startPoint x: 727, startPoint y: 287, endPoint x: 724, endPoint y: 353, distance: 66.3
click at [724, 353] on canvas "Map" at bounding box center [637, 382] width 1274 height 666
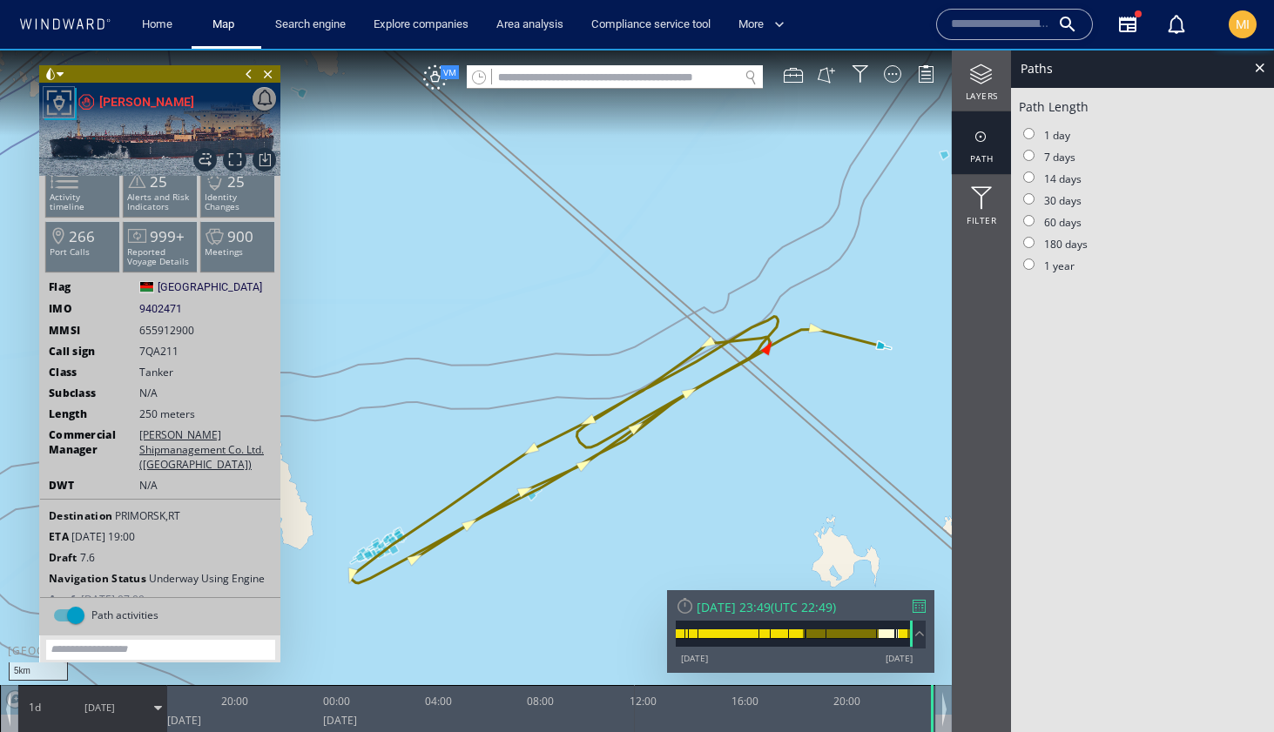
drag, startPoint x: 744, startPoint y: 410, endPoint x: 724, endPoint y: 365, distance: 49.5
click at [724, 365] on canvas "Map" at bounding box center [637, 382] width 1274 height 666
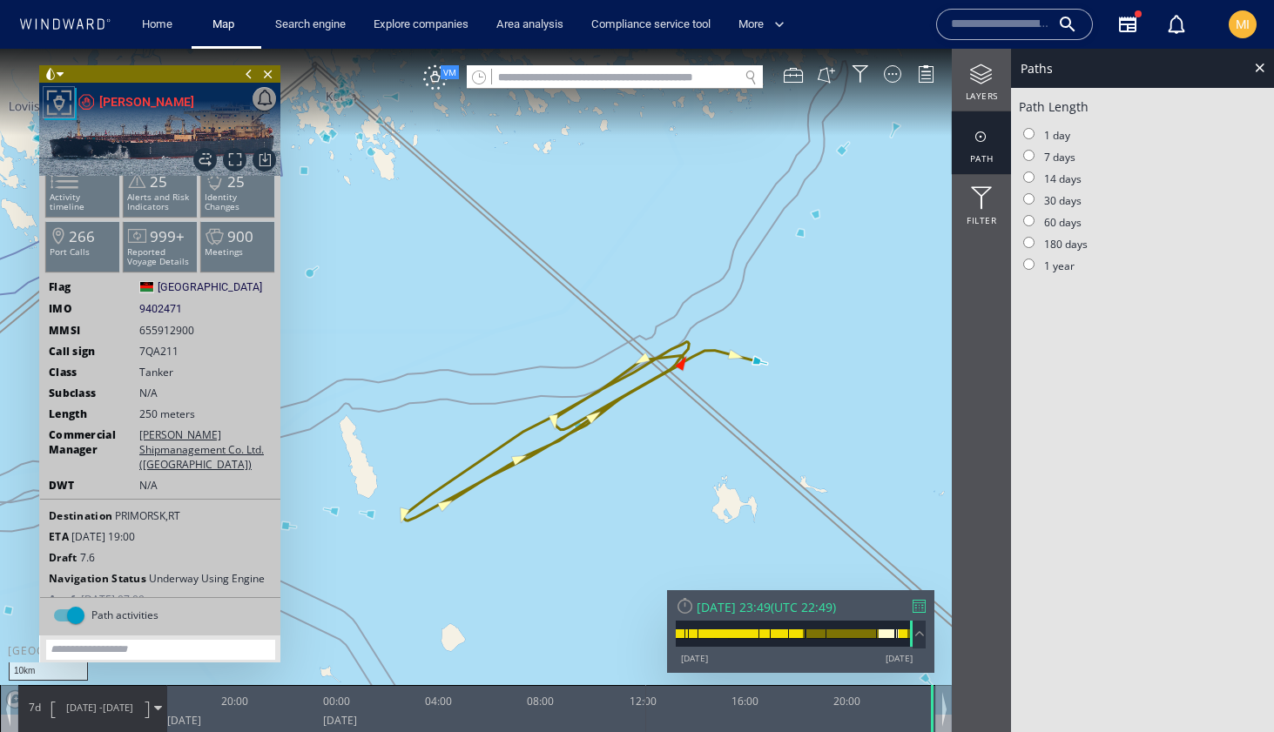
click at [966, 17] on input "text" at bounding box center [1000, 24] width 99 height 26
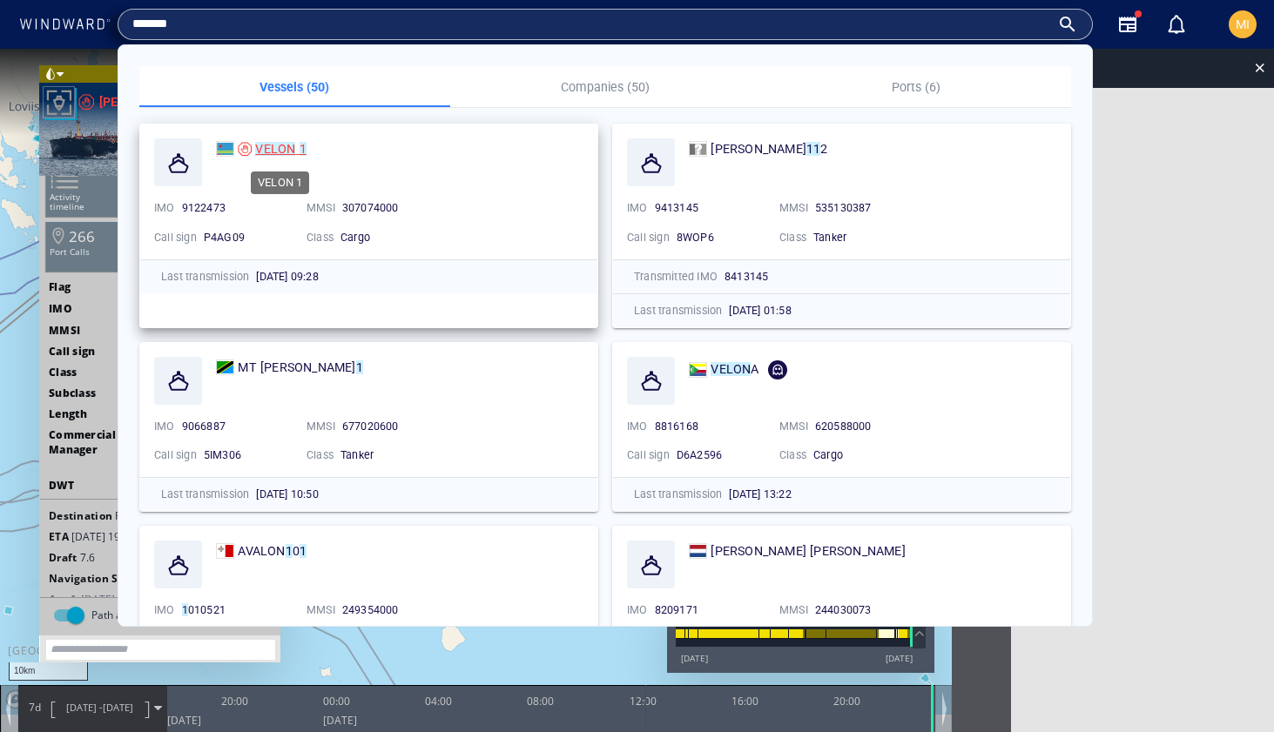
type input "*******"
click at [285, 148] on mark "VELON" at bounding box center [275, 149] width 40 height 14
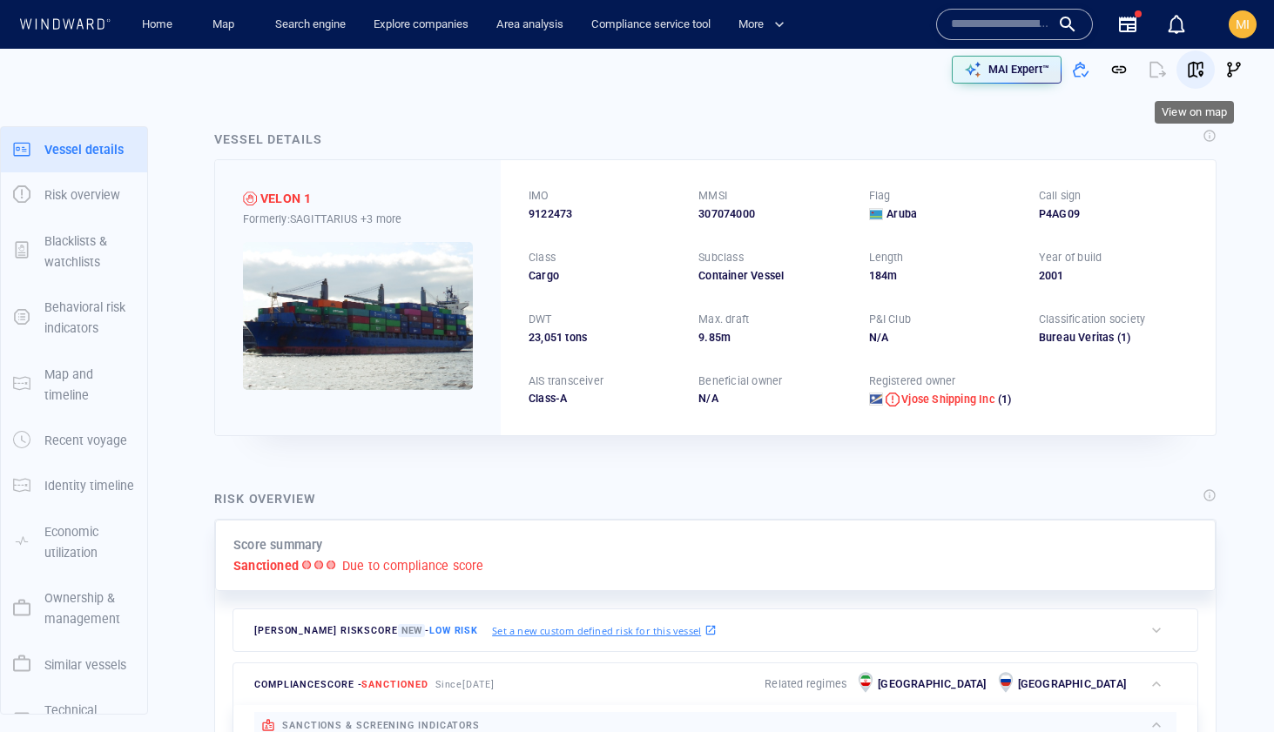
click at [1195, 70] on span "button" at bounding box center [1195, 69] width 17 height 17
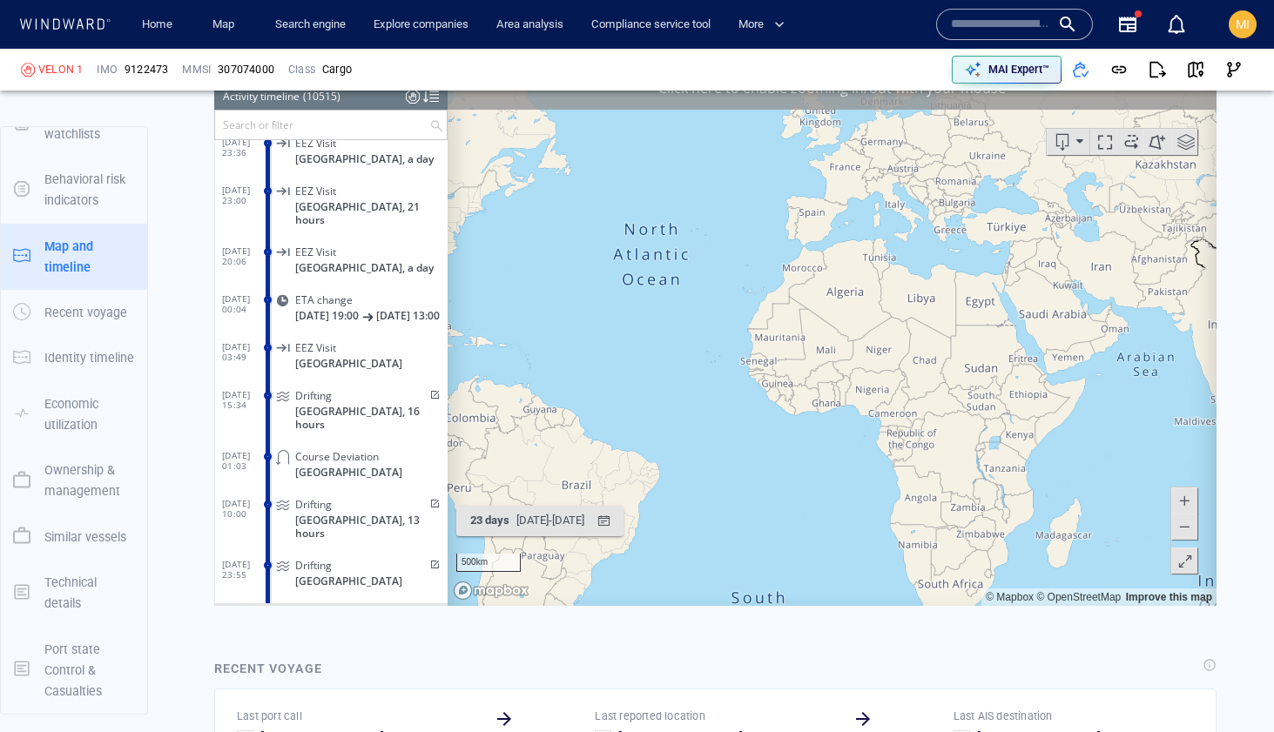
scroll to position [2121, 0]
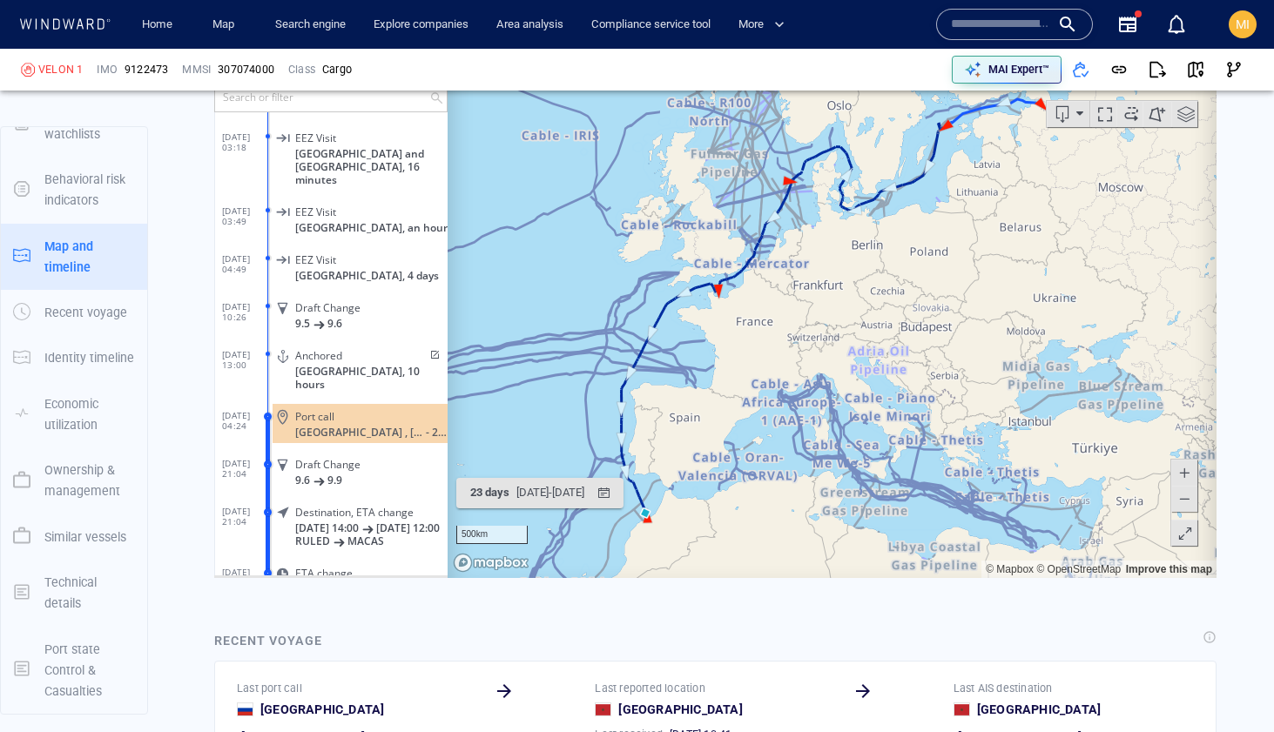
scroll to position [499966, 0]
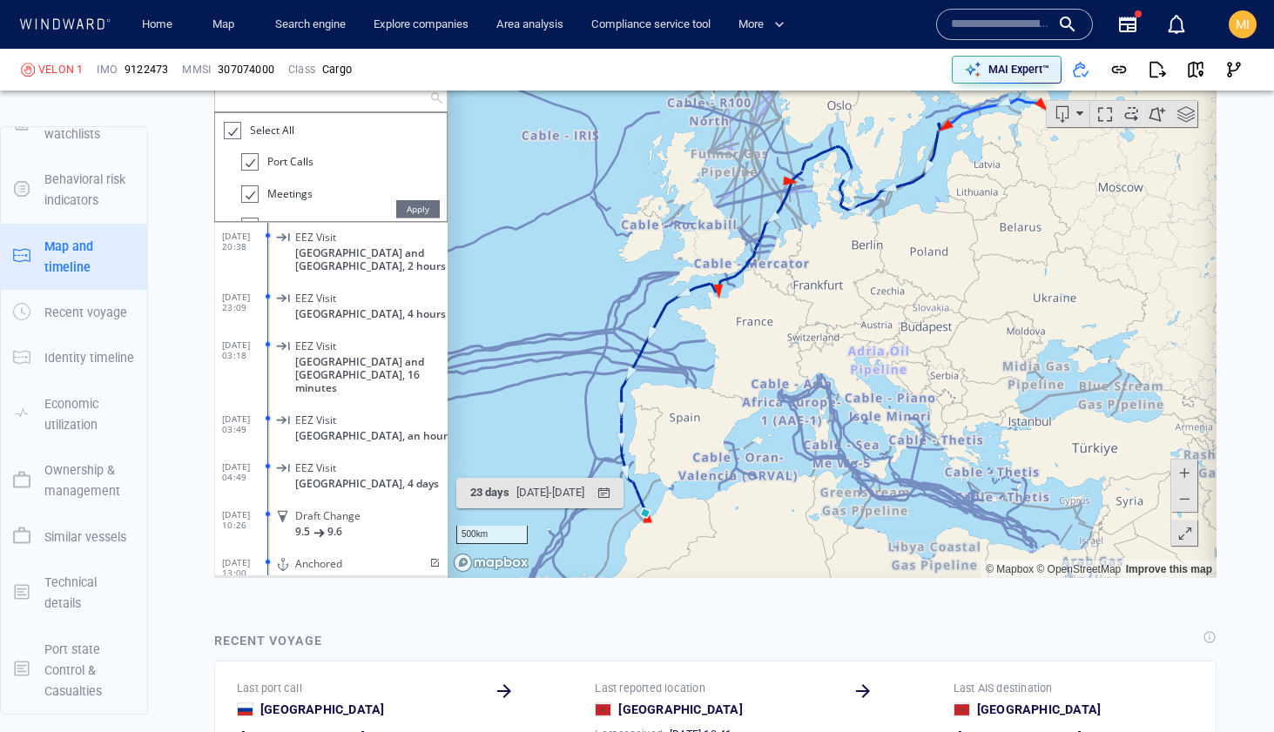
click at [417, 97] on input "text" at bounding box center [322, 97] width 214 height 29
click at [237, 131] on div at bounding box center [231, 131] width 17 height 20
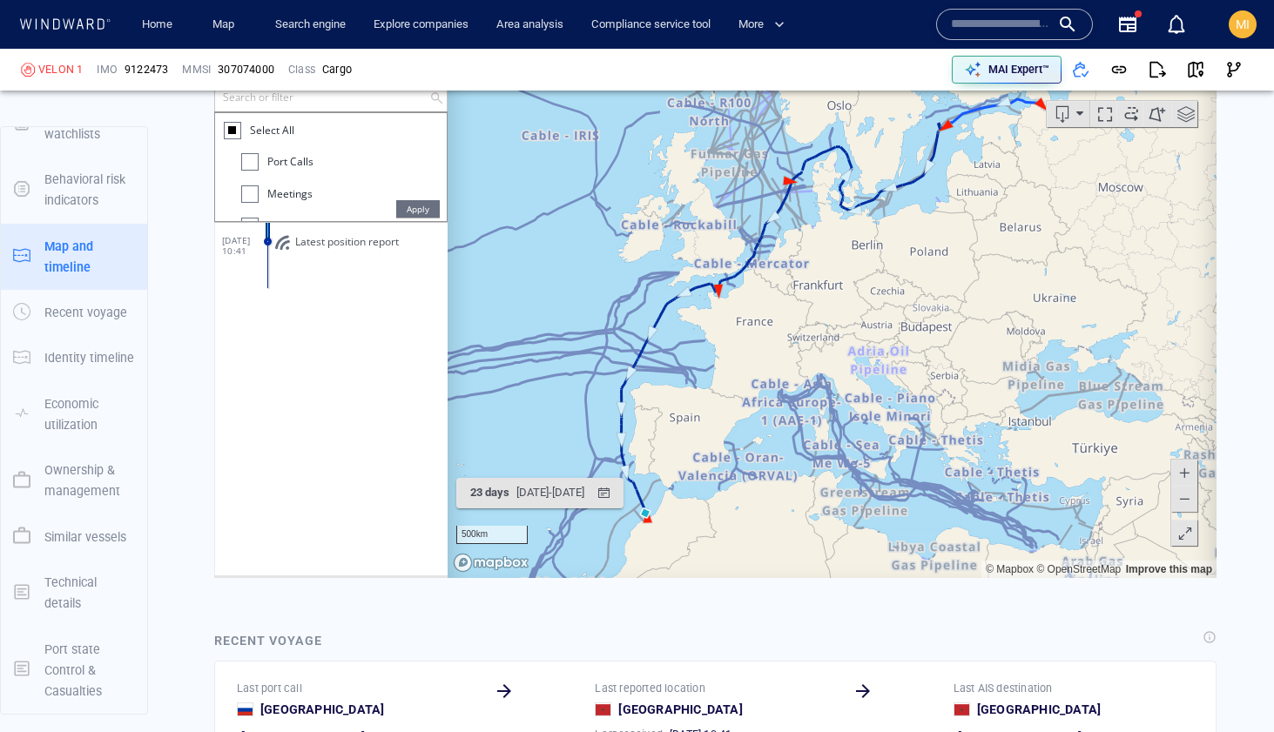
scroll to position [0, 0]
click at [249, 190] on div at bounding box center [249, 193] width 17 height 17
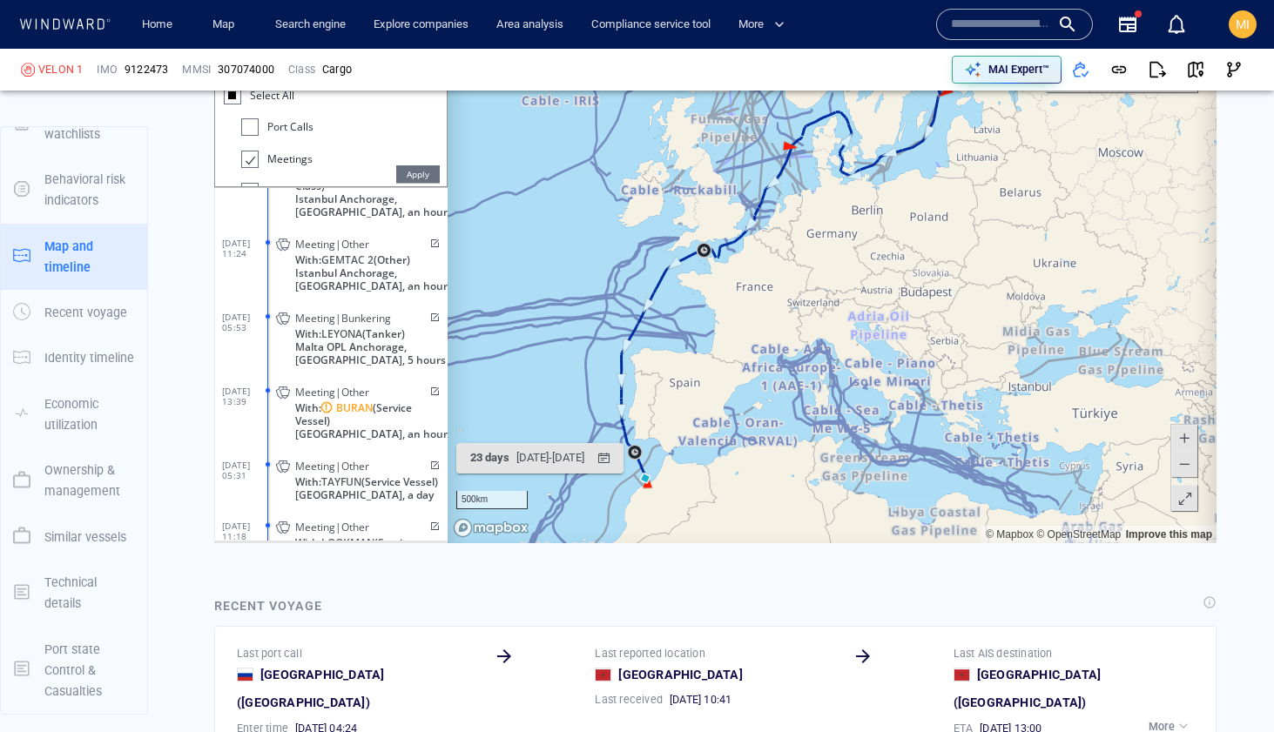
scroll to position [5856, 0]
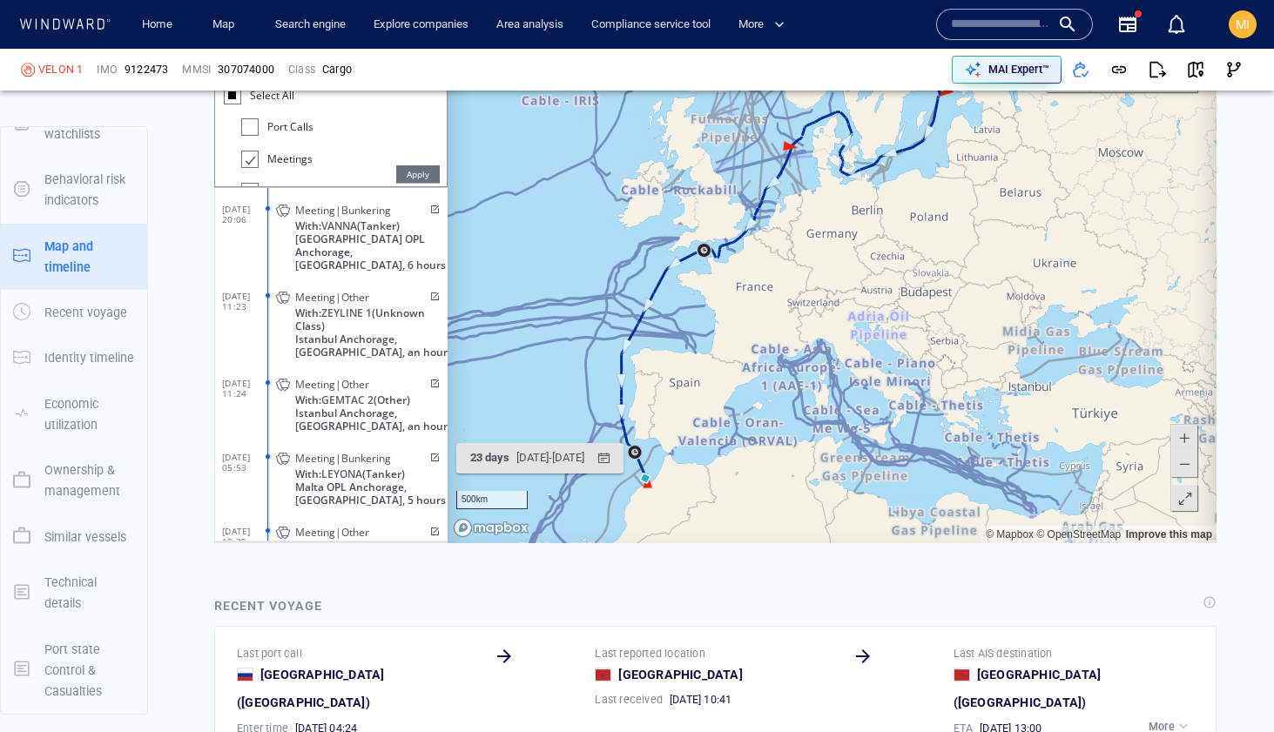
click at [258, 159] on div at bounding box center [248, 160] width 17 height 20
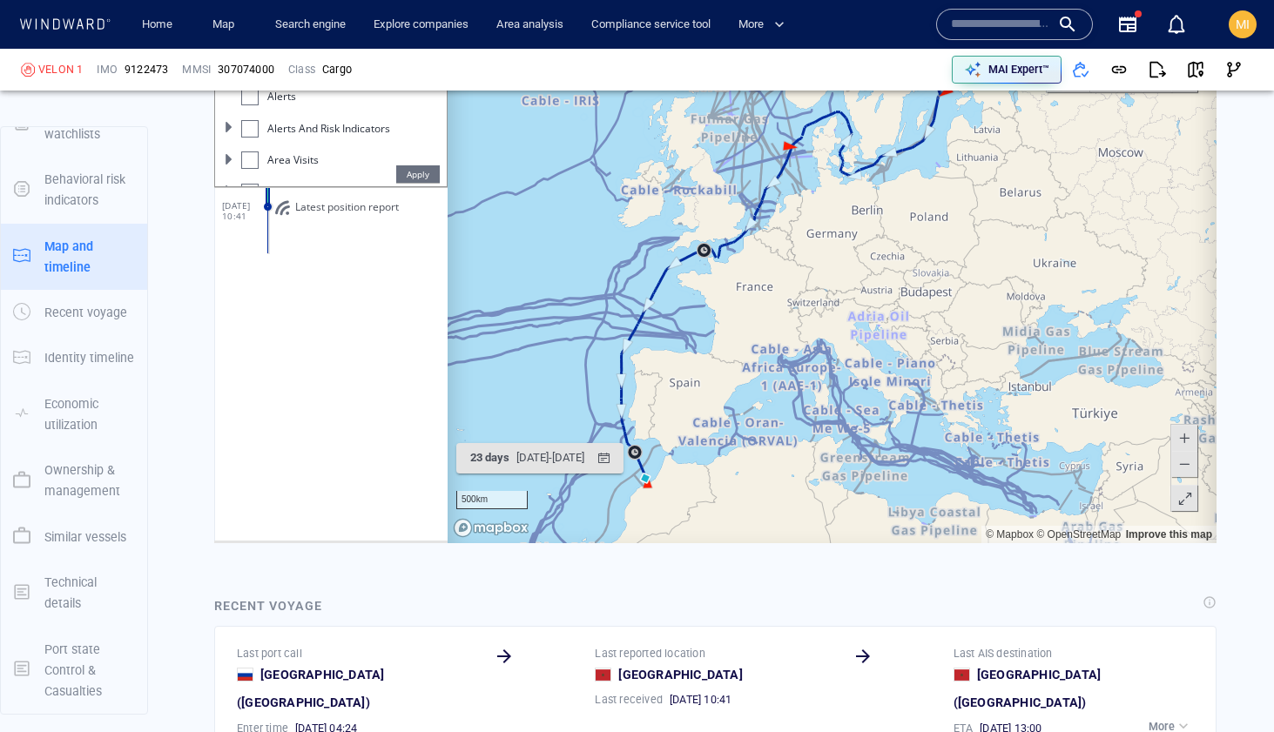
scroll to position [105, 0]
click at [229, 119] on span at bounding box center [229, 116] width 10 height 10
click at [256, 111] on div at bounding box center [257, 108] width 17 height 17
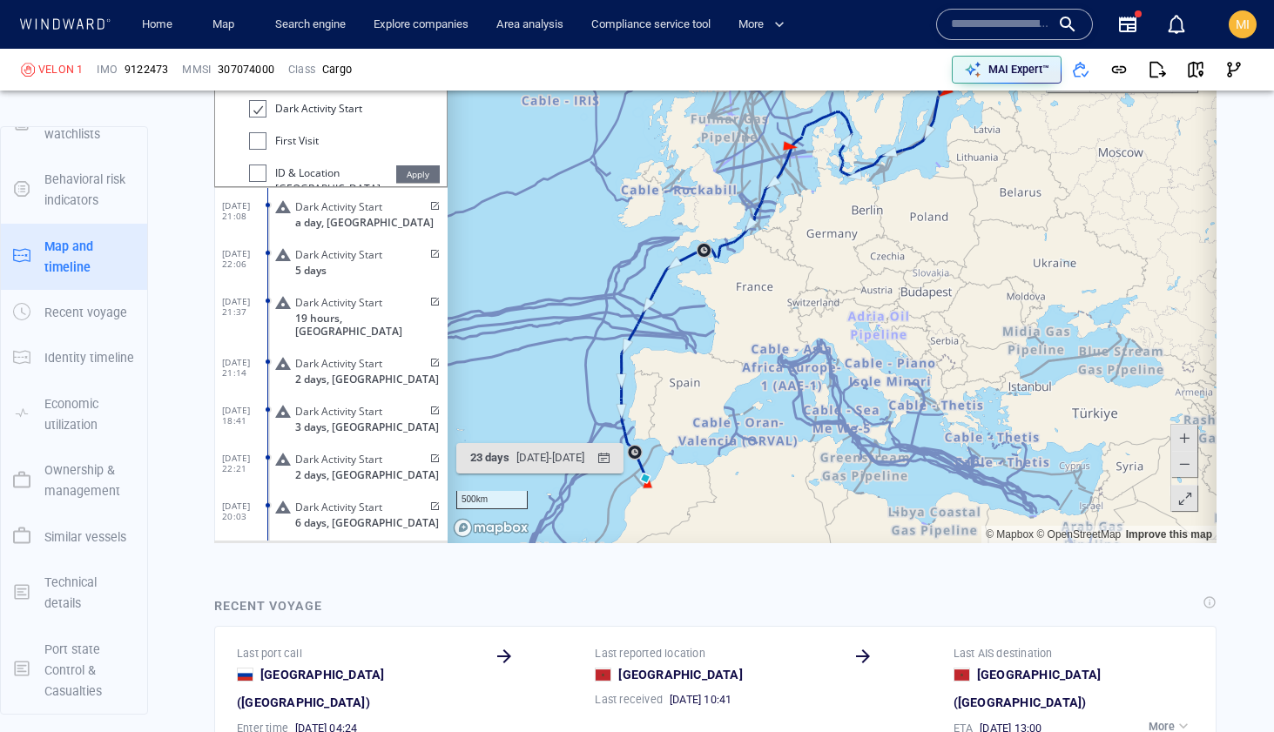
click at [264, 172] on div at bounding box center [257, 173] width 17 height 17
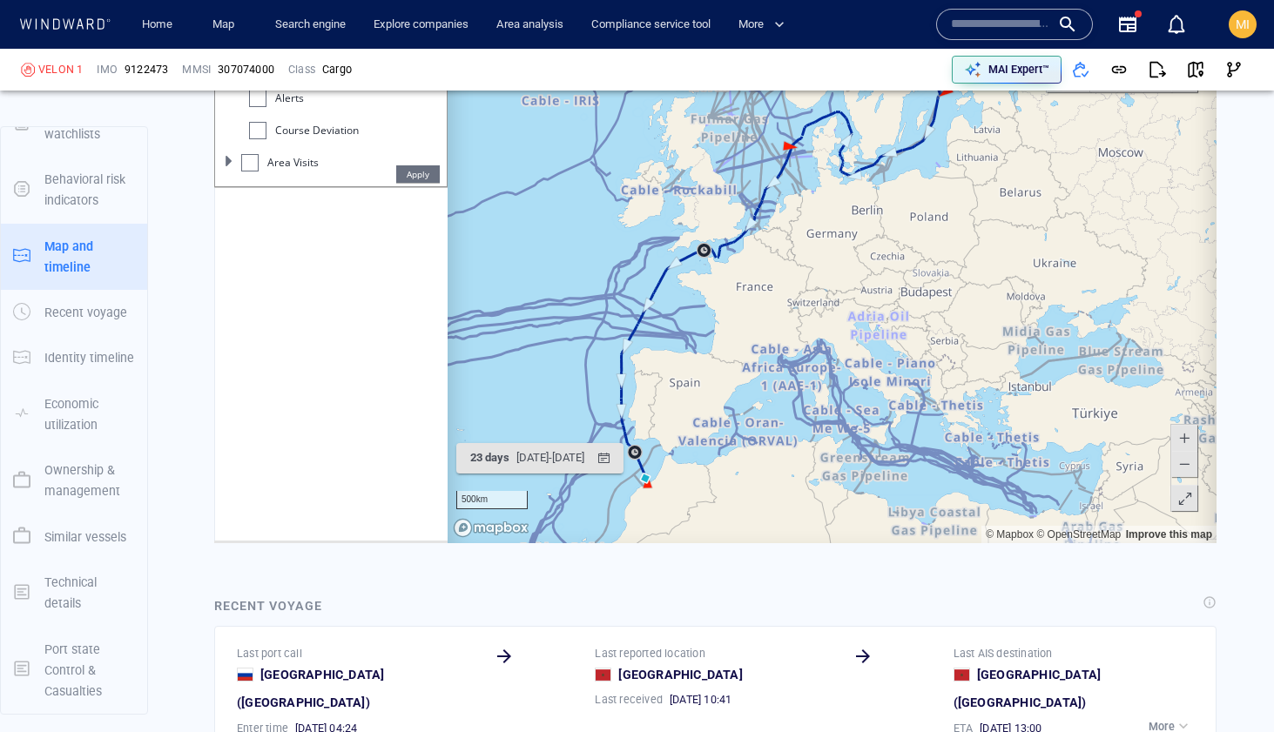
scroll to position [238, 0]
click at [256, 144] on div at bounding box center [257, 145] width 17 height 17
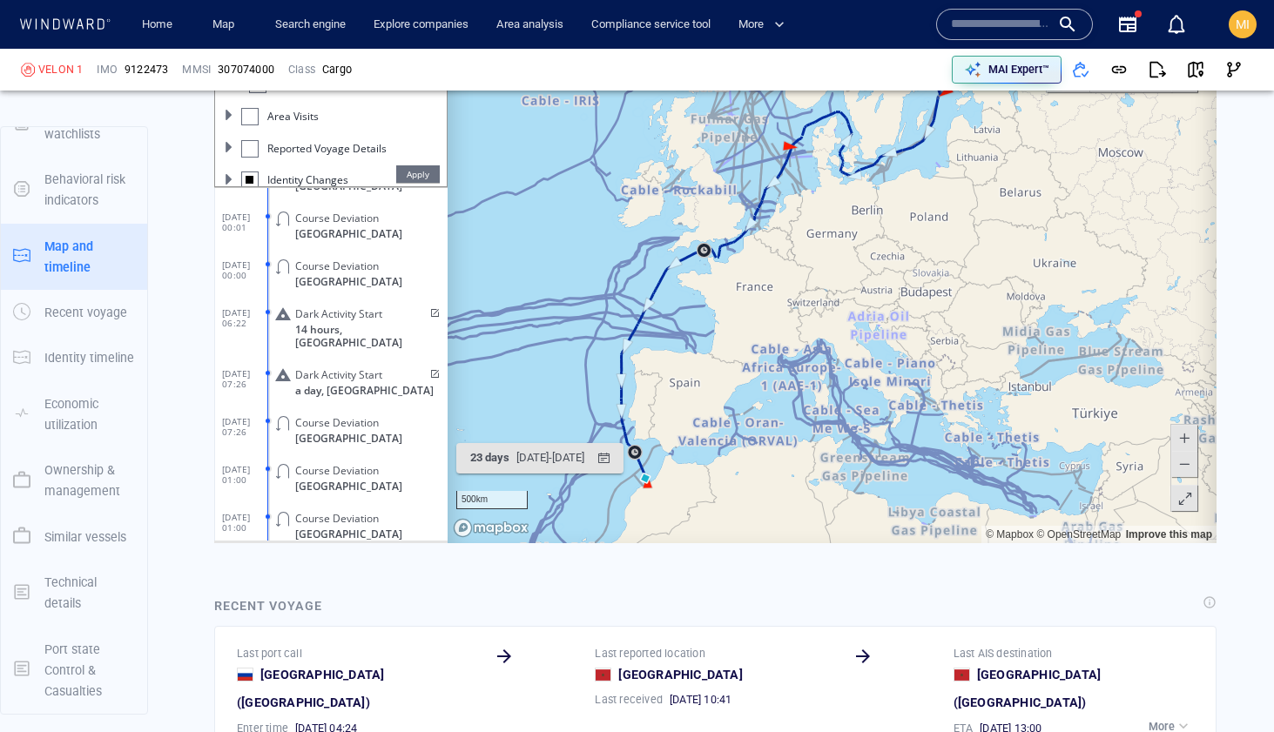
scroll to position [318, 0]
click at [227, 130] on span at bounding box center [229, 128] width 10 height 10
click at [251, 141] on div at bounding box center [249, 136] width 17 height 17
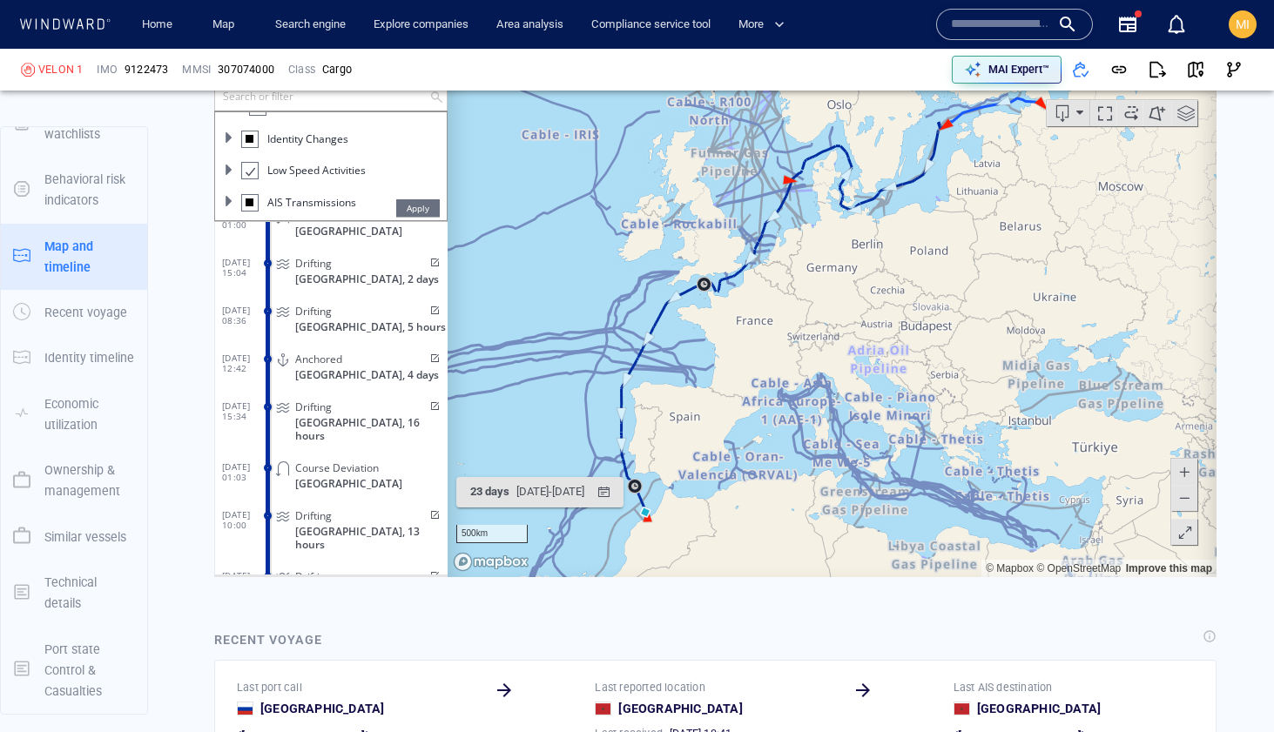
scroll to position [35521, 0]
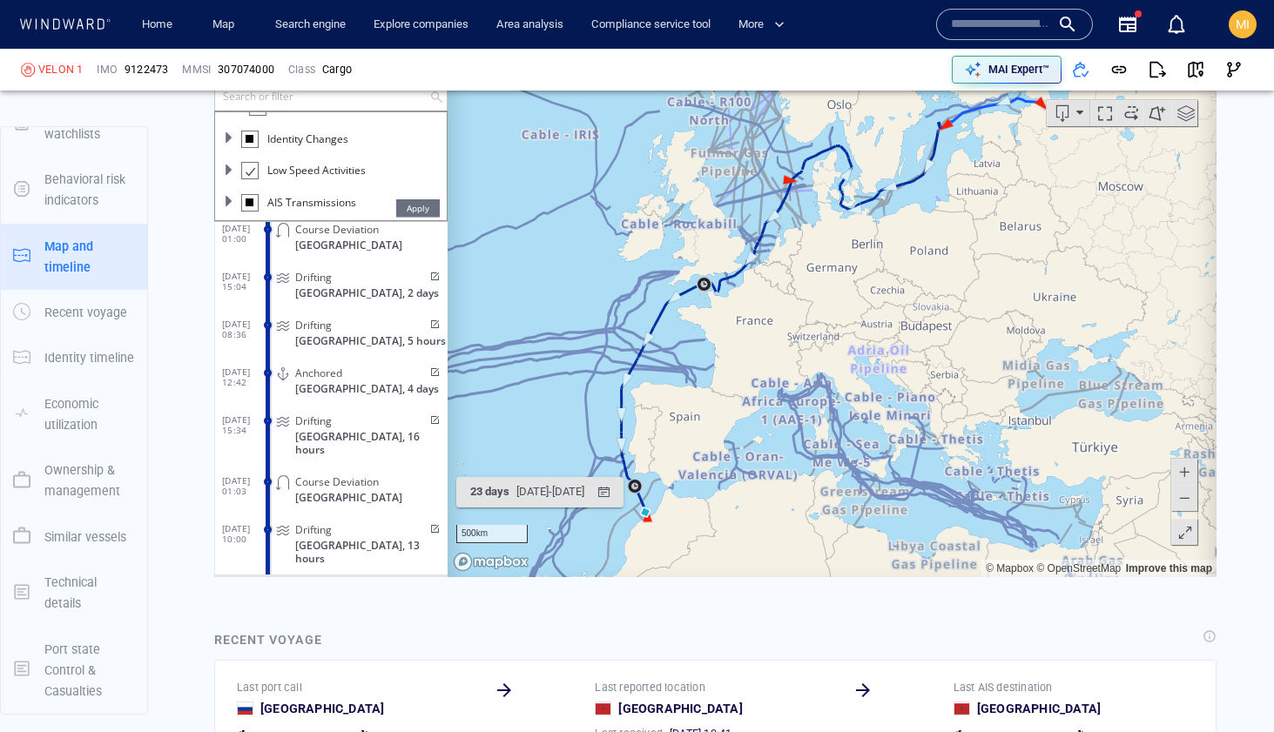
click at [329, 382] on span "France, 4 days" at bounding box center [367, 388] width 144 height 13
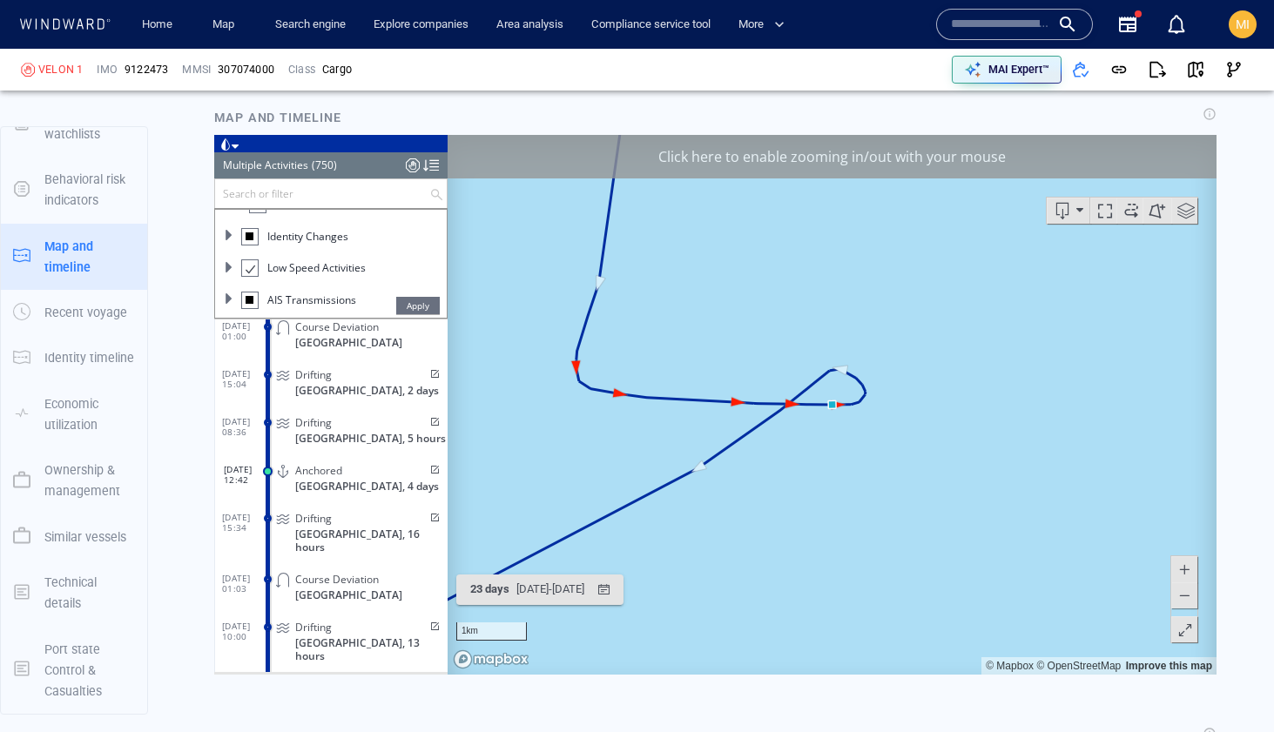
scroll to position [1992, 0]
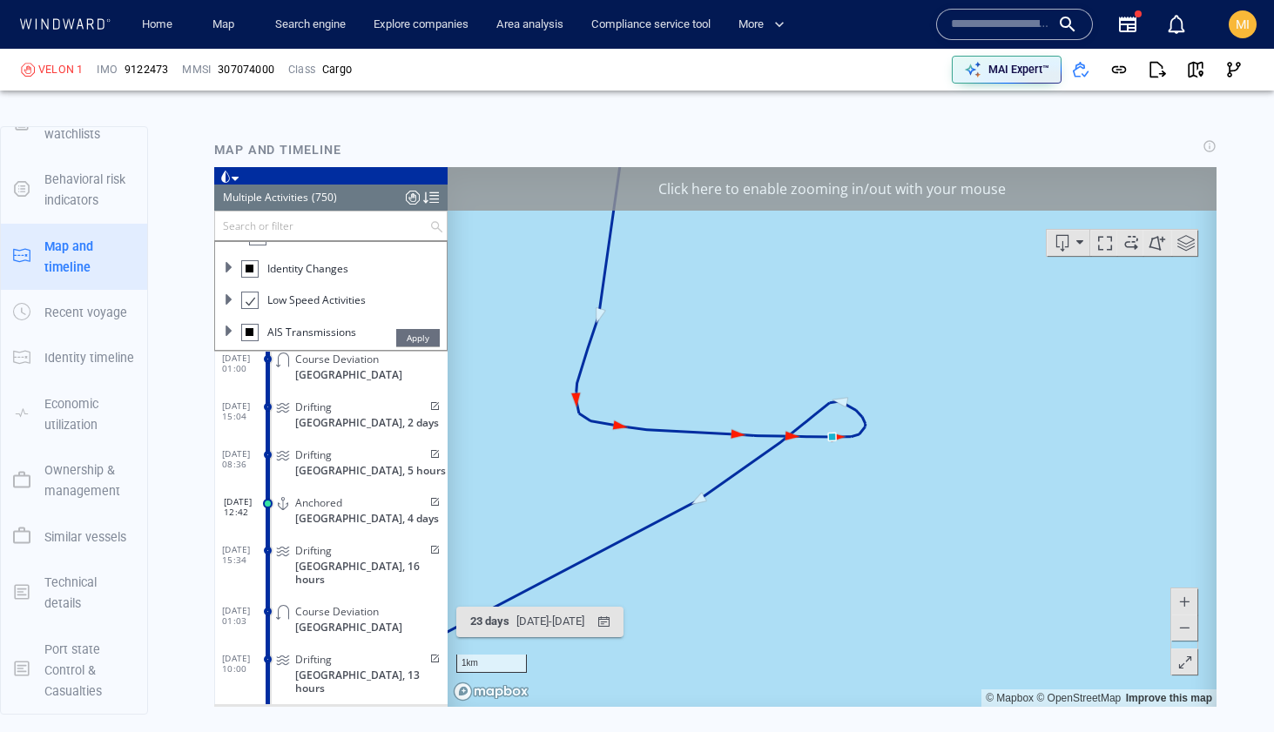
click at [818, 184] on div "Click here to enable zooming in/out with your mouse" at bounding box center [832, 189] width 769 height 44
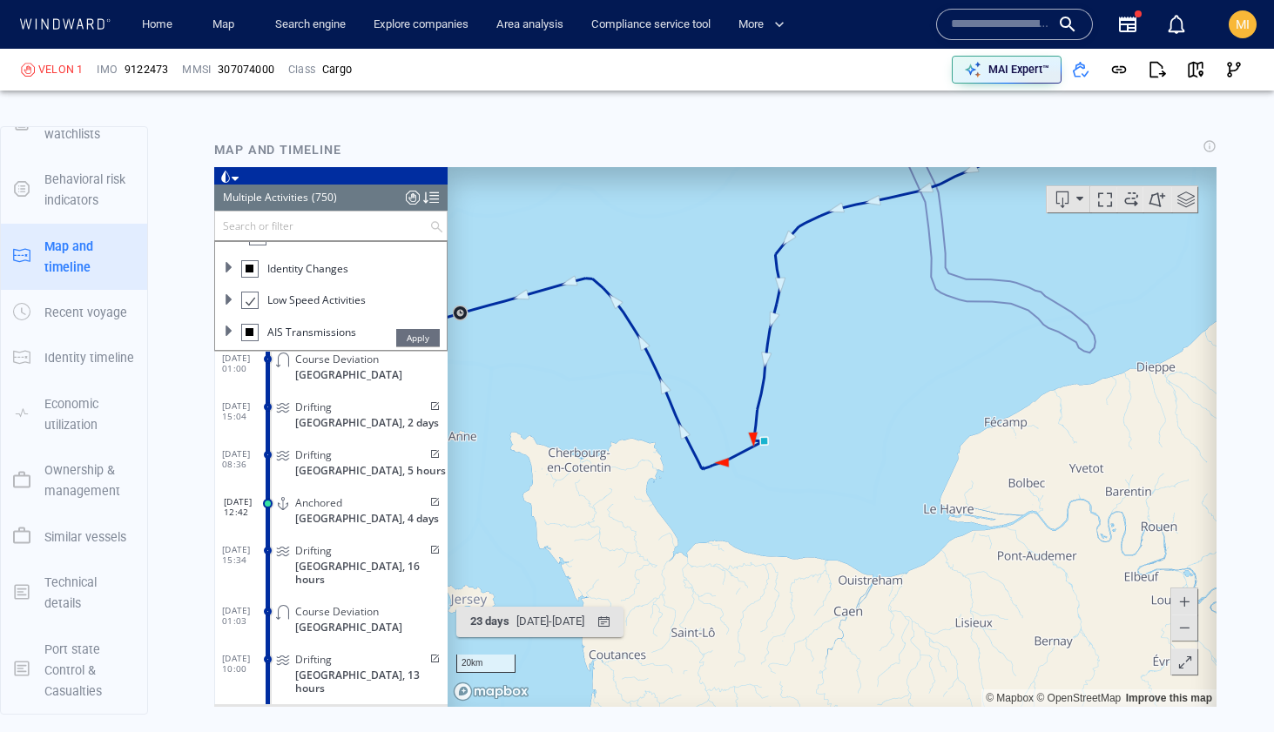
click at [1184, 199] on span at bounding box center [1186, 199] width 26 height 26
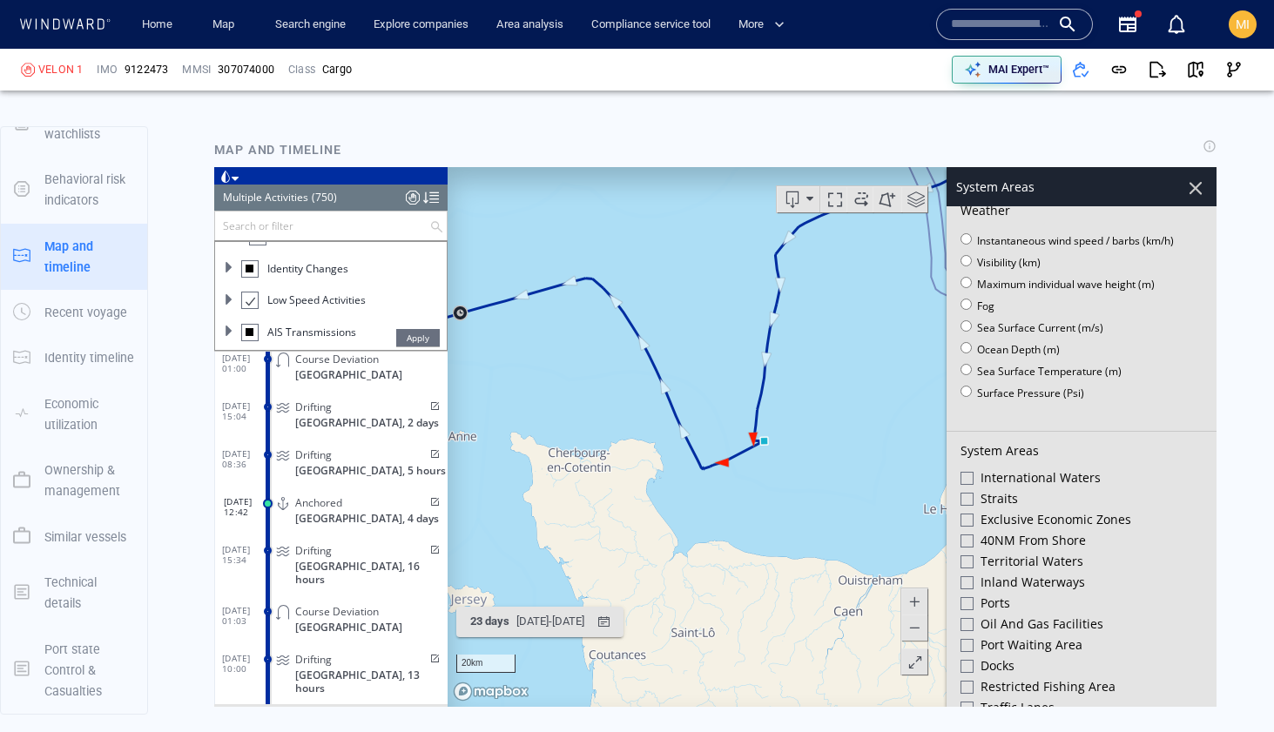
scroll to position [121, 0]
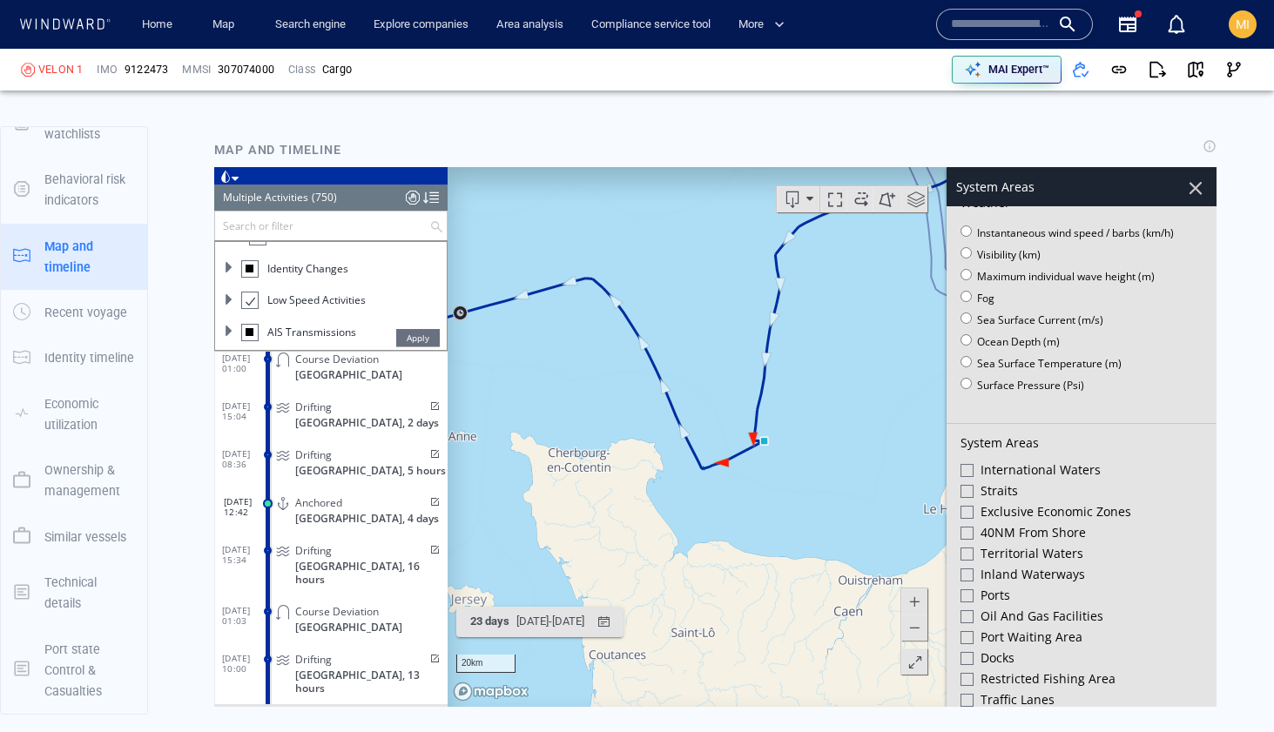
click at [966, 511] on div at bounding box center [966, 512] width 13 height 13
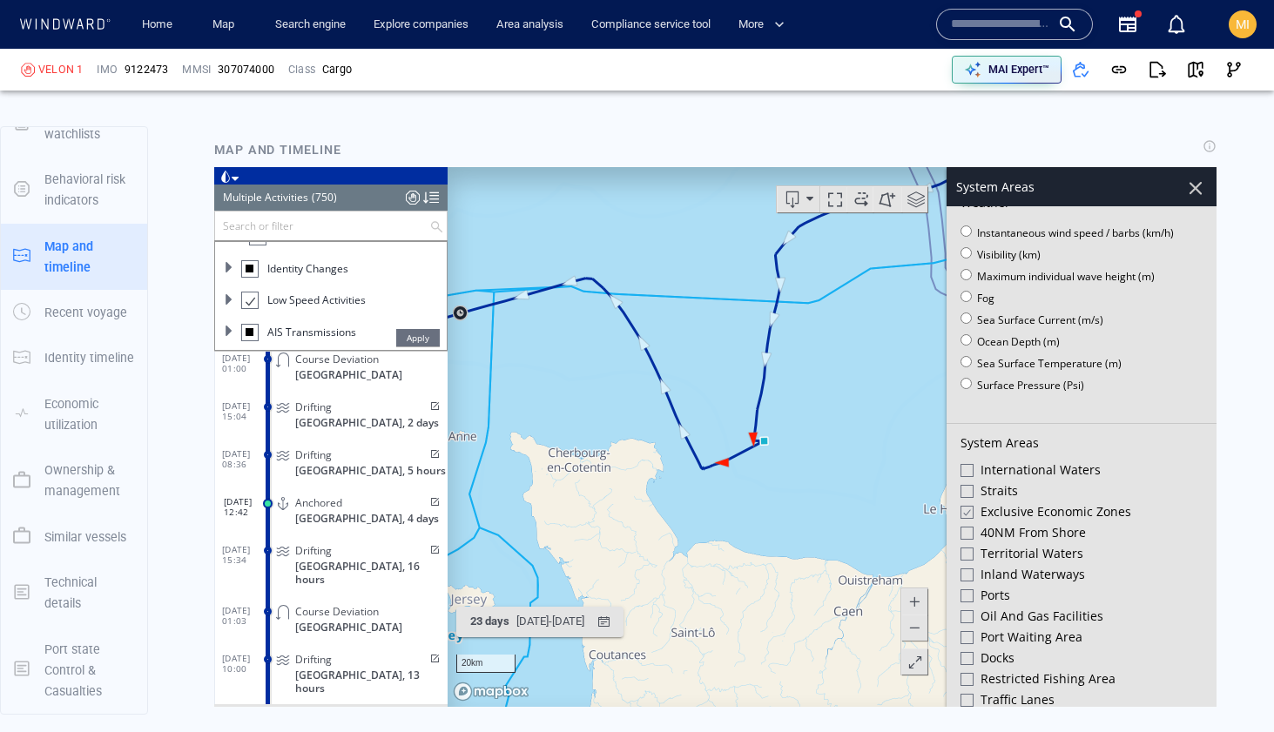
click at [966, 549] on div at bounding box center [966, 554] width 13 height 13
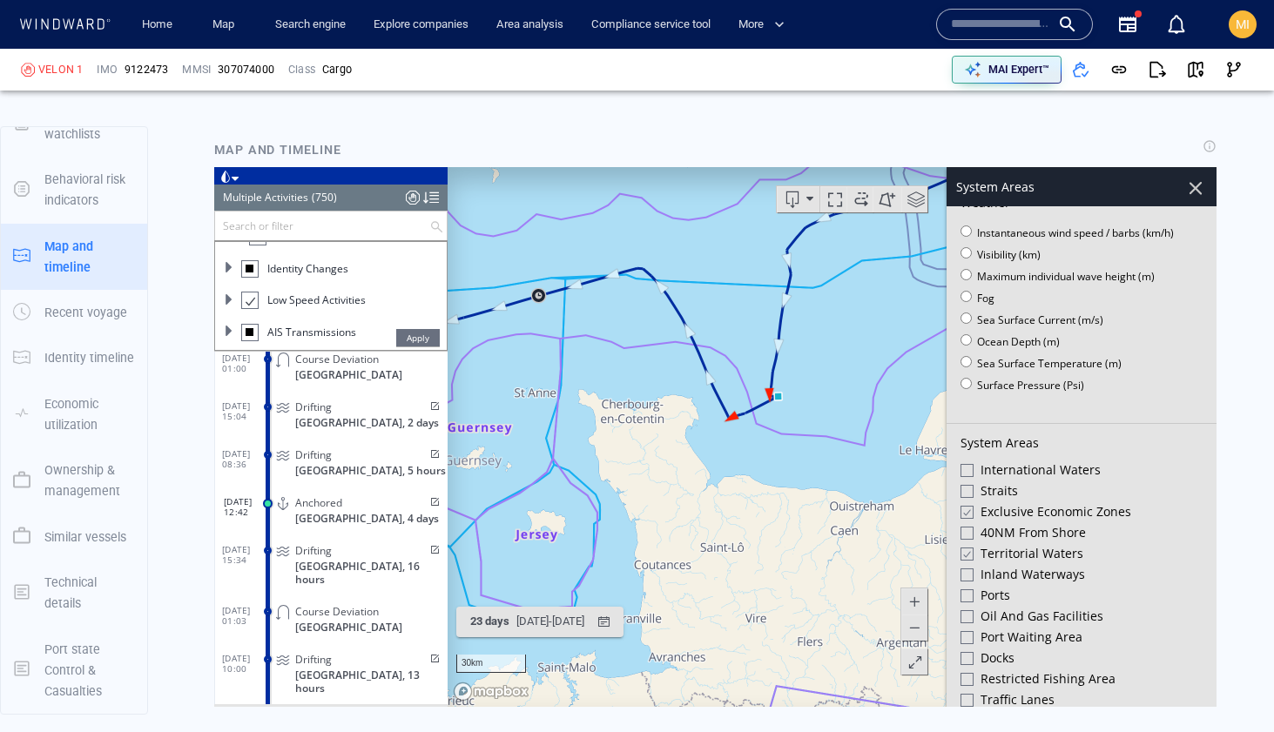
drag, startPoint x: 858, startPoint y: 506, endPoint x: 872, endPoint y: 414, distance: 92.5
click at [872, 414] on canvas "Map" at bounding box center [832, 437] width 769 height 540
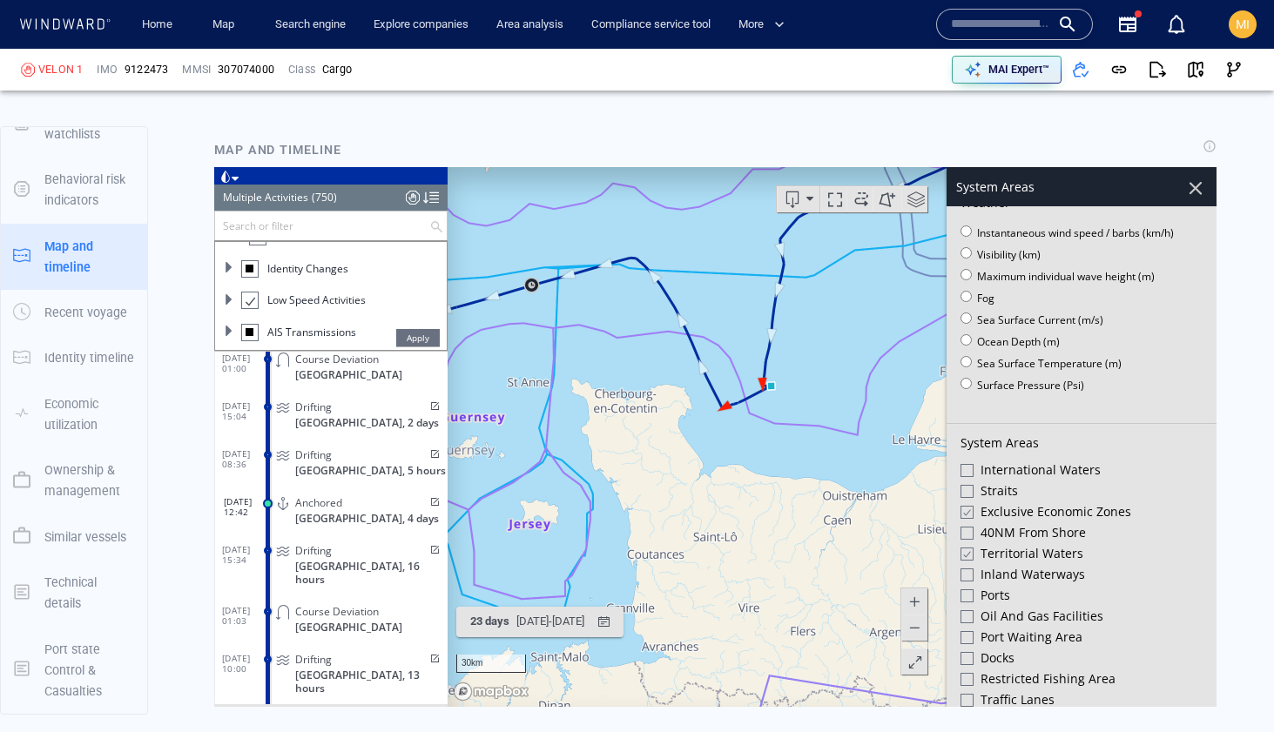
drag, startPoint x: 881, startPoint y: 422, endPoint x: 854, endPoint y: 445, distance: 35.2
click at [854, 445] on canvas "Map" at bounding box center [832, 437] width 769 height 540
click at [1199, 192] on div at bounding box center [1196, 188] width 30 height 30
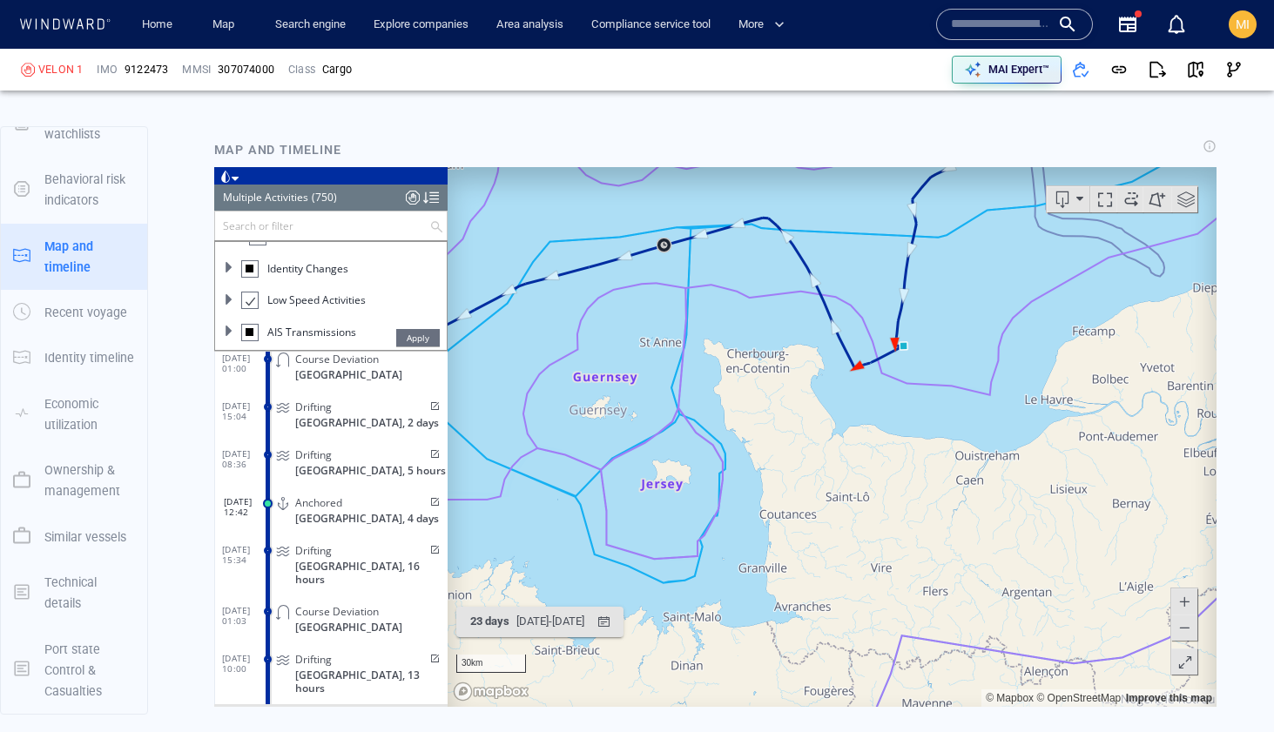
drag, startPoint x: 842, startPoint y: 546, endPoint x: 974, endPoint y: 506, distance: 138.3
click at [974, 506] on canvas "Map" at bounding box center [832, 437] width 769 height 540
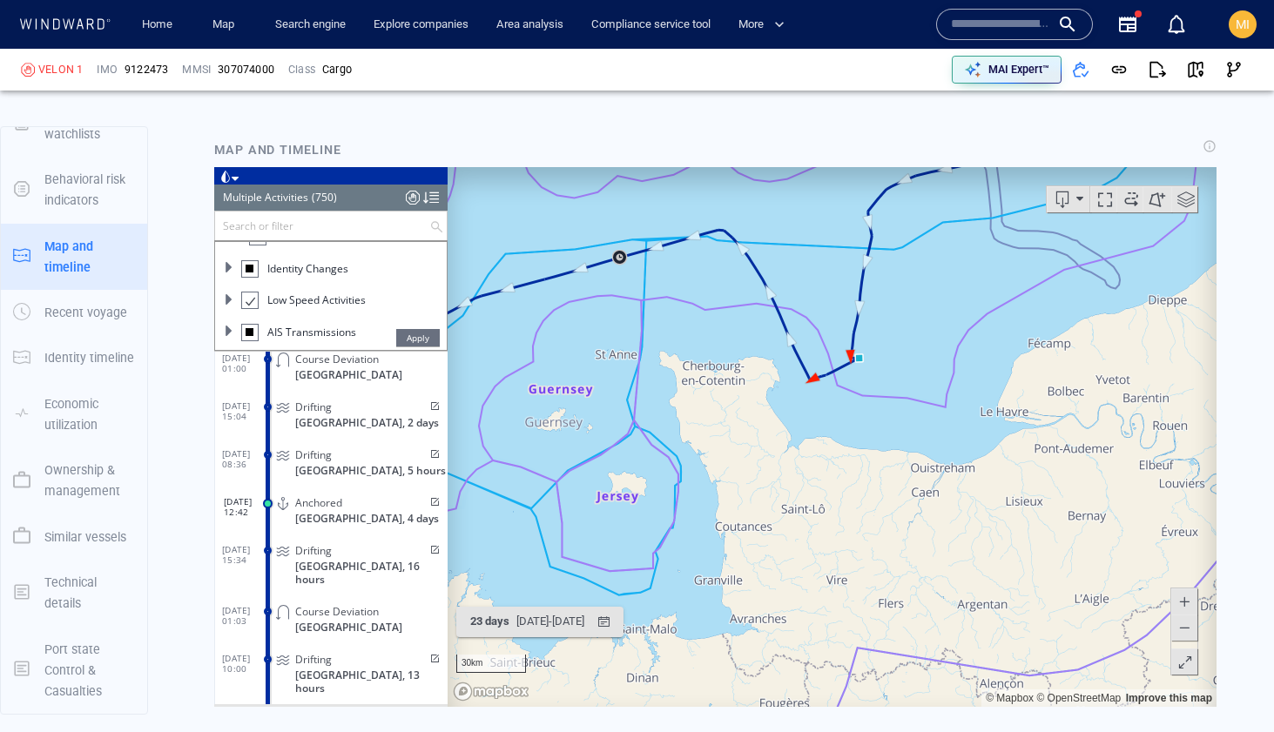
drag, startPoint x: 973, startPoint y: 513, endPoint x: 928, endPoint y: 525, distance: 46.0
click at [928, 525] on canvas "Map" at bounding box center [832, 437] width 769 height 540
click at [1189, 700] on link "Improve this map" at bounding box center [1169, 698] width 86 height 12
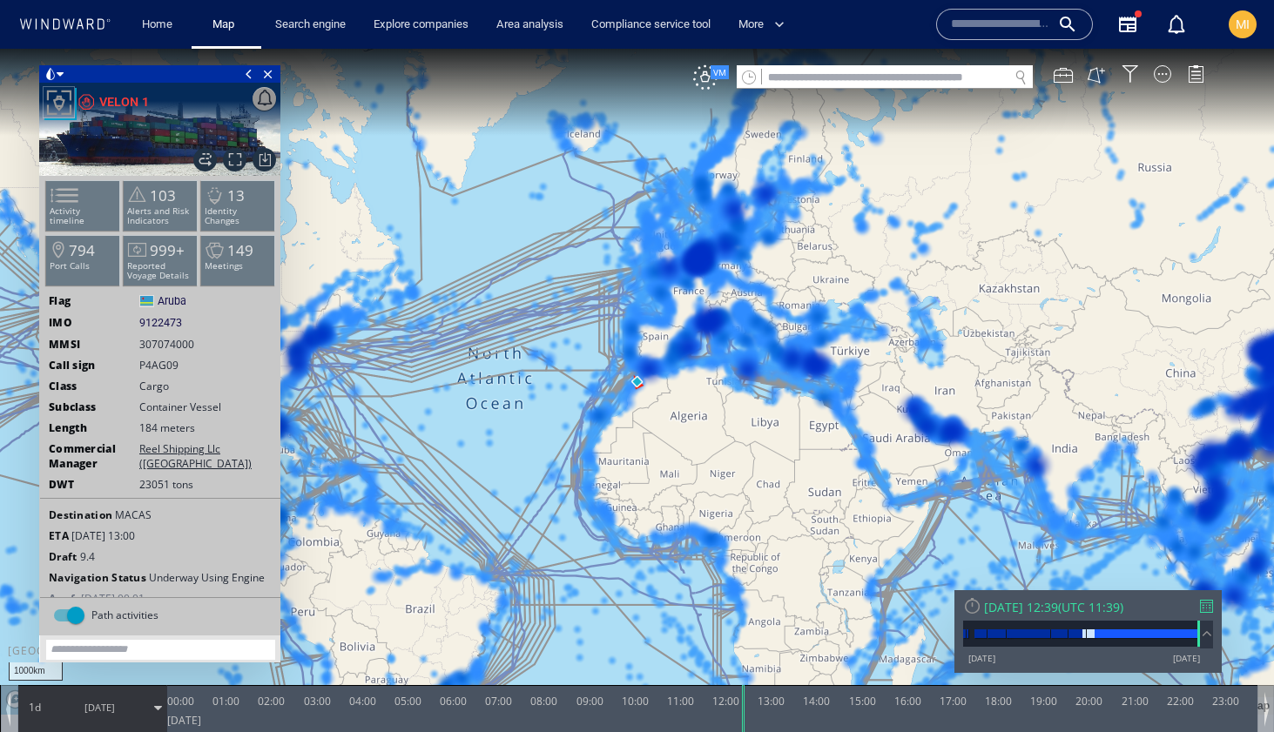
click at [1158, 82] on div "VM" at bounding box center [957, 77] width 528 height 24
click at [1161, 75] on div at bounding box center [1162, 73] width 17 height 17
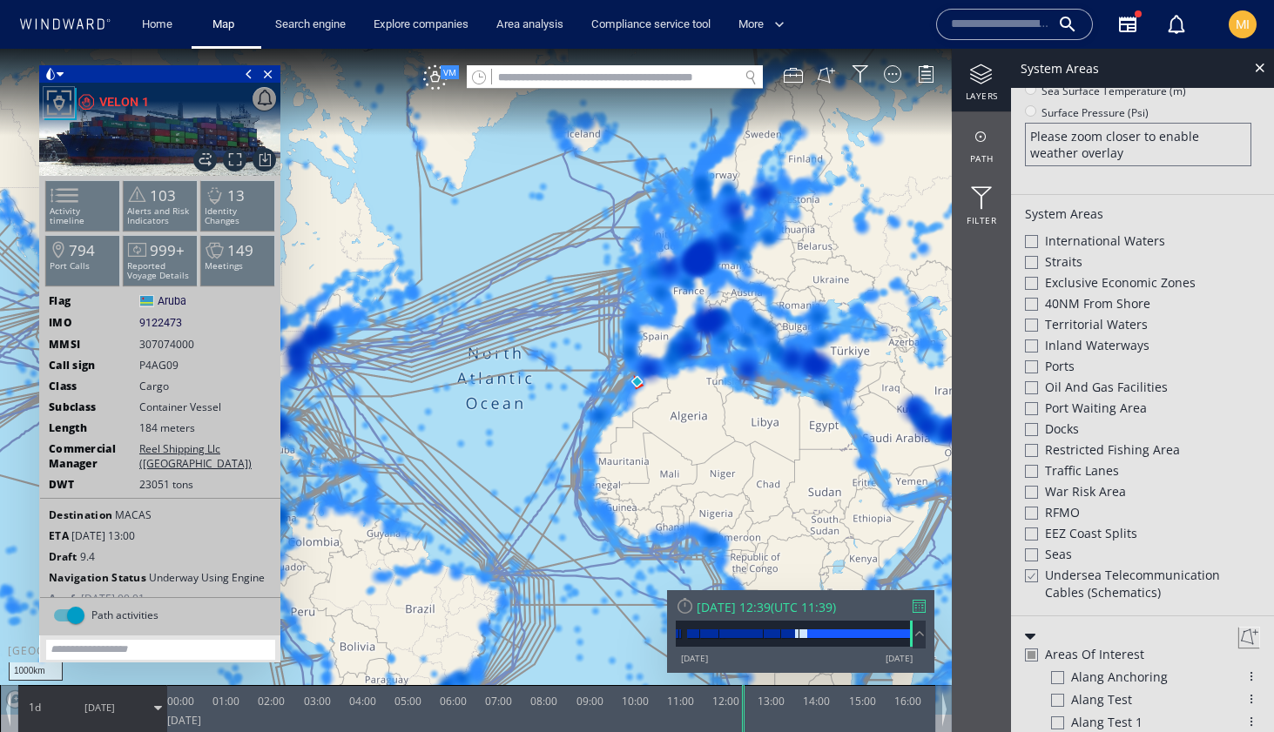
scroll to position [327, 0]
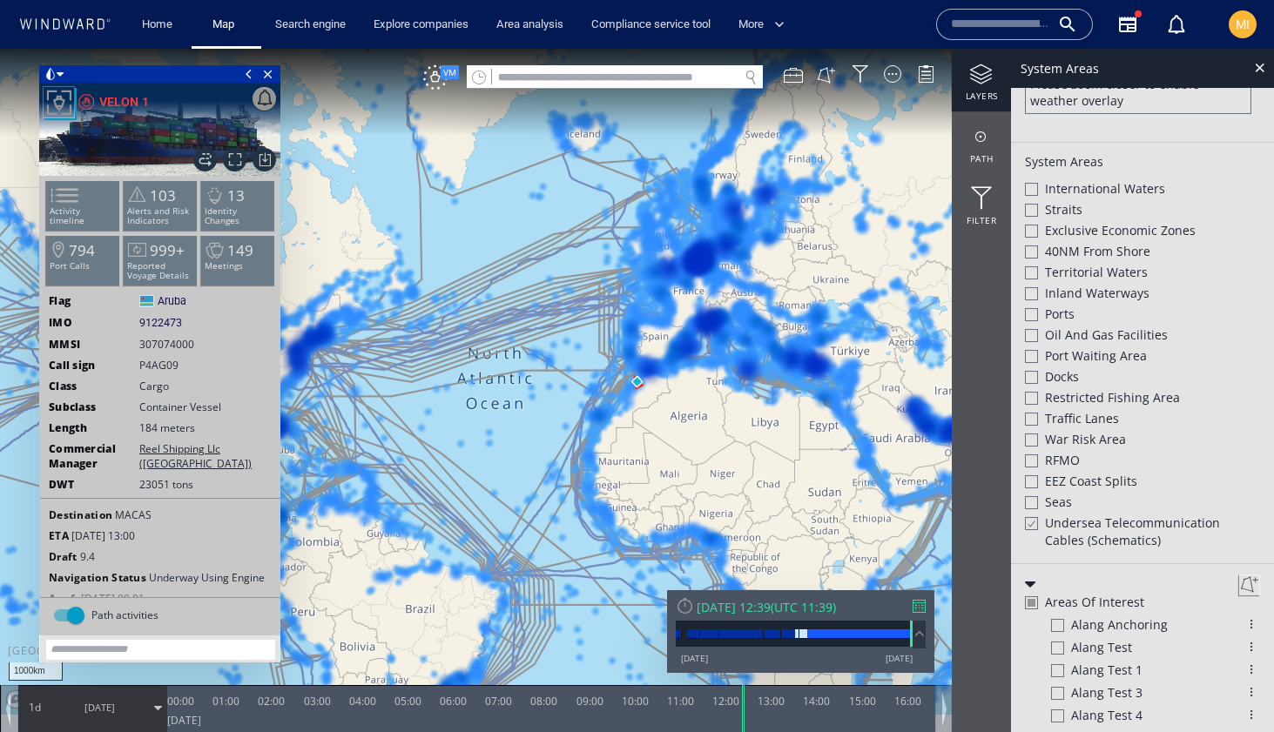
click at [1034, 520] on div at bounding box center [1030, 523] width 13 height 15
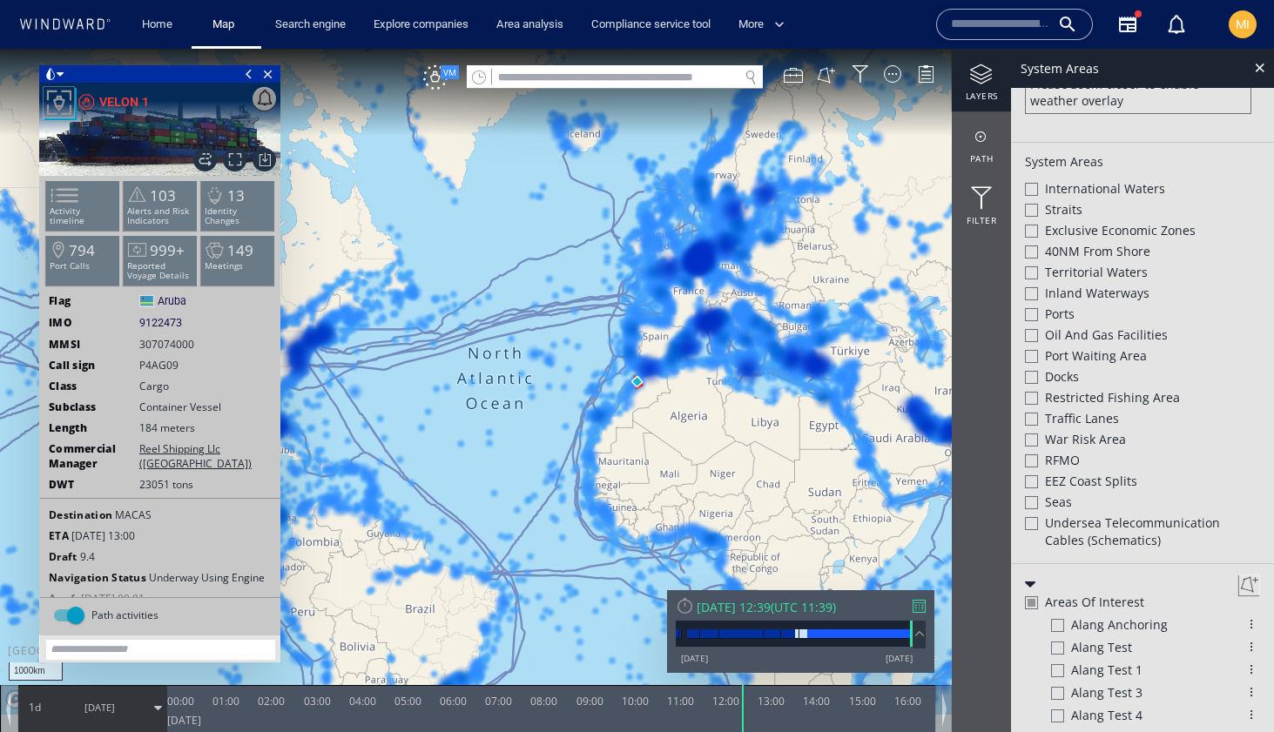
drag, startPoint x: 596, startPoint y: 412, endPoint x: 555, endPoint y: 475, distance: 75.6
click at [556, 472] on canvas "Map" at bounding box center [637, 382] width 1274 height 666
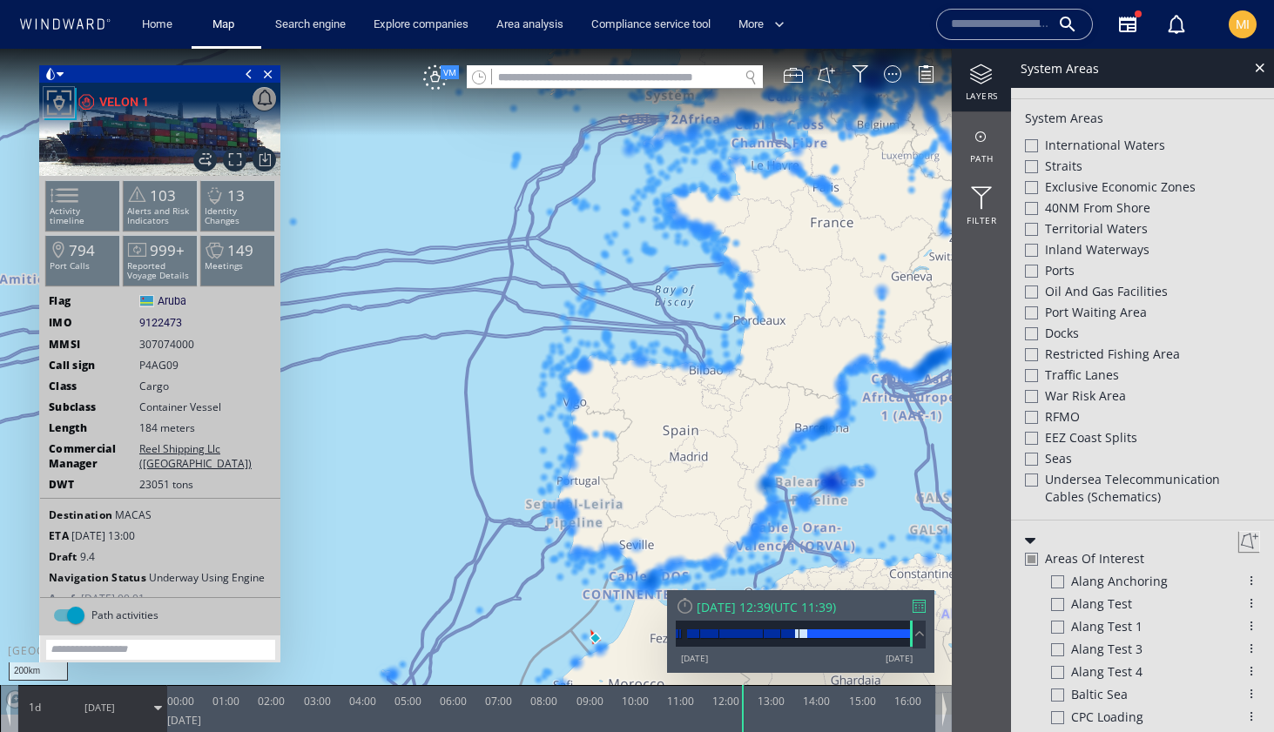
drag, startPoint x: 665, startPoint y: 383, endPoint x: 621, endPoint y: 518, distance: 142.1
click at [624, 513] on canvas "Map" at bounding box center [637, 382] width 1274 height 666
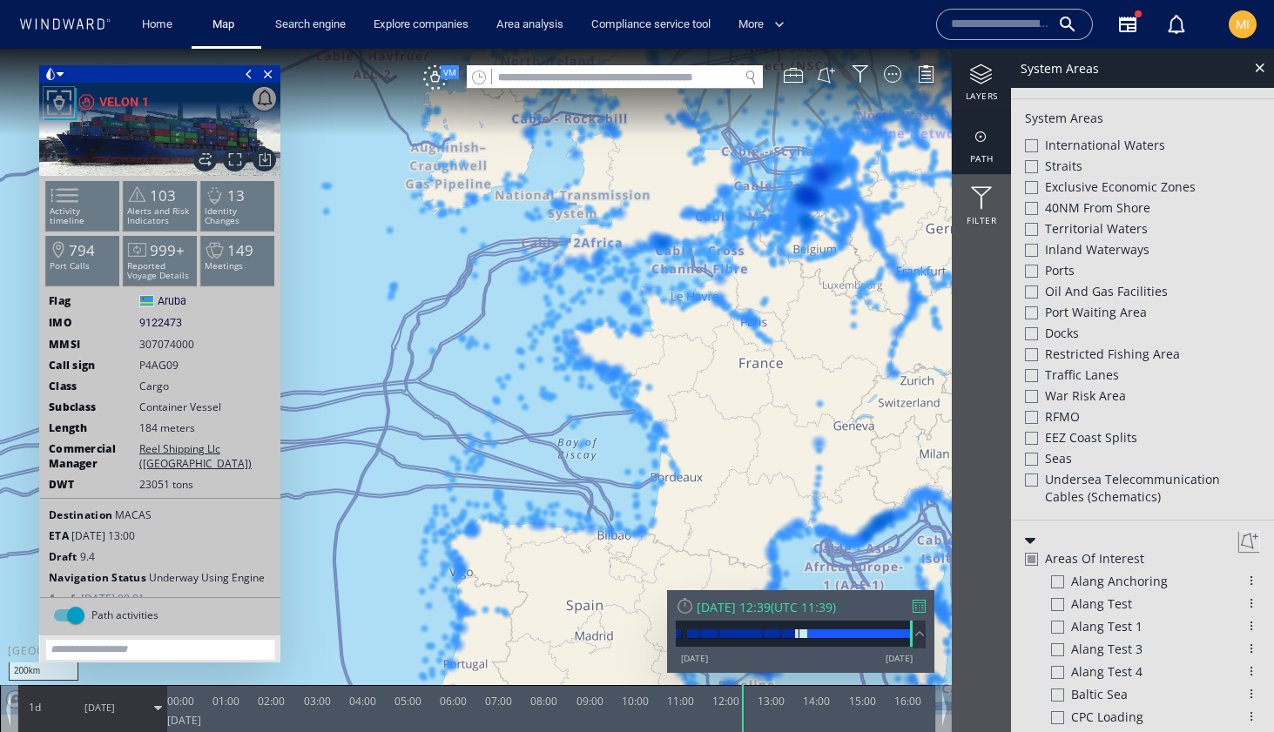
click at [979, 142] on div at bounding box center [981, 137] width 59 height 22
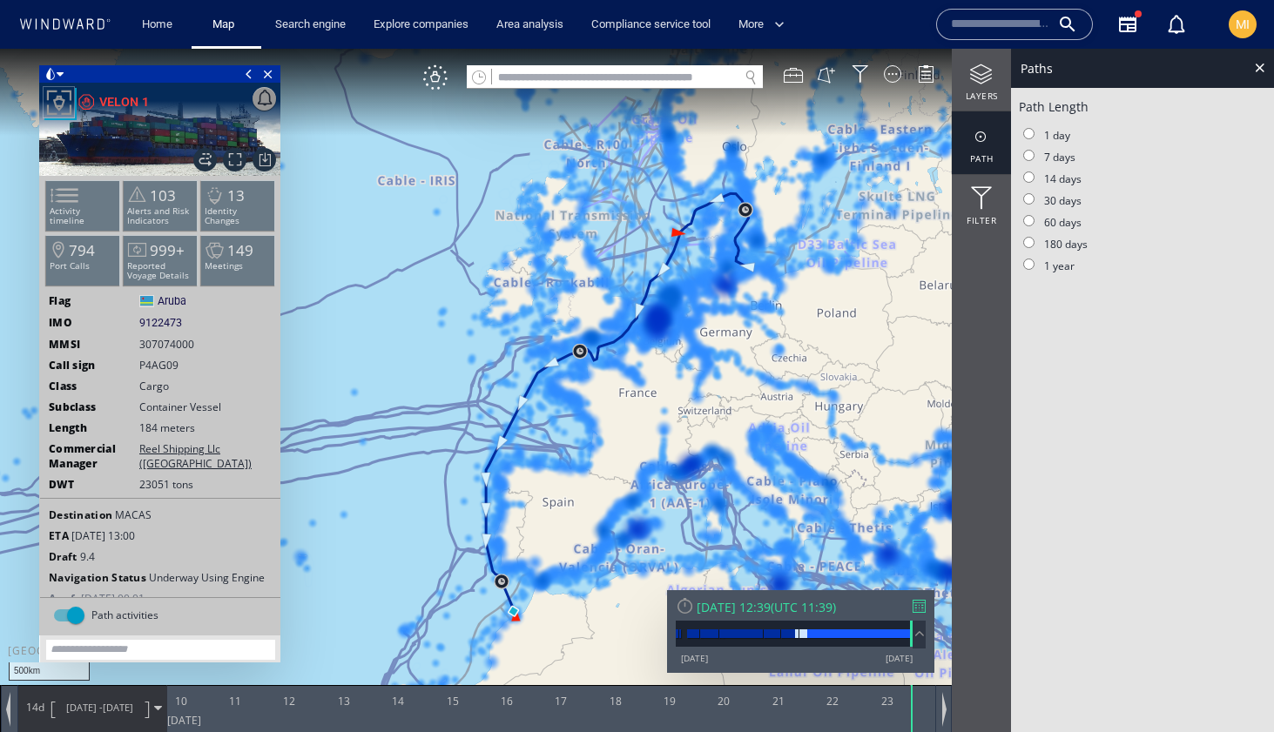
drag, startPoint x: 542, startPoint y: 518, endPoint x: 502, endPoint y: 397, distance: 127.8
click at [502, 398] on canvas "Map" at bounding box center [637, 382] width 1274 height 666
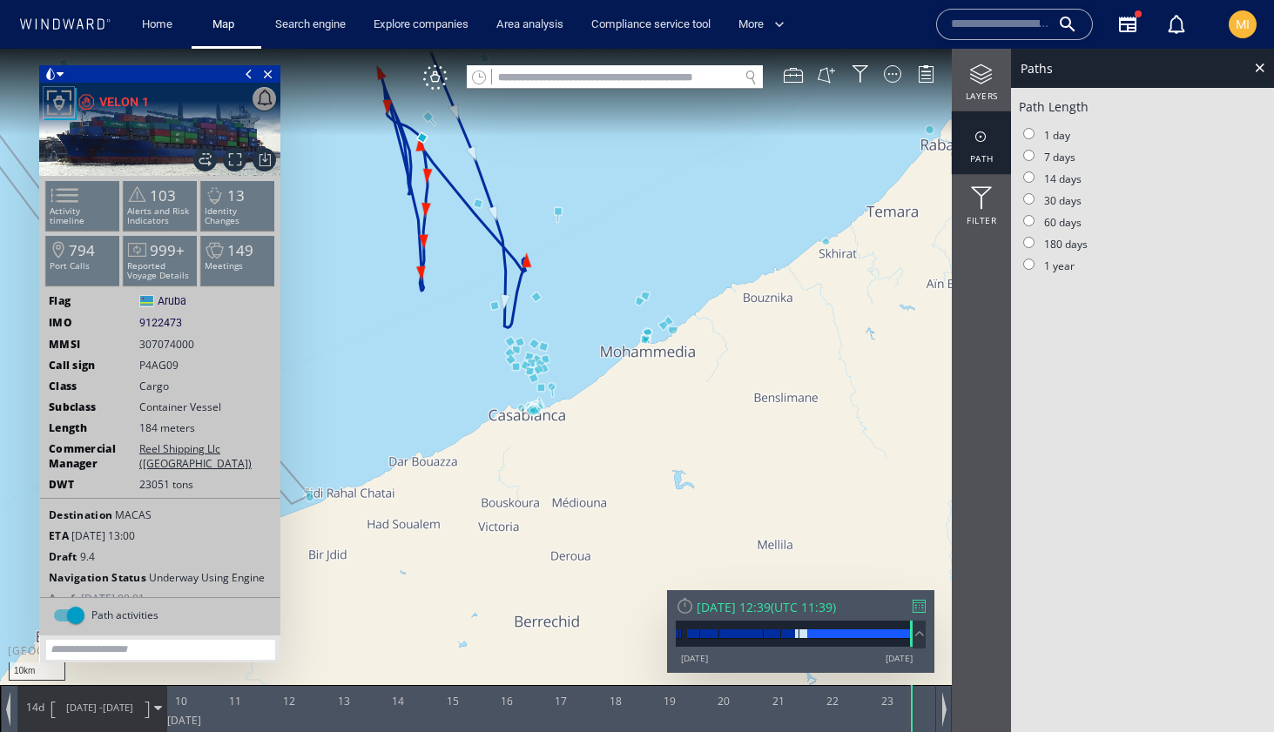
click at [455, 361] on canvas "Map" at bounding box center [637, 382] width 1274 height 666
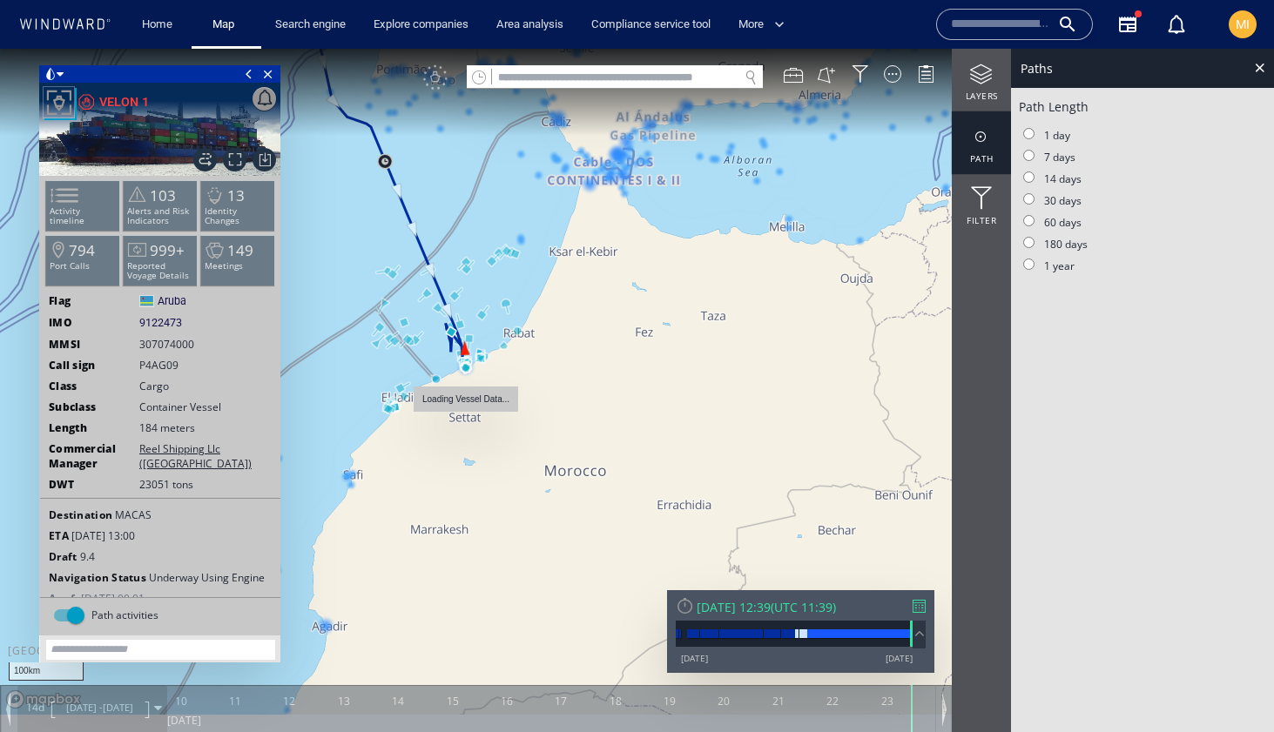
drag, startPoint x: 537, startPoint y: 254, endPoint x: 520, endPoint y: 394, distance: 140.4
click at [523, 392] on canvas "Map" at bounding box center [637, 382] width 1274 height 666
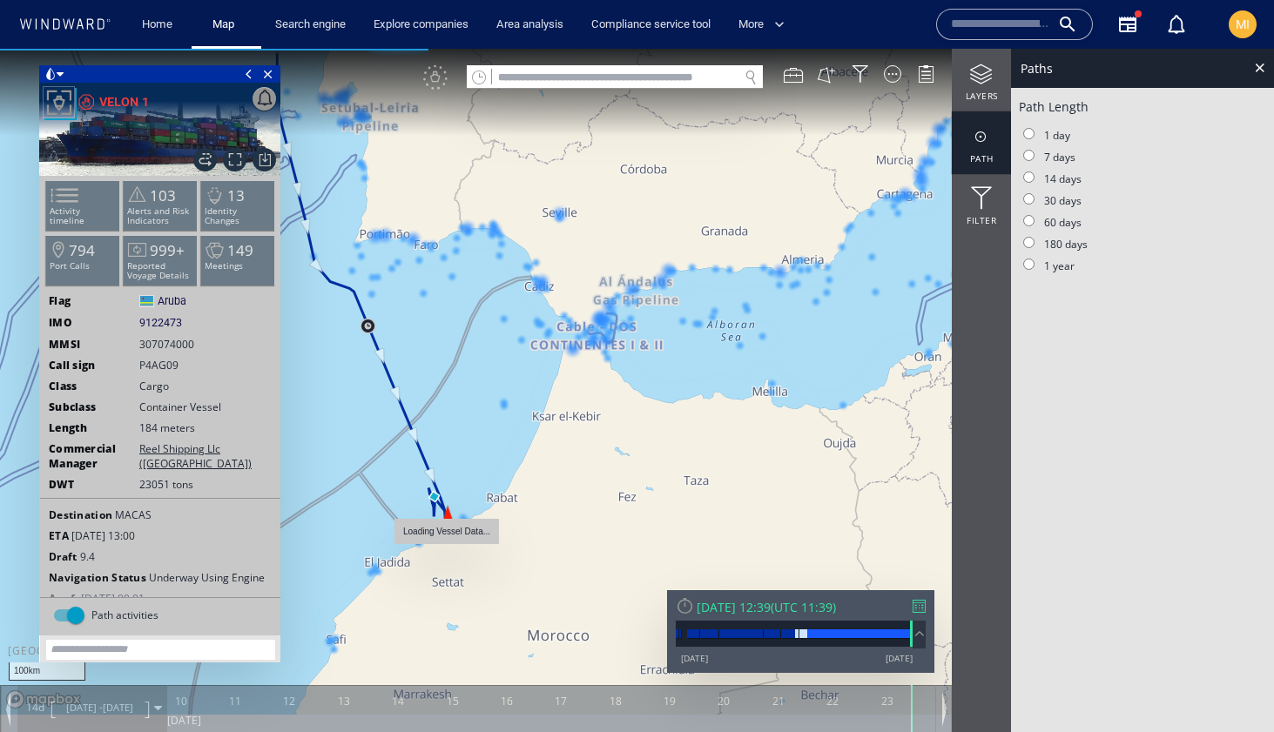
drag, startPoint x: 479, startPoint y: 367, endPoint x: 535, endPoint y: 552, distance: 193.9
click at [535, 550] on canvas "Map" at bounding box center [637, 382] width 1274 height 666
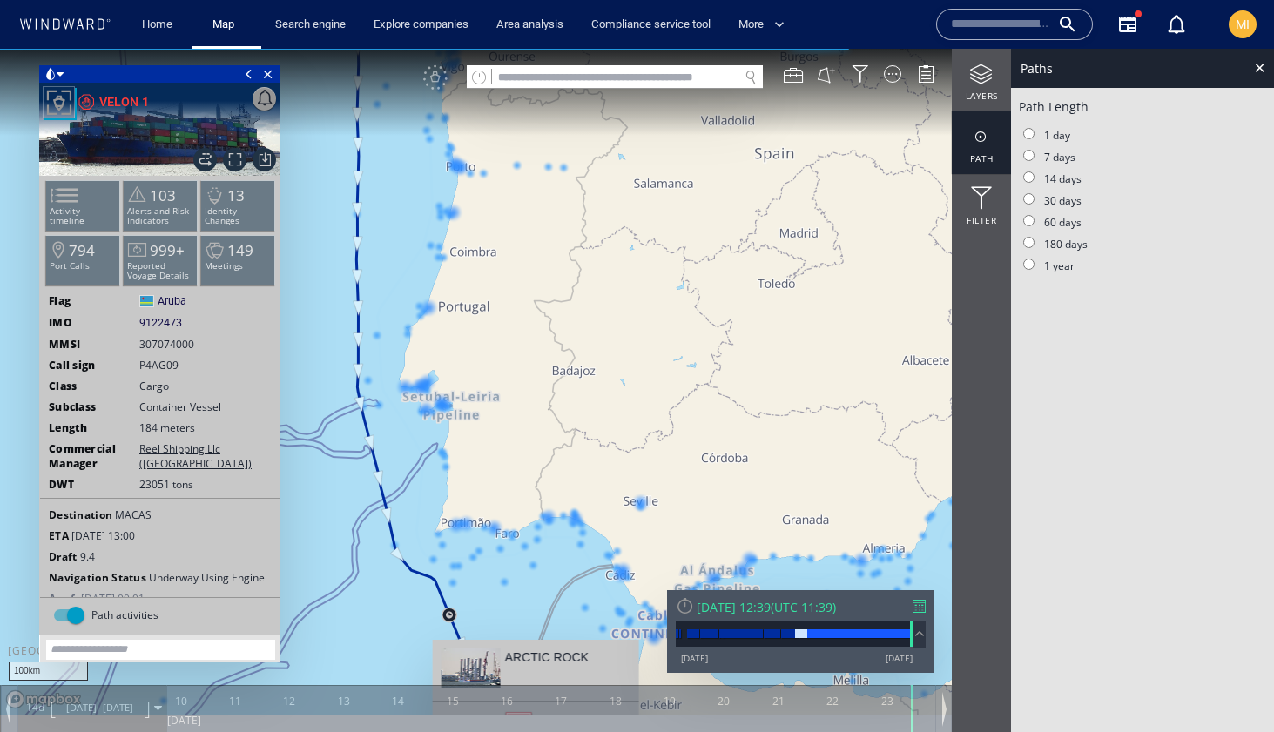
drag, startPoint x: 542, startPoint y: 416, endPoint x: 533, endPoint y: 655, distance: 238.7
click at [535, 650] on canvas "Map" at bounding box center [637, 382] width 1274 height 666
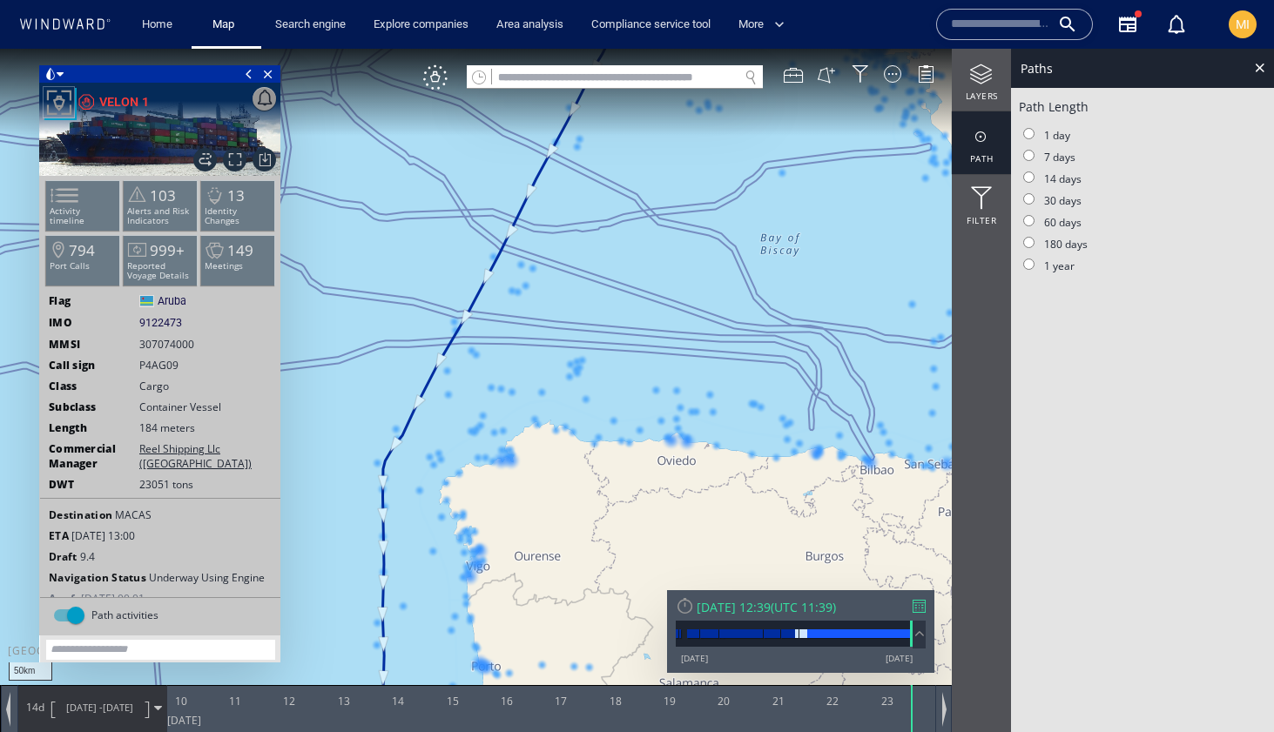
drag, startPoint x: 559, startPoint y: 452, endPoint x: 591, endPoint y: 602, distance: 153.2
click at [591, 602] on canvas "Map" at bounding box center [637, 382] width 1274 height 666
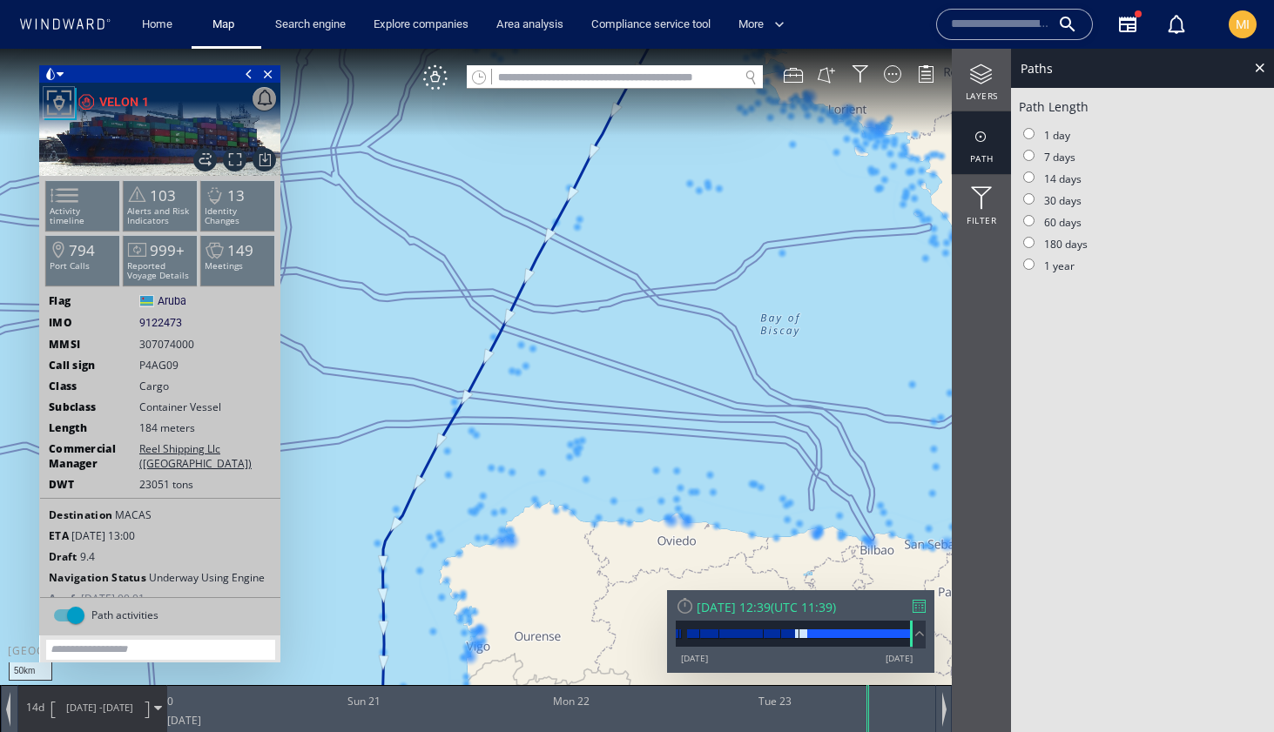
drag, startPoint x: 910, startPoint y: 710, endPoint x: 352, endPoint y: 721, distance: 558.2
click at [352, 719] on div "0 0 [DATE] Sun 21 Mon 22 Tue 23" at bounding box center [551, 708] width 768 height 47
drag, startPoint x: 916, startPoint y: 629, endPoint x: 780, endPoint y: 638, distance: 136.1
click at [780, 638] on div "[DATE] [DATE] [DATE]" at bounding box center [801, 643] width 250 height 44
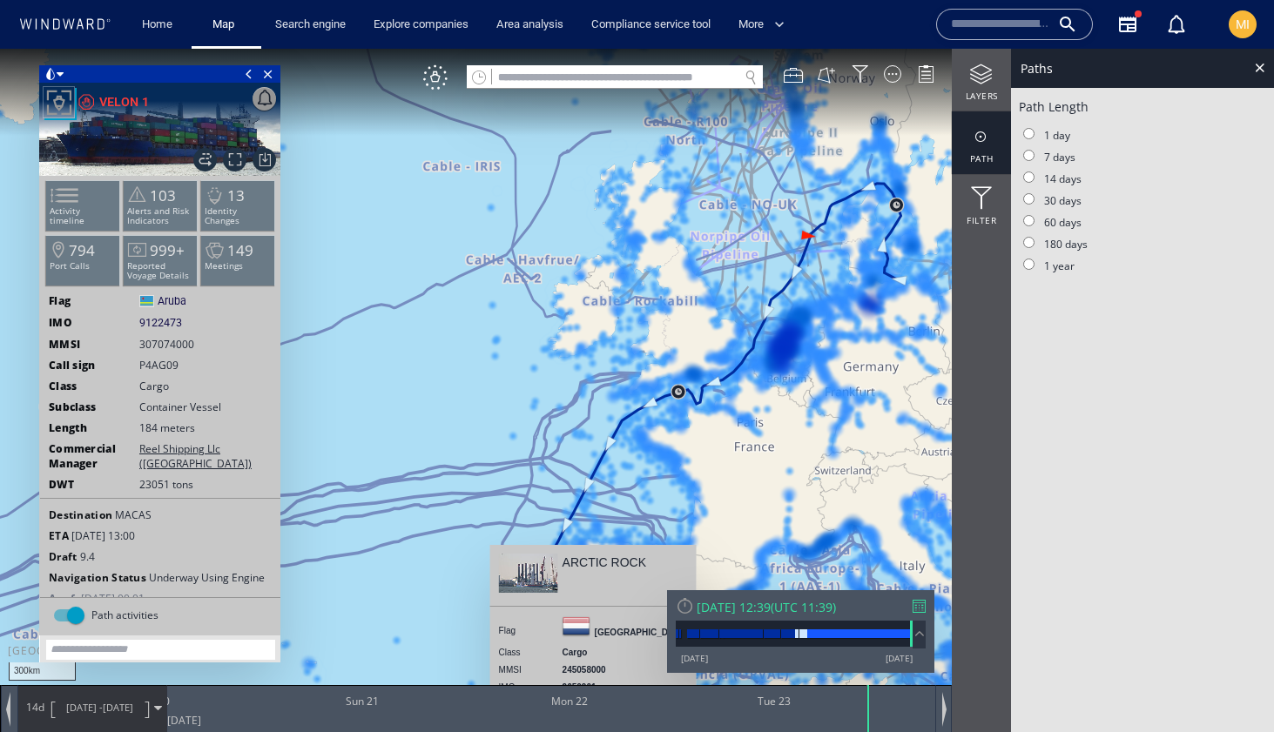
drag, startPoint x: 722, startPoint y: 407, endPoint x: 591, endPoint y: 459, distance: 140.7
click at [600, 447] on canvas "Map" at bounding box center [637, 382] width 1274 height 666
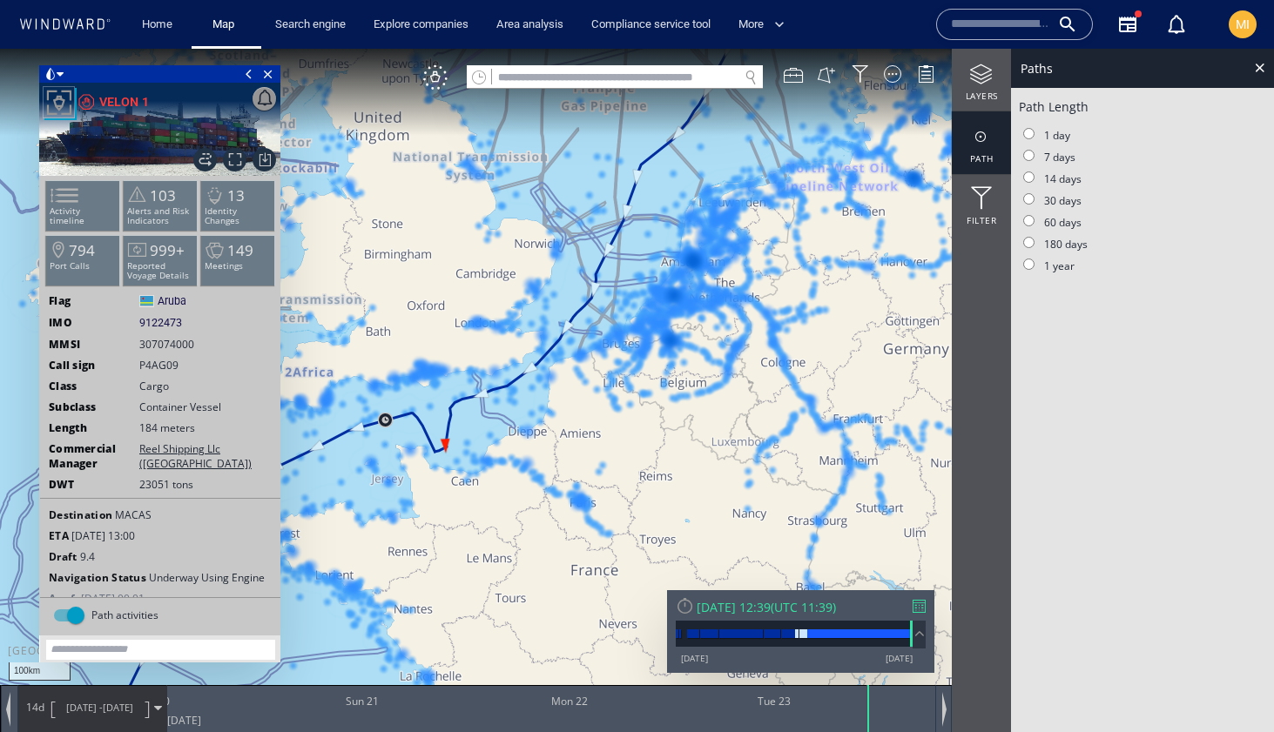
click at [153, 709] on div "14d [DATE] - [DATE]" at bounding box center [92, 708] width 148 height 44
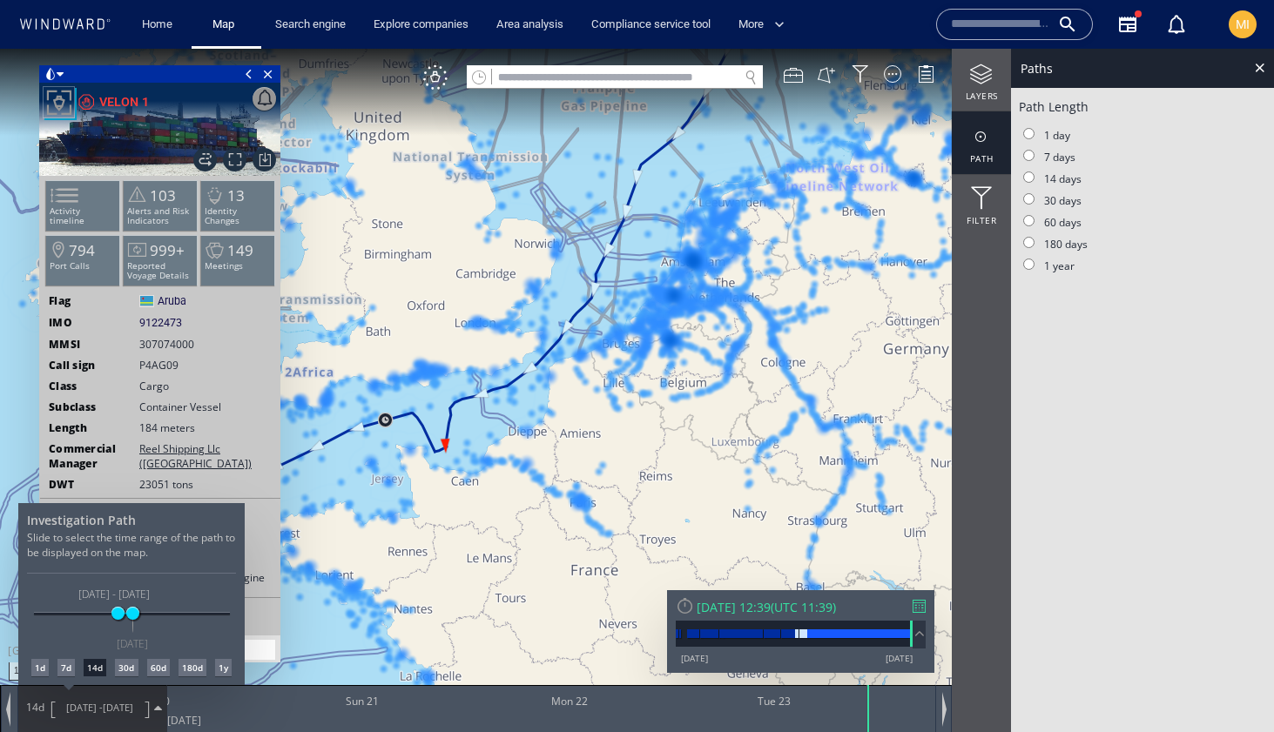
click at [483, 392] on div at bounding box center [637, 390] width 1274 height 683
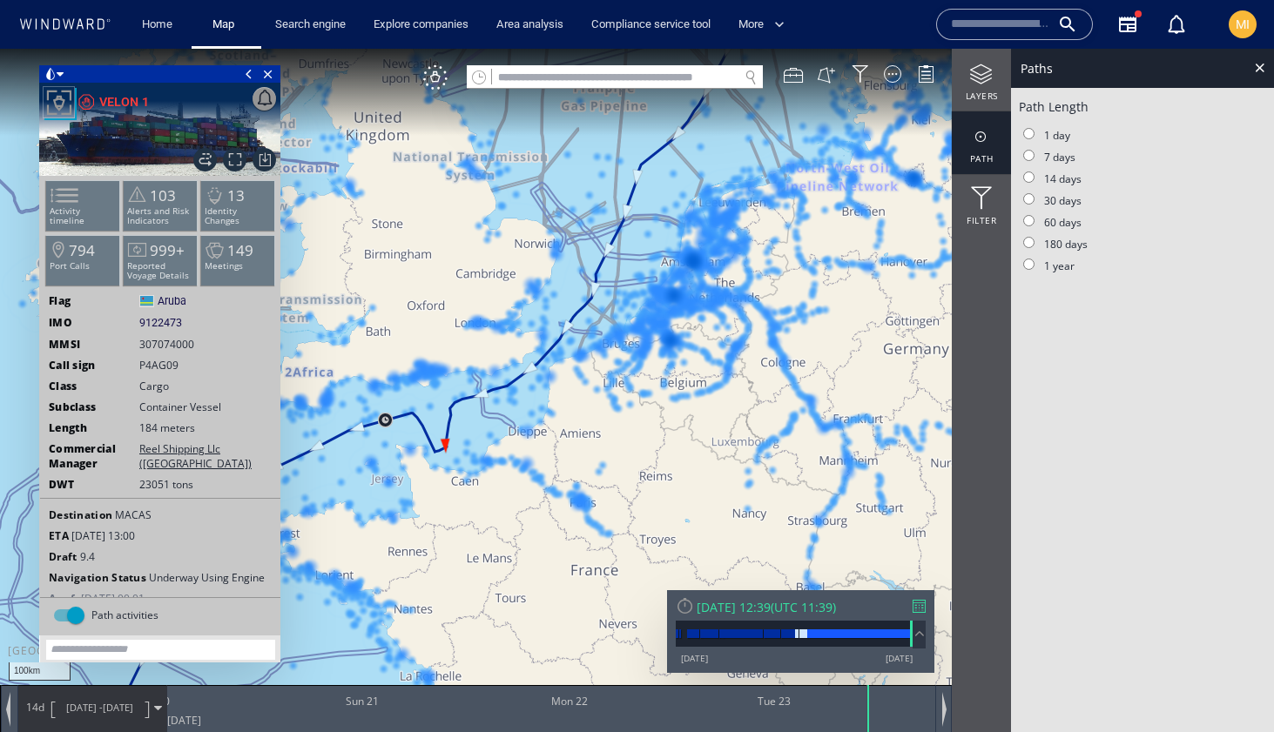
click at [481, 396] on canvas "Map" at bounding box center [637, 382] width 1274 height 666
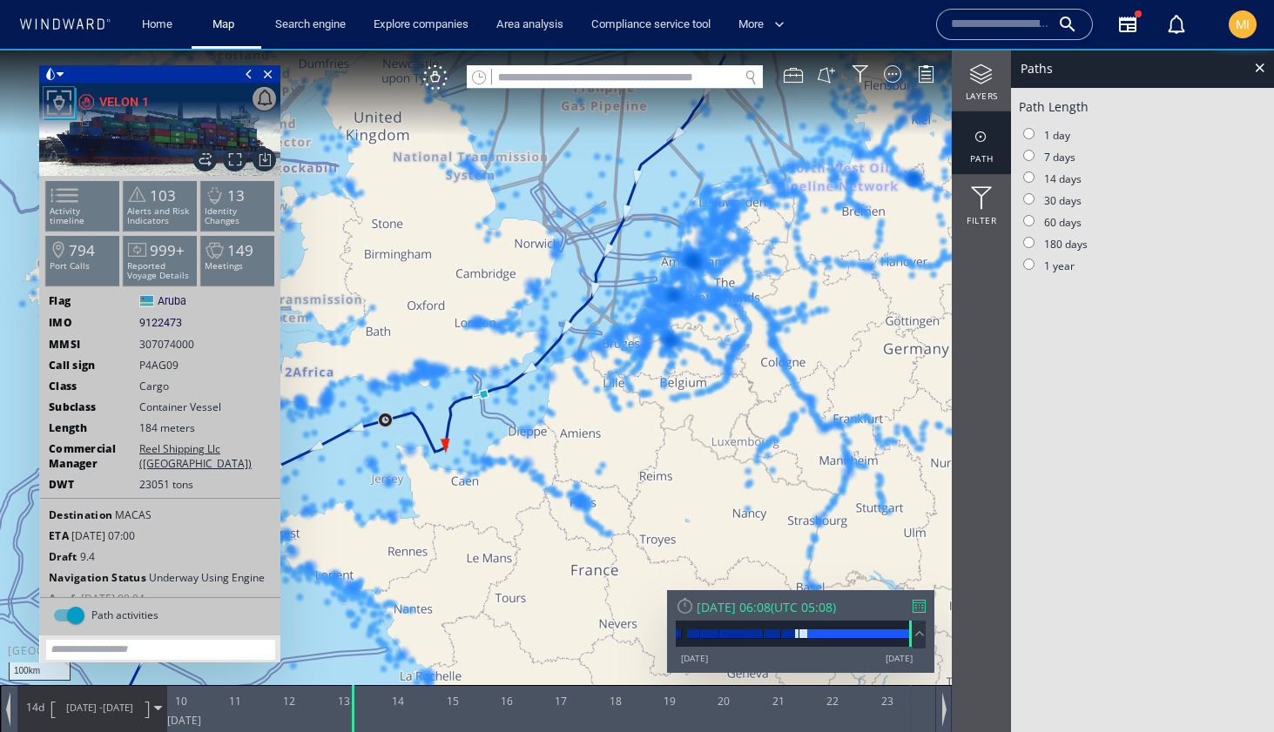
click at [481, 396] on canvas "Map" at bounding box center [637, 382] width 1274 height 666
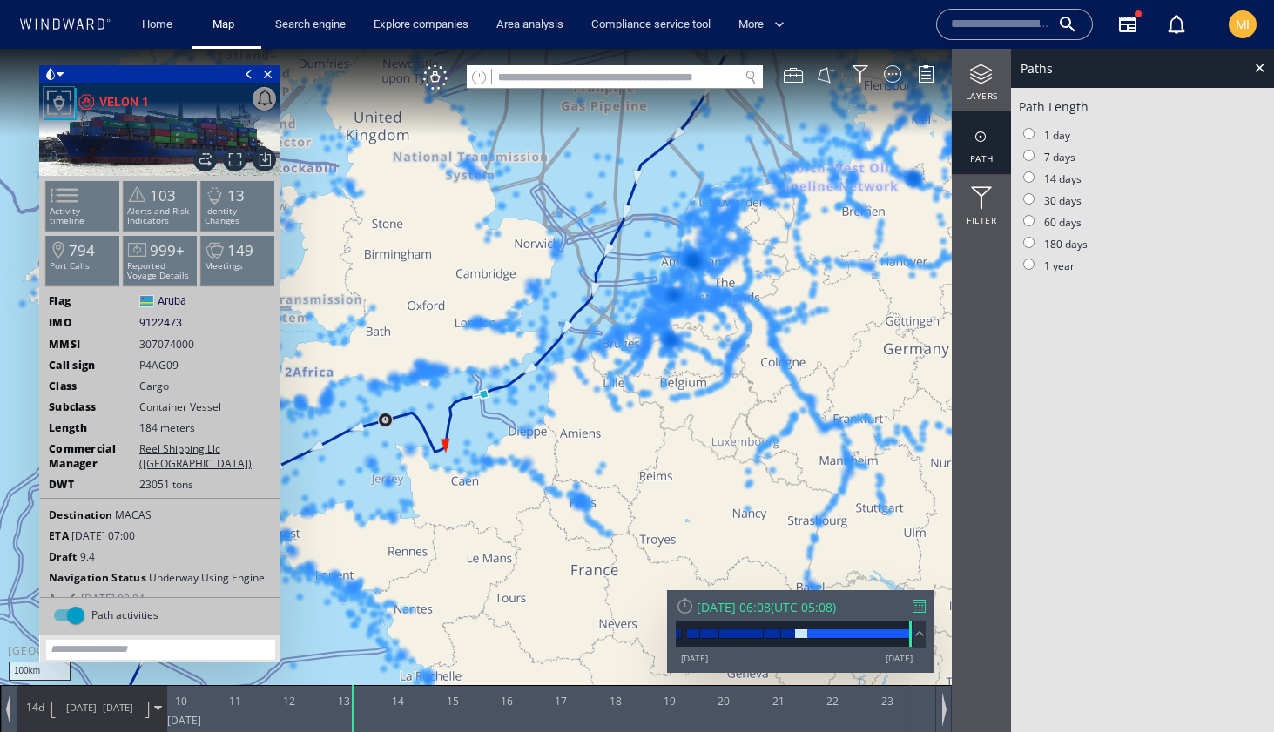
click at [482, 393] on canvas "Map" at bounding box center [637, 382] width 1274 height 666
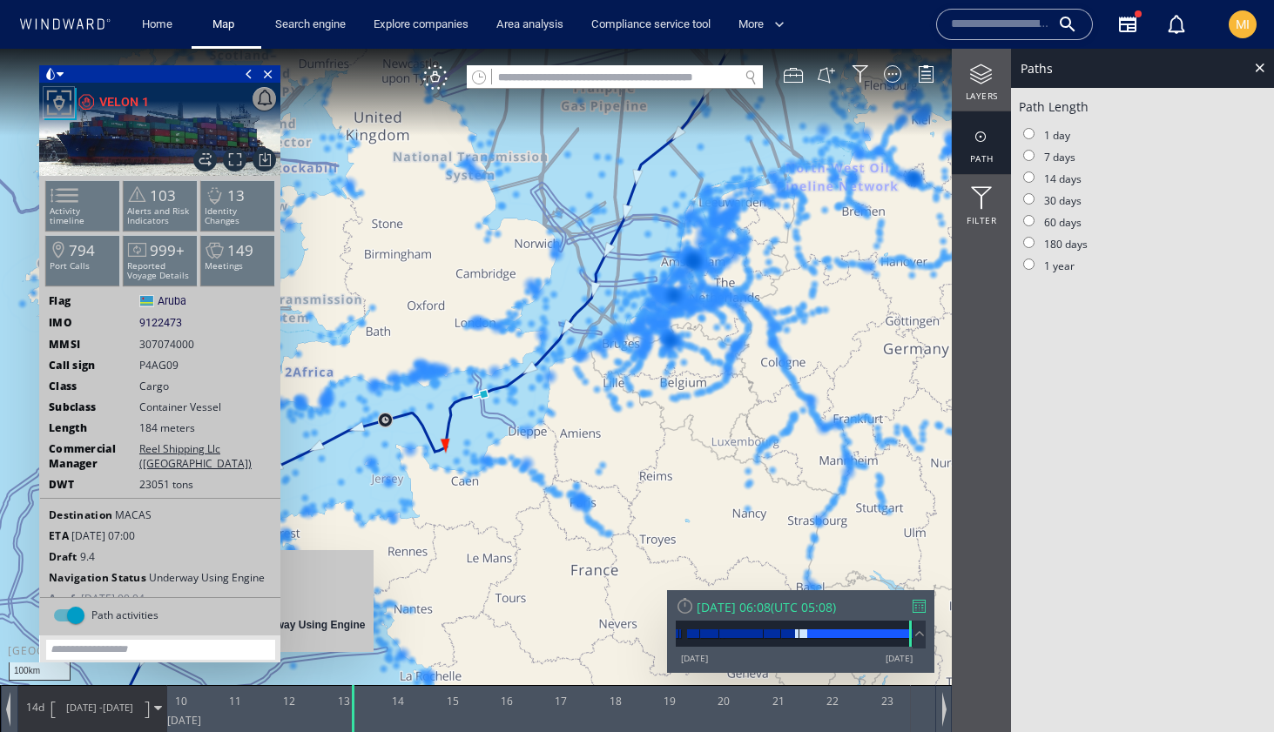
click at [156, 708] on span at bounding box center [158, 708] width 8 height 8
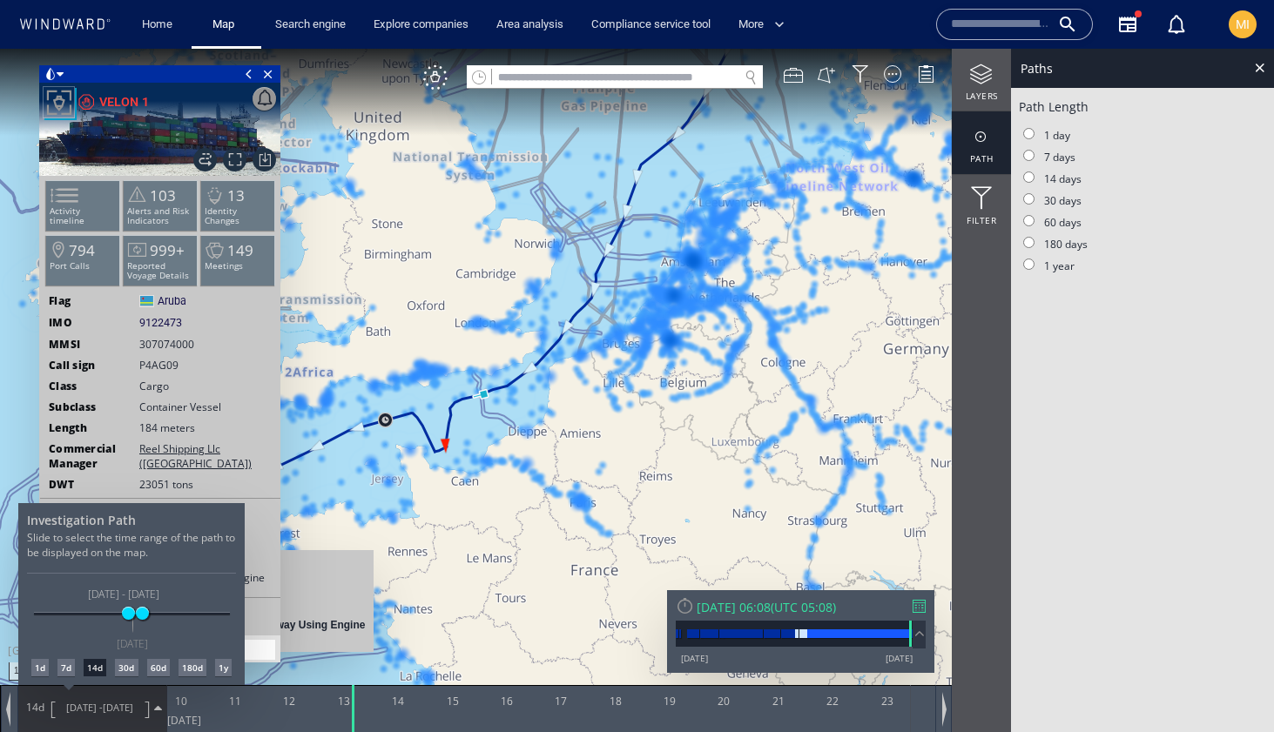
drag, startPoint x: 944, startPoint y: 707, endPoint x: 877, endPoint y: 703, distance: 67.2
click at [877, 703] on div at bounding box center [637, 390] width 1274 height 683
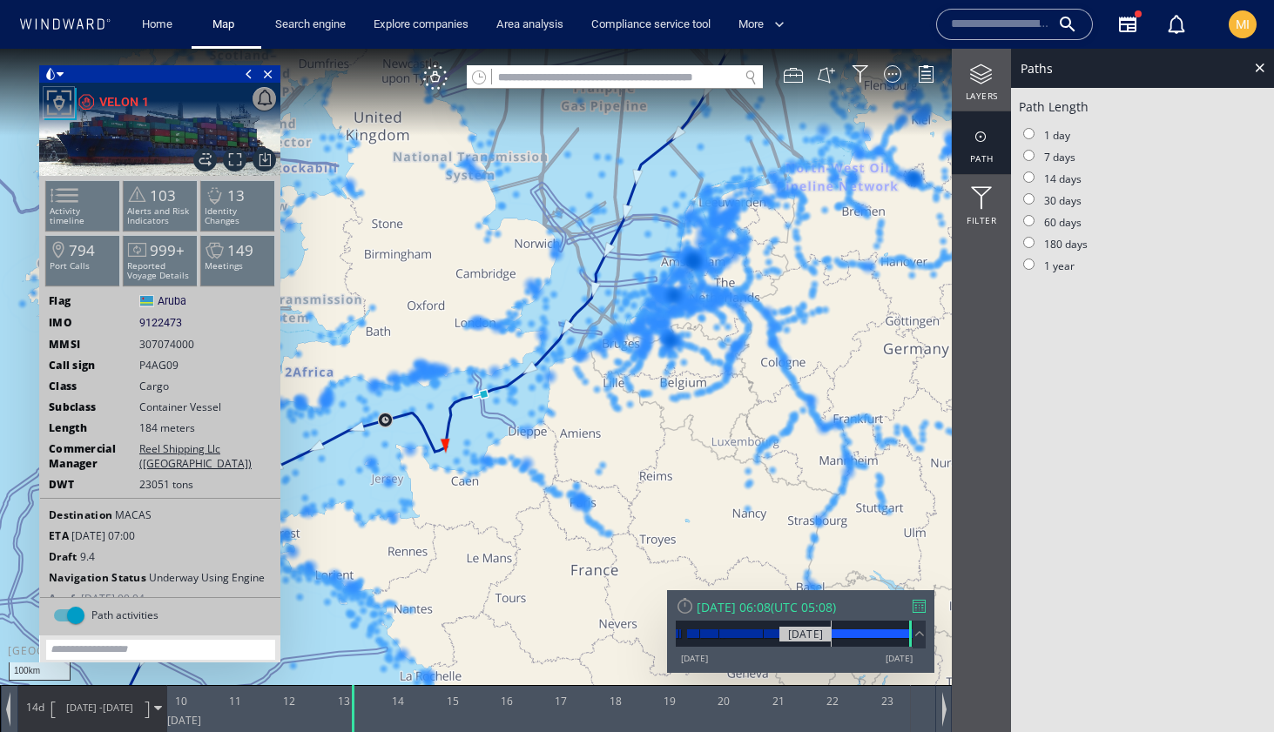
drag, startPoint x: 906, startPoint y: 636, endPoint x: 831, endPoint y: 636, distance: 74.9
click at [831, 635] on div at bounding box center [859, 633] width 104 height 9
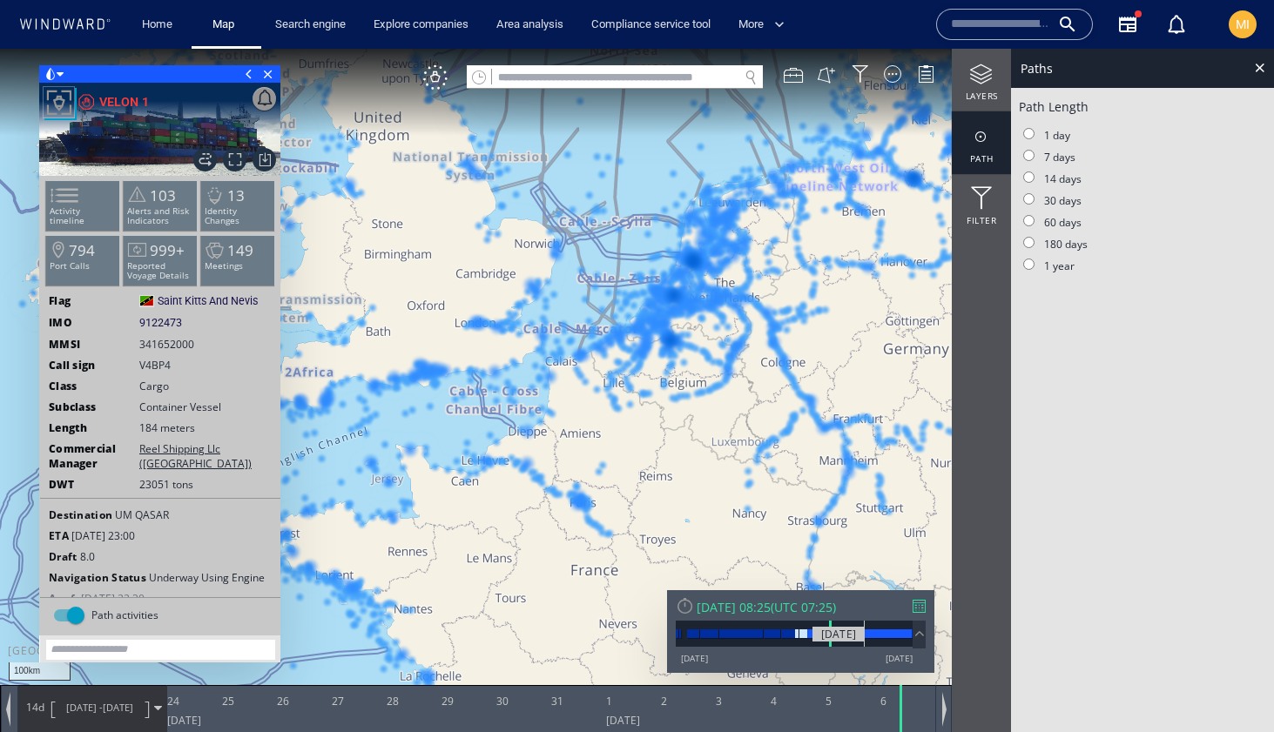
drag, startPoint x: 831, startPoint y: 633, endPoint x: 865, endPoint y: 627, distance: 33.6
click at [865, 627] on div at bounding box center [794, 634] width 237 height 26
click at [84, 709] on span "[DATE] -" at bounding box center [84, 707] width 37 height 13
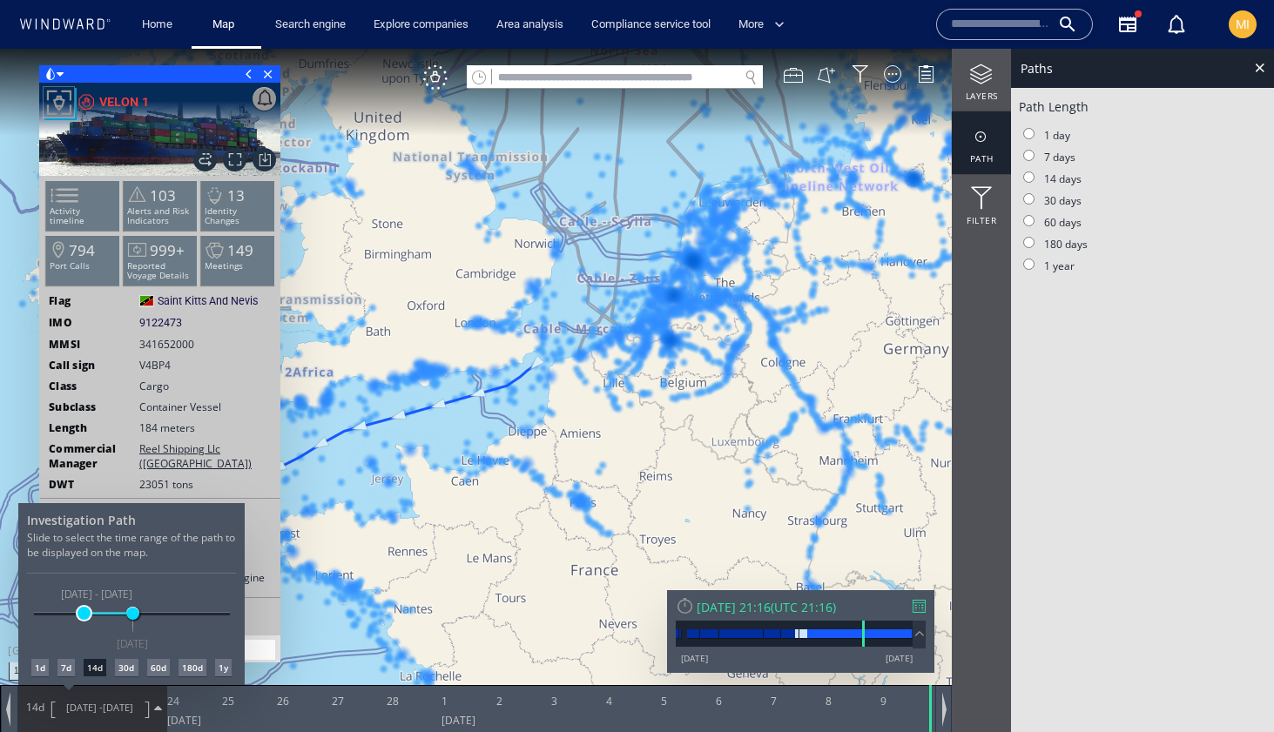
drag, startPoint x: 118, startPoint y: 609, endPoint x: 84, endPoint y: 609, distance: 34.0
click at [84, 609] on span at bounding box center [83, 613] width 13 height 13
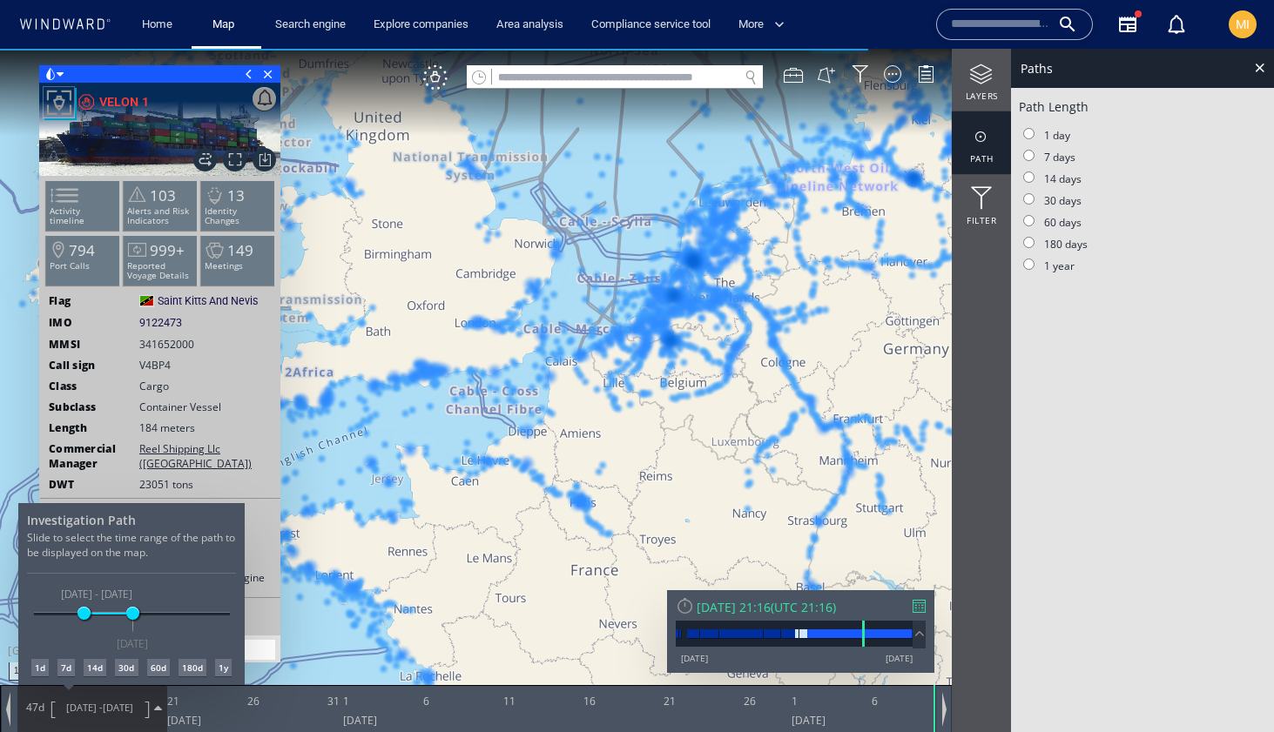
click at [127, 662] on div "30d" at bounding box center [126, 667] width 23 height 17
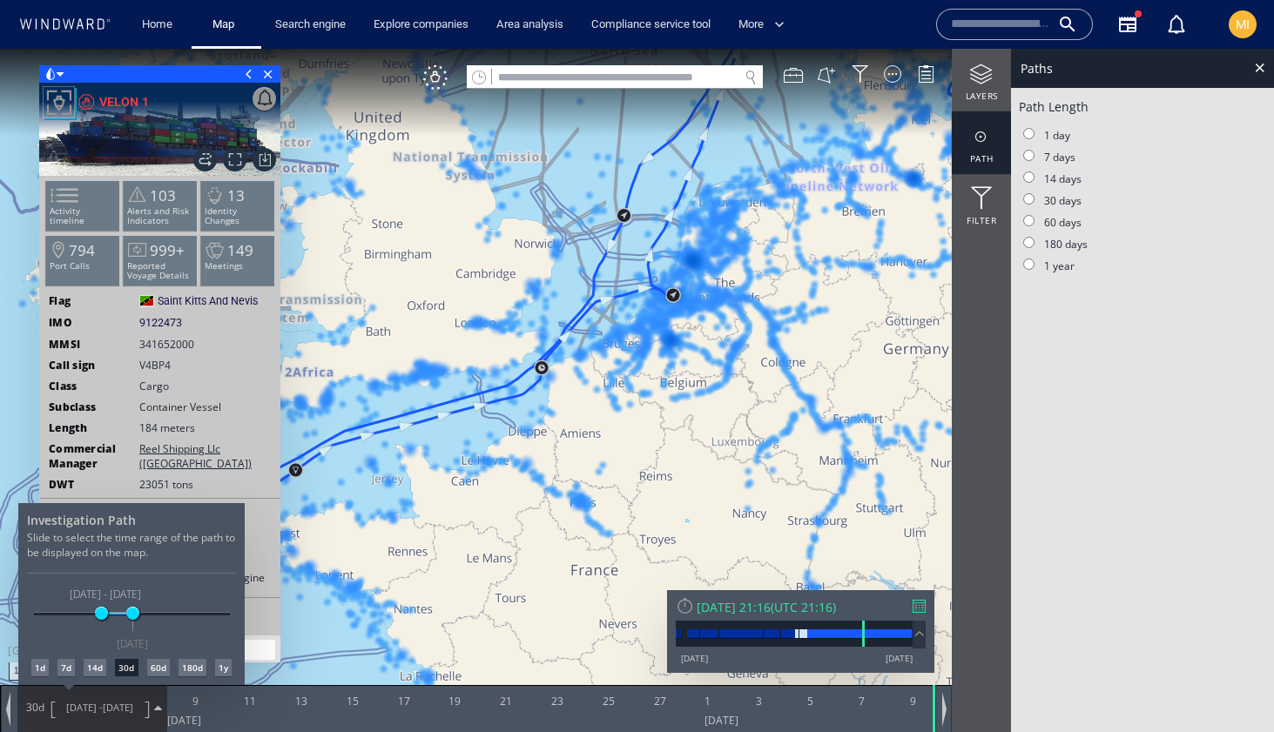
click at [919, 607] on div at bounding box center [637, 390] width 1274 height 683
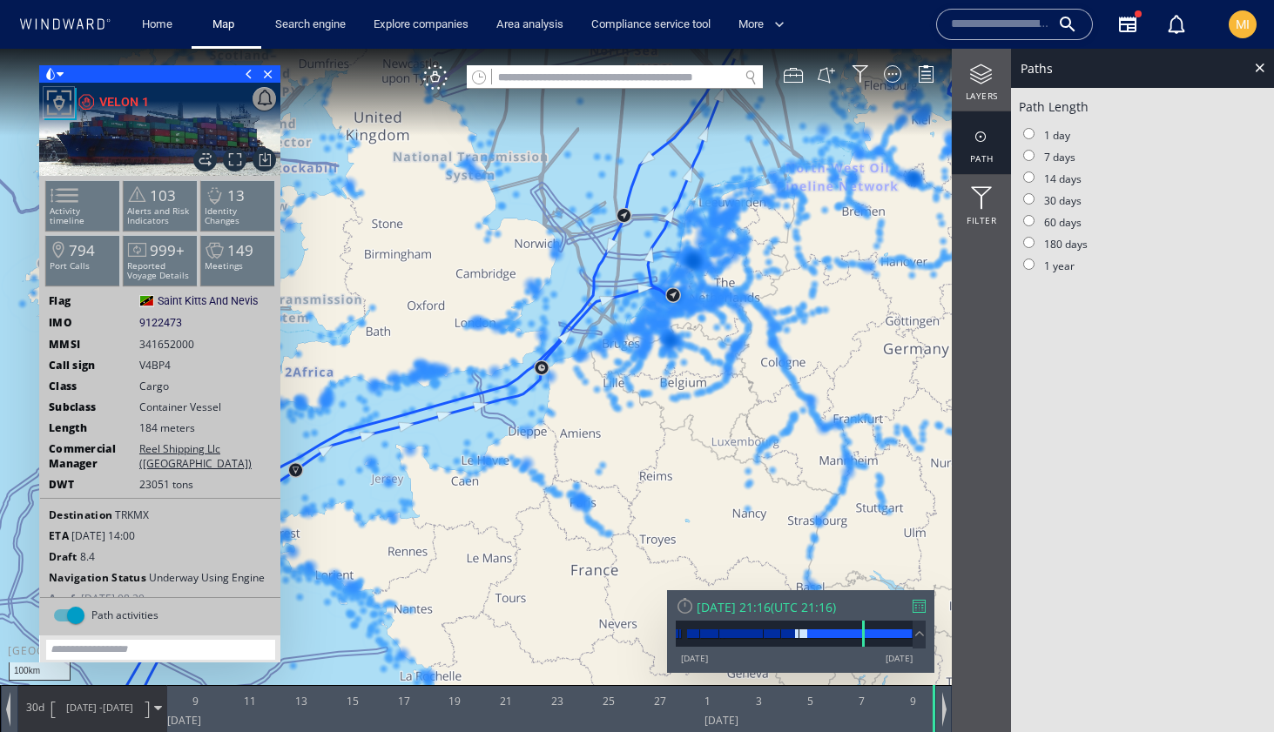
drag, startPoint x: 864, startPoint y: 632, endPoint x: 914, endPoint y: 634, distance: 50.5
click at [914, 634] on div "26/02/13 23/09/25" at bounding box center [801, 643] width 250 height 44
click at [920, 632] on span at bounding box center [920, 634] width 20 height 18
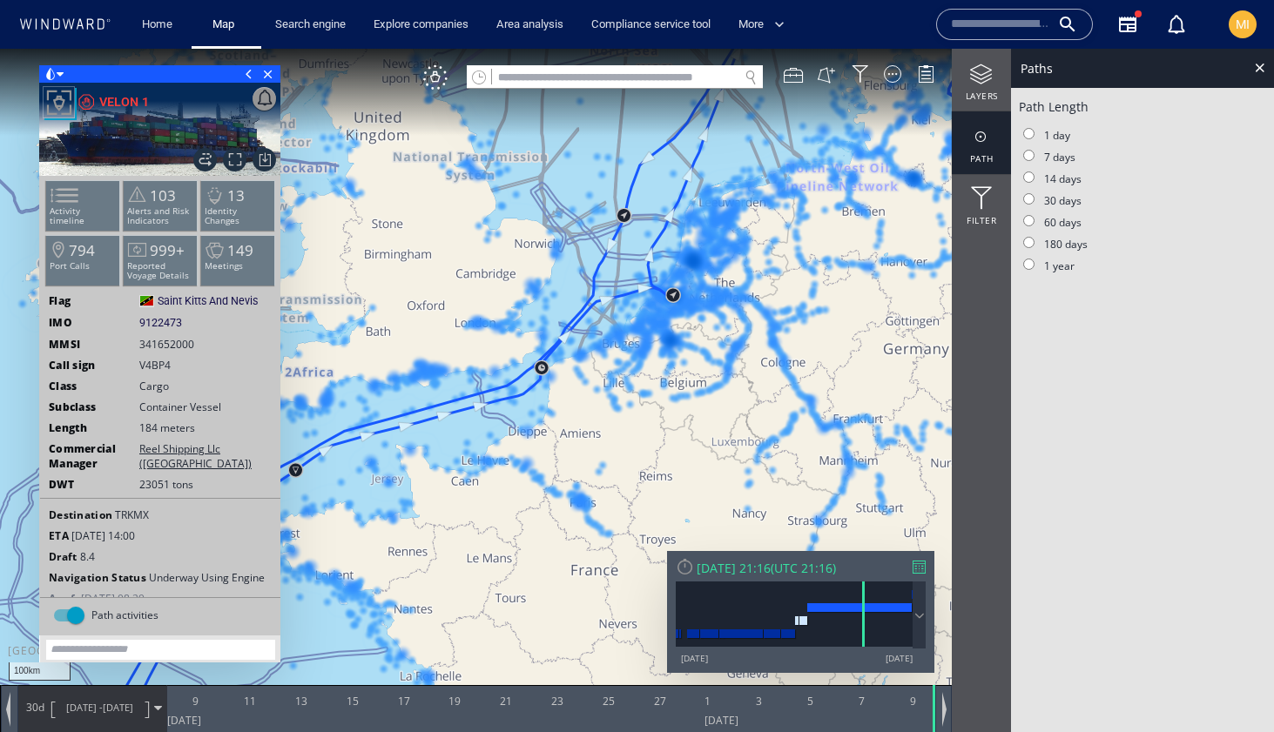
drag, startPoint x: 858, startPoint y: 607, endPoint x: 920, endPoint y: 605, distance: 61.8
click at [920, 606] on div "26/02/13 23/09/25" at bounding box center [801, 623] width 250 height 83
click at [921, 568] on div at bounding box center [918, 567] width 13 height 13
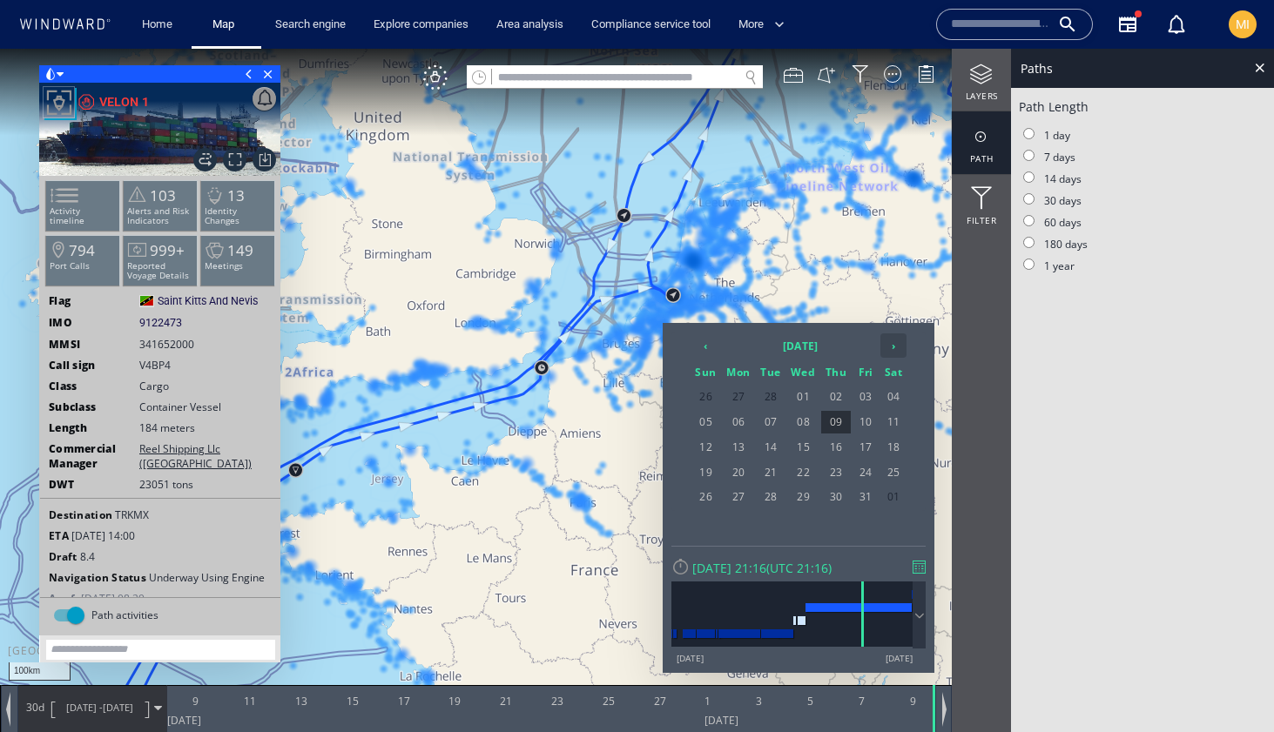
click at [893, 352] on th "›" at bounding box center [893, 345] width 26 height 24
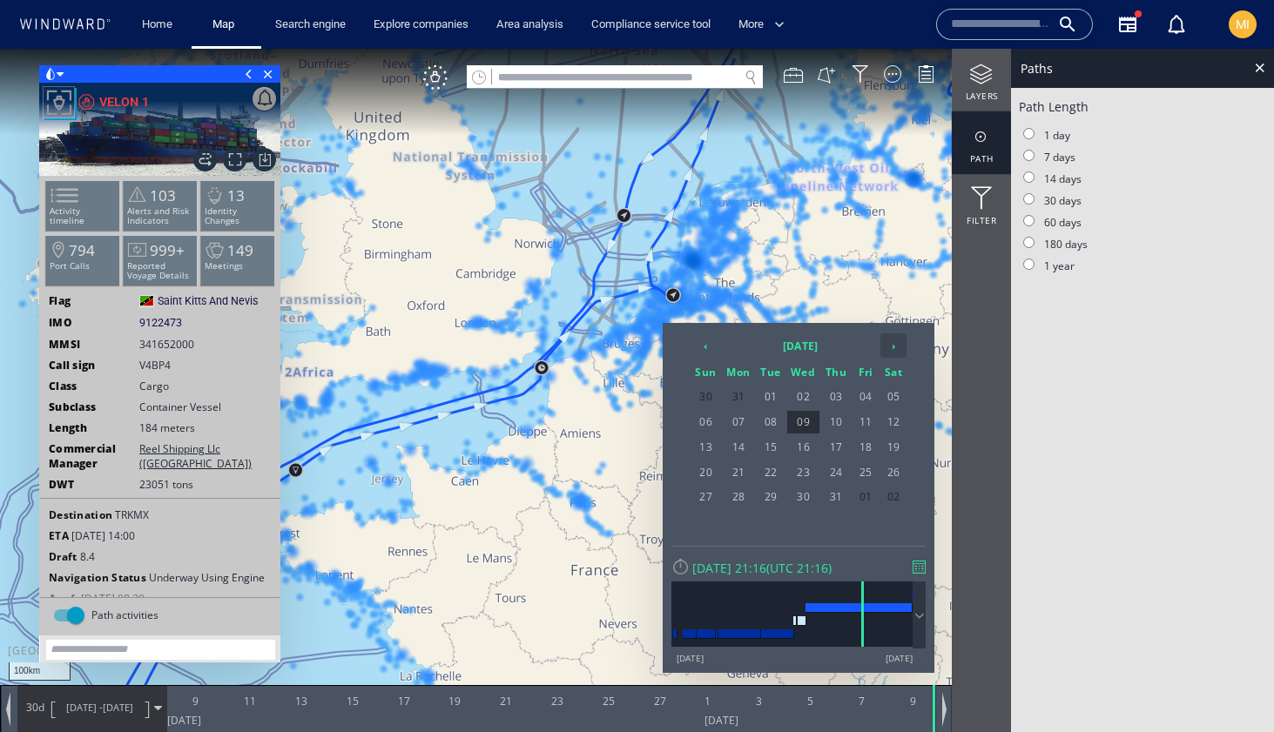
click at [893, 352] on th "›" at bounding box center [893, 345] width 26 height 24
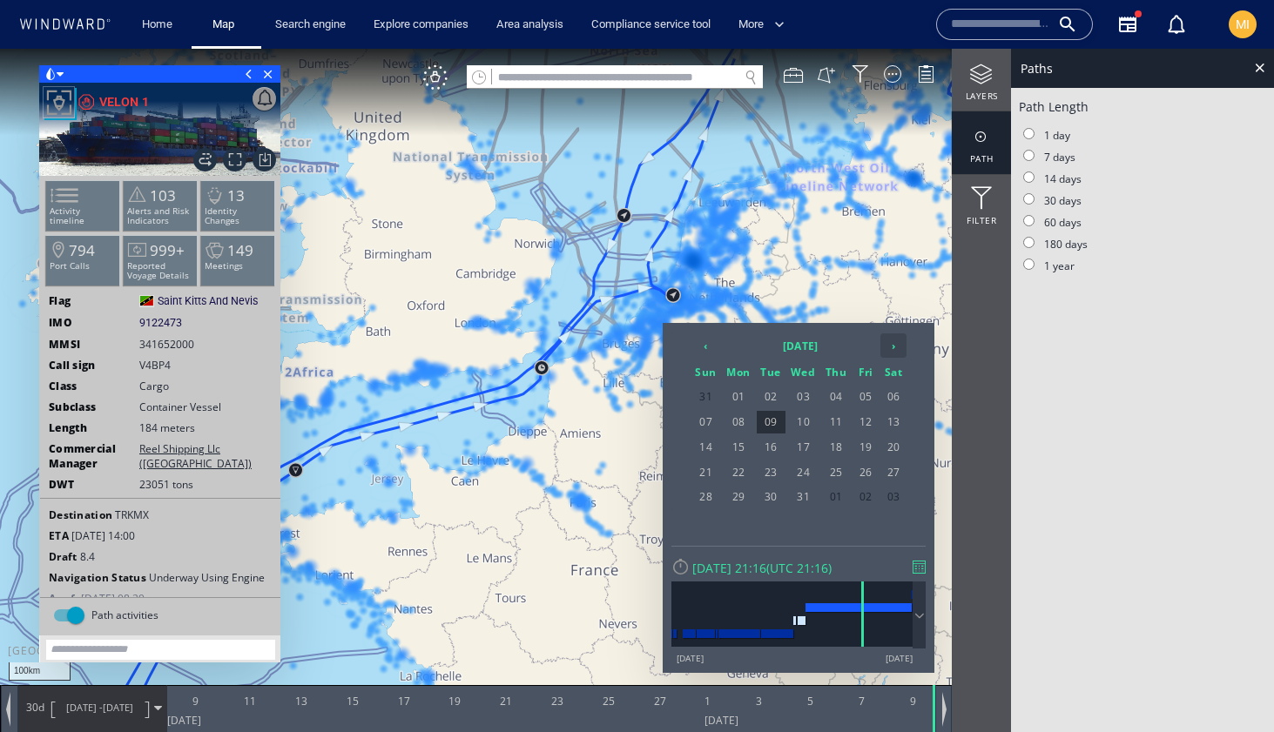
click at [893, 352] on th "›" at bounding box center [893, 345] width 26 height 24
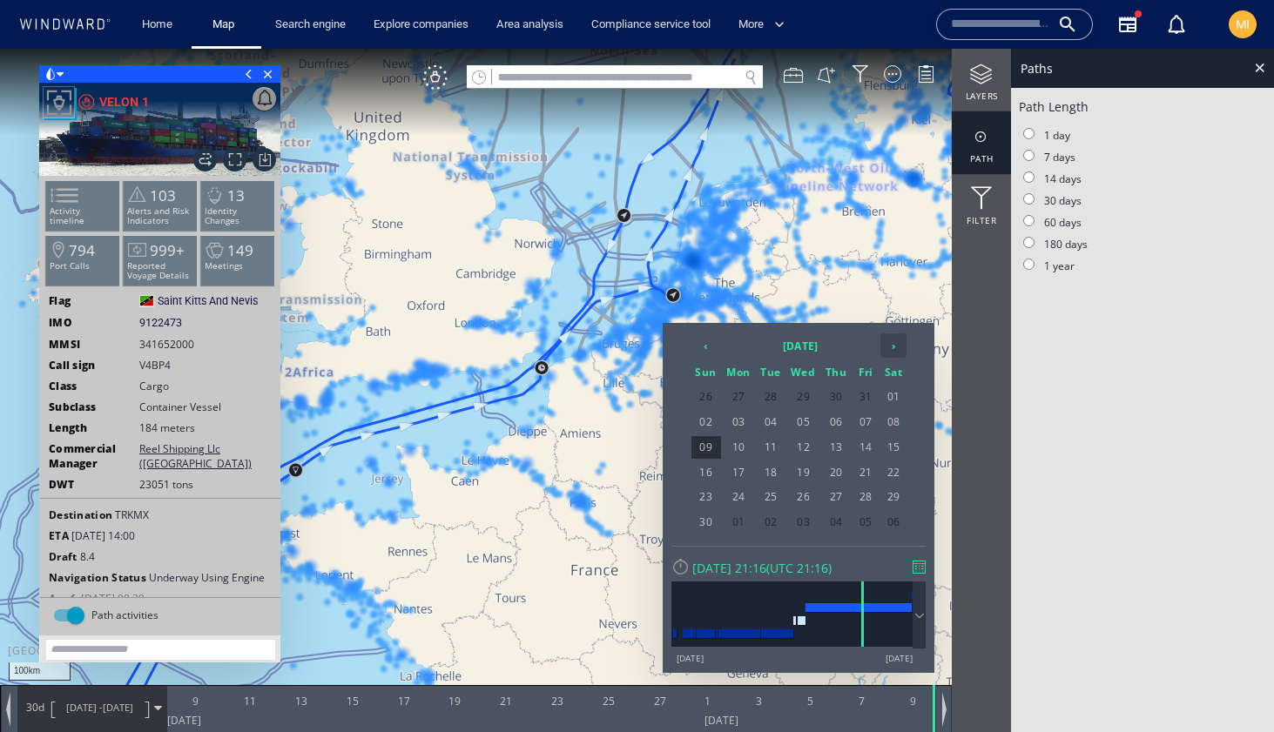
click at [893, 352] on th "›" at bounding box center [893, 345] width 26 height 24
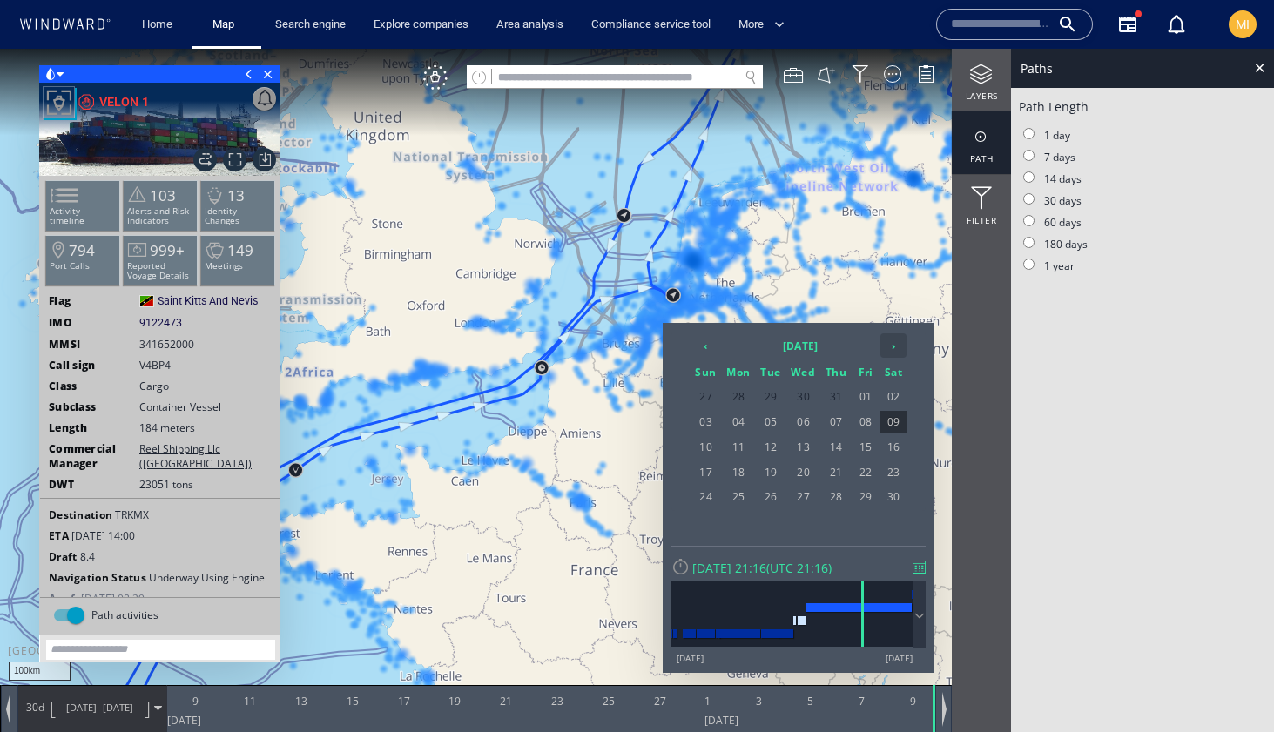
click at [893, 352] on th "›" at bounding box center [893, 345] width 26 height 24
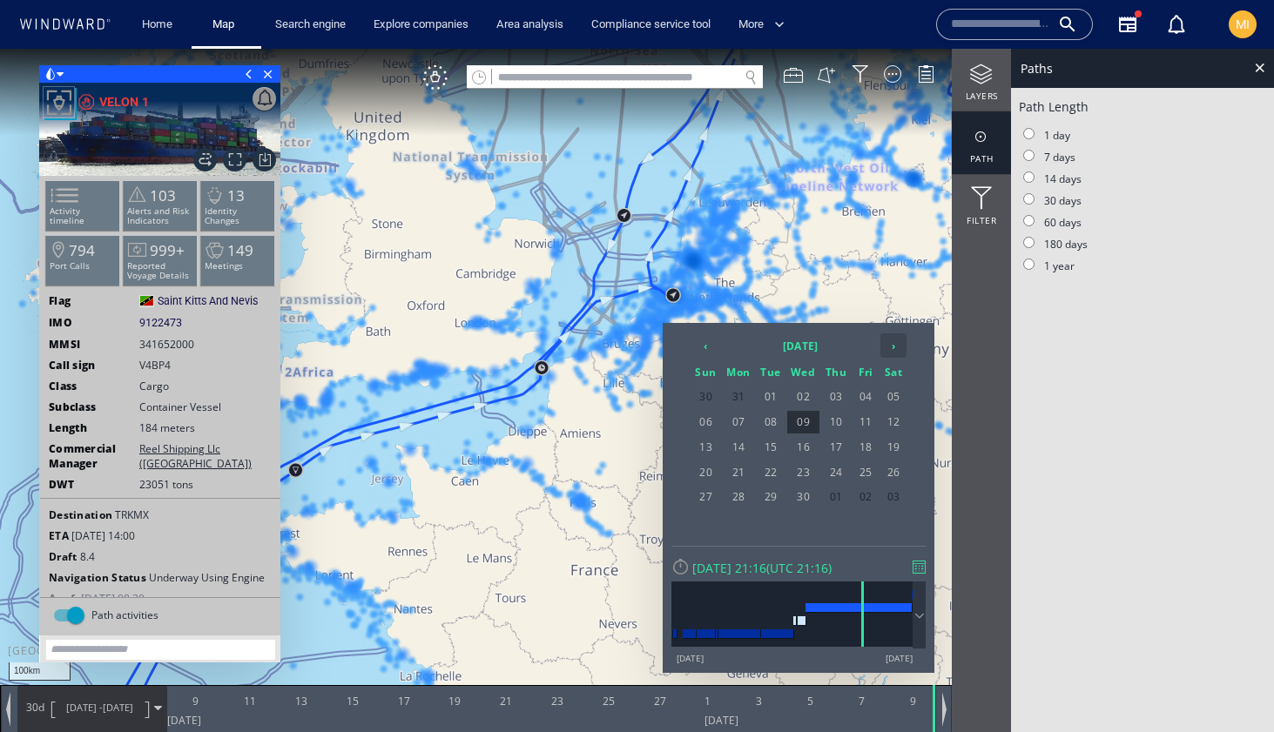
click at [893, 352] on th "›" at bounding box center [893, 345] width 26 height 24
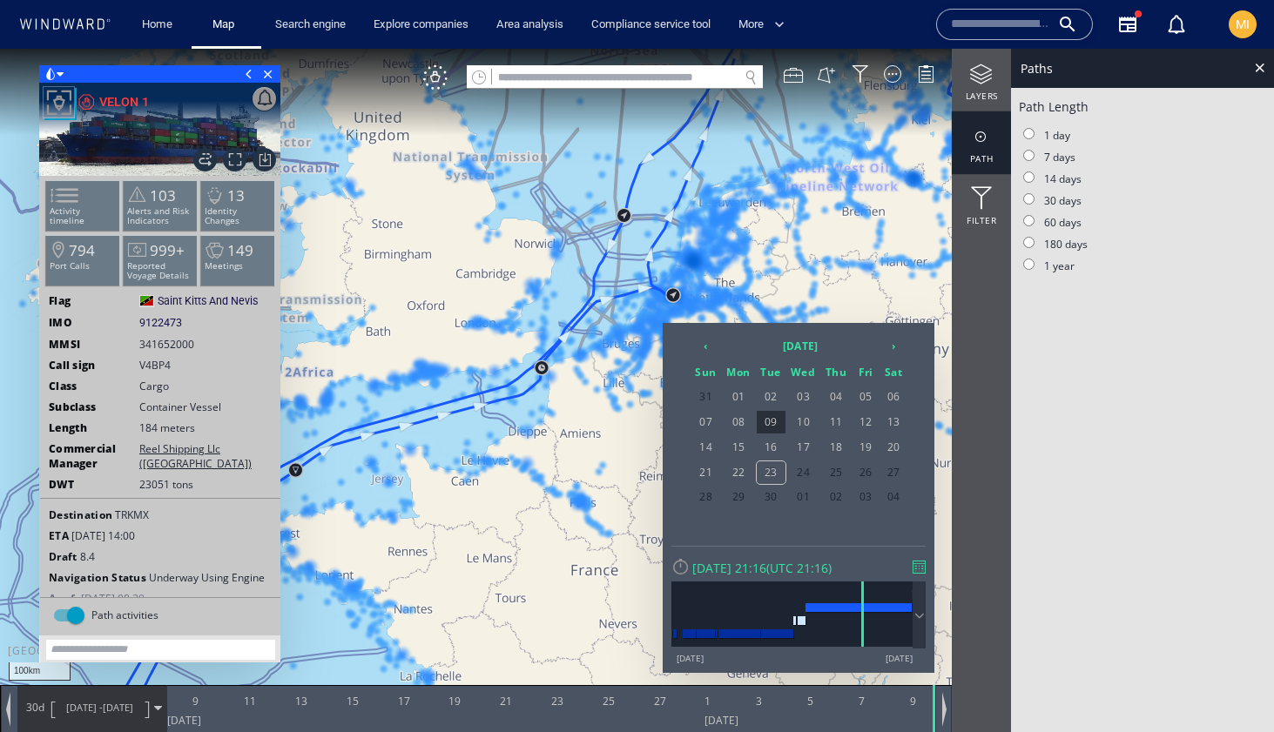
click at [520, 433] on div at bounding box center [637, 390] width 1274 height 683
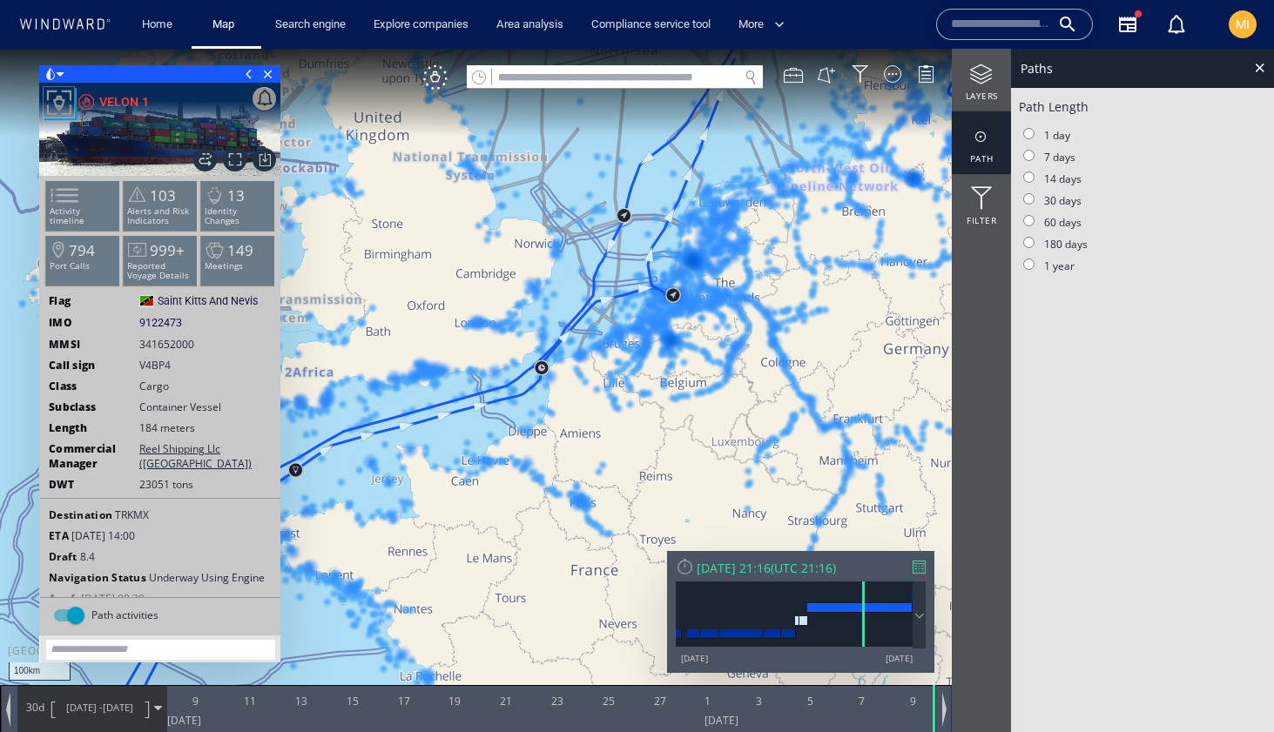
click at [922, 565] on div at bounding box center [918, 567] width 13 height 13
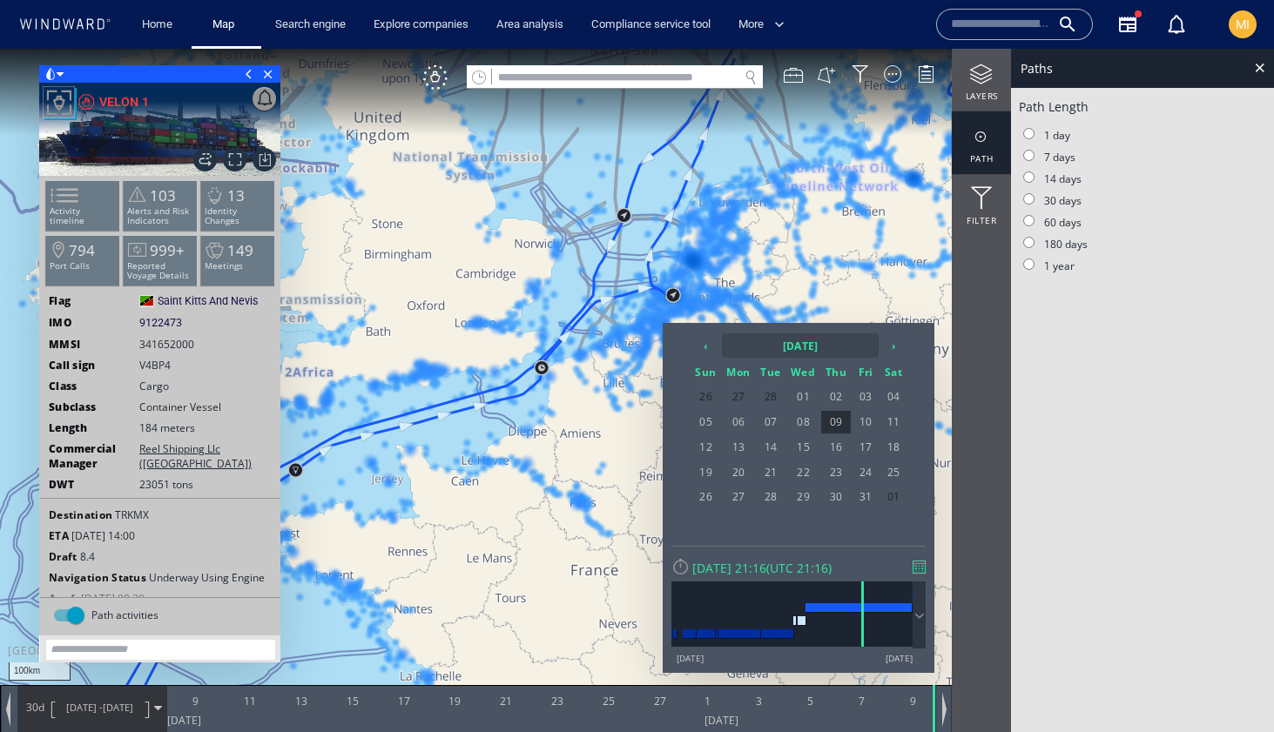
click at [794, 350] on th "2023 March" at bounding box center [800, 345] width 157 height 24
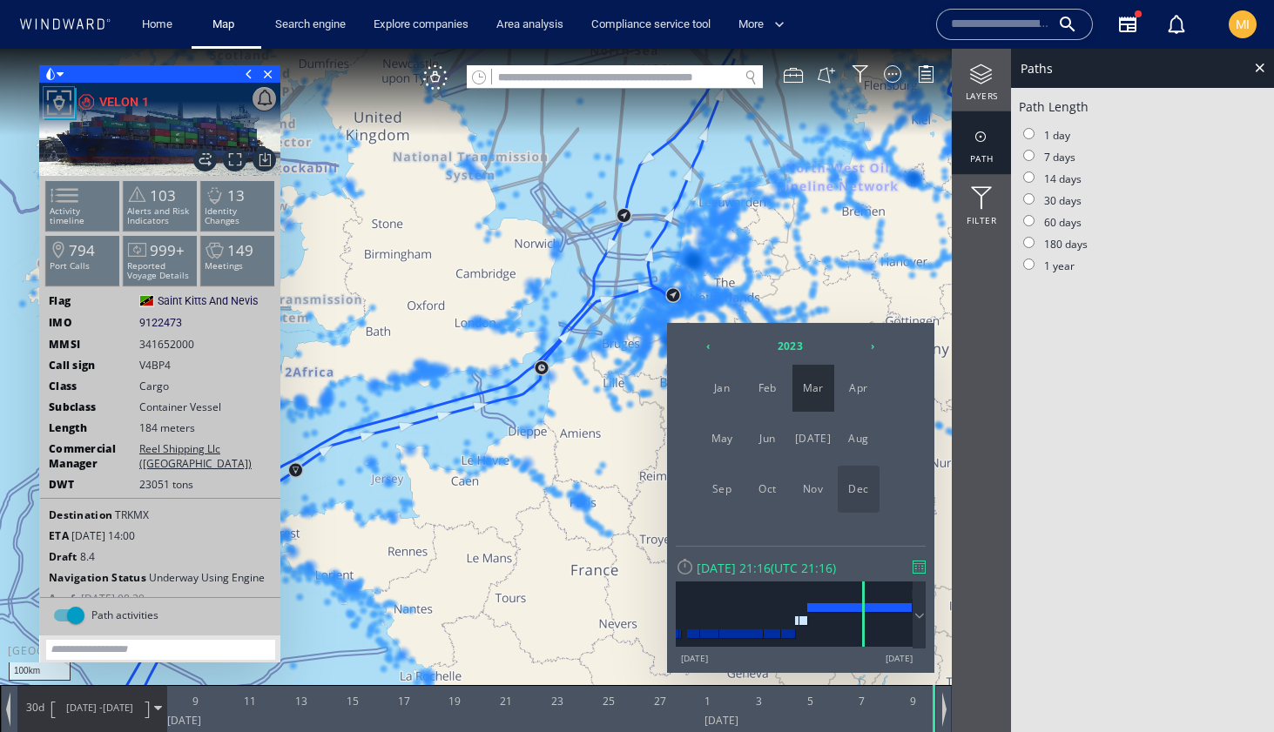
click at [864, 490] on span "Dec" at bounding box center [859, 489] width 42 height 47
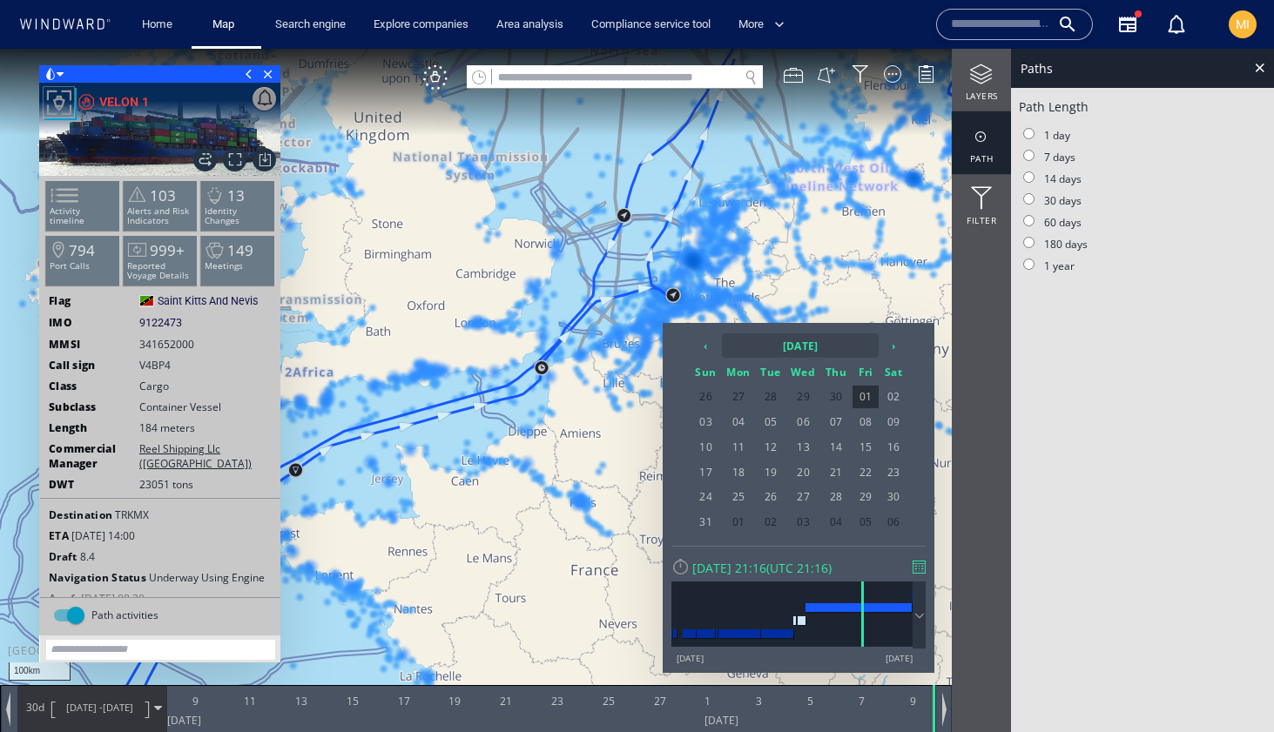
click at [807, 346] on th "2023 December" at bounding box center [800, 345] width 157 height 24
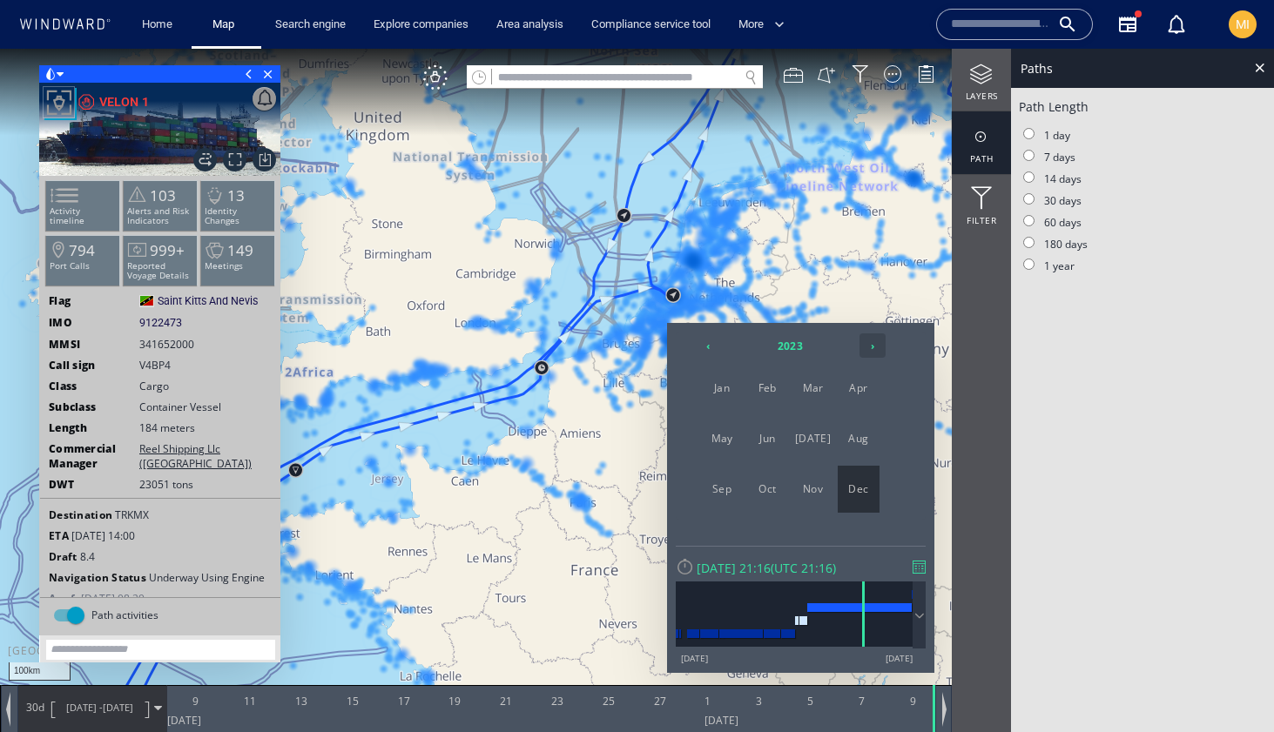
click at [870, 344] on th "›" at bounding box center [872, 345] width 26 height 24
click at [721, 490] on span "Sep" at bounding box center [722, 489] width 42 height 47
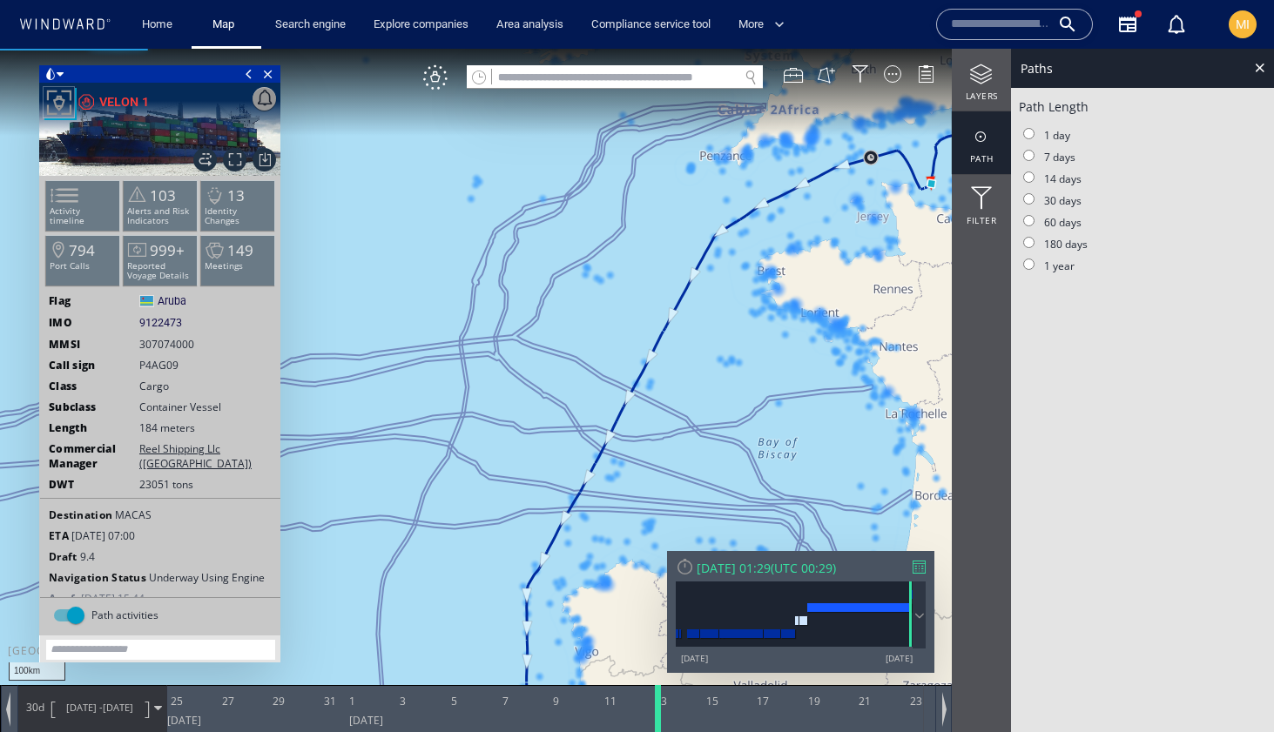
drag, startPoint x: 932, startPoint y: 710, endPoint x: 657, endPoint y: 697, distance: 275.4
click at [657, 697] on div at bounding box center [660, 708] width 17 height 47
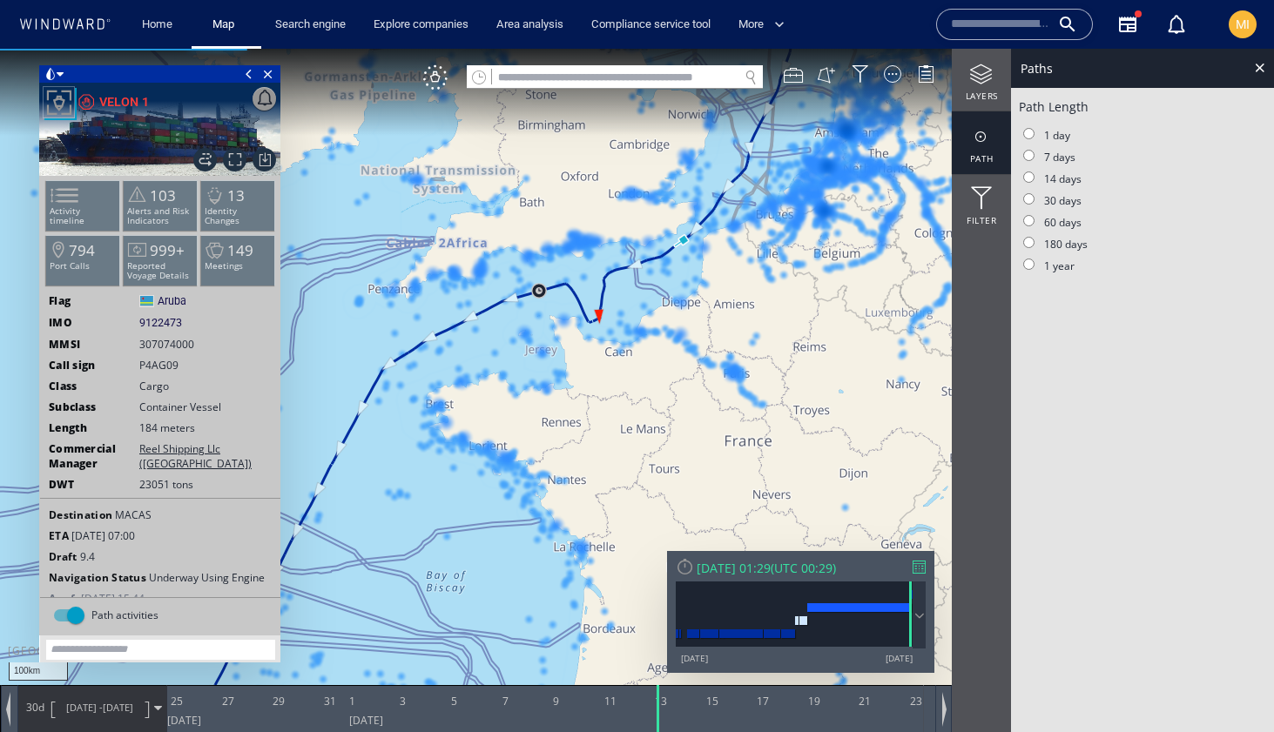
drag, startPoint x: 795, startPoint y: 394, endPoint x: 464, endPoint y: 527, distance: 356.7
click at [464, 527] on canvas "Map" at bounding box center [637, 382] width 1274 height 666
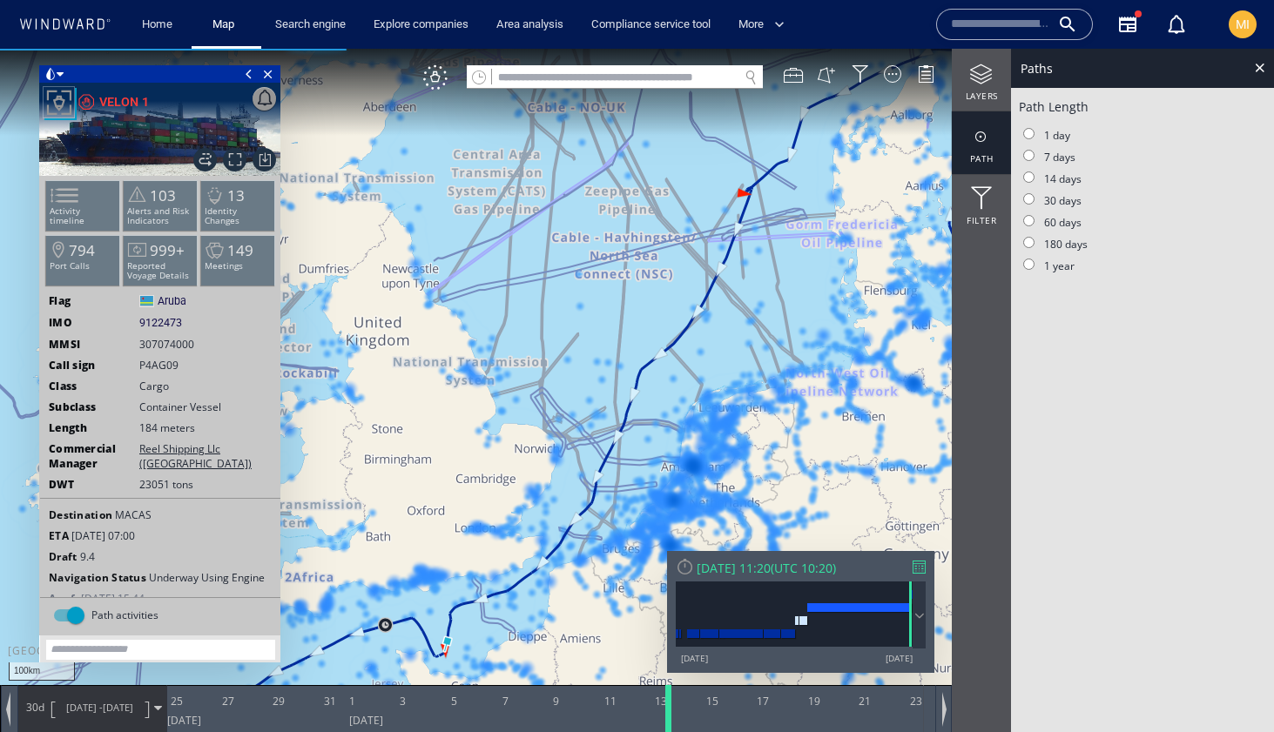
drag, startPoint x: 661, startPoint y: 705, endPoint x: 671, endPoint y: 703, distance: 10.8
click at [671, 703] on div at bounding box center [671, 708] width 17 height 47
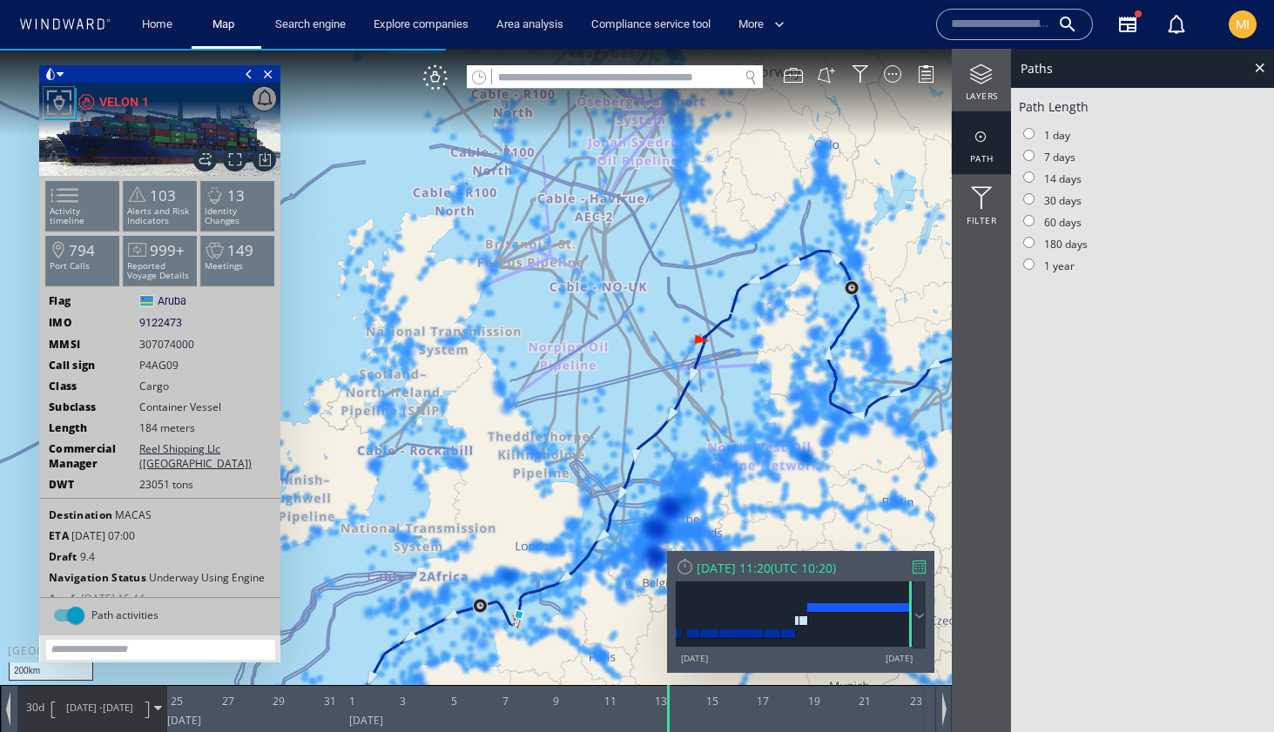
drag, startPoint x: 615, startPoint y: 592, endPoint x: 618, endPoint y: 472, distance: 120.2
click at [617, 481] on canvas "Map" at bounding box center [637, 382] width 1274 height 666
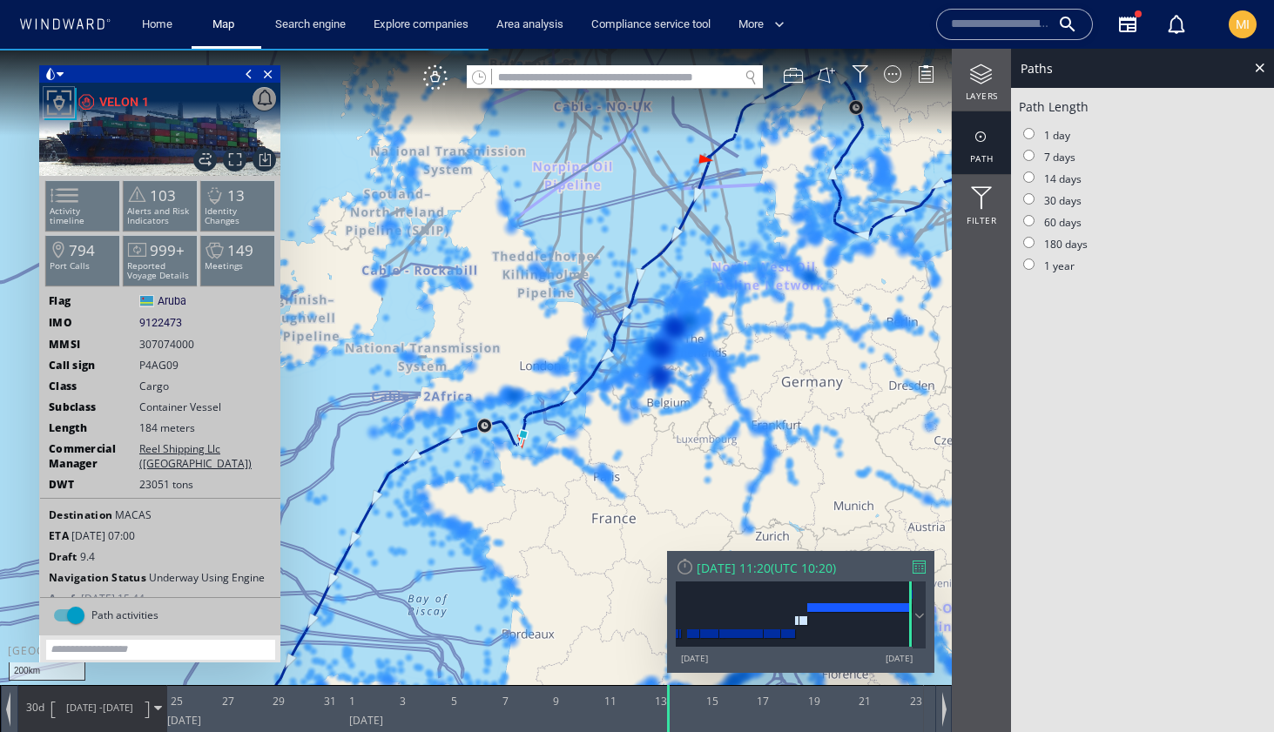
drag, startPoint x: 610, startPoint y: 411, endPoint x: 657, endPoint y: 284, distance: 135.5
click at [657, 284] on canvas "Map" at bounding box center [637, 382] width 1274 height 666
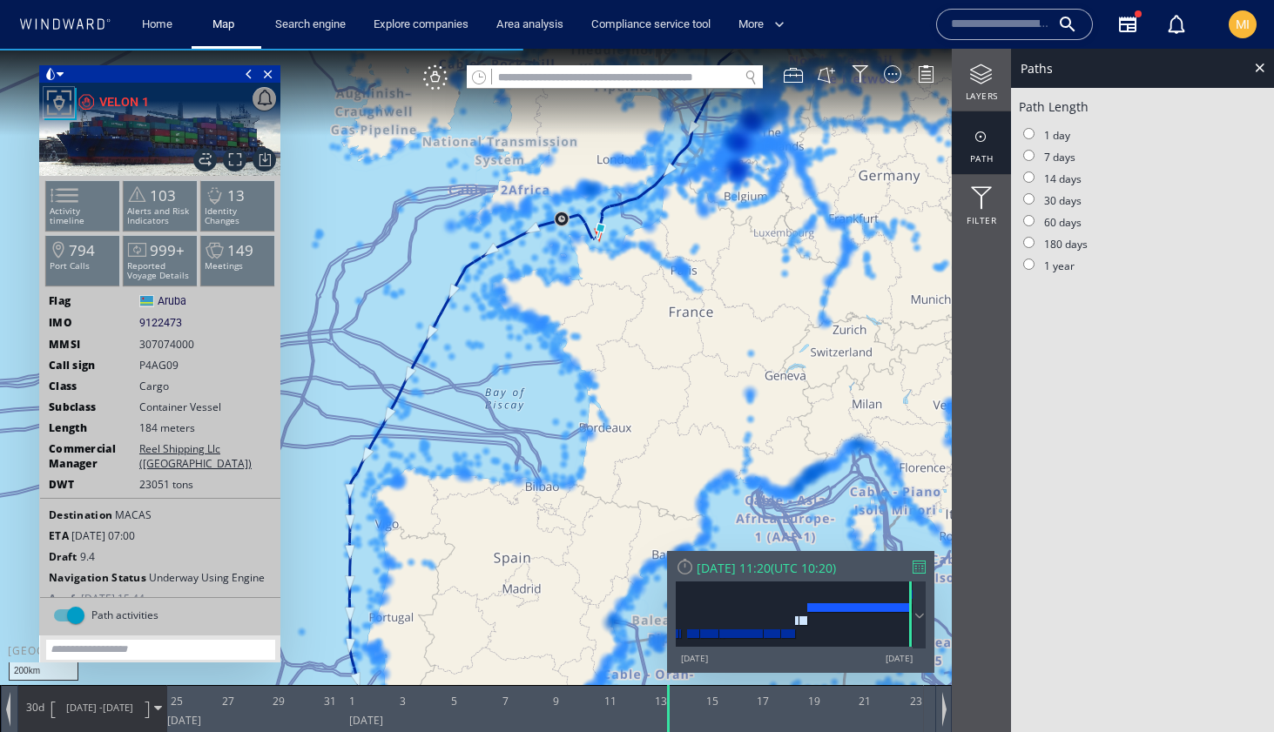
drag, startPoint x: 637, startPoint y: 301, endPoint x: 625, endPoint y: 352, distance: 51.9
click at [625, 352] on canvas "Map" at bounding box center [637, 382] width 1274 height 666
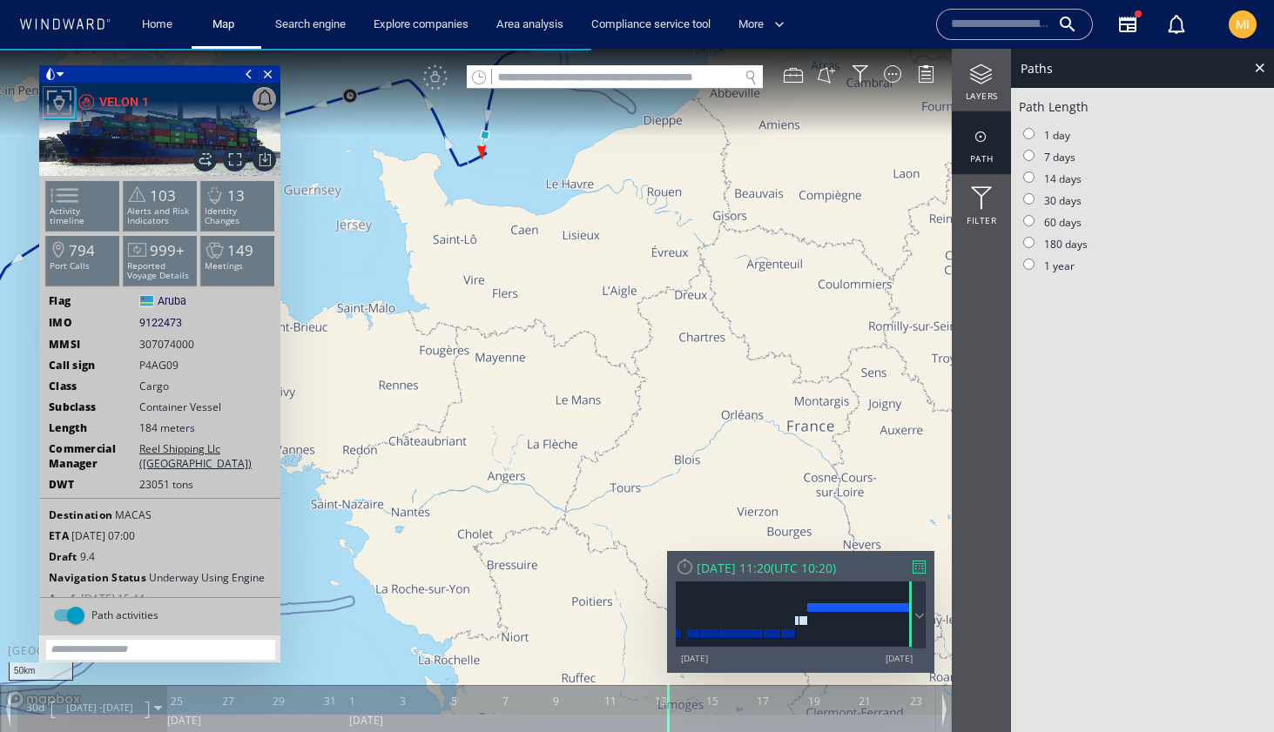
drag, startPoint x: 534, startPoint y: 283, endPoint x: 586, endPoint y: 395, distance: 123.9
click at [586, 394] on canvas "Map" at bounding box center [637, 382] width 1274 height 666
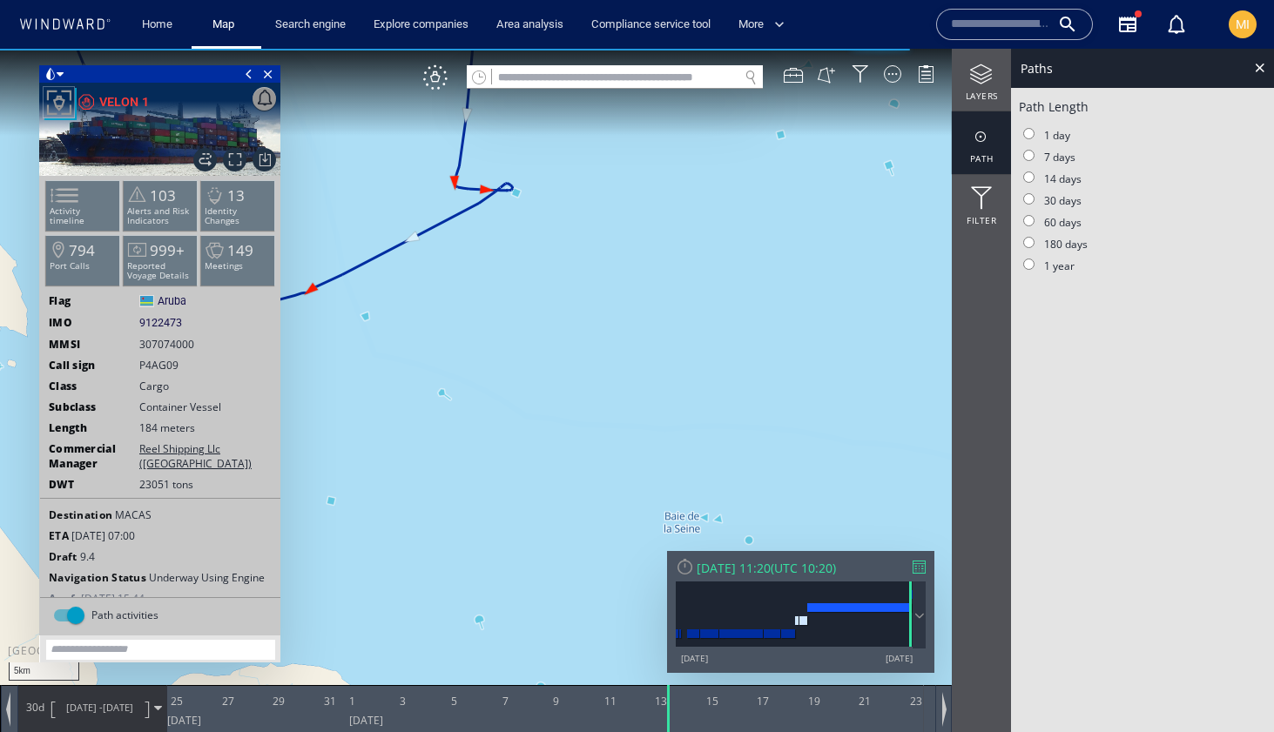
drag, startPoint x: 495, startPoint y: 226, endPoint x: 569, endPoint y: 286, distance: 94.1
click at [569, 286] on canvas "Map" at bounding box center [637, 382] width 1274 height 666
drag, startPoint x: 585, startPoint y: 299, endPoint x: 657, endPoint y: 344, distance: 85.3
click at [657, 344] on canvas "Map" at bounding box center [637, 382] width 1274 height 666
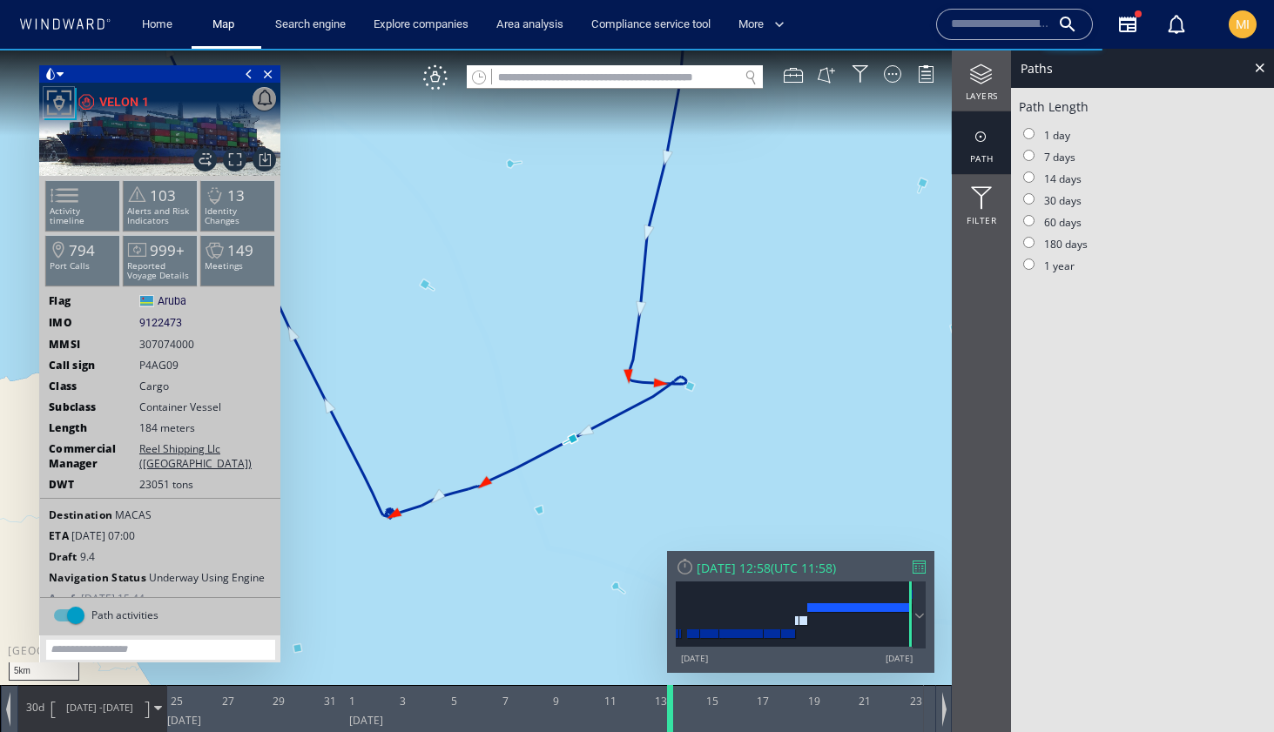
click at [671, 708] on div at bounding box center [672, 708] width 17 height 47
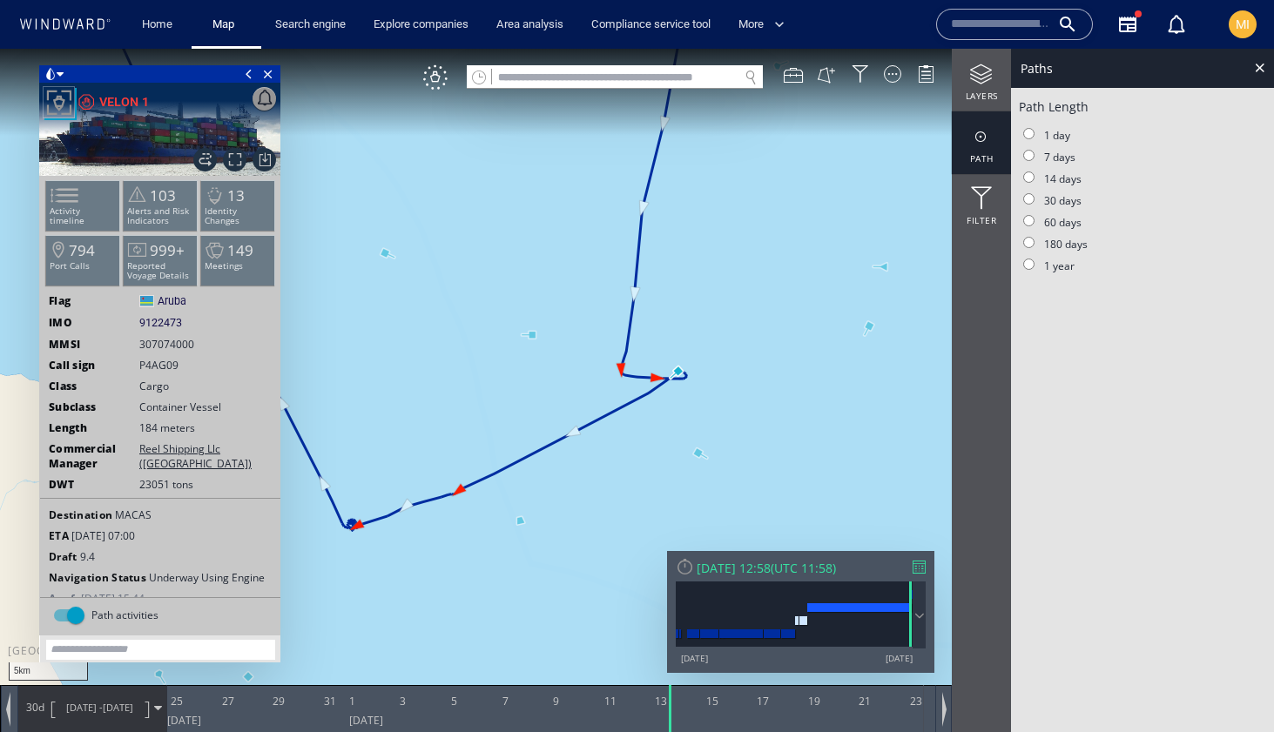
click at [695, 396] on canvas "Map" at bounding box center [637, 382] width 1274 height 666
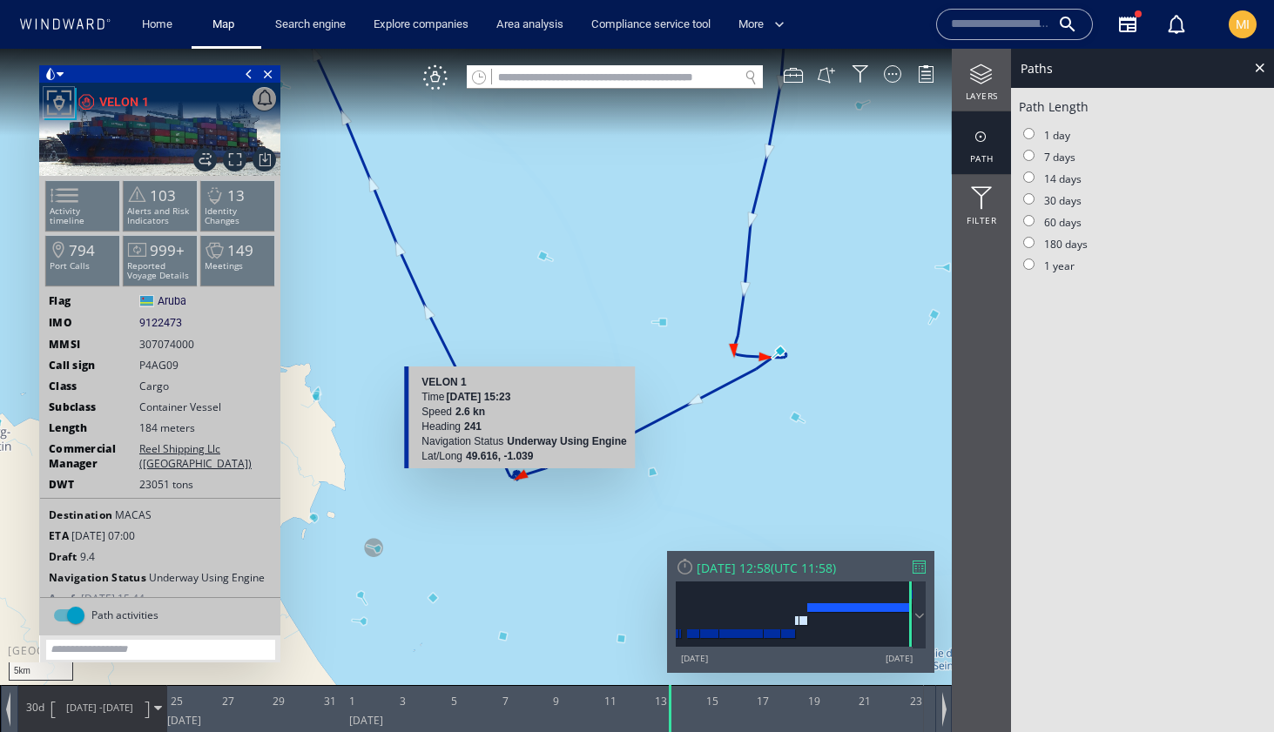
drag, startPoint x: 420, startPoint y: 517, endPoint x: 518, endPoint y: 492, distance: 101.6
click at [518, 492] on canvas "Map" at bounding box center [637, 382] width 1274 height 666
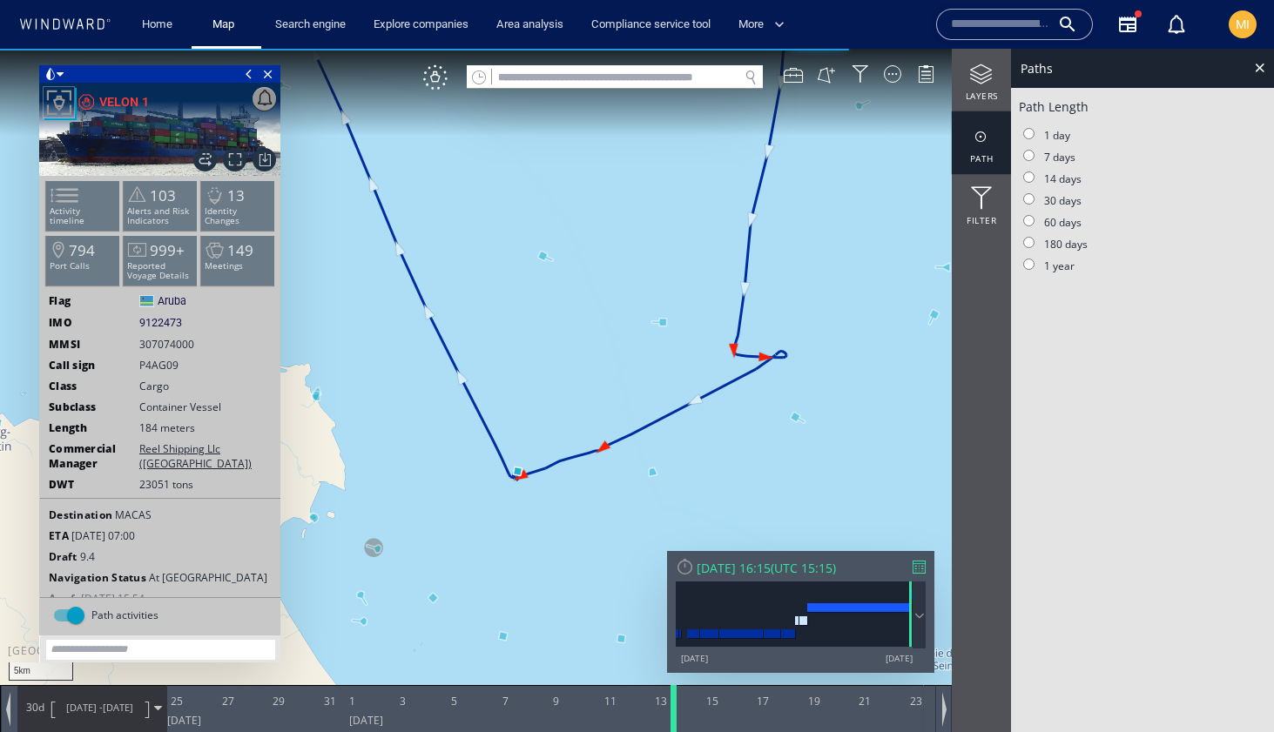
click at [675, 716] on div at bounding box center [676, 708] width 17 height 47
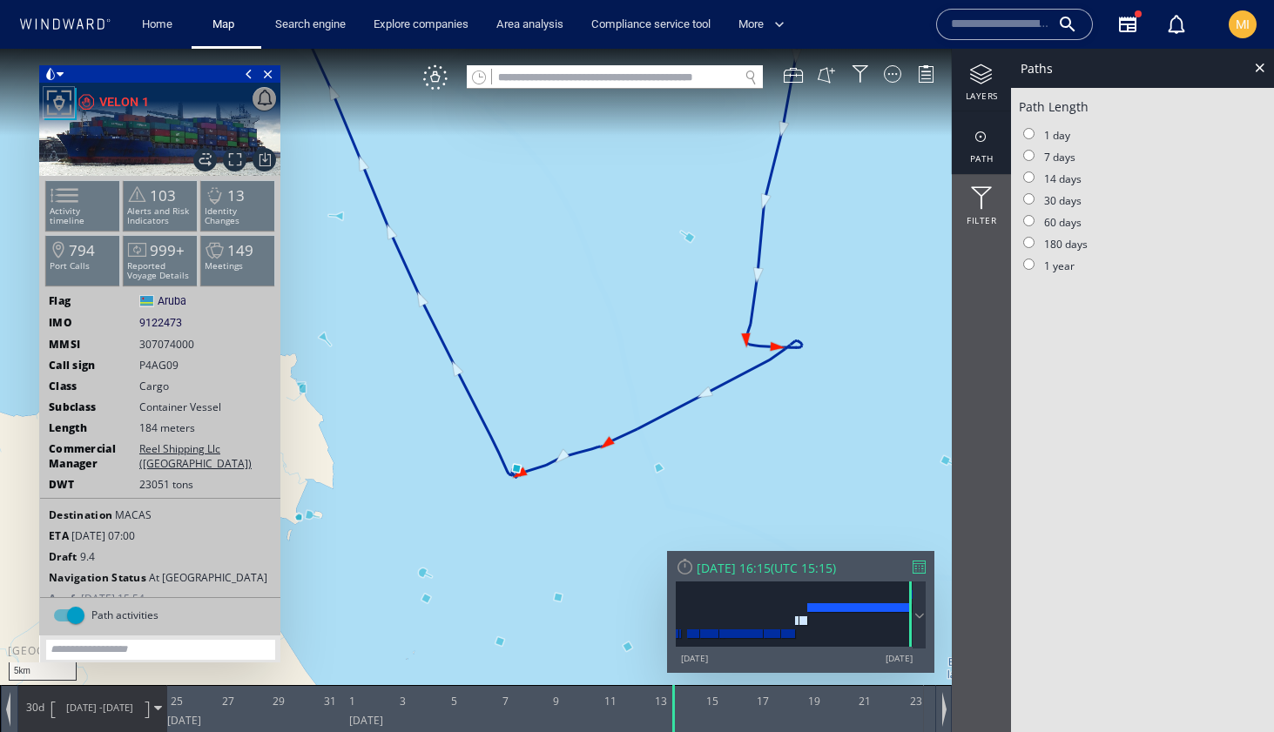
click at [980, 76] on div at bounding box center [981, 75] width 59 height 22
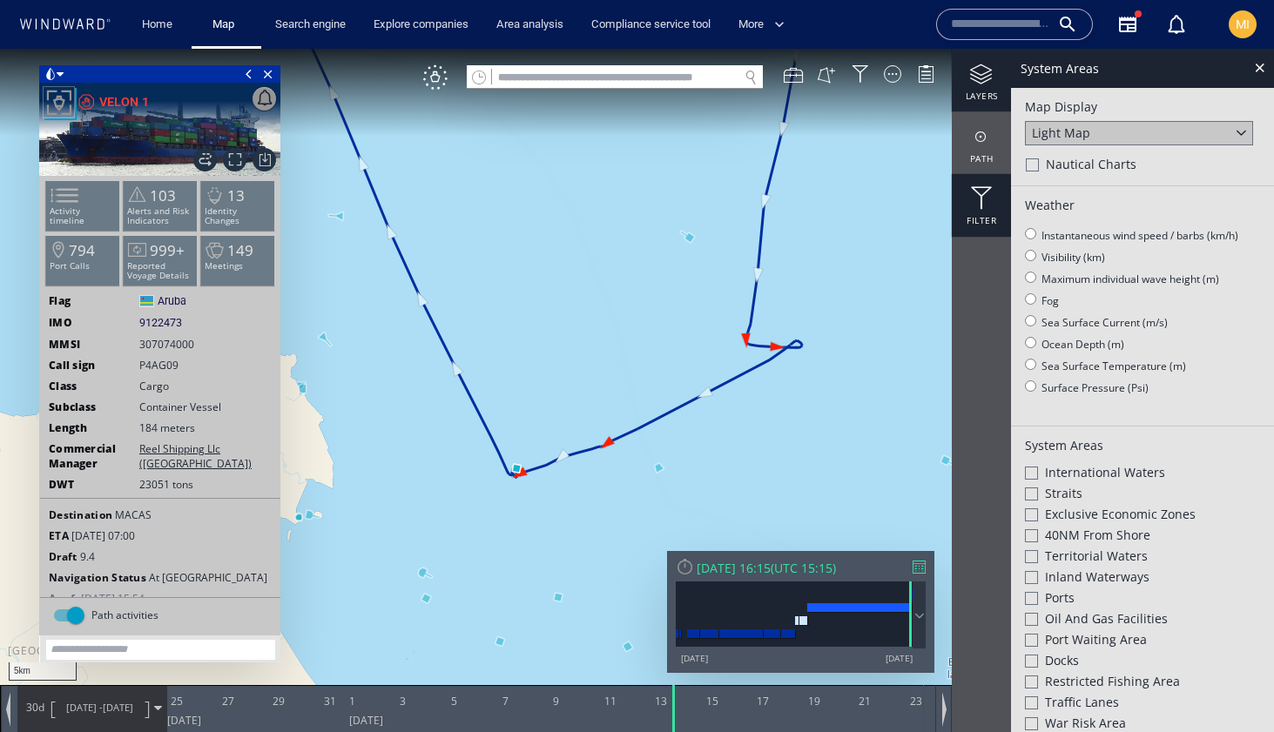
click at [979, 196] on div at bounding box center [981, 198] width 59 height 23
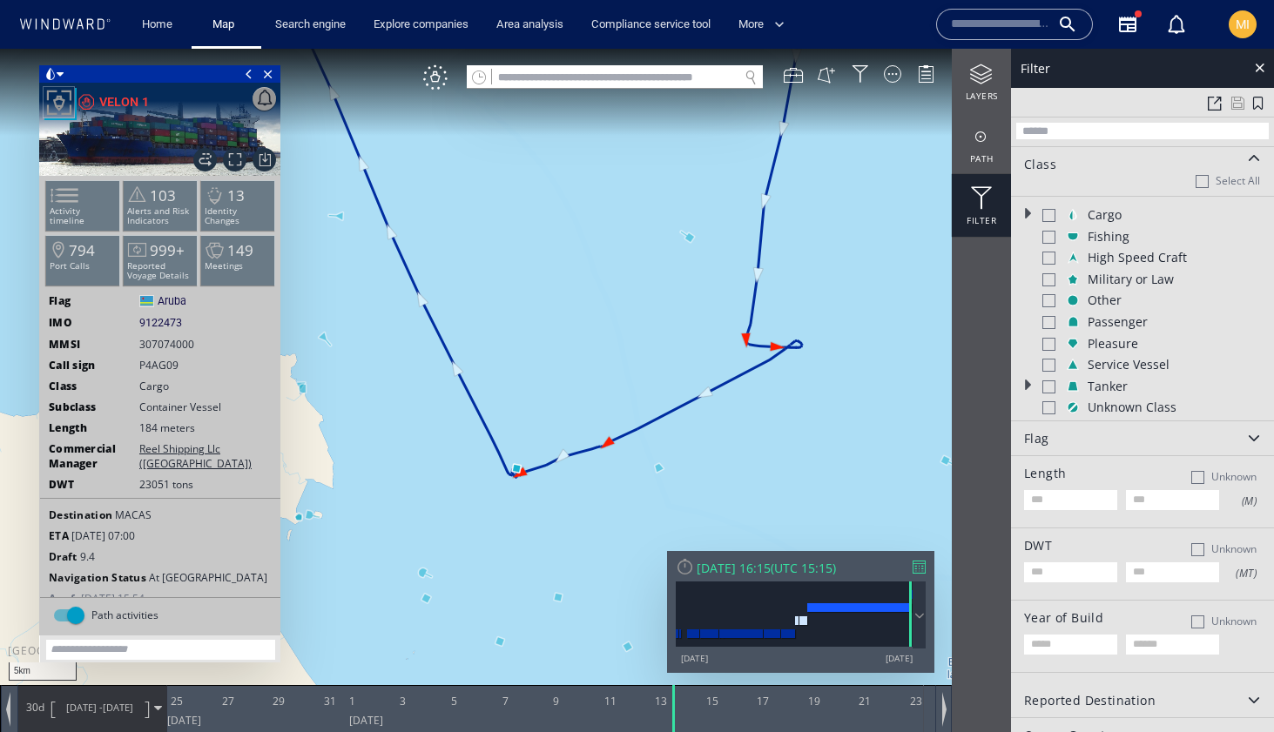
click at [1050, 215] on div at bounding box center [1048, 215] width 13 height 13
click at [1049, 238] on div at bounding box center [1048, 237] width 13 height 13
click at [1048, 261] on div at bounding box center [1048, 258] width 13 height 13
click at [1050, 281] on div at bounding box center [1048, 279] width 13 height 13
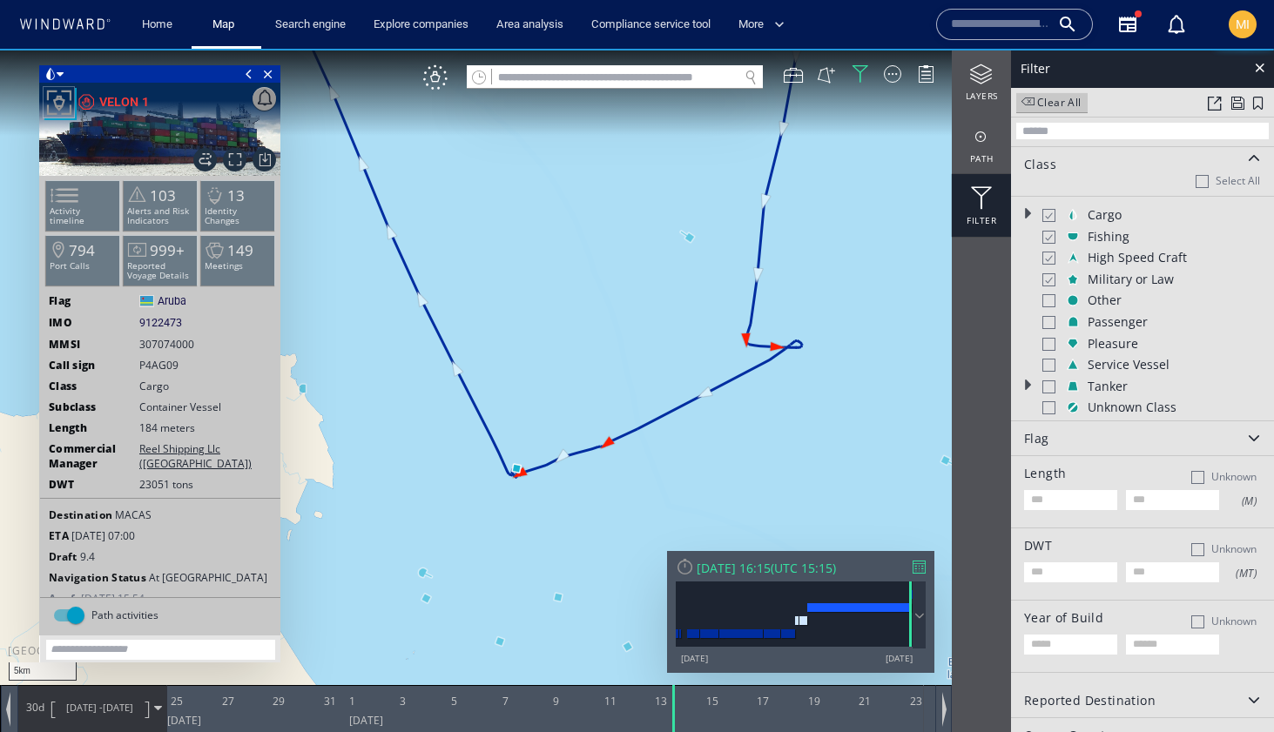
click at [1048, 302] on div at bounding box center [1048, 300] width 13 height 13
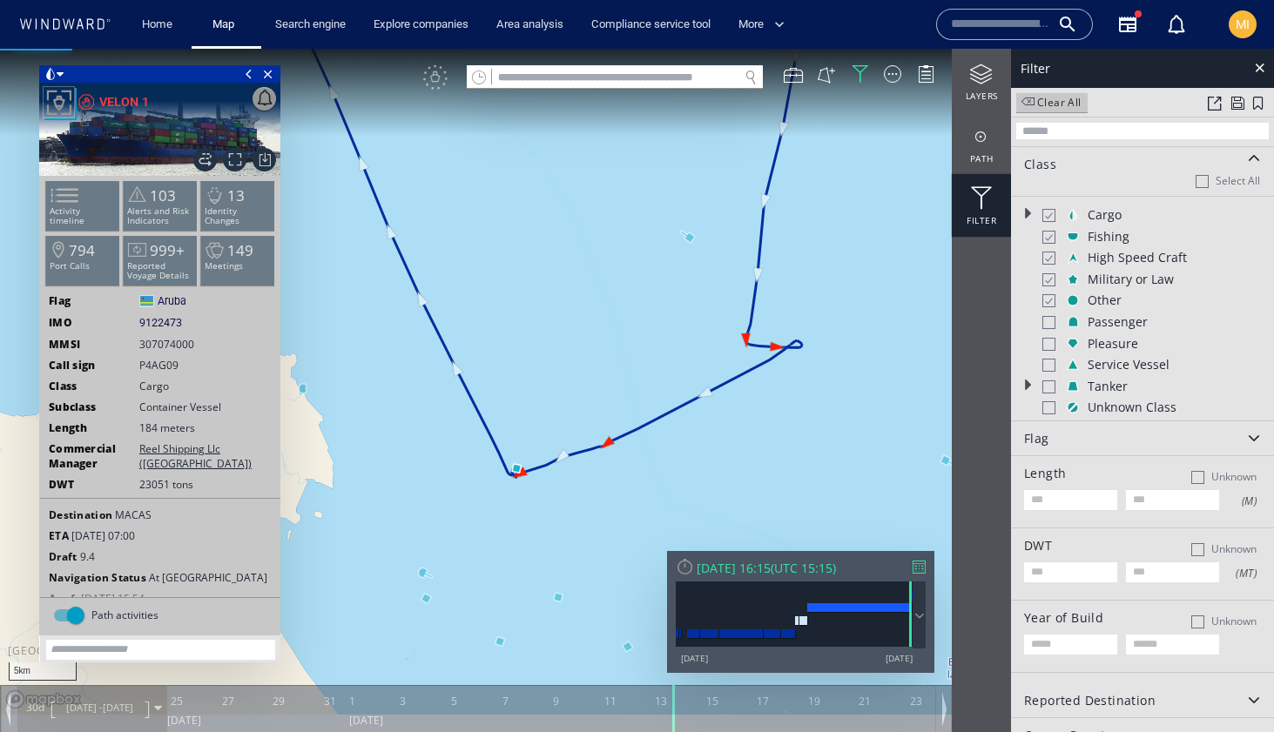
click at [1047, 325] on div at bounding box center [1048, 322] width 13 height 13
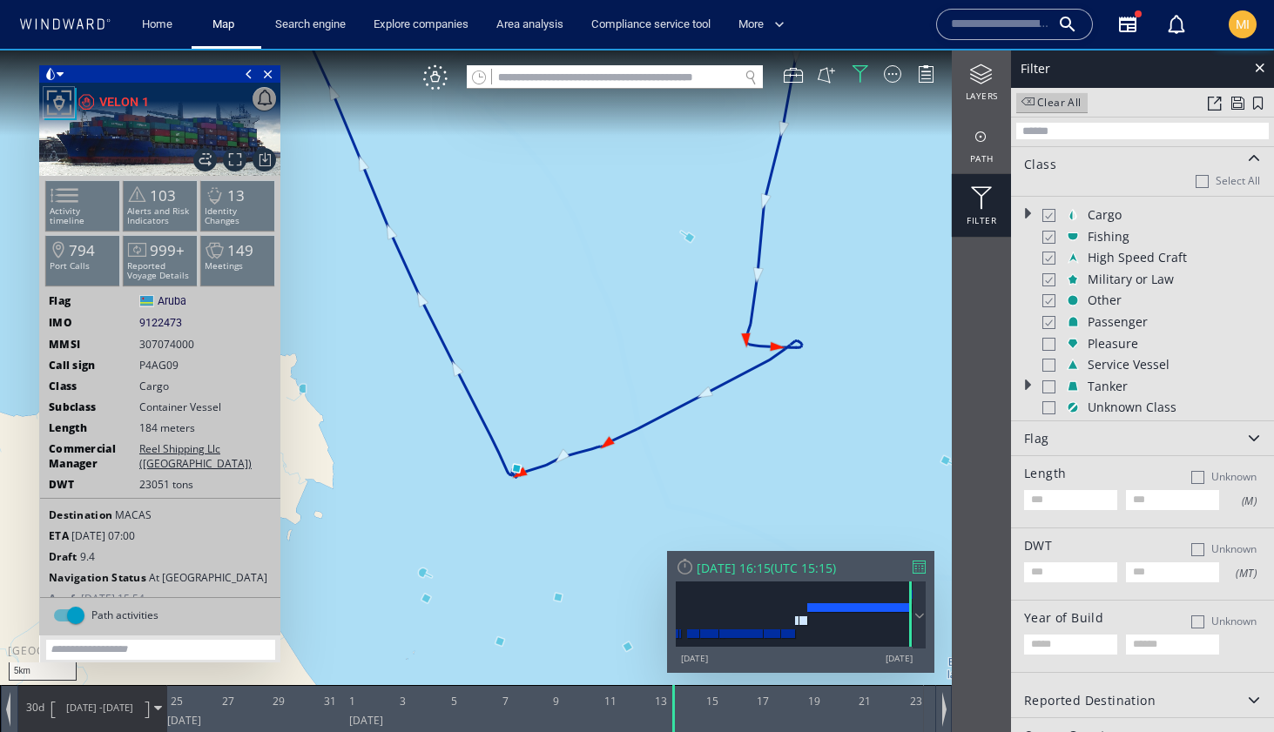
click at [1047, 342] on div at bounding box center [1048, 344] width 13 height 13
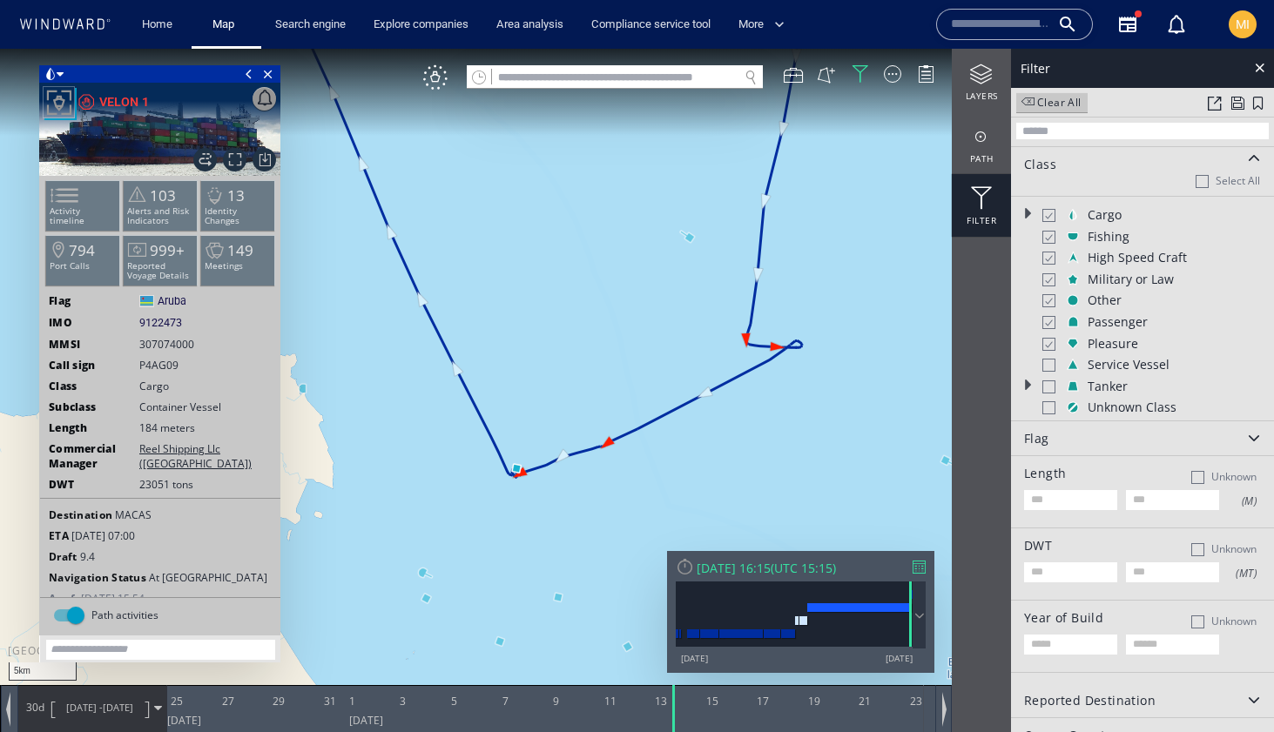
click at [1049, 368] on div at bounding box center [1048, 365] width 13 height 13
click at [1049, 388] on div at bounding box center [1048, 386] width 13 height 13
click at [1048, 412] on div at bounding box center [1048, 407] width 13 height 13
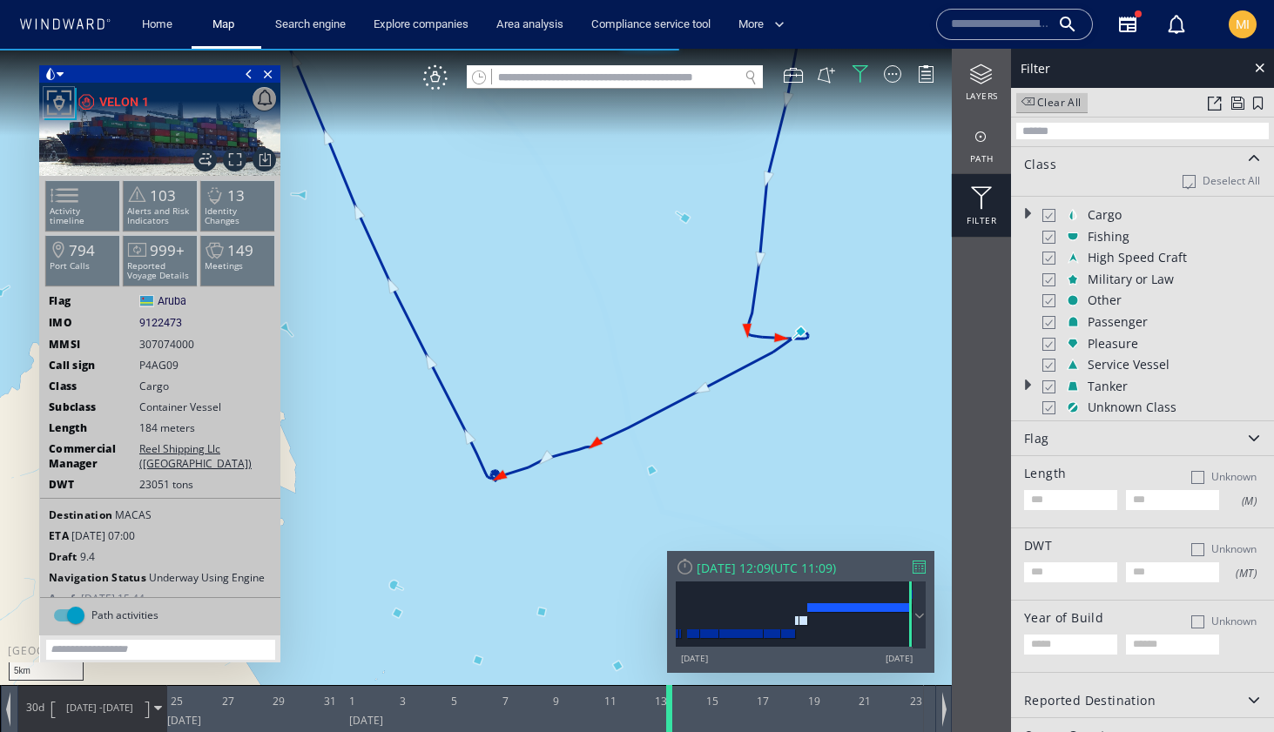
click at [669, 701] on div at bounding box center [671, 708] width 17 height 47
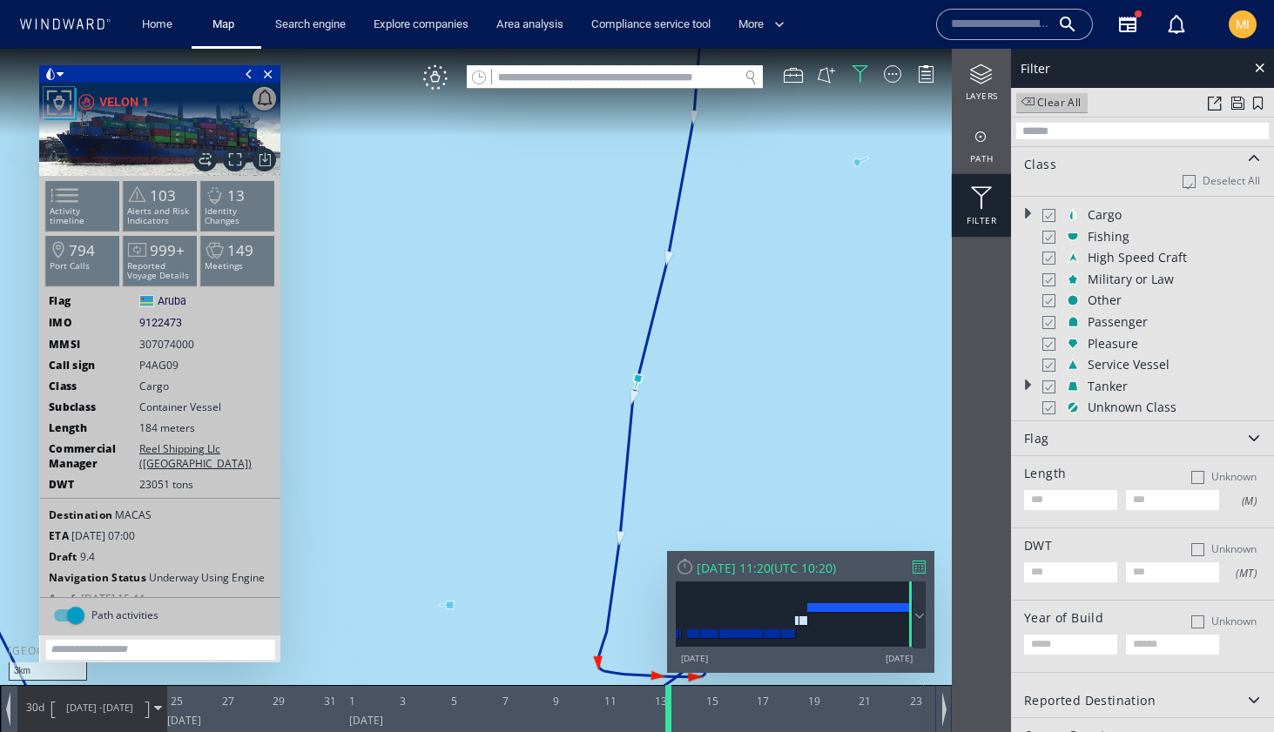
click at [670, 710] on div at bounding box center [671, 708] width 17 height 47
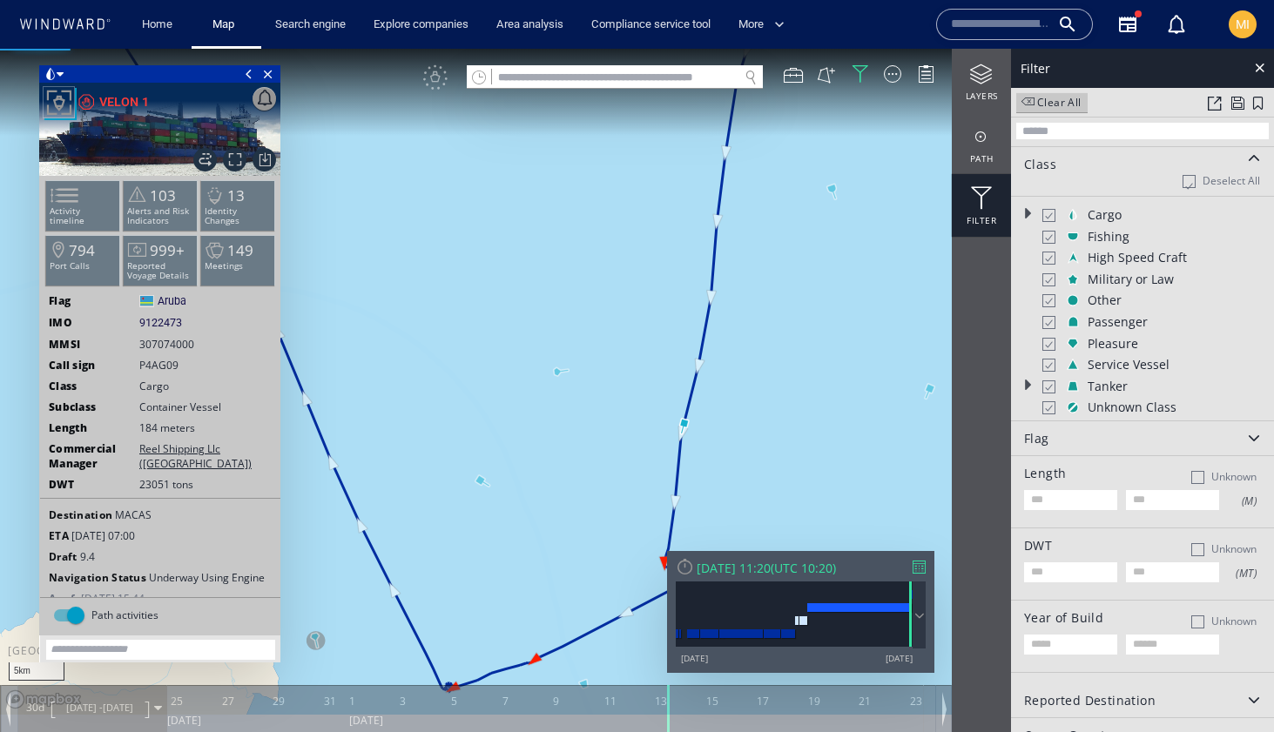
drag, startPoint x: 727, startPoint y: 469, endPoint x: 728, endPoint y: 365, distance: 104.5
click at [728, 365] on canvas "Map" at bounding box center [637, 382] width 1274 height 666
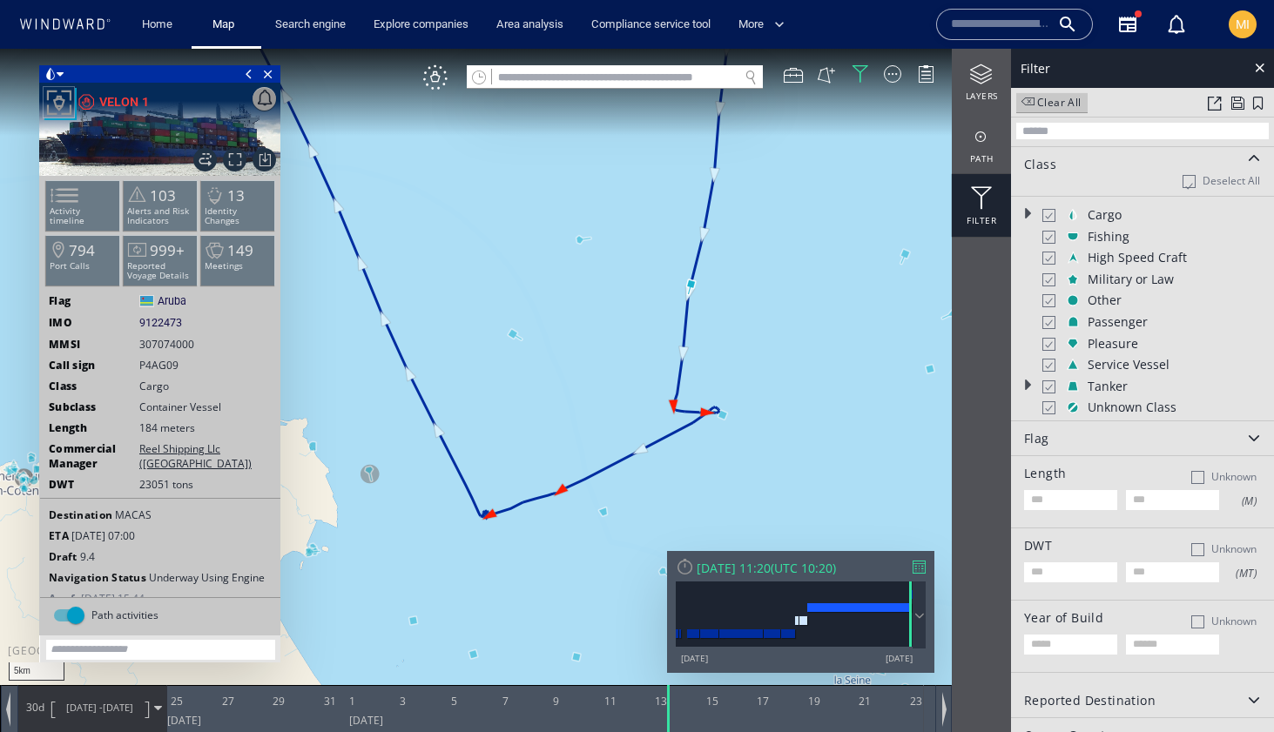
drag, startPoint x: 851, startPoint y: 384, endPoint x: 732, endPoint y: 387, distance: 118.5
click at [735, 384] on canvas "Map" at bounding box center [637, 382] width 1274 height 666
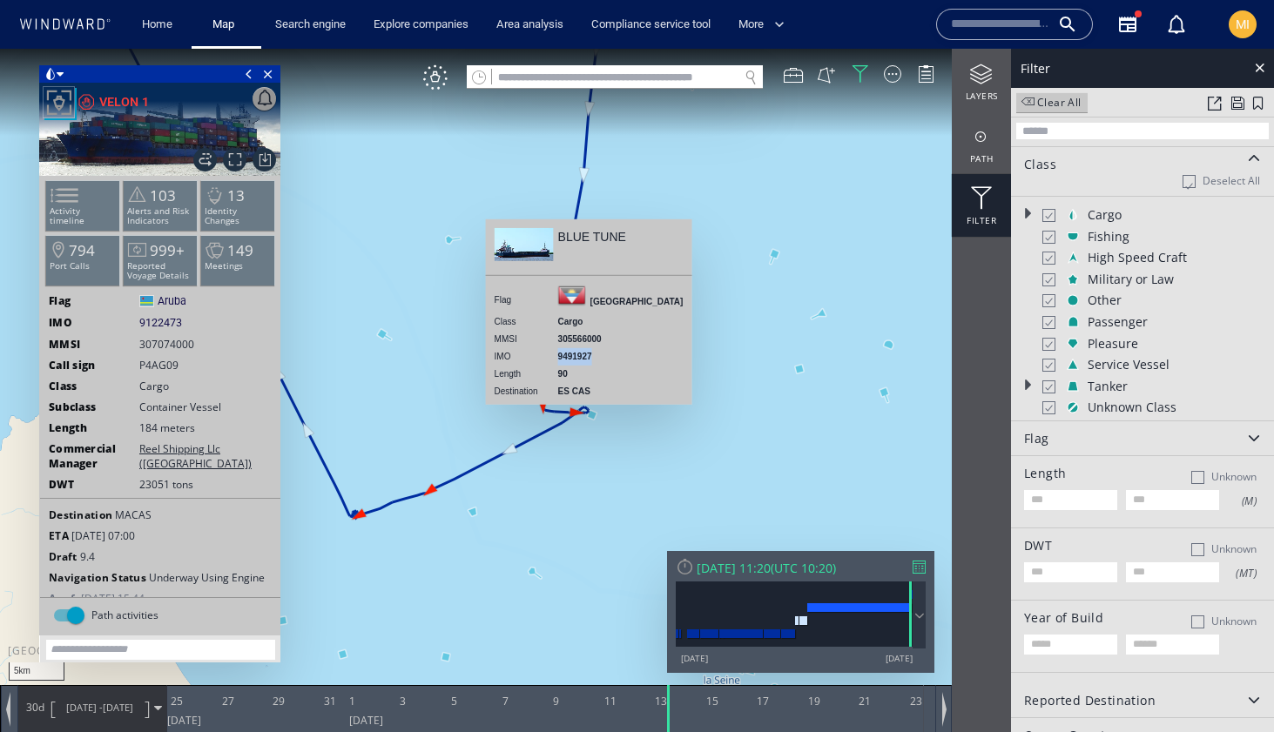
drag, startPoint x: 596, startPoint y: 354, endPoint x: 559, endPoint y: 357, distance: 37.5
click at [559, 357] on tr "IMO 9491927" at bounding box center [589, 356] width 189 height 17
copy tr "9491927"
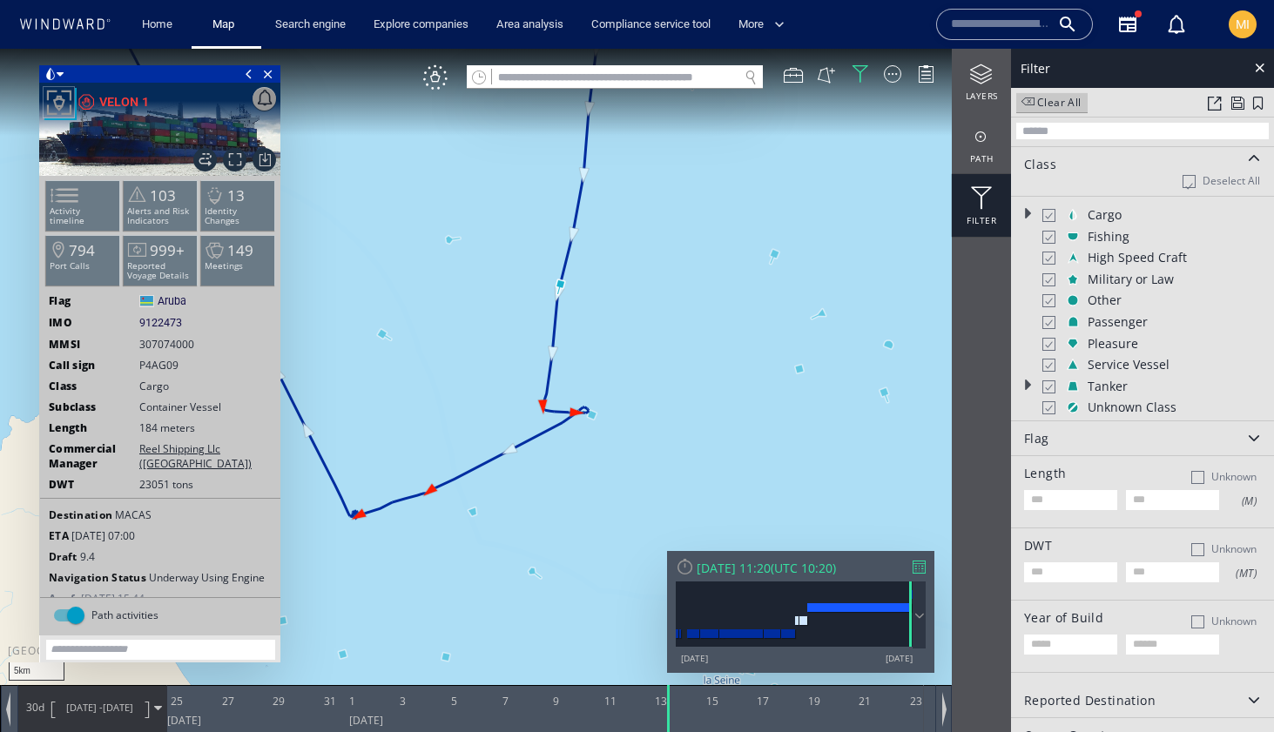
click at [625, 80] on input "text" at bounding box center [615, 78] width 246 height 24
paste input "*******"
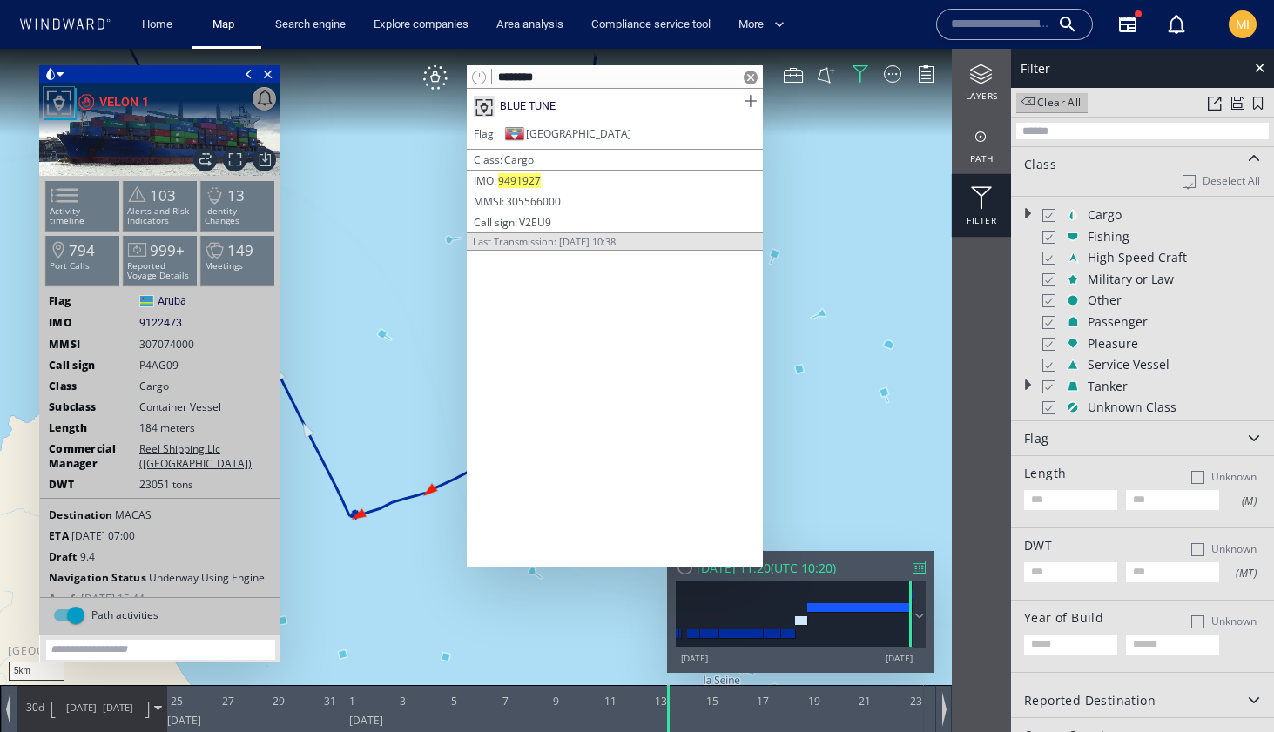
type input "*******"
click at [750, 100] on span at bounding box center [750, 102] width 22 height 22
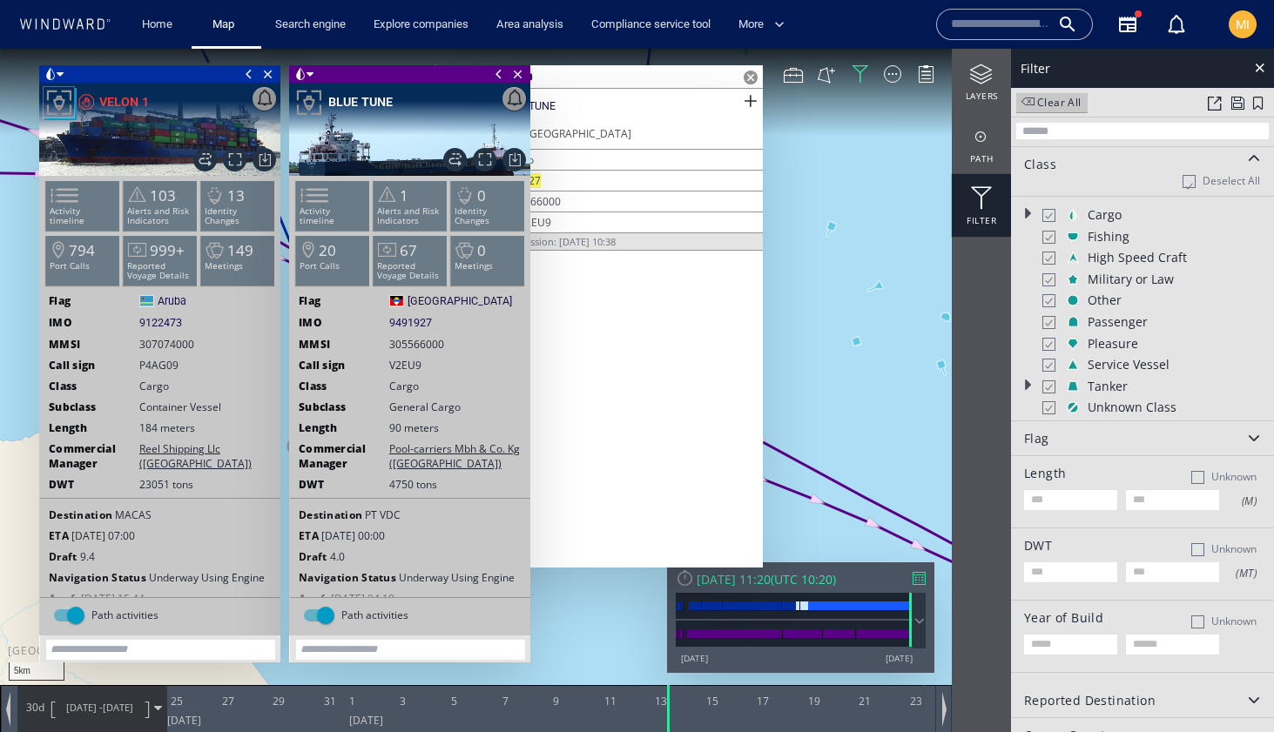
click at [495, 71] on span at bounding box center [498, 73] width 19 height 17
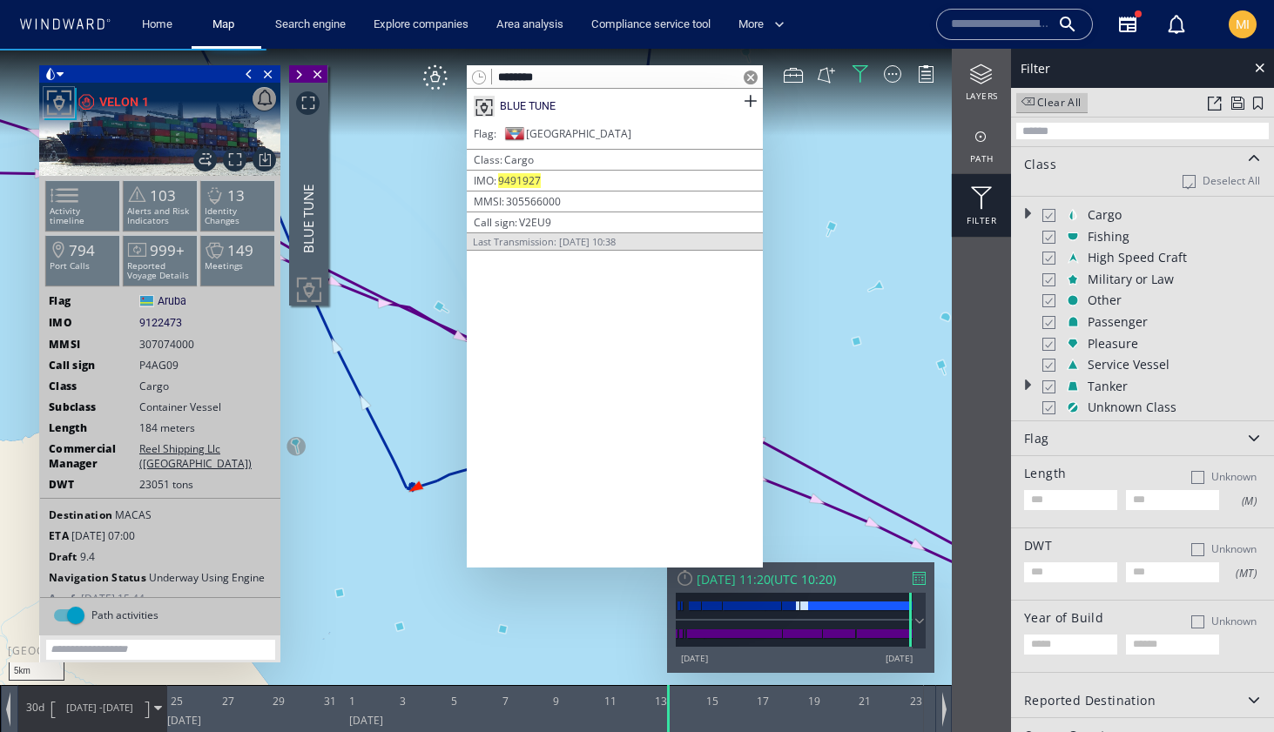
click at [247, 75] on span at bounding box center [248, 73] width 19 height 17
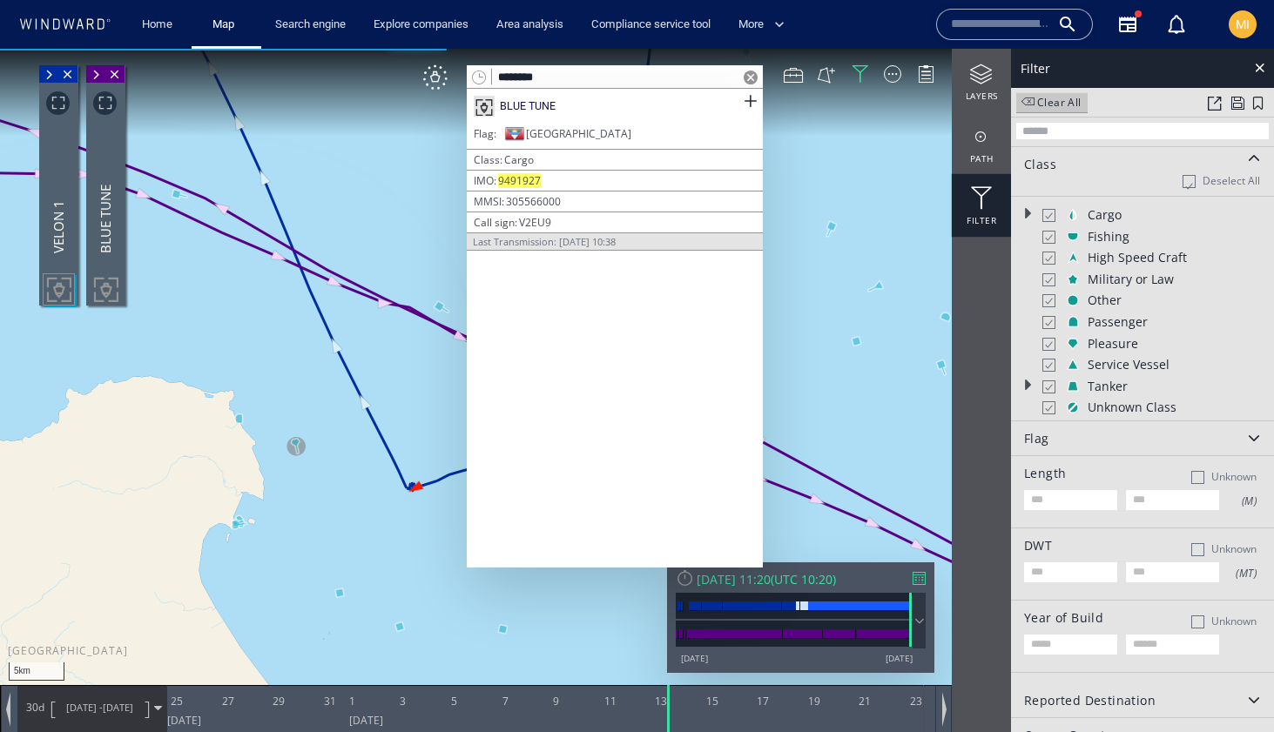
click at [865, 227] on canvas "Map" at bounding box center [637, 382] width 1274 height 666
click at [748, 77] on span at bounding box center [751, 78] width 14 height 14
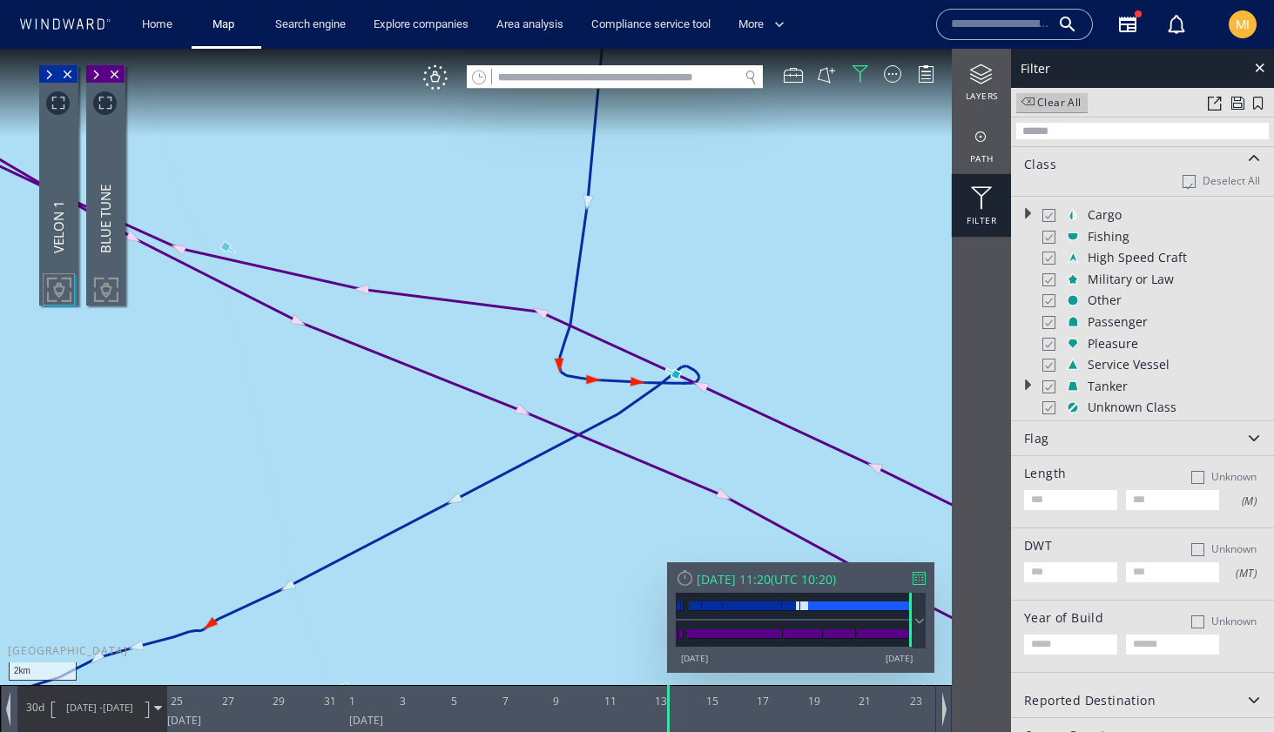
drag, startPoint x: 576, startPoint y: 377, endPoint x: 783, endPoint y: 320, distance: 215.0
click at [784, 320] on canvas "Map" at bounding box center [637, 382] width 1274 height 666
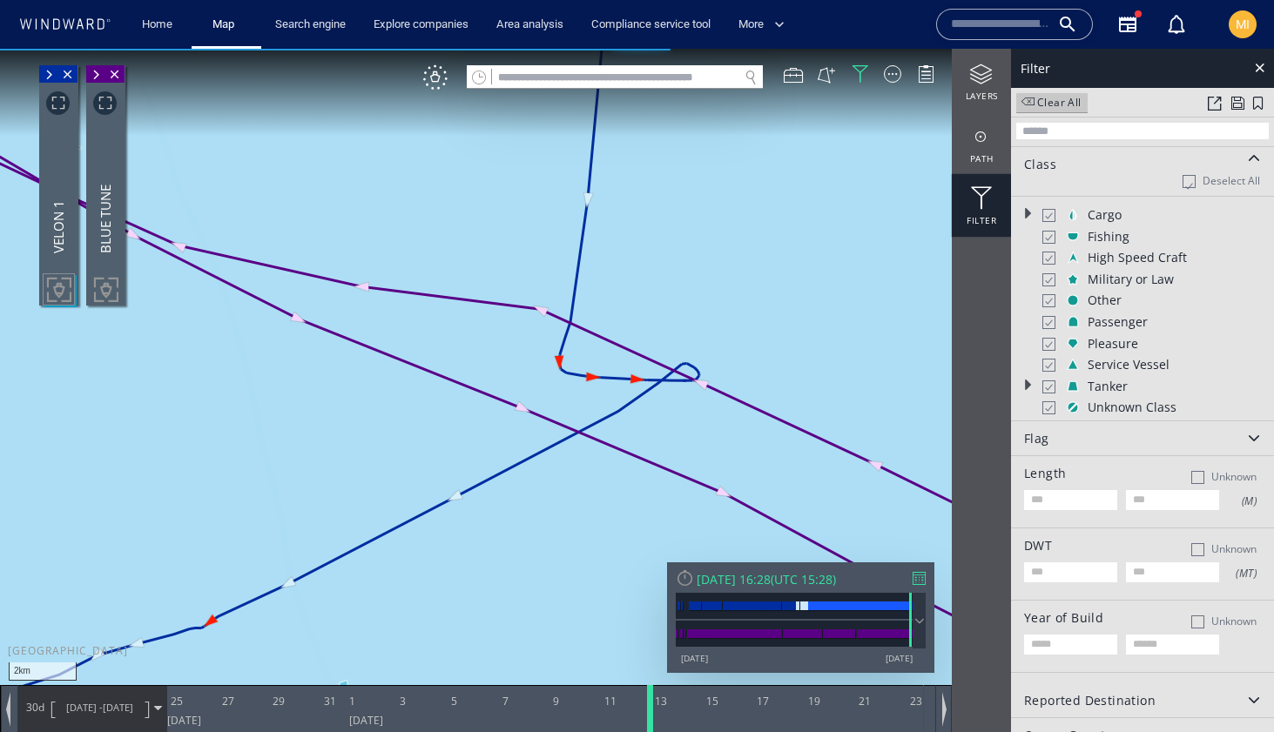
drag, startPoint x: 670, startPoint y: 709, endPoint x: 651, endPoint y: 706, distance: 18.5
click at [651, 706] on div at bounding box center [652, 708] width 17 height 47
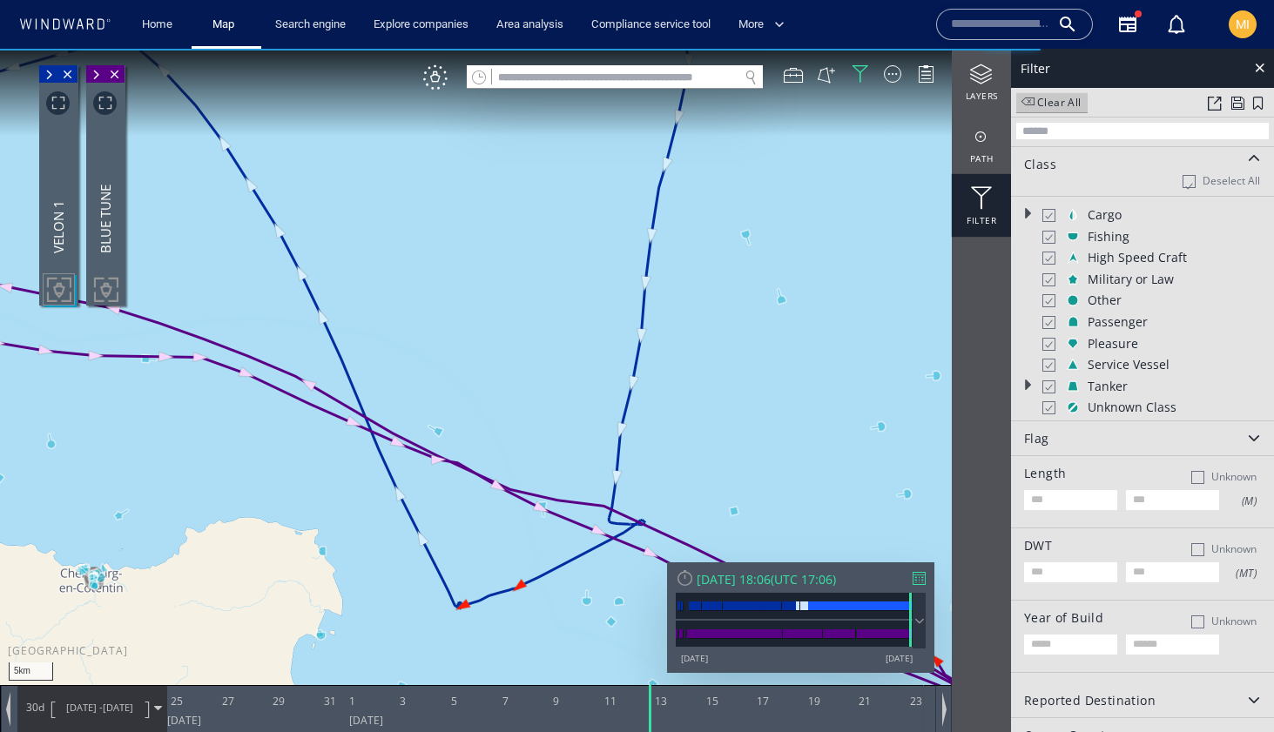
drag, startPoint x: 626, startPoint y: 576, endPoint x: 626, endPoint y: 477, distance: 98.4
click at [626, 477] on canvas "Map" at bounding box center [637, 382] width 1274 height 666
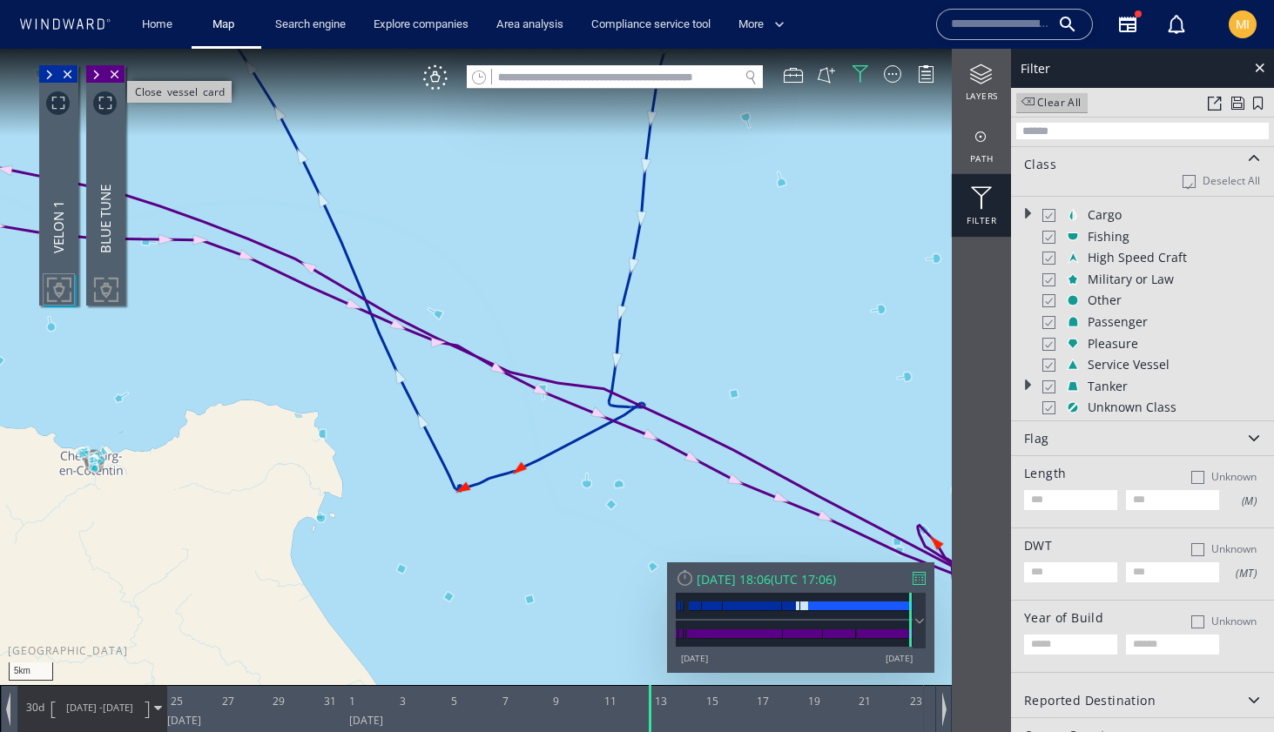
click at [114, 73] on span "Close vessel card" at bounding box center [114, 73] width 19 height 17
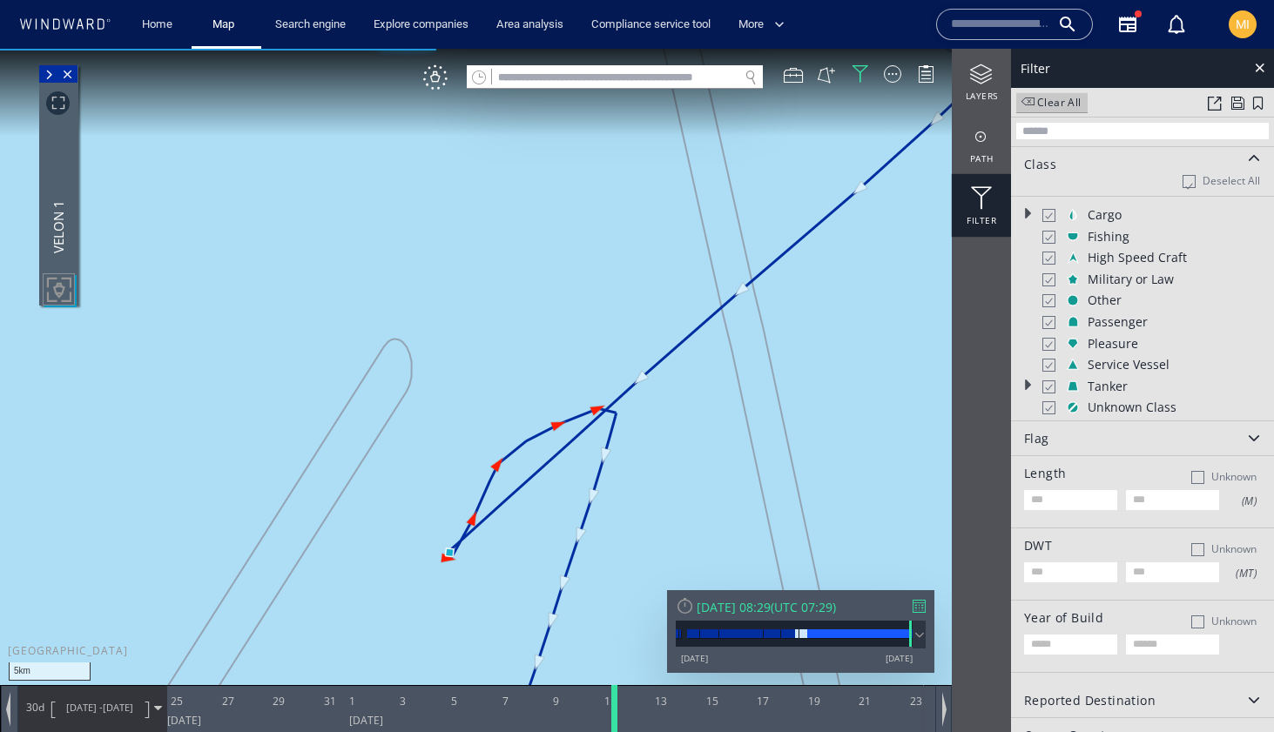
drag, startPoint x: 651, startPoint y: 706, endPoint x: 616, endPoint y: 704, distance: 35.7
click at [616, 704] on div at bounding box center [617, 708] width 17 height 47
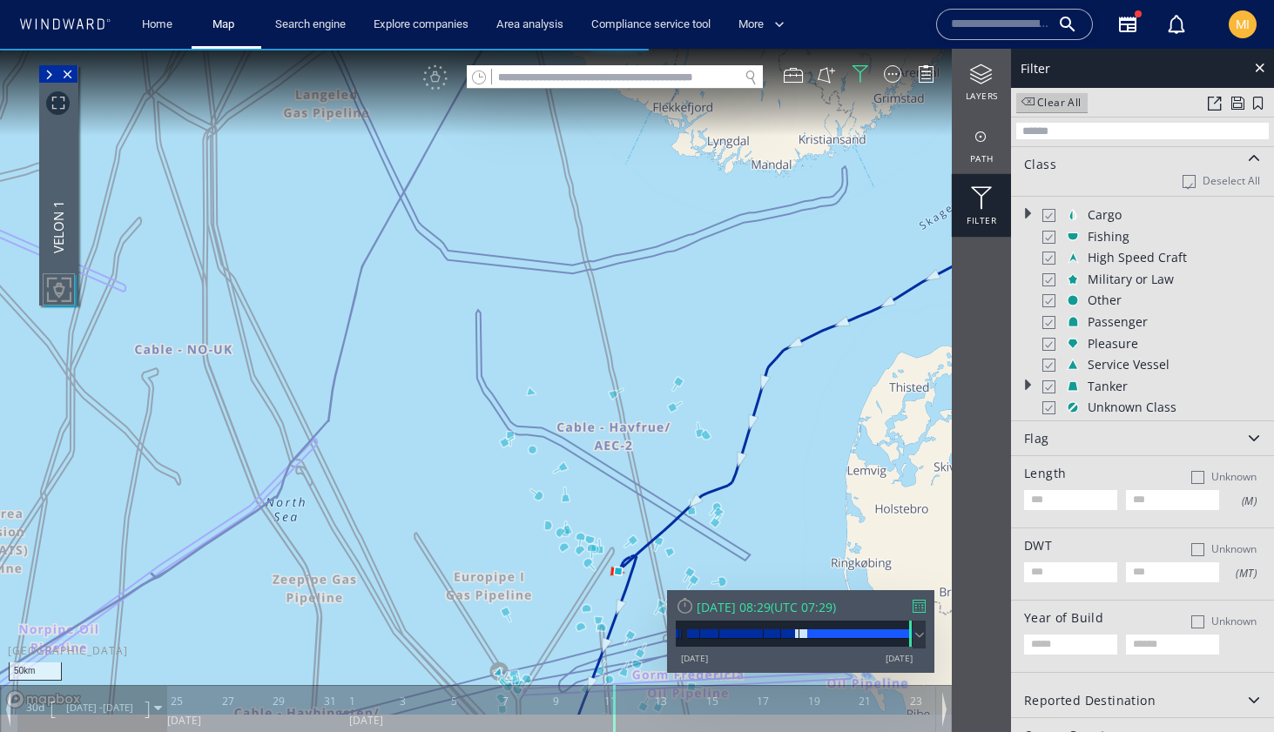
drag, startPoint x: 639, startPoint y: 575, endPoint x: 636, endPoint y: 449, distance: 125.4
click at [639, 450] on canvas "Map" at bounding box center [637, 382] width 1274 height 666
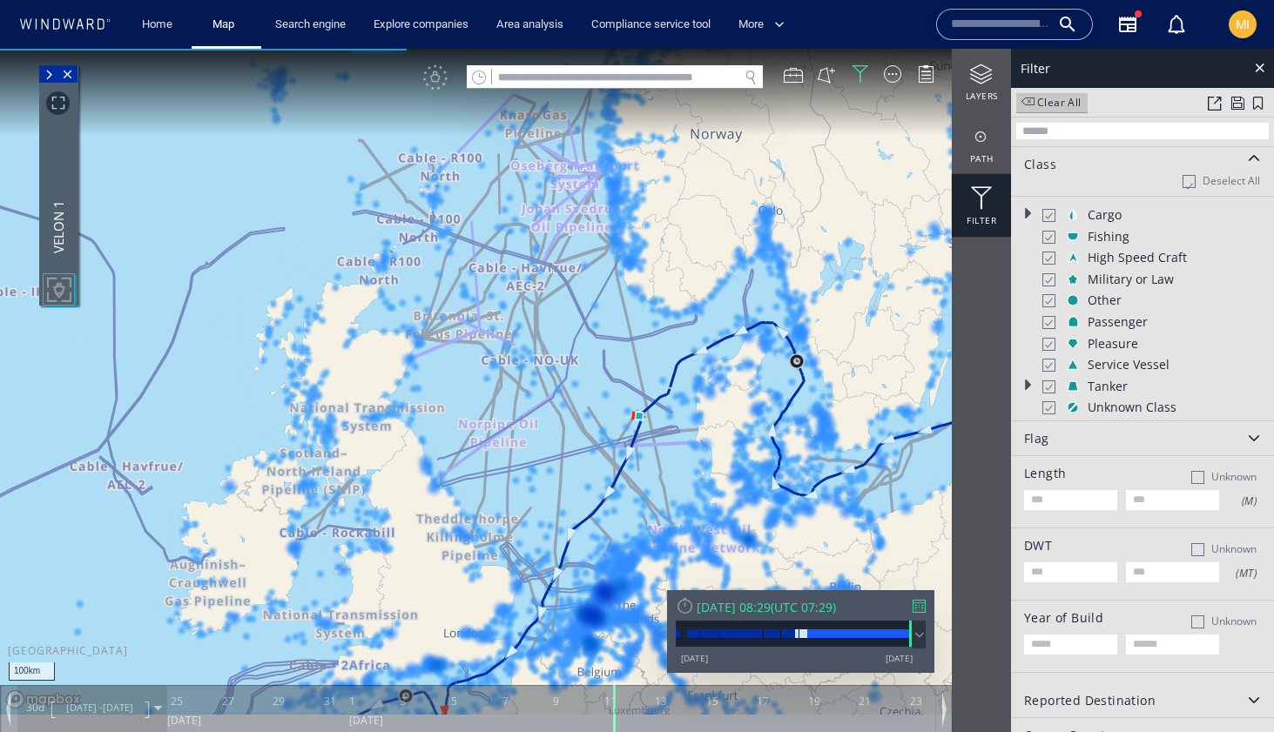
drag, startPoint x: 619, startPoint y: 694, endPoint x: 629, endPoint y: 694, distance: 10.4
click at [629, 694] on canvas "Map" at bounding box center [637, 382] width 1274 height 666
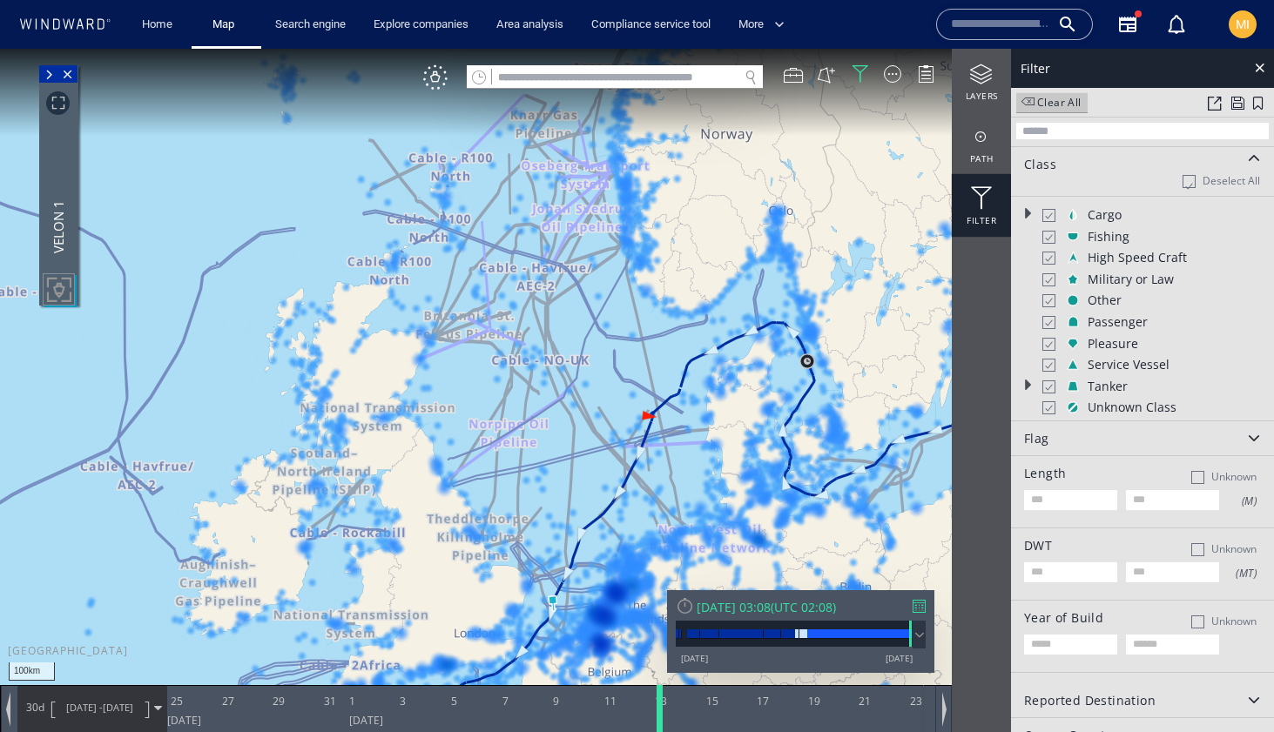
drag, startPoint x: 616, startPoint y: 710, endPoint x: 662, endPoint y: 715, distance: 45.5
click at [662, 715] on div at bounding box center [662, 708] width 17 height 47
drag, startPoint x: 585, startPoint y: 593, endPoint x: 623, endPoint y: 410, distance: 186.6
click at [623, 411] on canvas "Map" at bounding box center [637, 382] width 1274 height 666
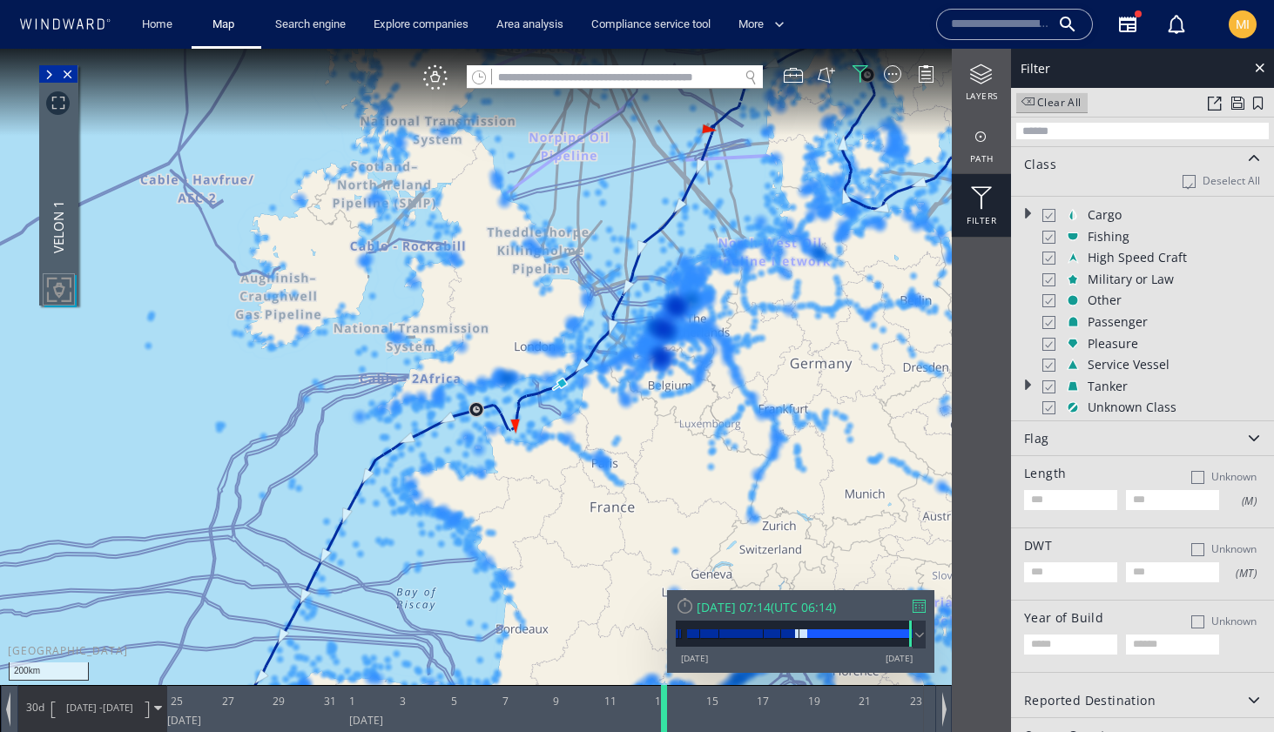
click at [663, 708] on div at bounding box center [666, 708] width 17 height 47
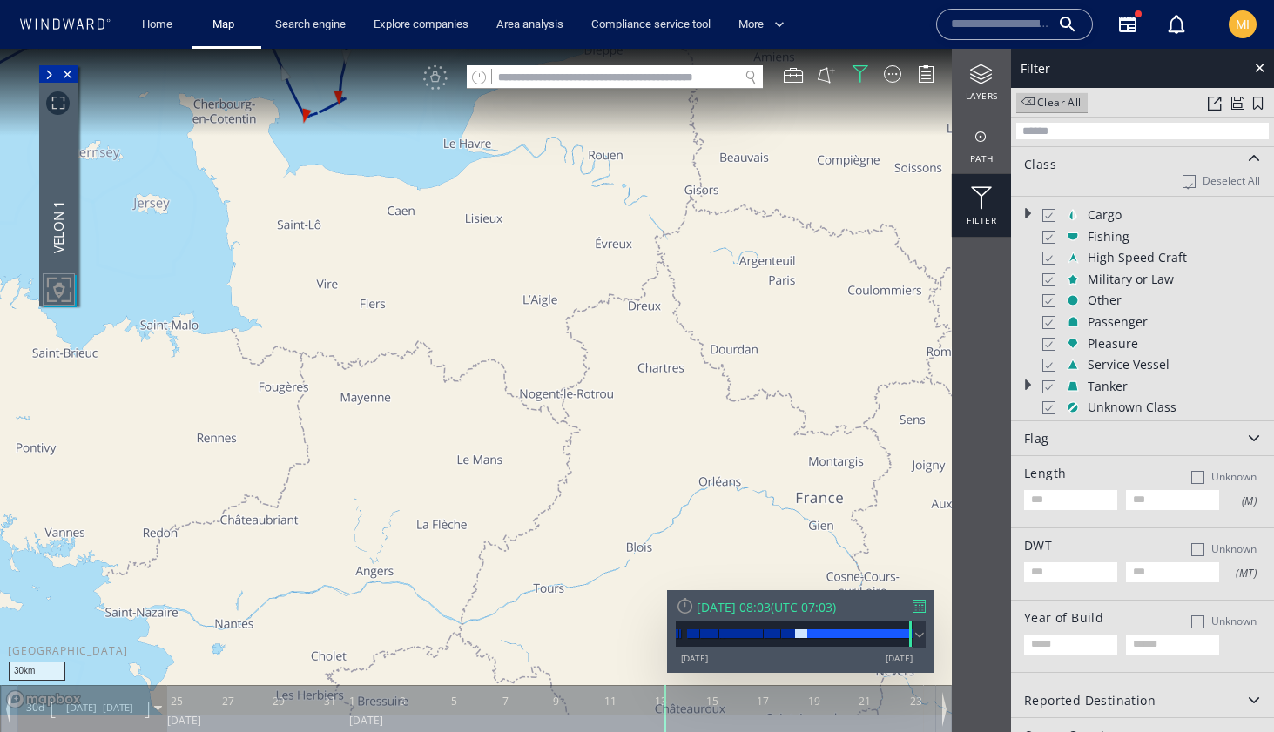
drag, startPoint x: 504, startPoint y: 380, endPoint x: 585, endPoint y: 511, distance: 154.4
click at [585, 505] on canvas "Map" at bounding box center [637, 382] width 1274 height 666
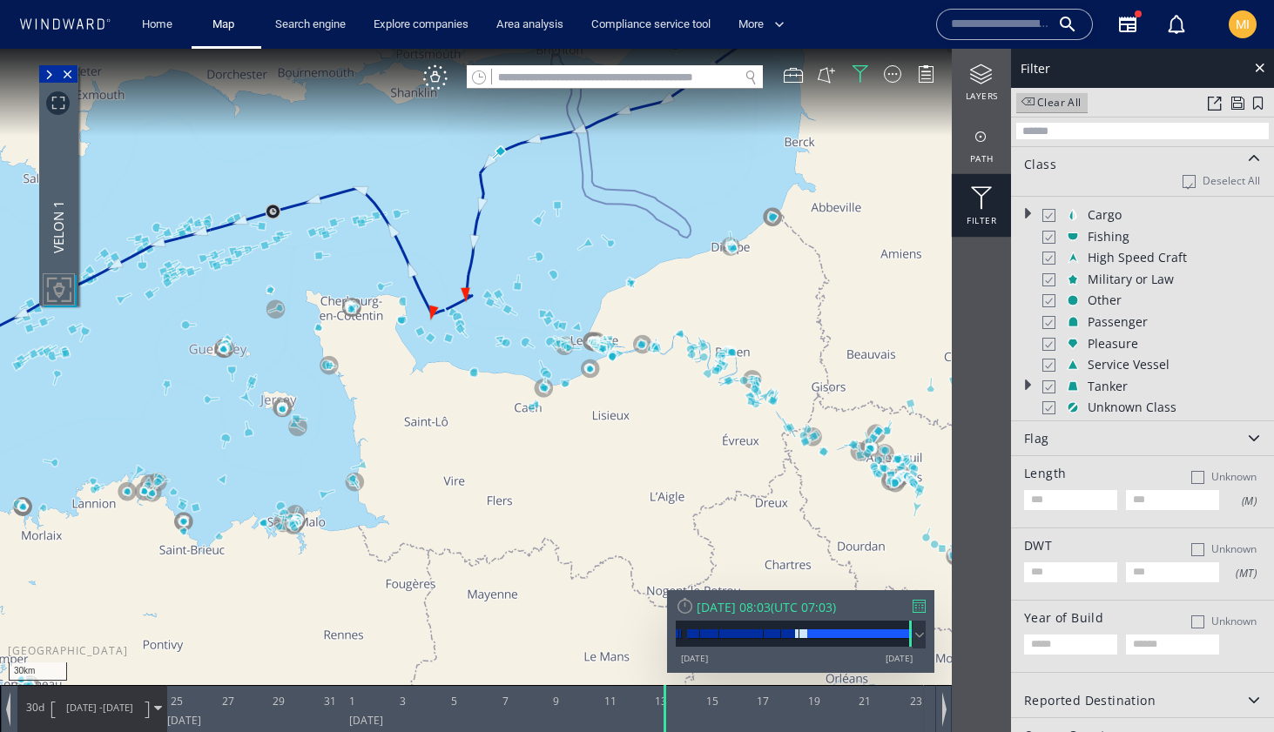
drag, startPoint x: 515, startPoint y: 252, endPoint x: 515, endPoint y: 289, distance: 37.4
click at [515, 289] on canvas "Map" at bounding box center [637, 382] width 1274 height 666
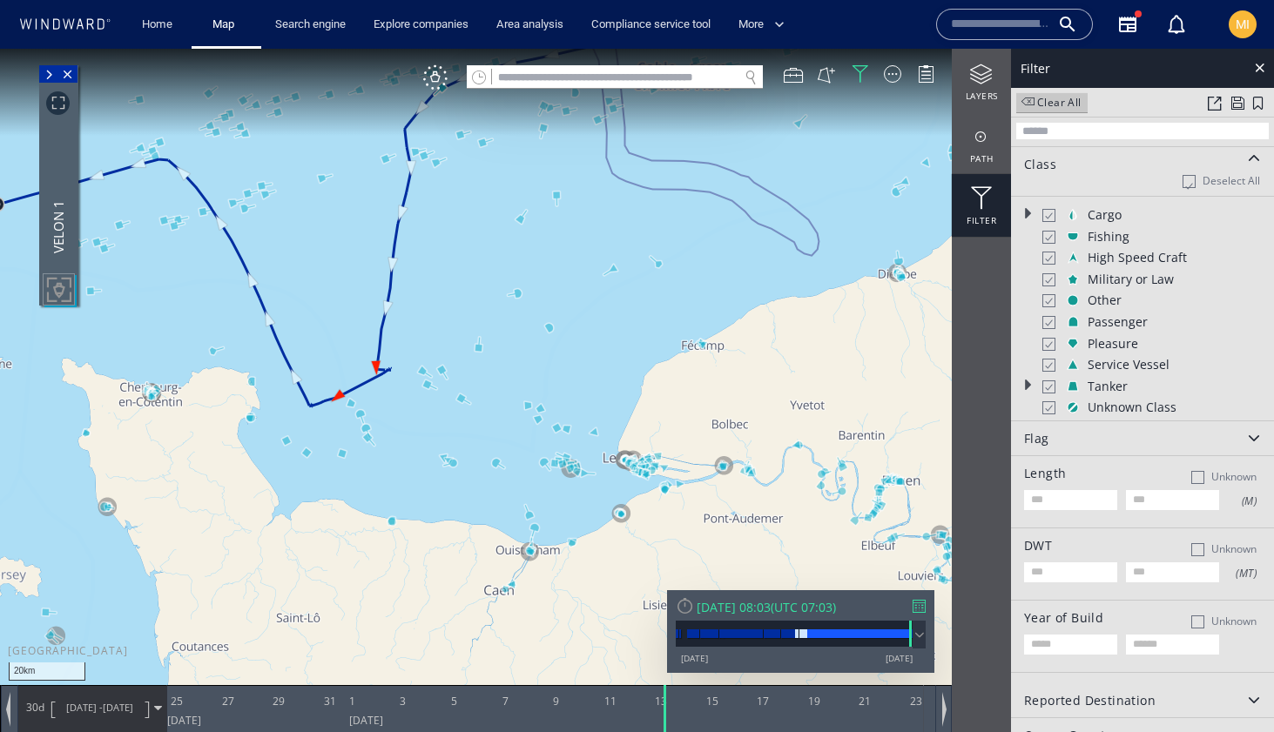
drag, startPoint x: 415, startPoint y: 409, endPoint x: 530, endPoint y: 413, distance: 115.0
click at [531, 413] on canvas "Map" at bounding box center [637, 382] width 1274 height 666
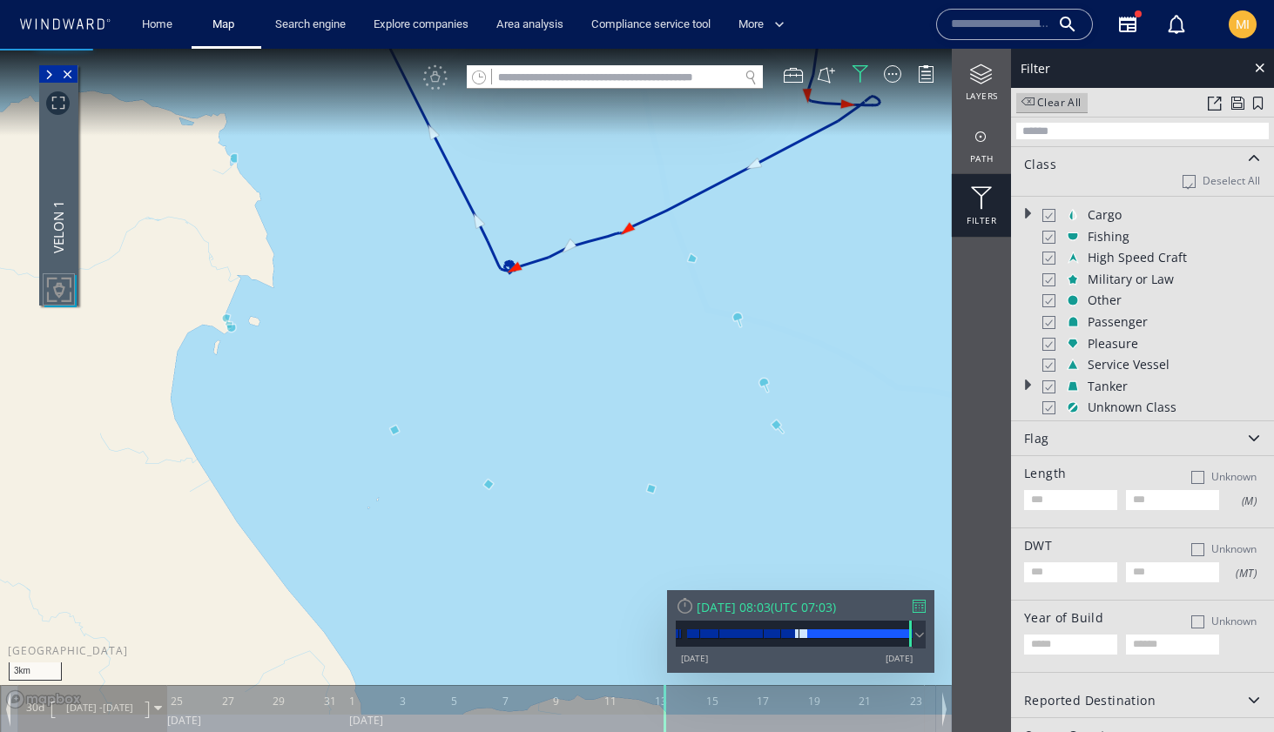
drag, startPoint x: 602, startPoint y: 255, endPoint x: 499, endPoint y: 398, distance: 175.9
click at [500, 395] on canvas "Map" at bounding box center [637, 382] width 1274 height 666
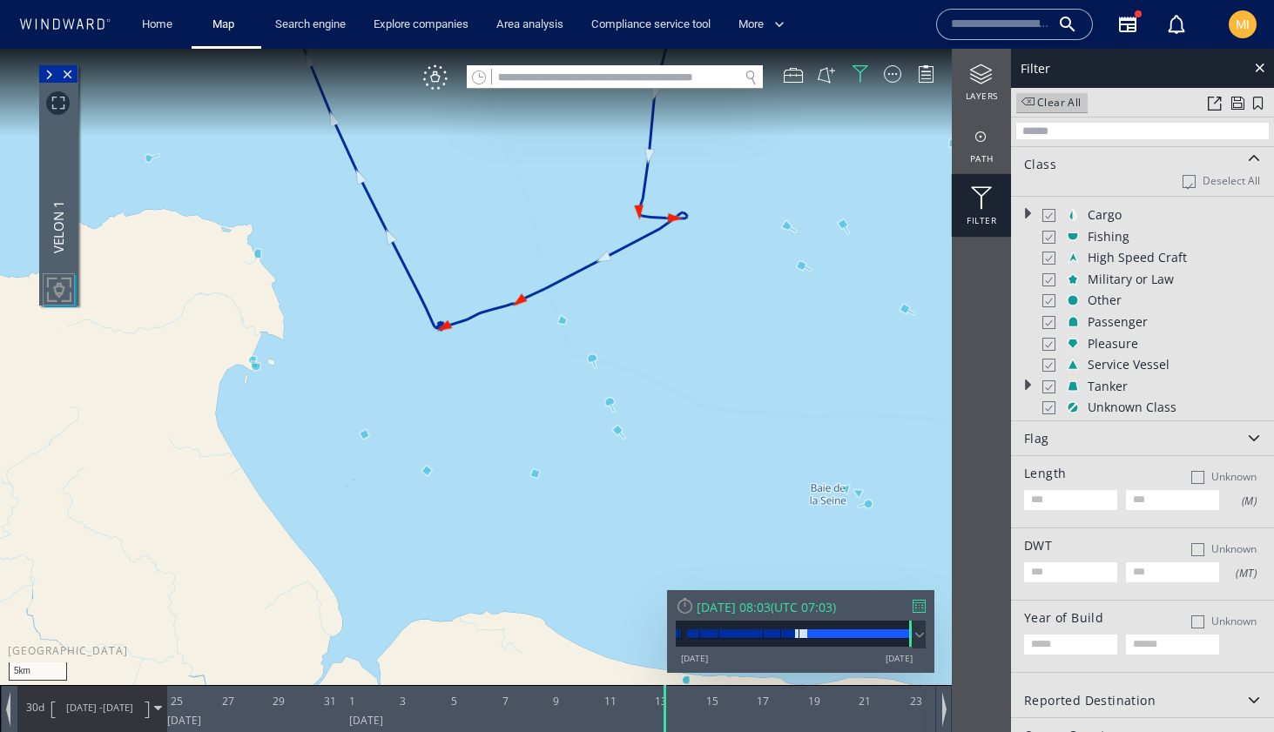
drag, startPoint x: 512, startPoint y: 434, endPoint x: 508, endPoint y: 317, distance: 116.7
click at [508, 316] on canvas "Map" at bounding box center [637, 382] width 1274 height 666
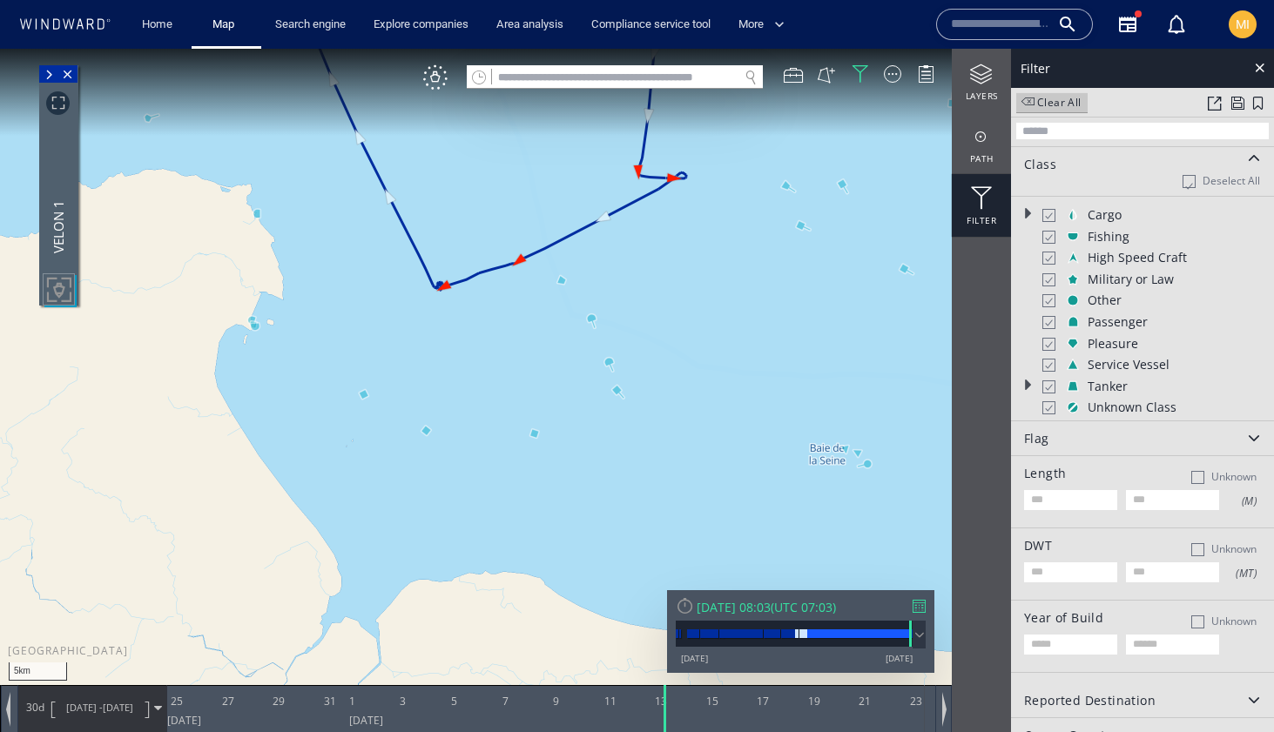
drag, startPoint x: 510, startPoint y: 317, endPoint x: 462, endPoint y: 487, distance: 176.4
click at [463, 485] on canvas "Map" at bounding box center [637, 382] width 1274 height 666
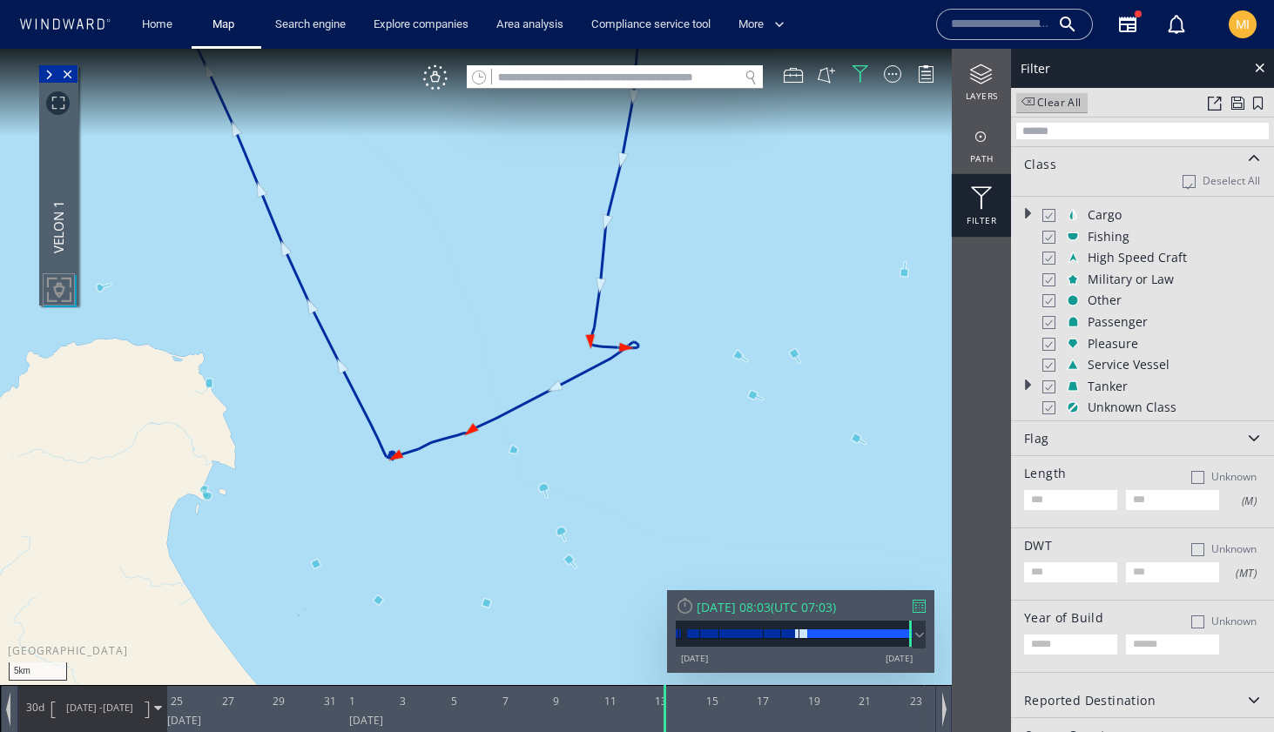
click at [46, 75] on span at bounding box center [48, 74] width 19 height 17
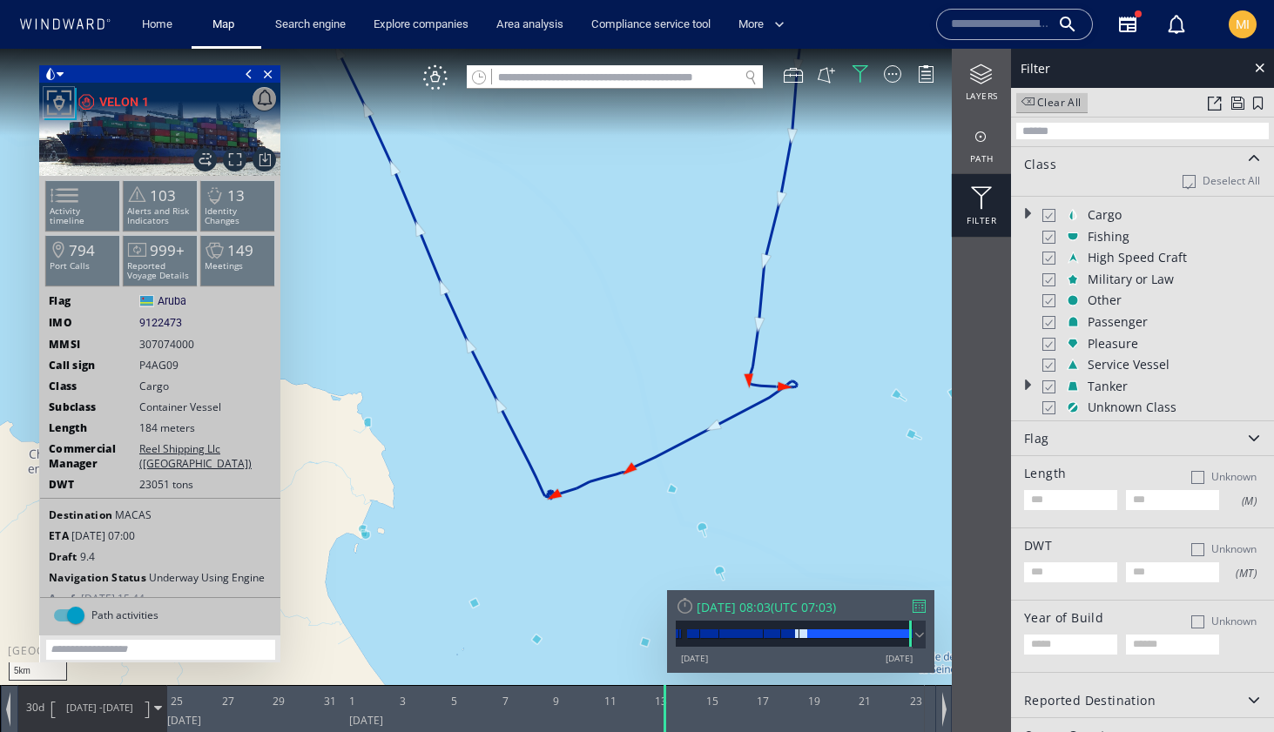
drag, startPoint x: 349, startPoint y: 207, endPoint x: 498, endPoint y: 256, distance: 156.7
click at [498, 256] on canvas "Map" at bounding box center [637, 382] width 1274 height 666
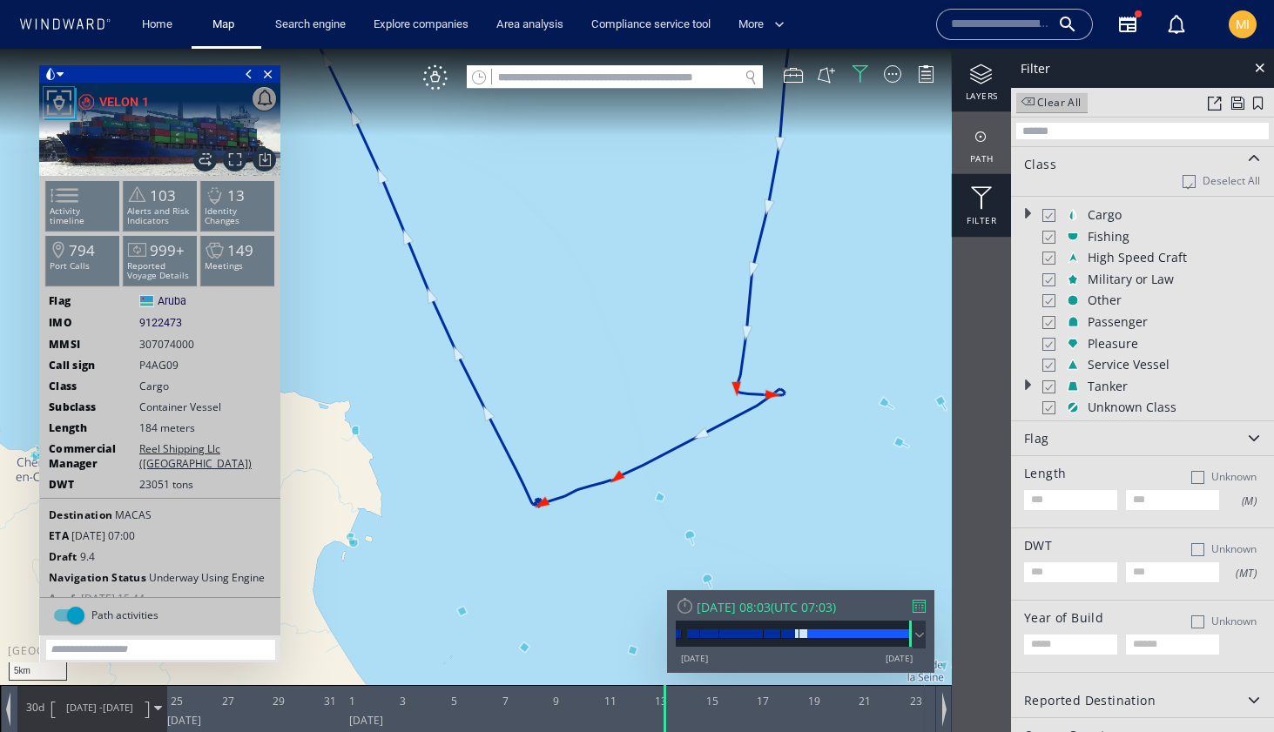
click at [979, 78] on div at bounding box center [981, 75] width 59 height 22
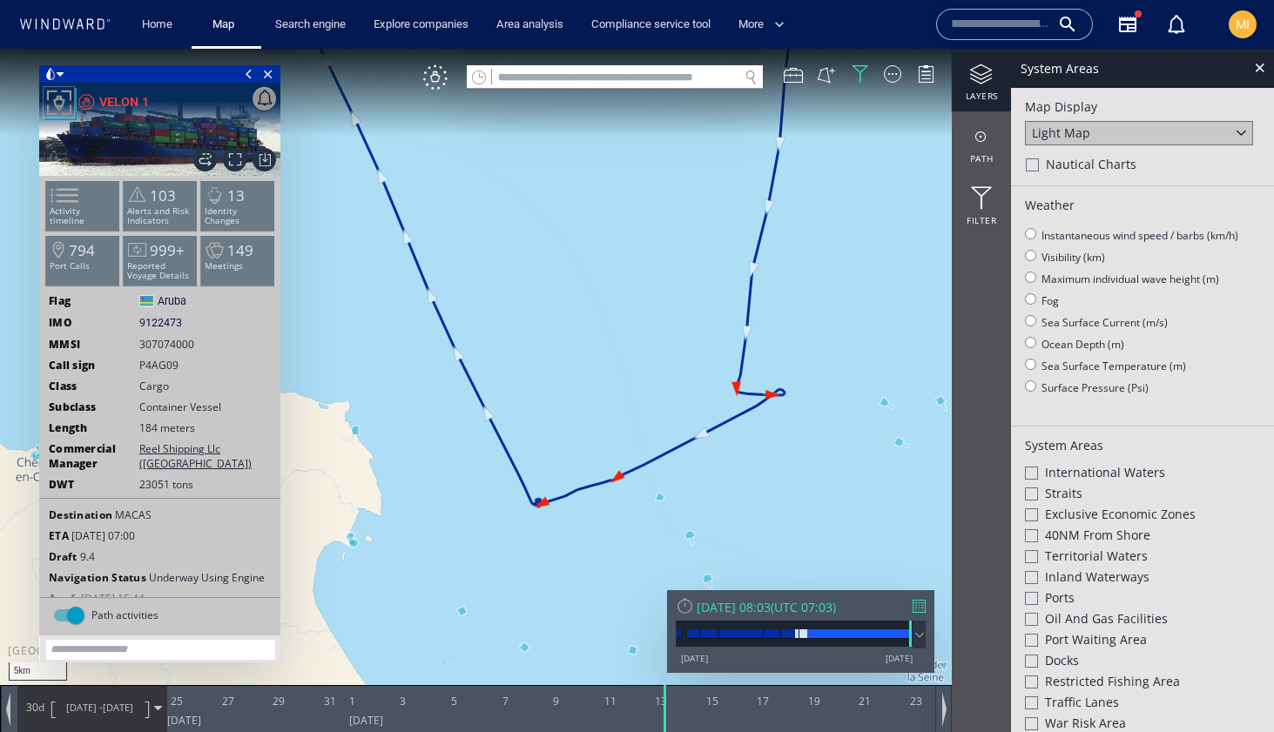
click at [1032, 554] on div at bounding box center [1031, 556] width 13 height 13
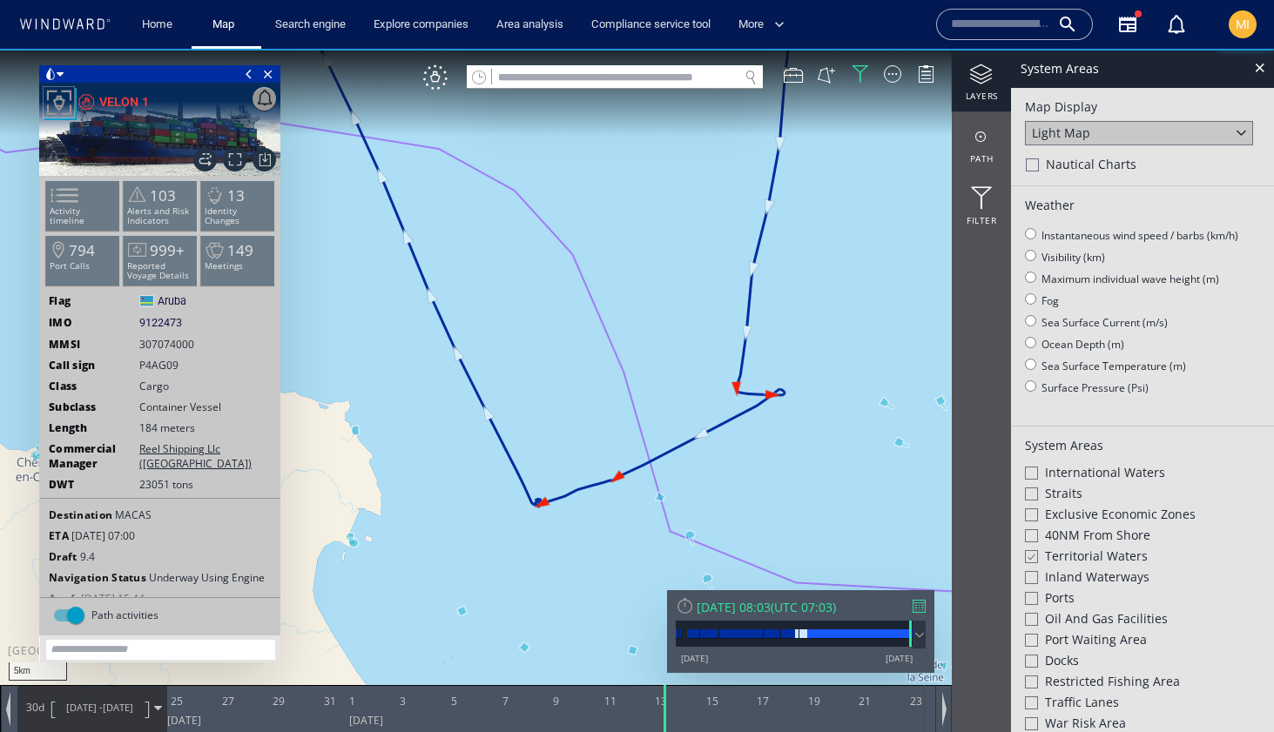
click at [1030, 508] on div at bounding box center [1031, 514] width 13 height 13
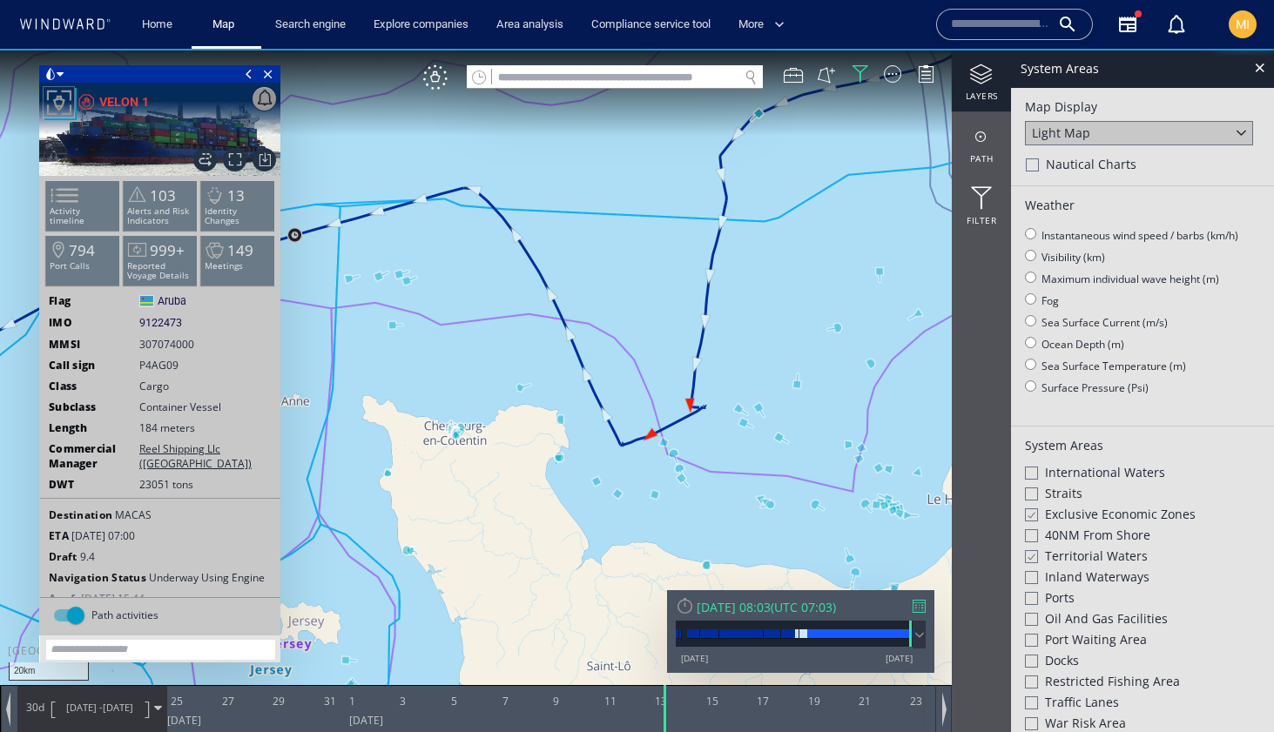
drag, startPoint x: 891, startPoint y: 496, endPoint x: 728, endPoint y: 444, distance: 171.0
click at [728, 441] on canvas "Map" at bounding box center [637, 382] width 1274 height 666
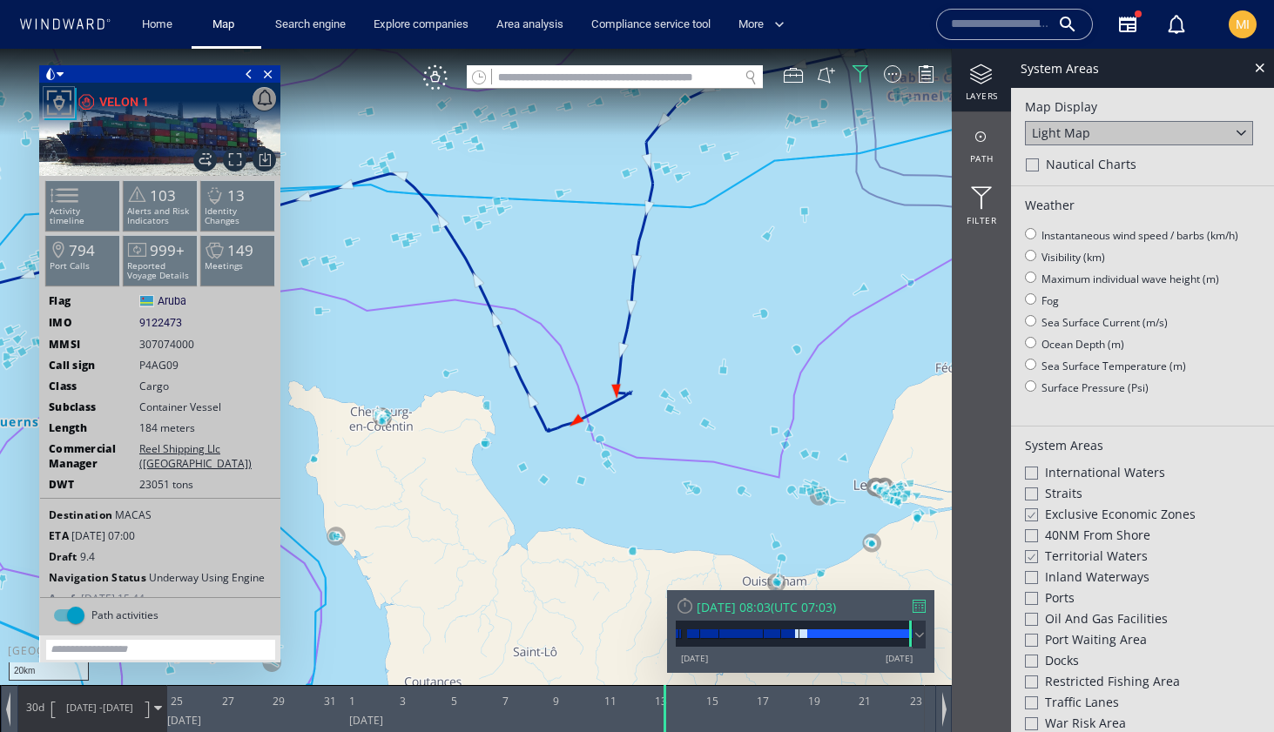
drag, startPoint x: 747, startPoint y: 456, endPoint x: 690, endPoint y: 443, distance: 58.9
click at [690, 443] on canvas "Map" at bounding box center [637, 382] width 1274 height 666
click at [1031, 594] on div at bounding box center [1031, 598] width 13 height 13
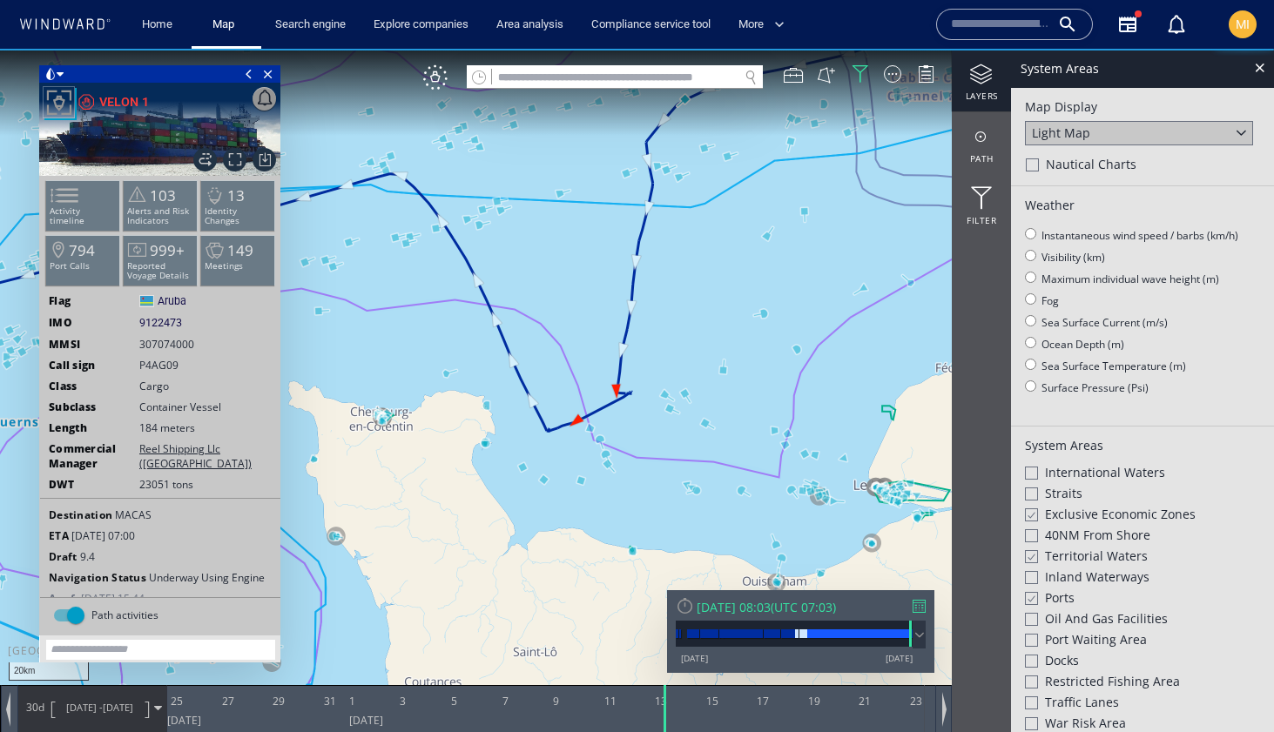
click at [1031, 594] on div at bounding box center [1030, 598] width 13 height 15
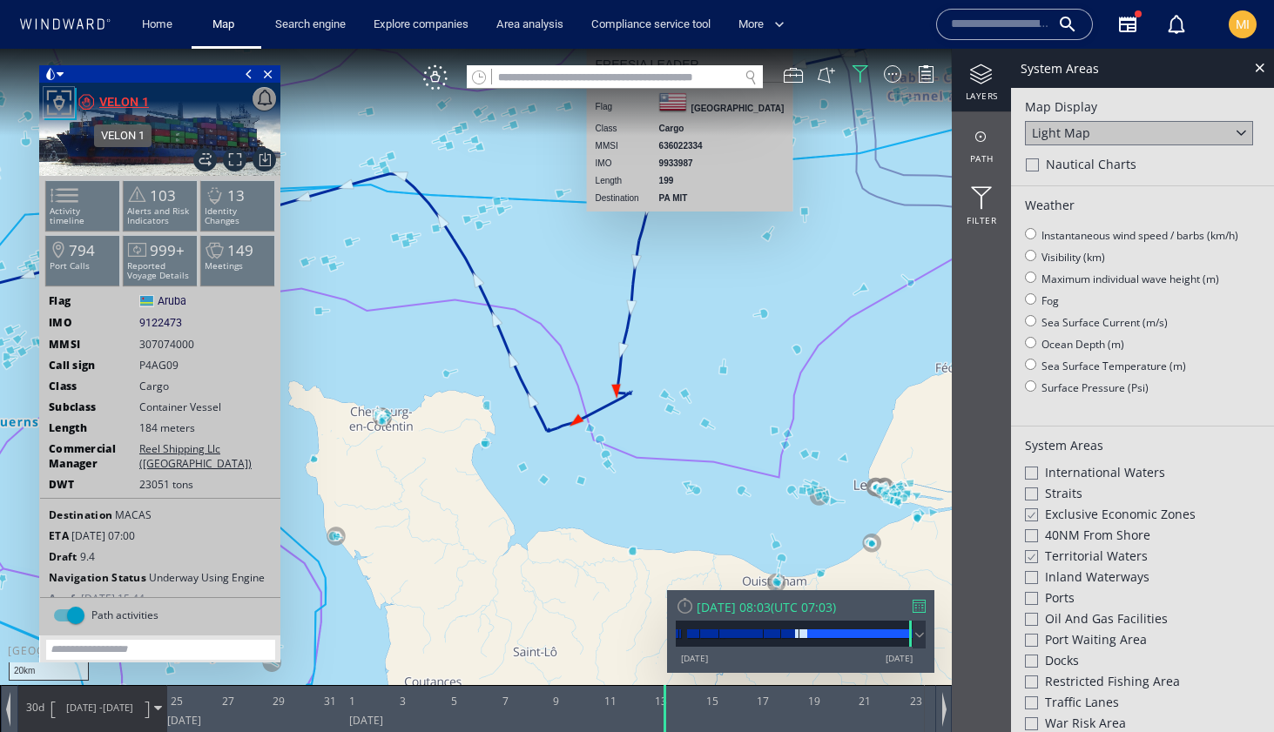
click at [124, 99] on div "VELON 1" at bounding box center [124, 101] width 50 height 21
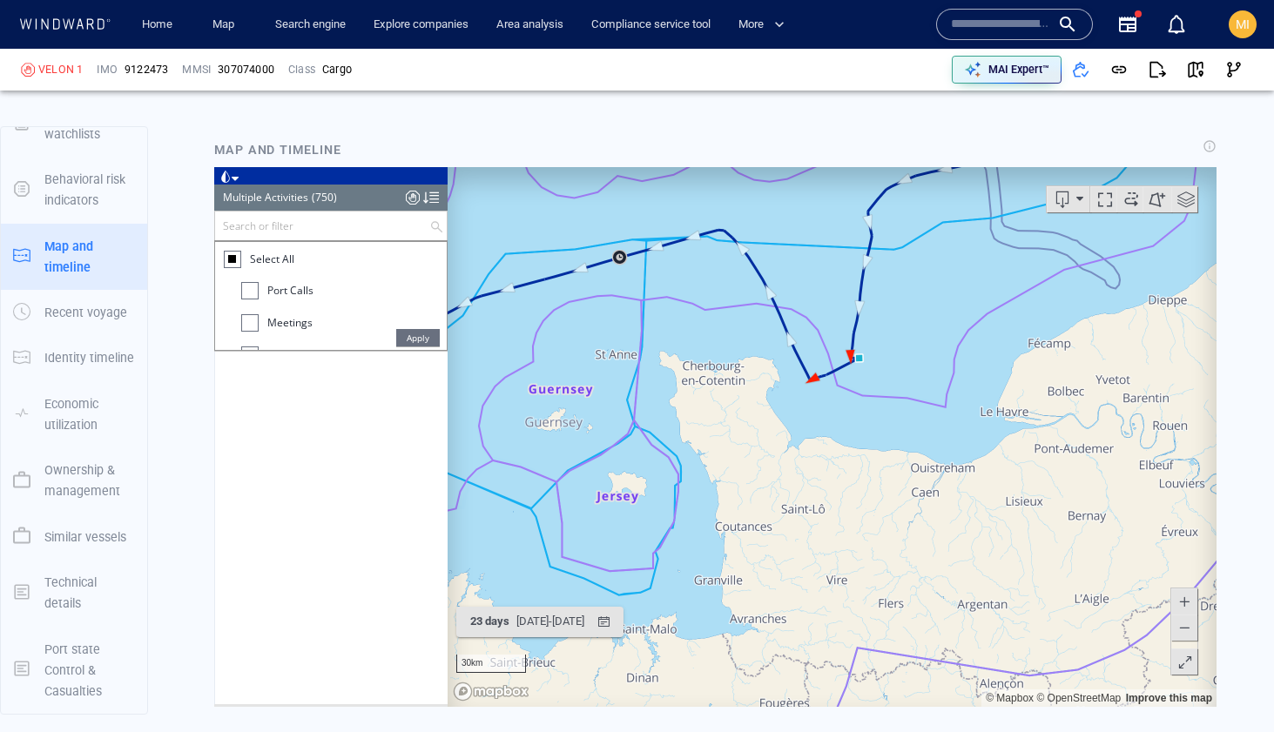
scroll to position [35521, 0]
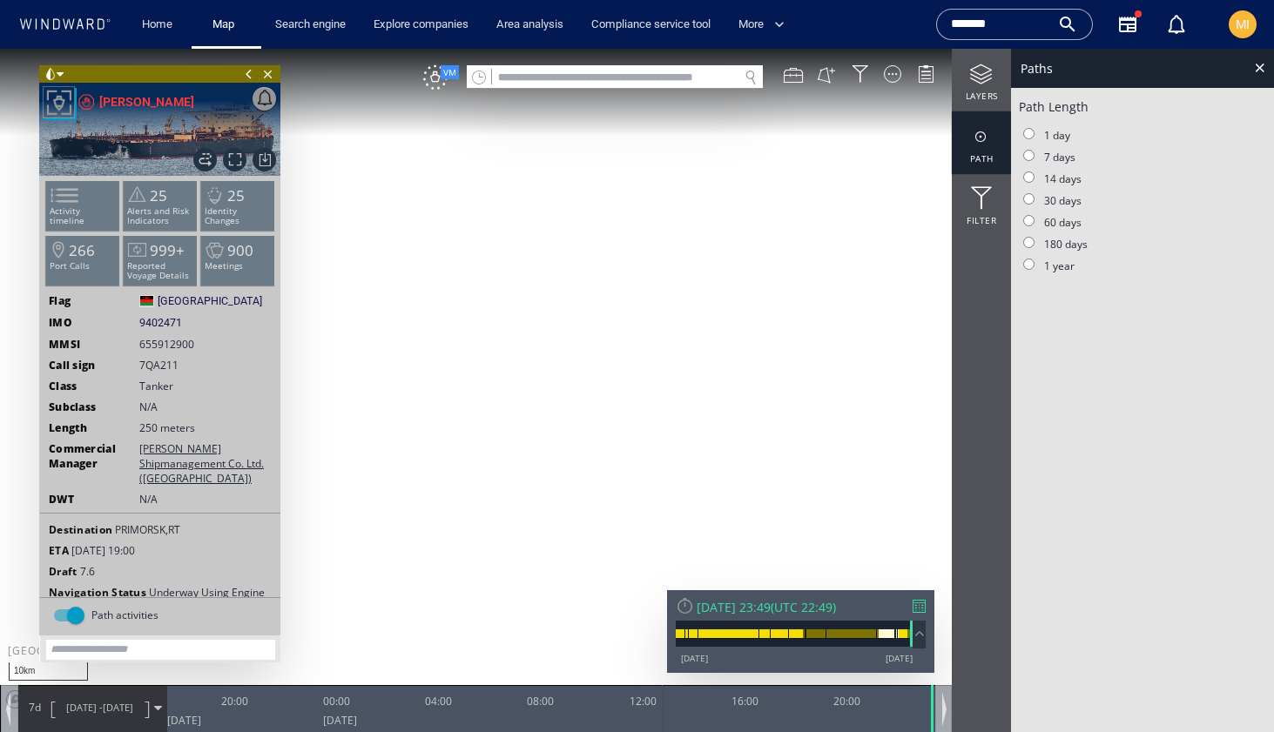
scroll to position [14, 0]
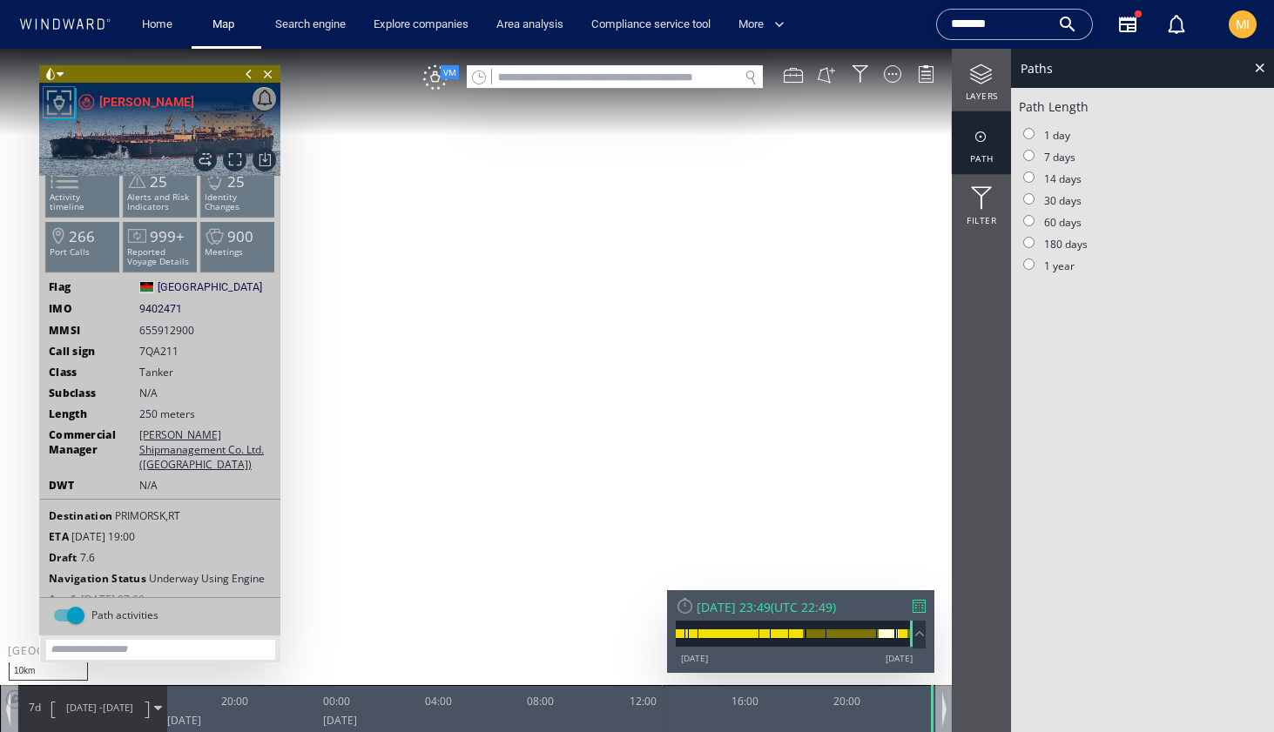
drag, startPoint x: 990, startPoint y: 26, endPoint x: 912, endPoint y: 20, distance: 77.7
click at [918, 20] on div "Home Map Search engine Explore companies Area analysis Compliance service tool …" at bounding box center [639, 24] width 1249 height 43
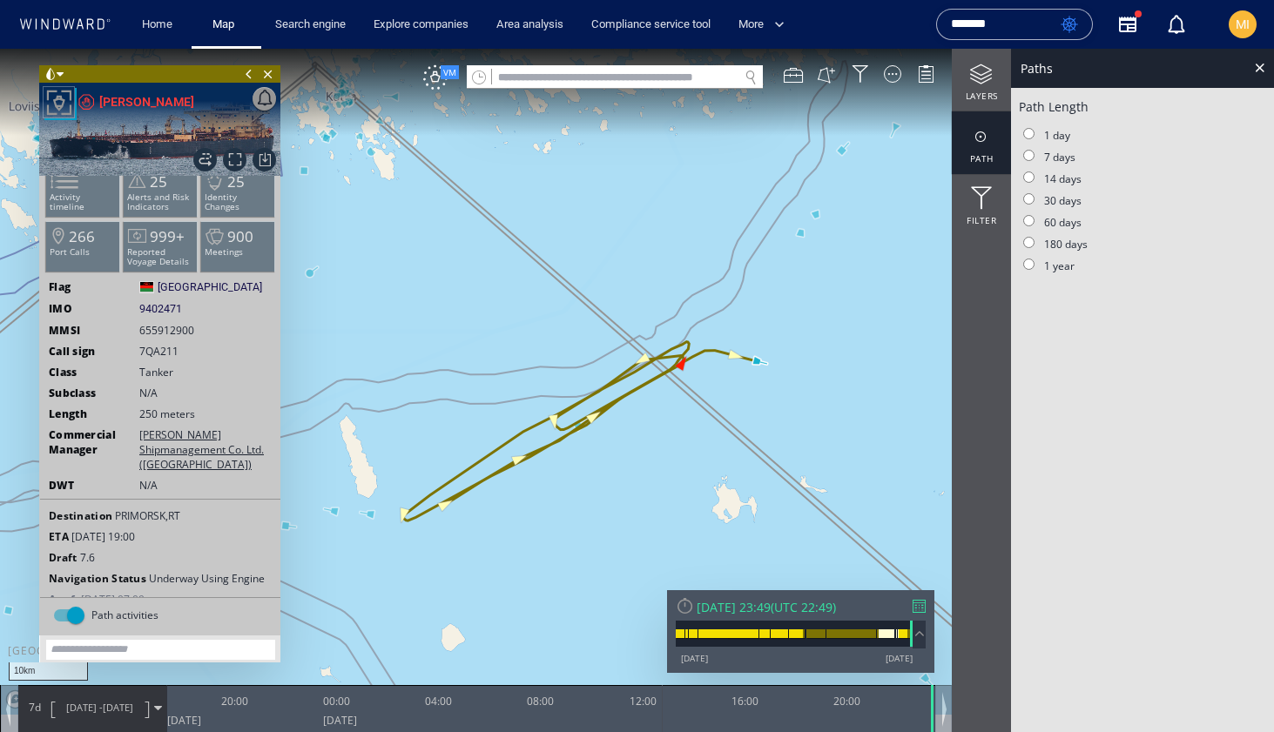
type input "*******"
click at [1064, 26] on div "*******" at bounding box center [1014, 24] width 127 height 26
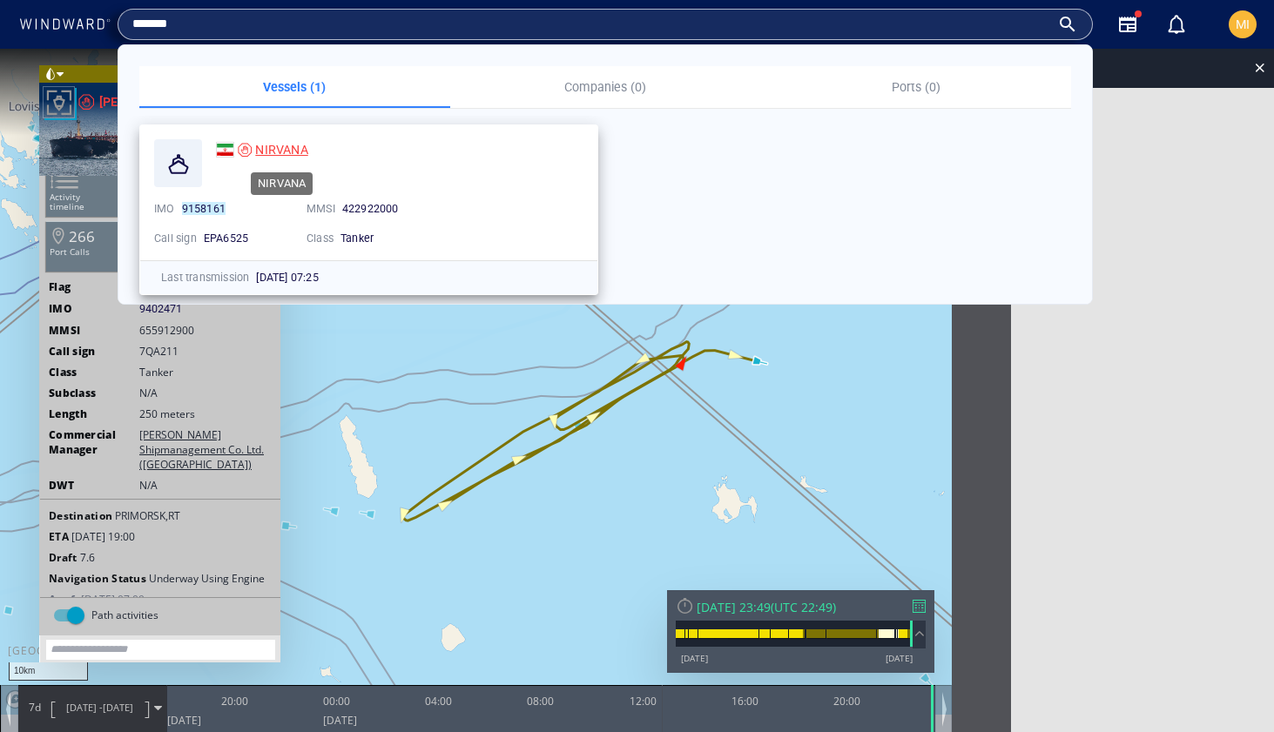
click at [278, 150] on span "NIRVANA" at bounding box center [281, 150] width 52 height 14
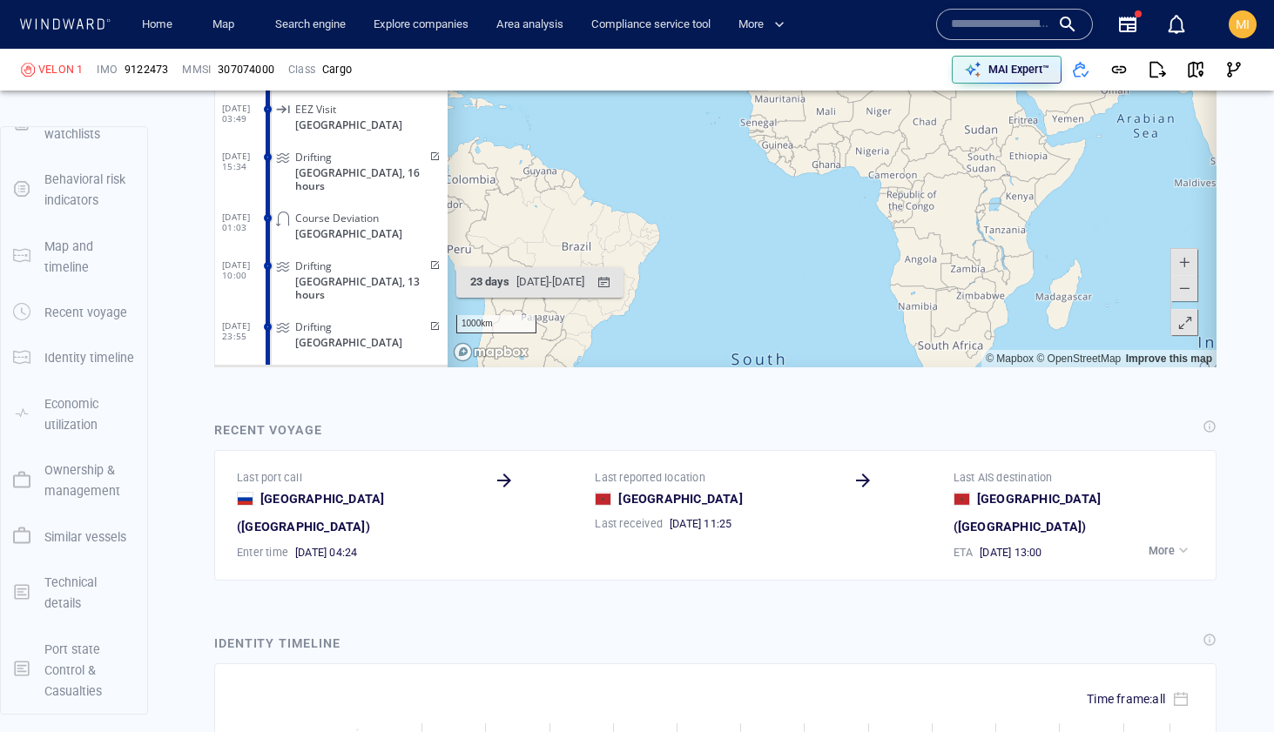
scroll to position [2400, 0]
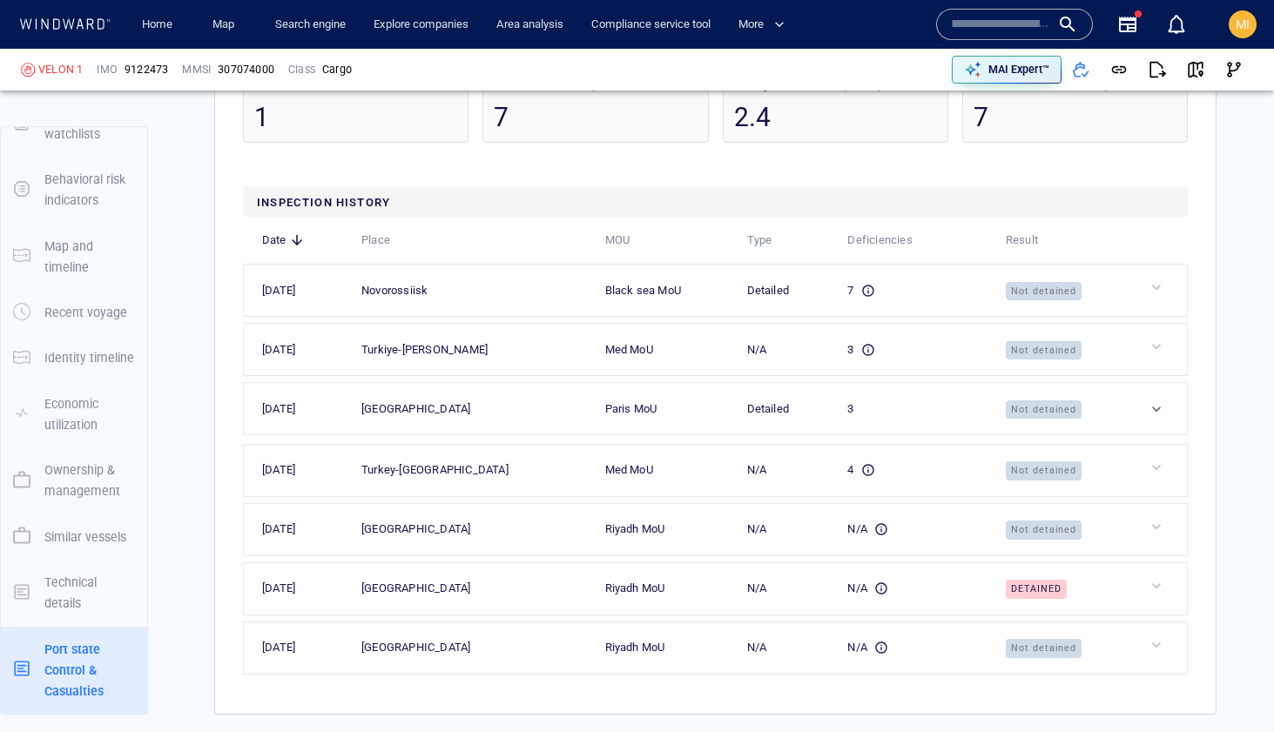
scroll to position [4774, 0]
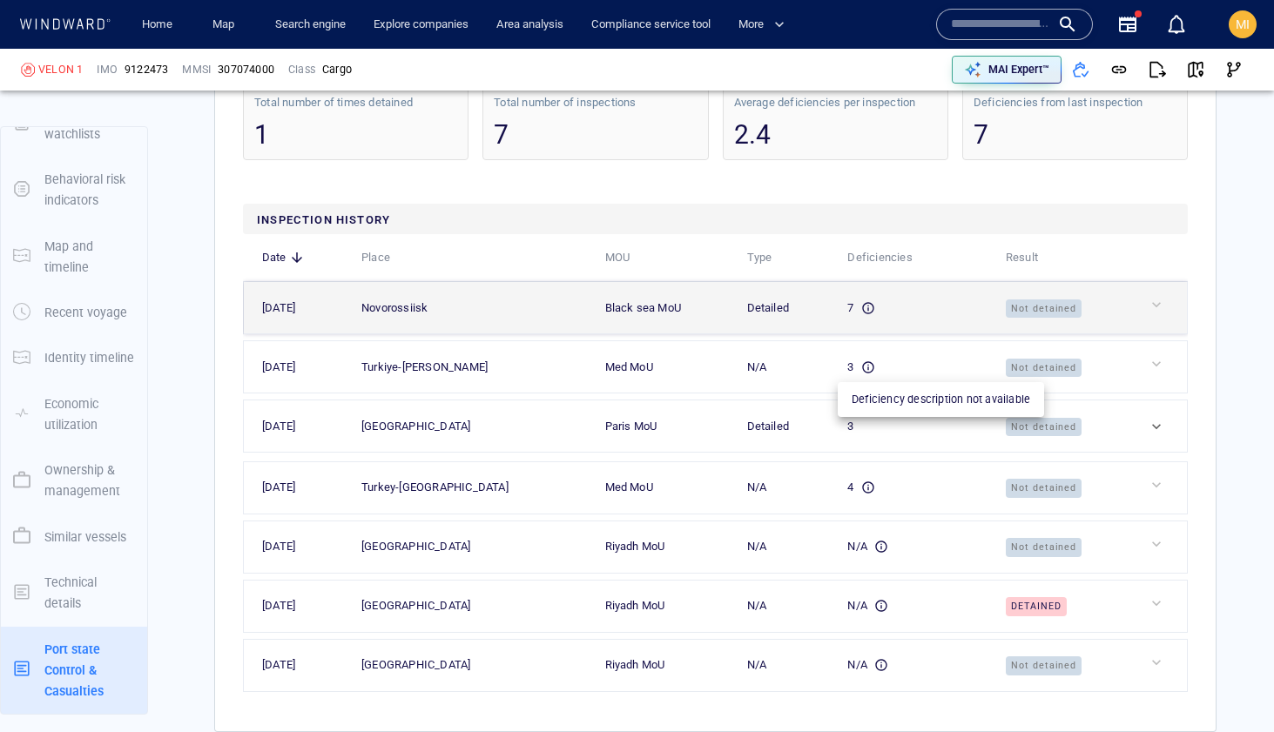
click at [862, 313] on icon at bounding box center [867, 307] width 11 height 11
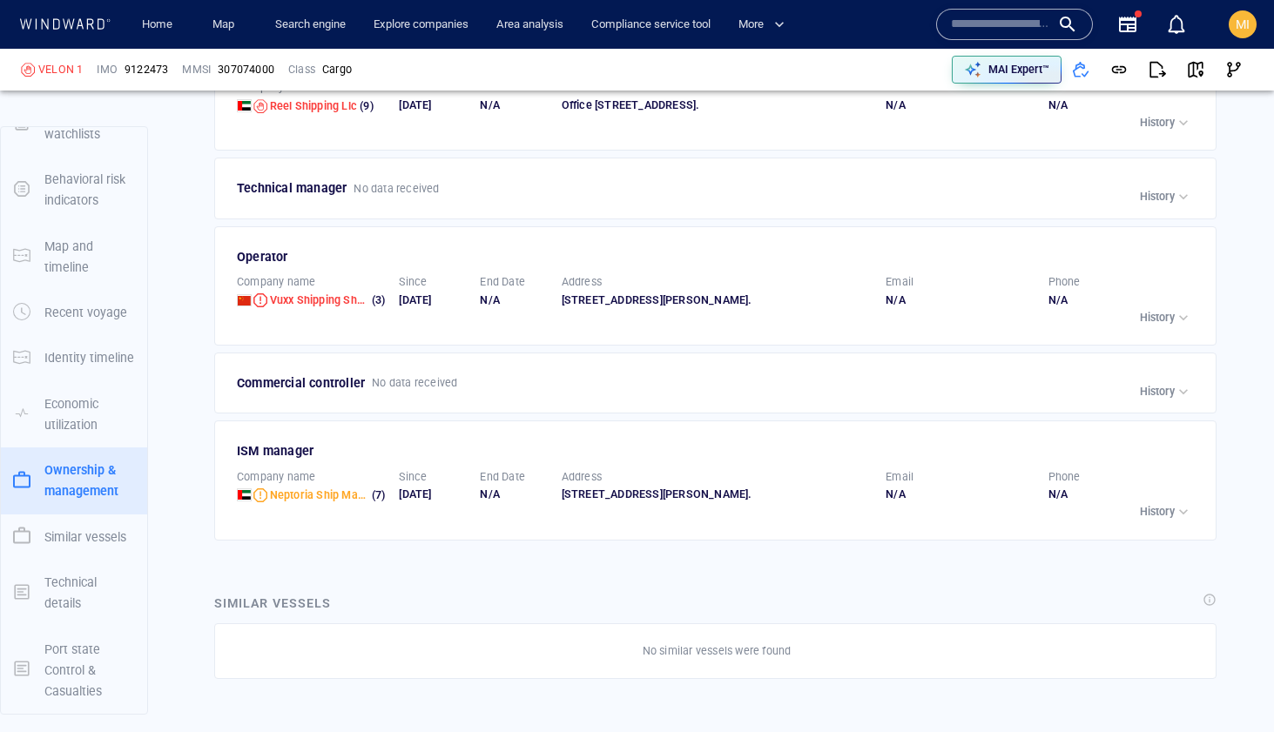
scroll to position [3765, 0]
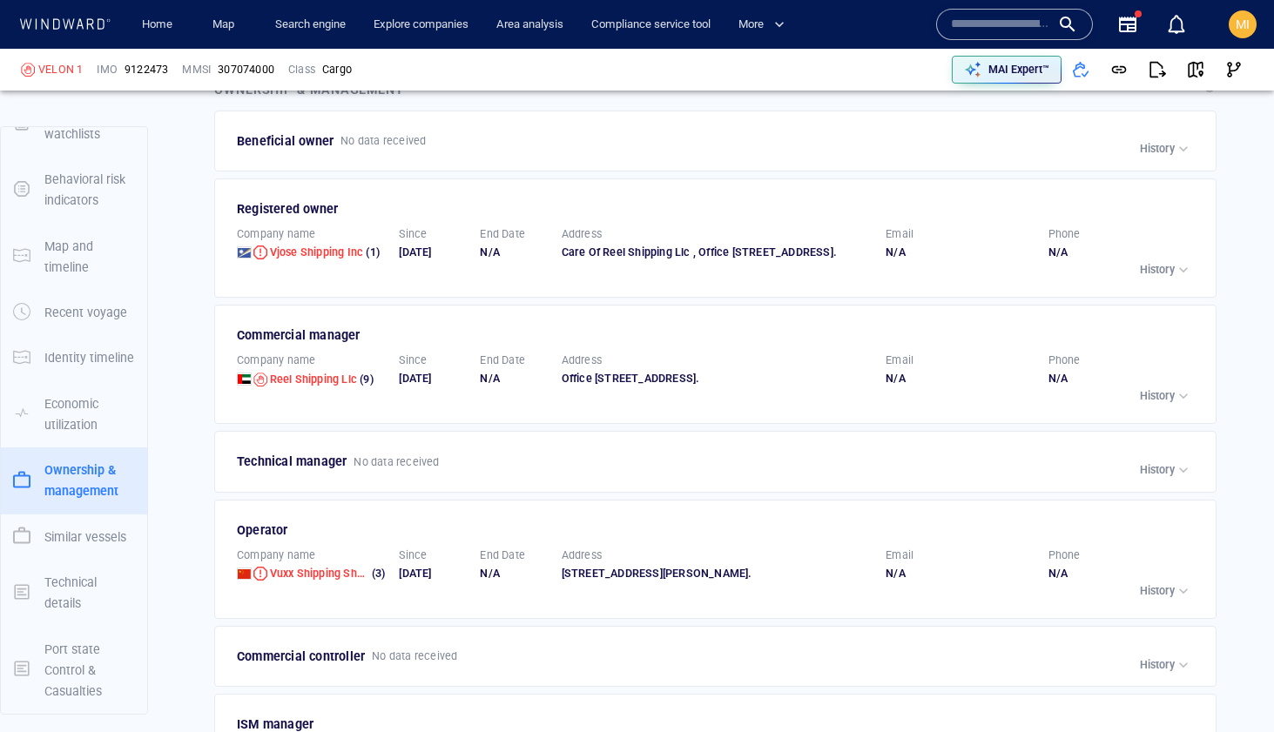
scroll to position [3378, 0]
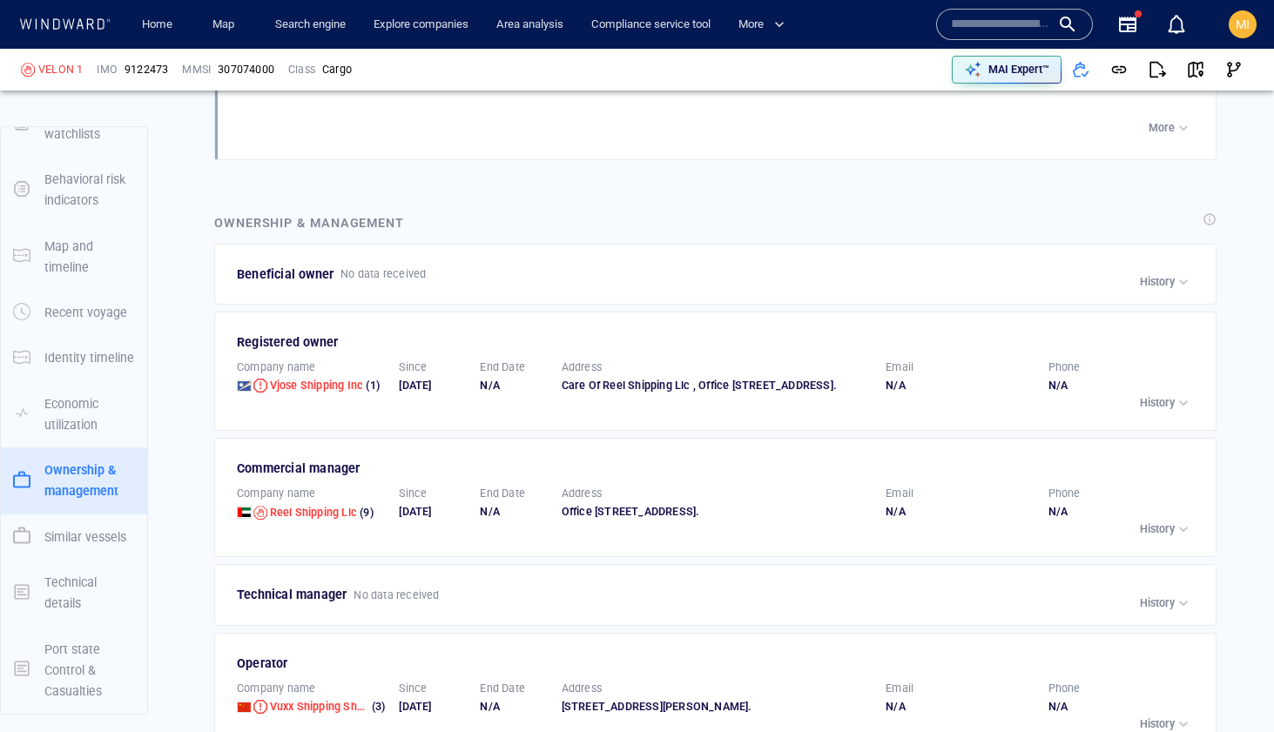
click at [1155, 537] on p "History" at bounding box center [1157, 530] width 35 height 16
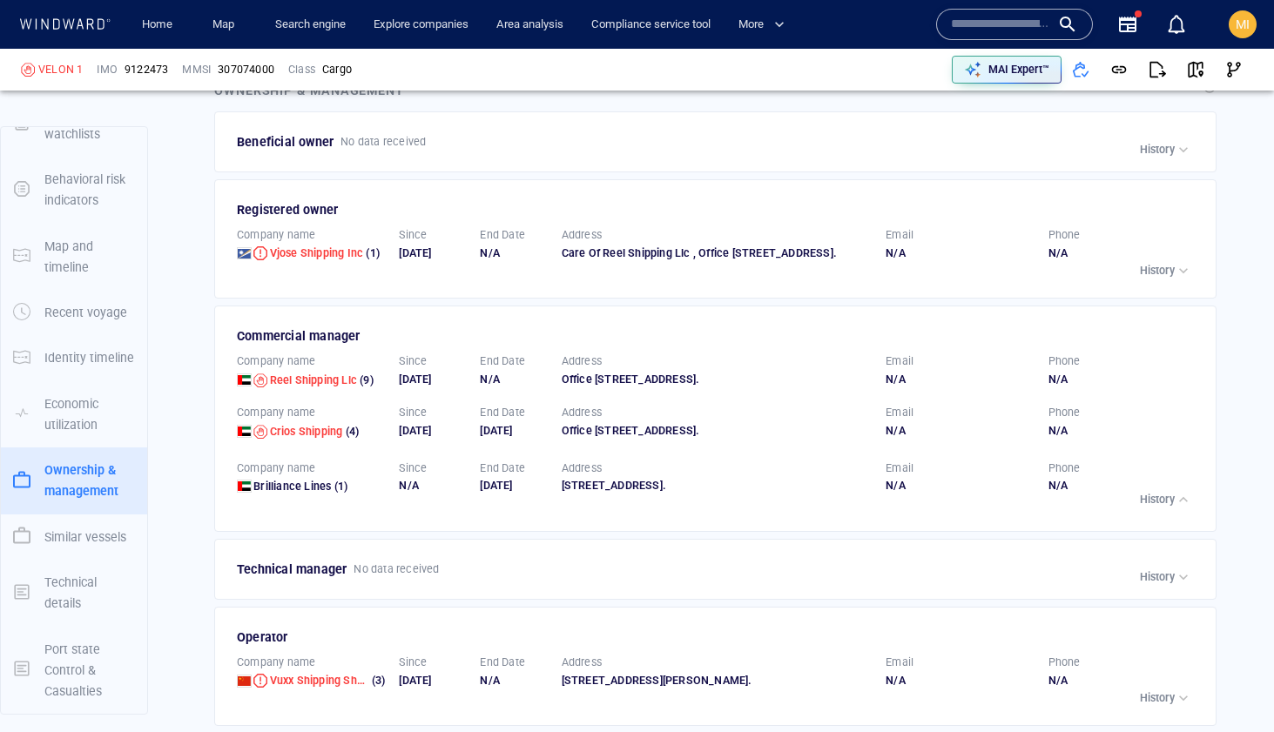
scroll to position [3502, 0]
